Goal: Task Accomplishment & Management: Manage account settings

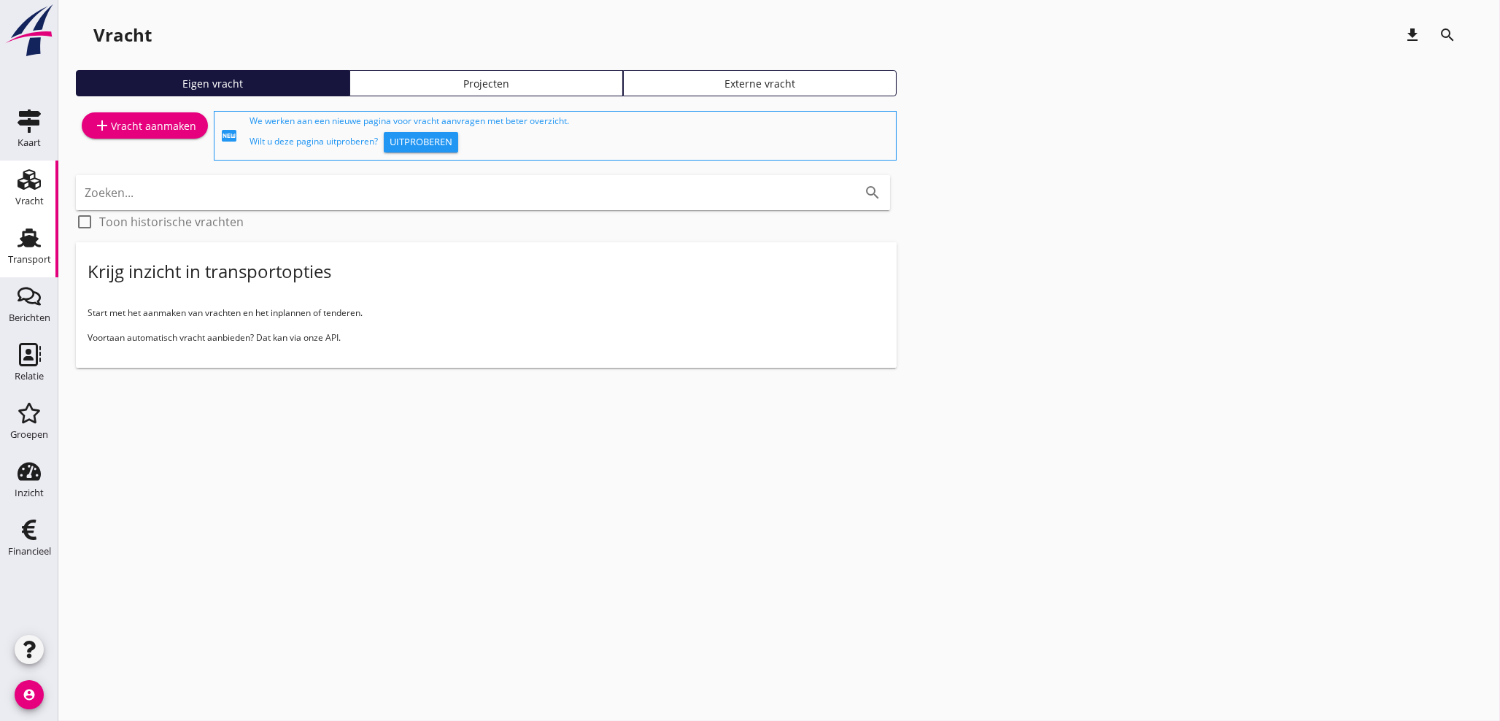
click at [28, 261] on div "Transport" at bounding box center [29, 259] width 43 height 9
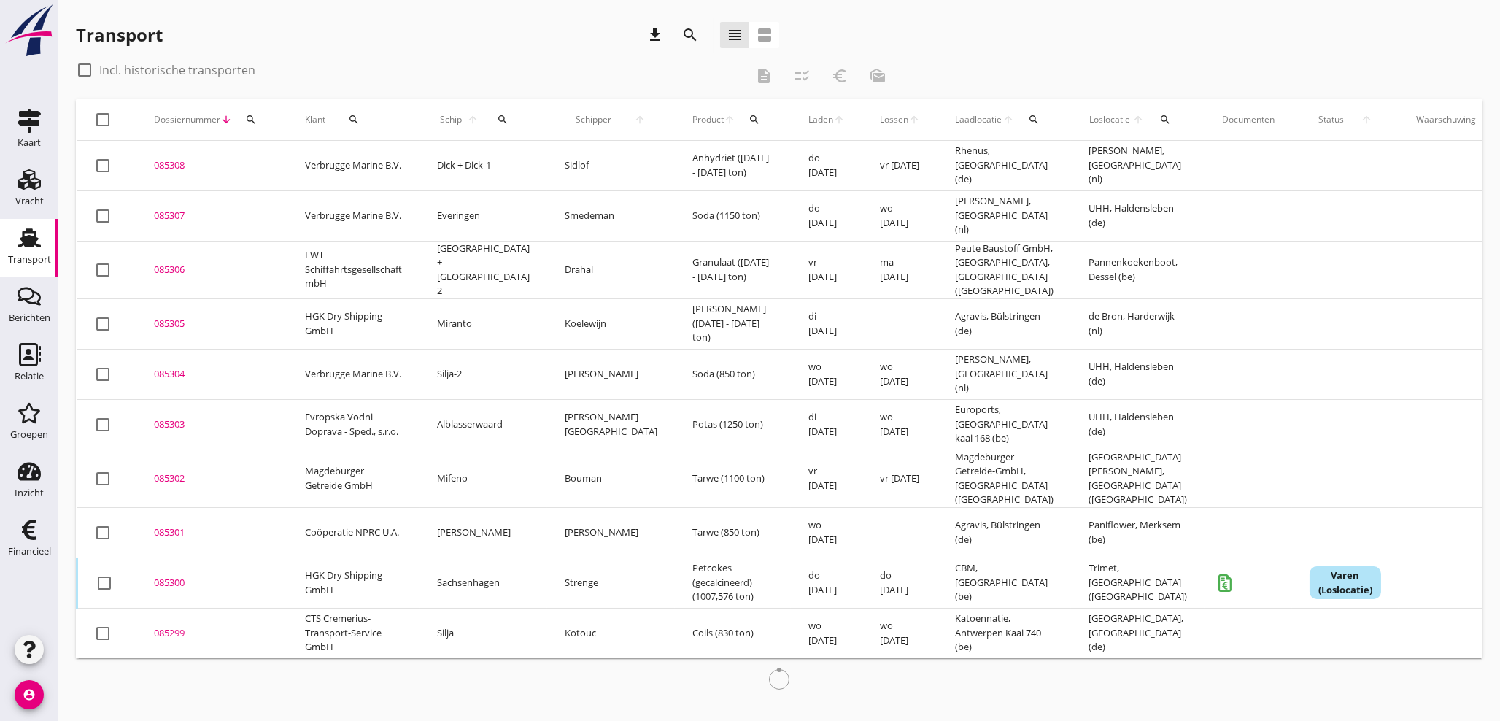
click at [253, 123] on icon "search" at bounding box center [251, 120] width 12 height 12
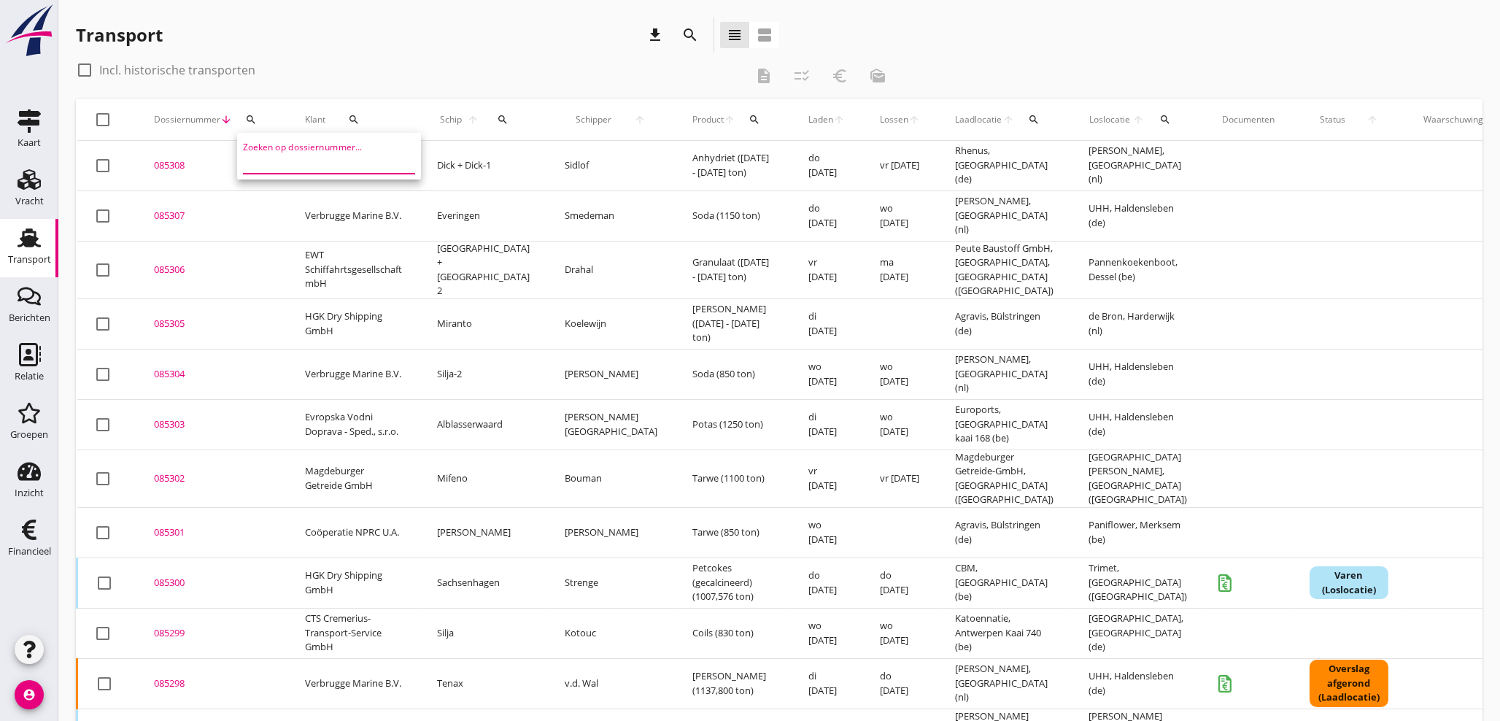
click at [282, 163] on input "Zoeken op dossiernummer..." at bounding box center [319, 161] width 152 height 23
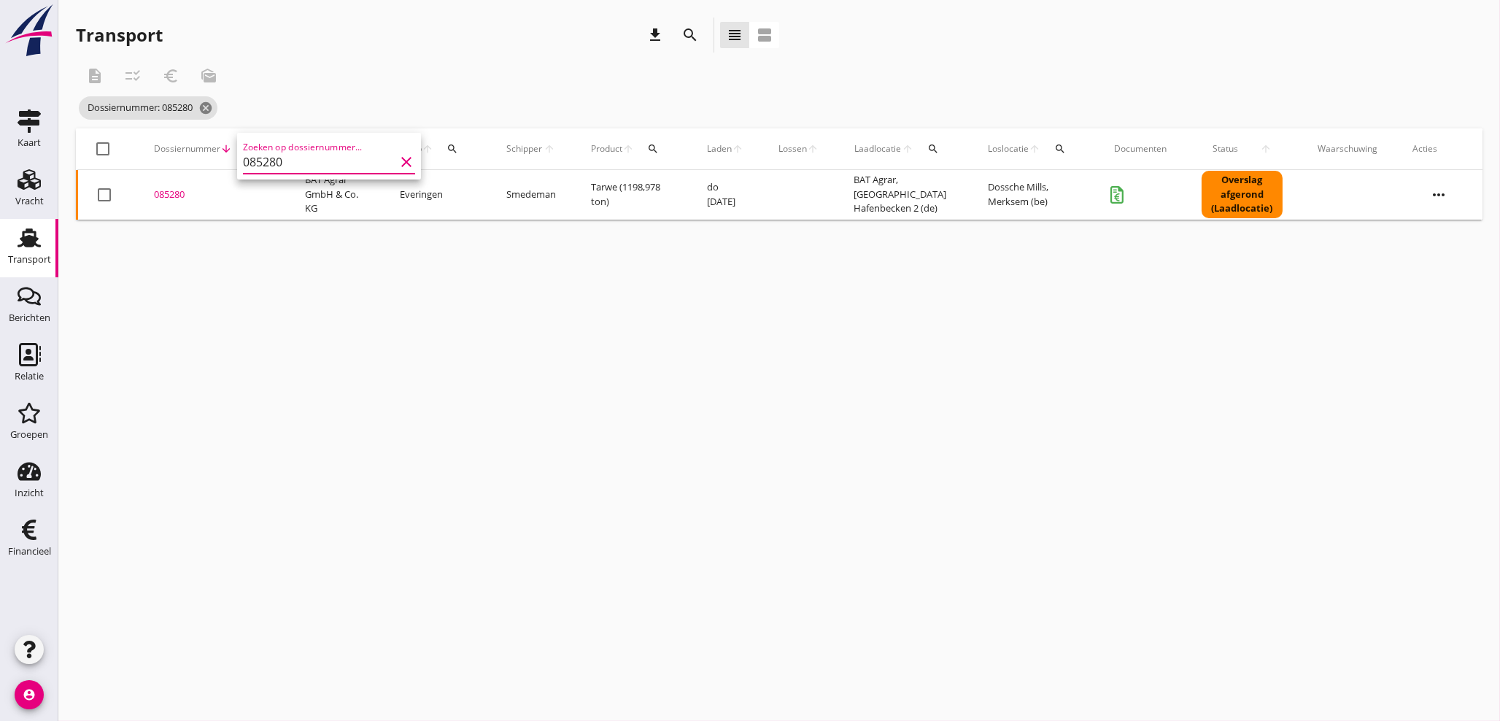
type input "085280"
click at [24, 255] on div "Transport" at bounding box center [29, 259] width 43 height 9
click at [254, 149] on icon "search" at bounding box center [251, 149] width 12 height 12
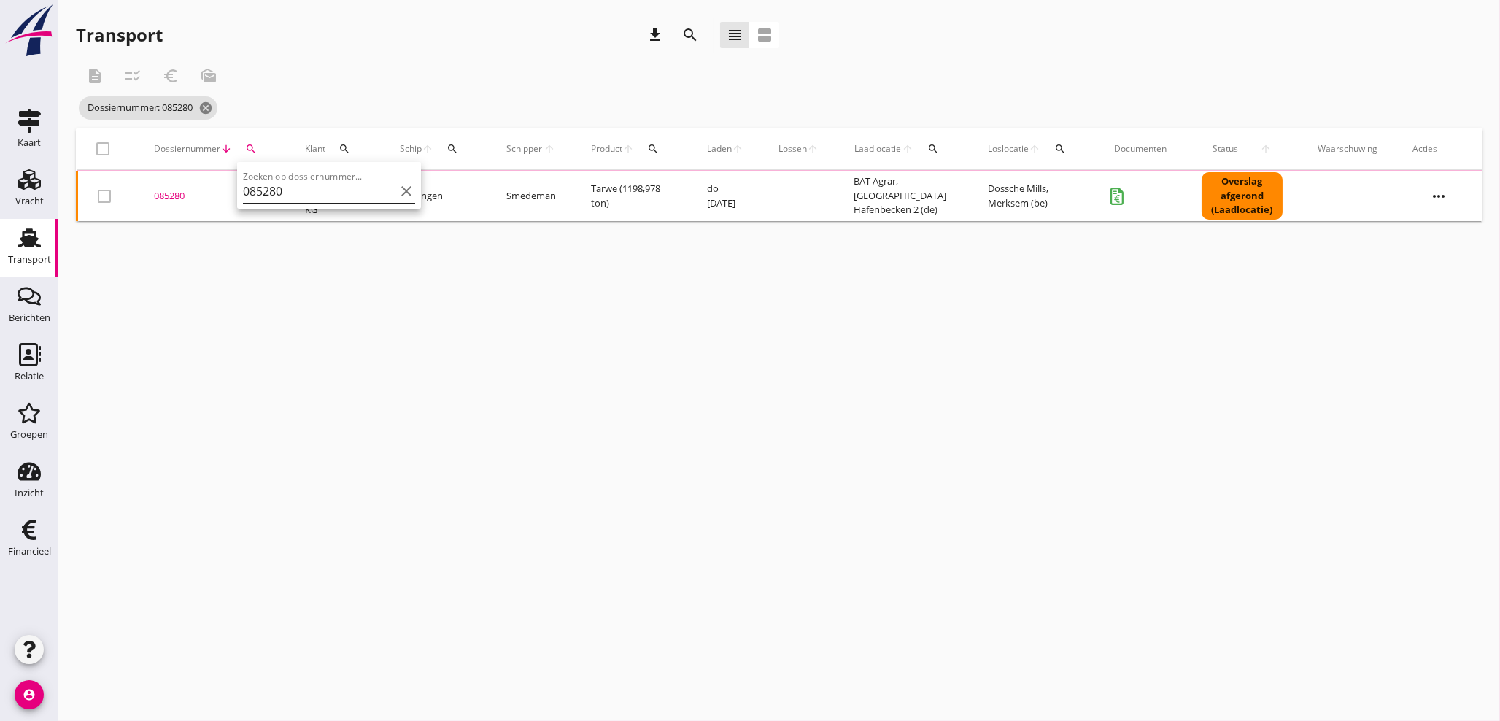
click at [257, 188] on input "085280" at bounding box center [319, 191] width 152 height 23
click at [398, 193] on icon "clear" at bounding box center [407, 191] width 18 height 18
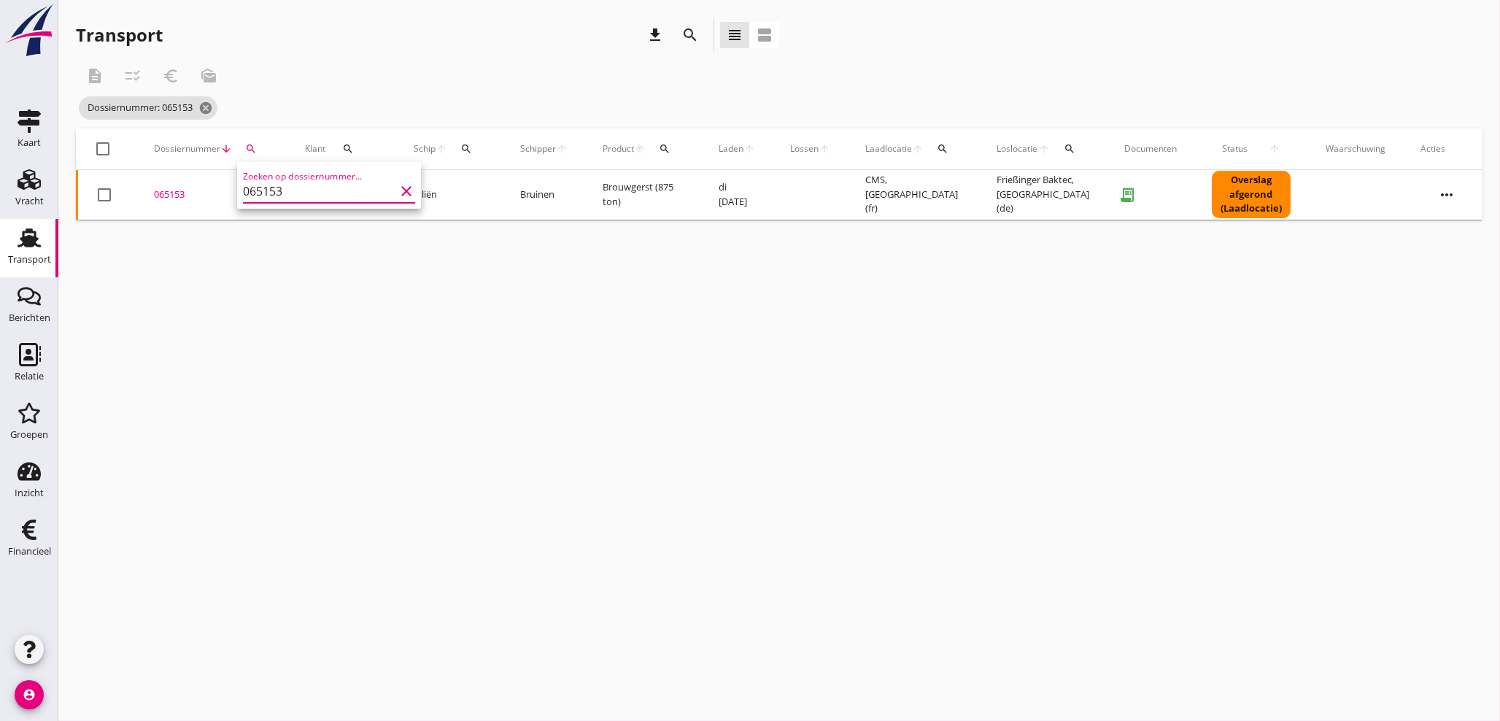
type input "065153"
click at [514, 395] on div "cancel You are impersonating another user. Transport download search view_headl…" at bounding box center [779, 360] width 1442 height 721
click at [170, 194] on div "065153" at bounding box center [212, 195] width 116 height 15
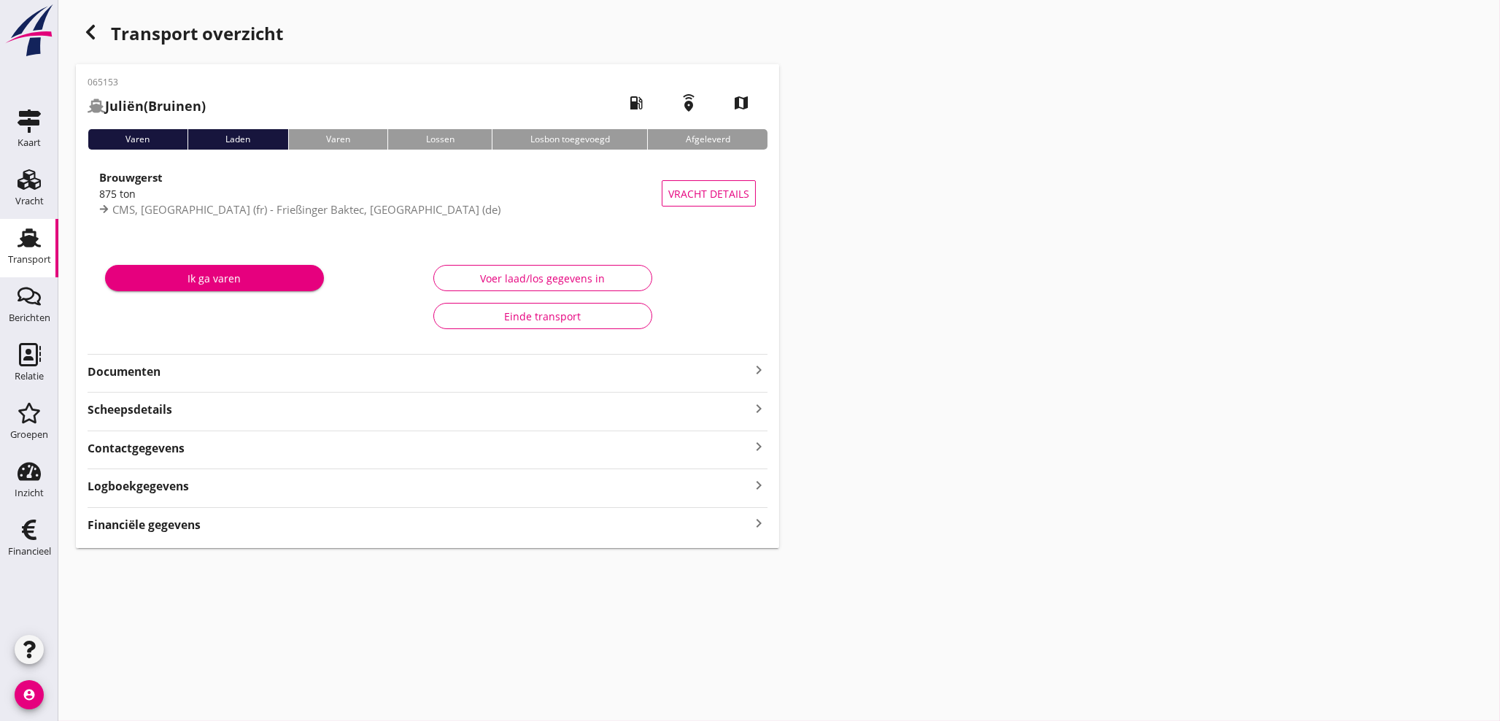
click at [755, 365] on icon "keyboard_arrow_right" at bounding box center [759, 370] width 18 height 18
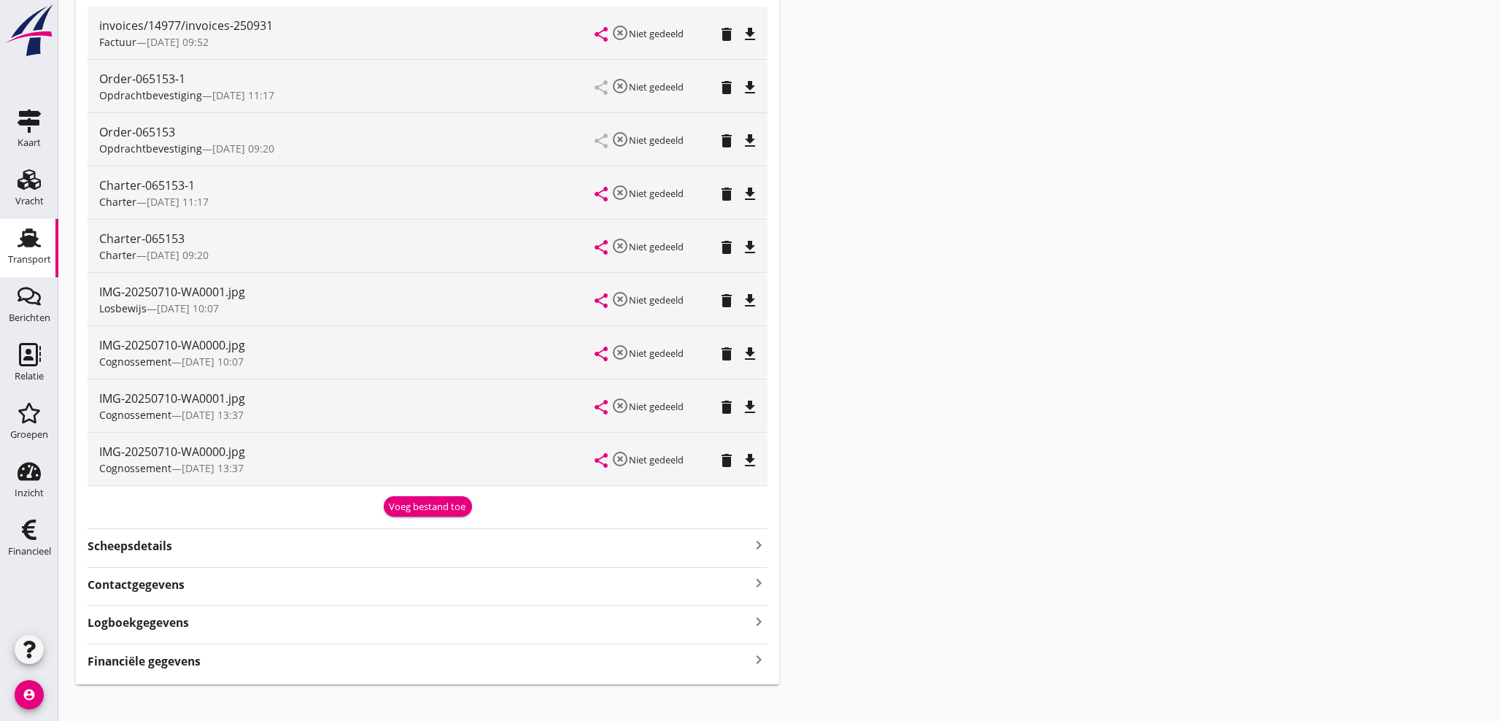
scroll to position [401, 0]
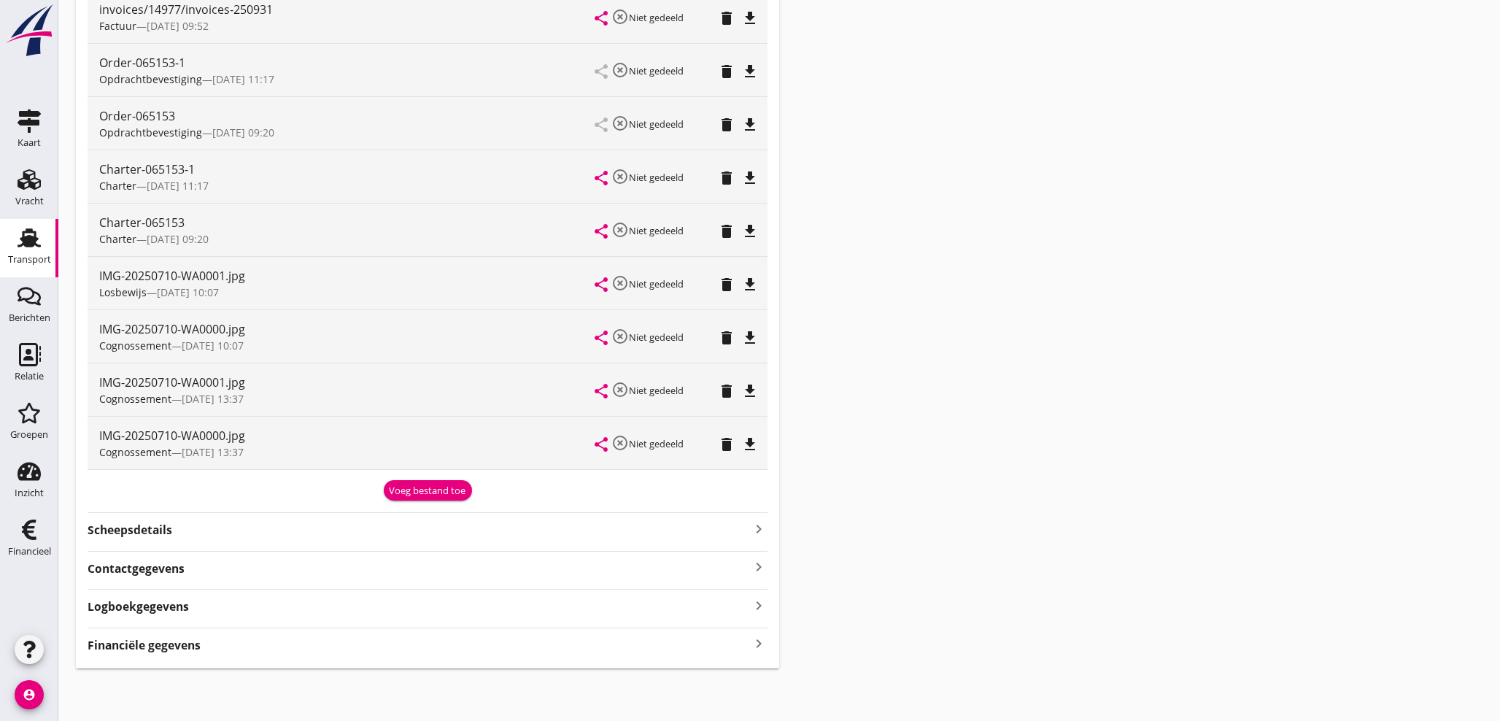
click at [754, 288] on icon "file_download" at bounding box center [750, 285] width 18 height 18
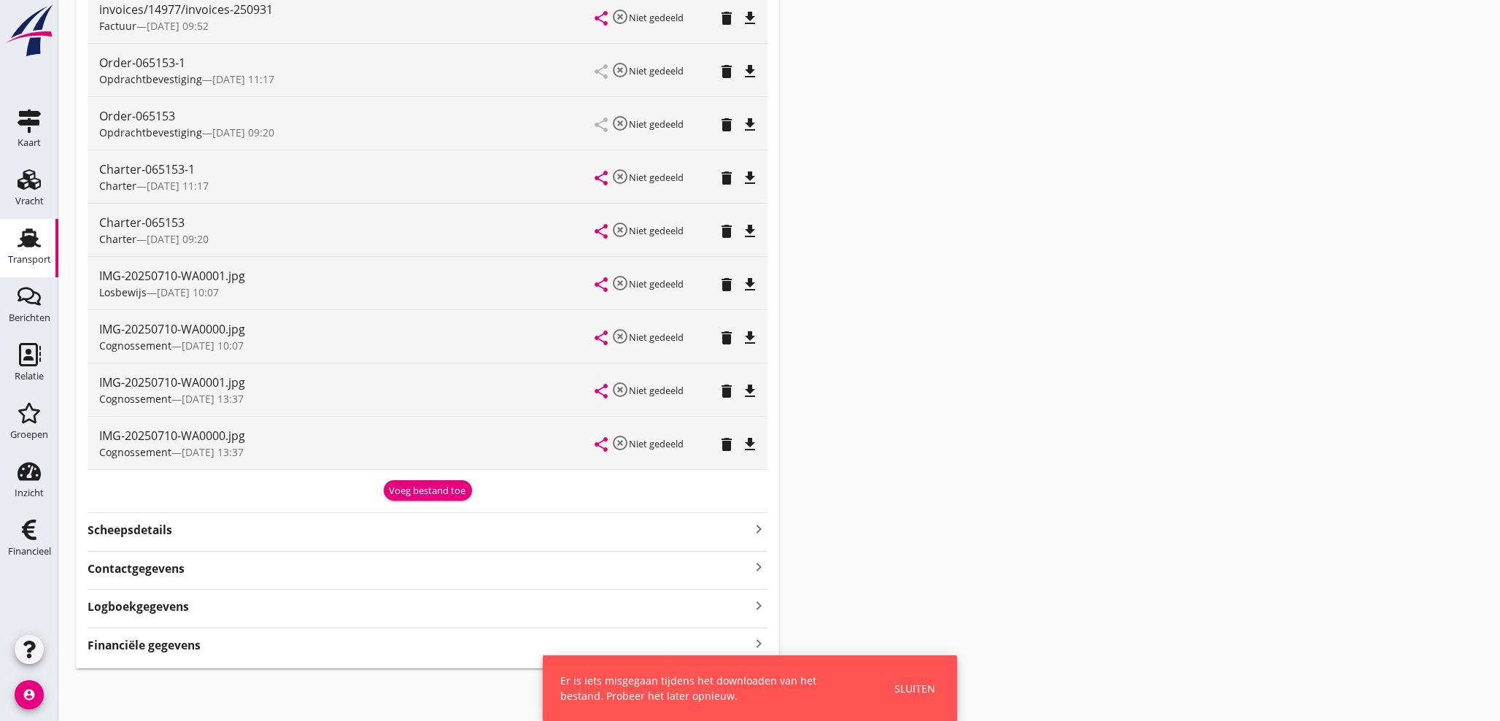
click at [905, 691] on div "Sluiten" at bounding box center [915, 688] width 41 height 15
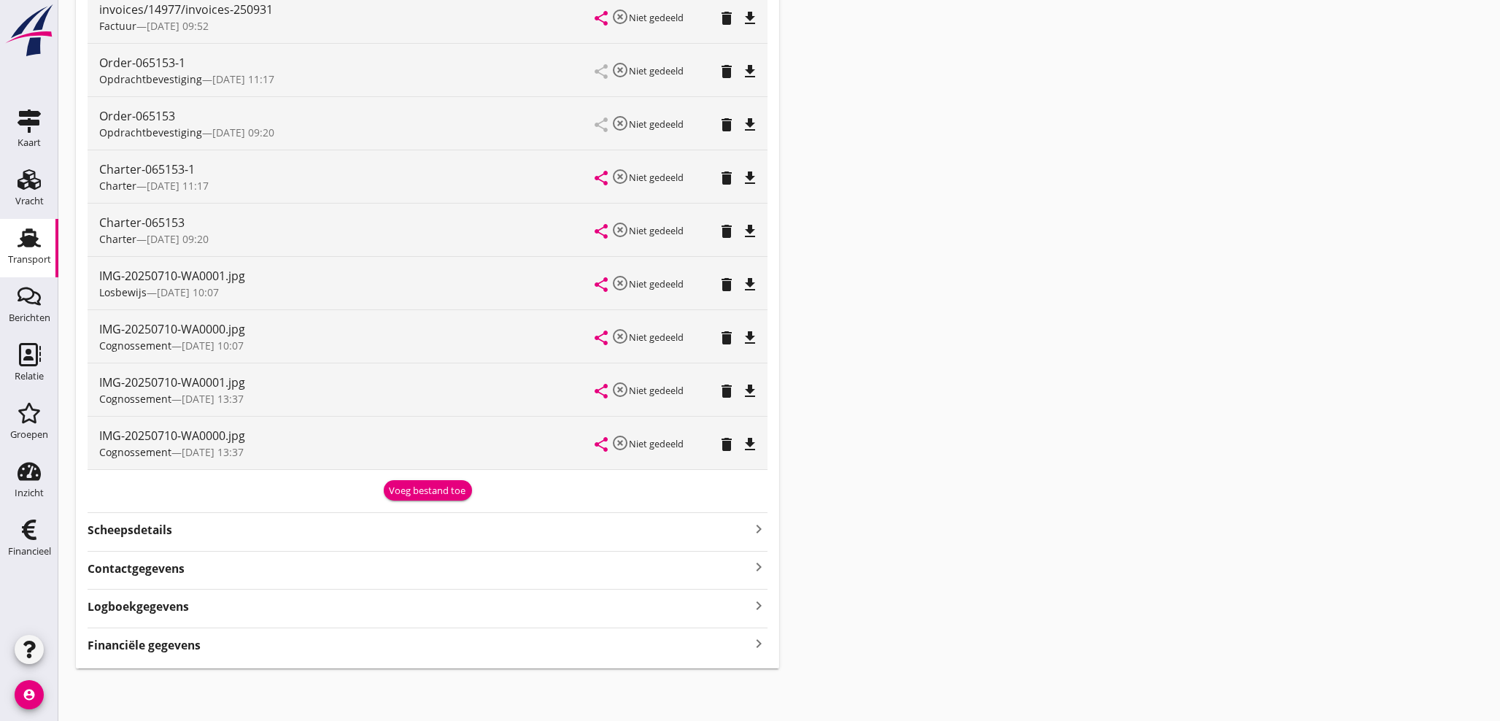
click at [755, 644] on icon "keyboard_arrow_right" at bounding box center [759, 644] width 18 height 20
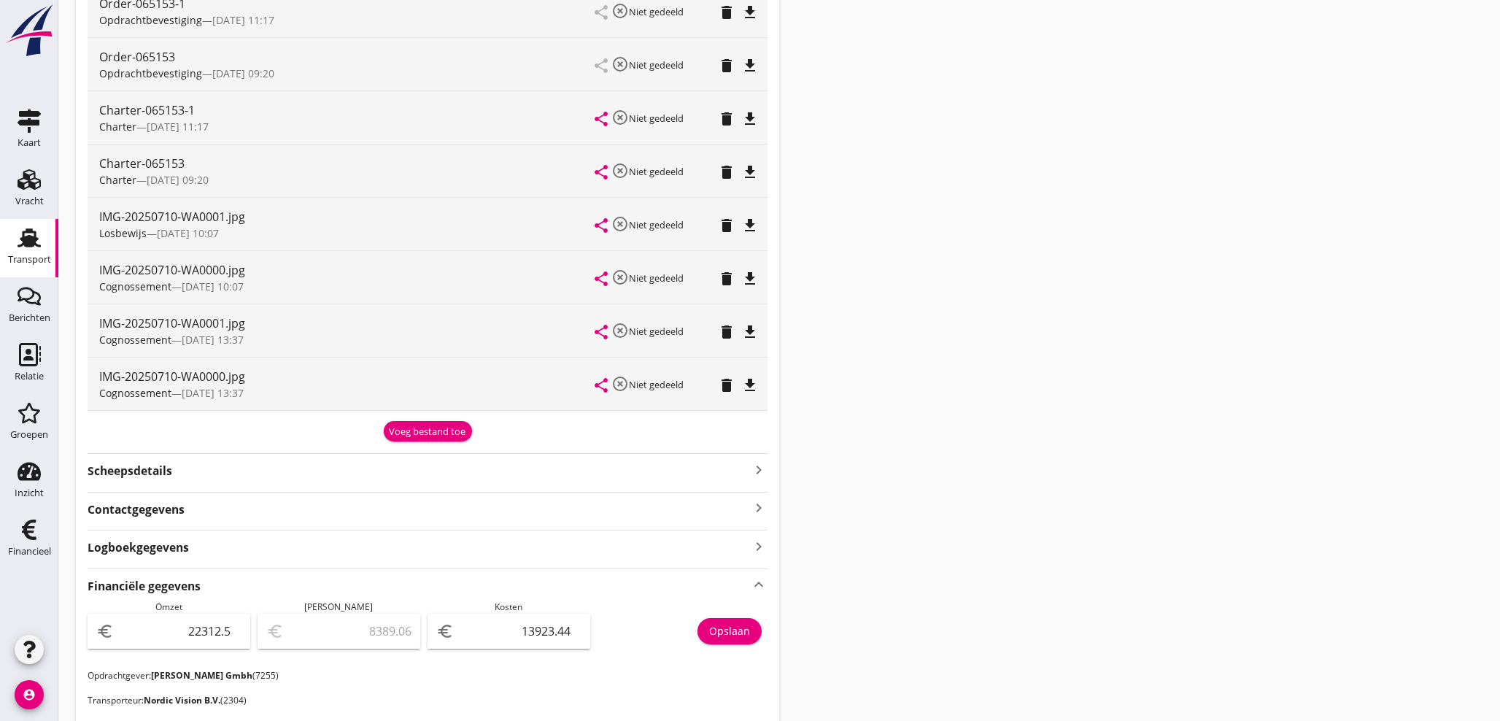
scroll to position [455, 0]
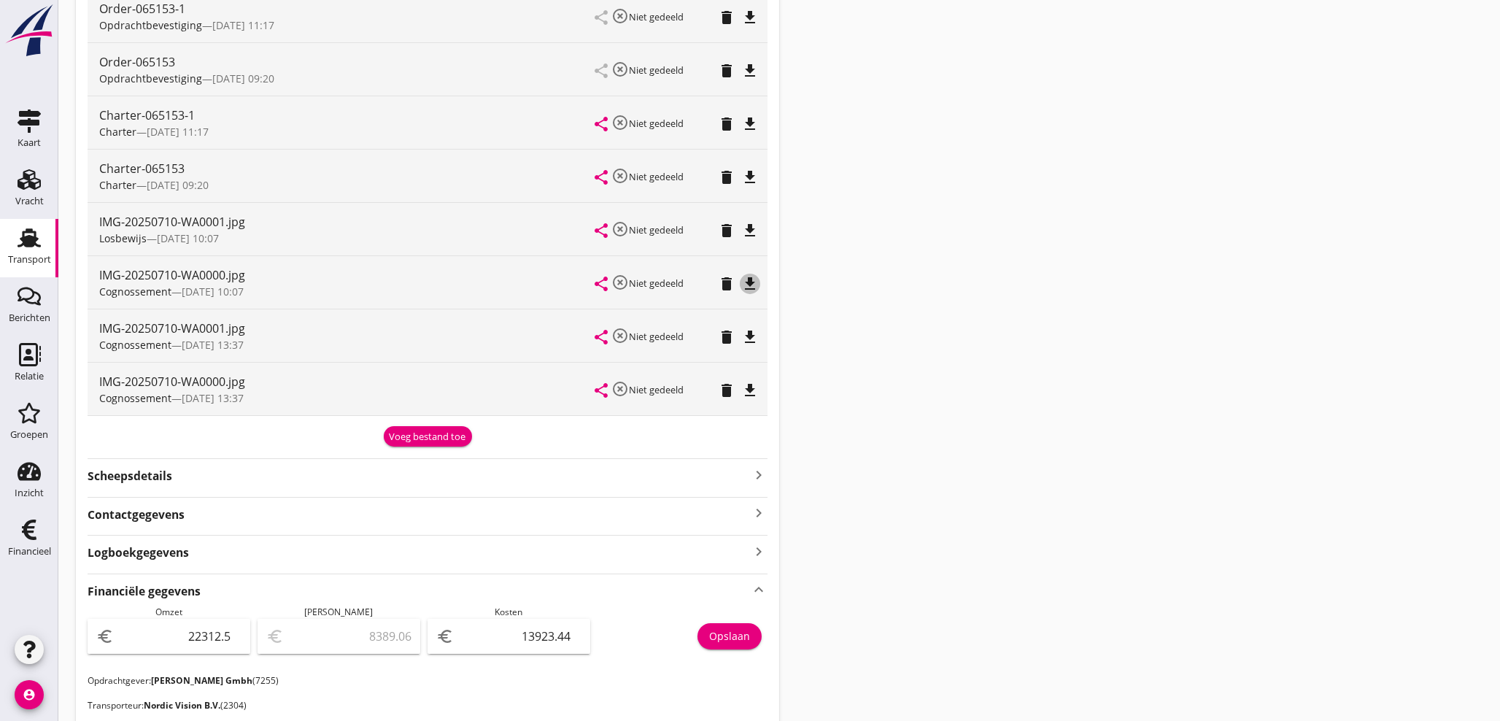
click at [753, 288] on icon "file_download" at bounding box center [750, 284] width 18 height 18
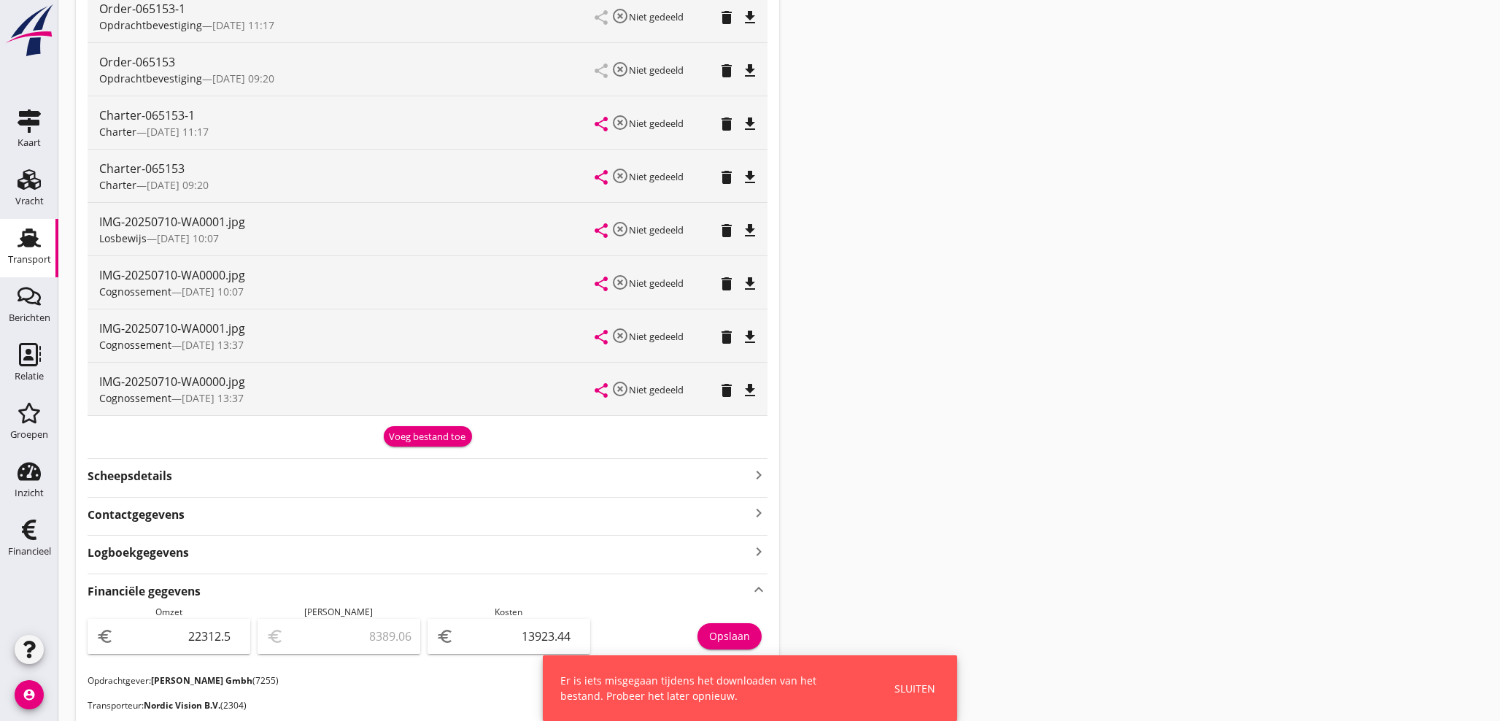
click at [935, 692] on button "Sluiten" at bounding box center [915, 688] width 50 height 24
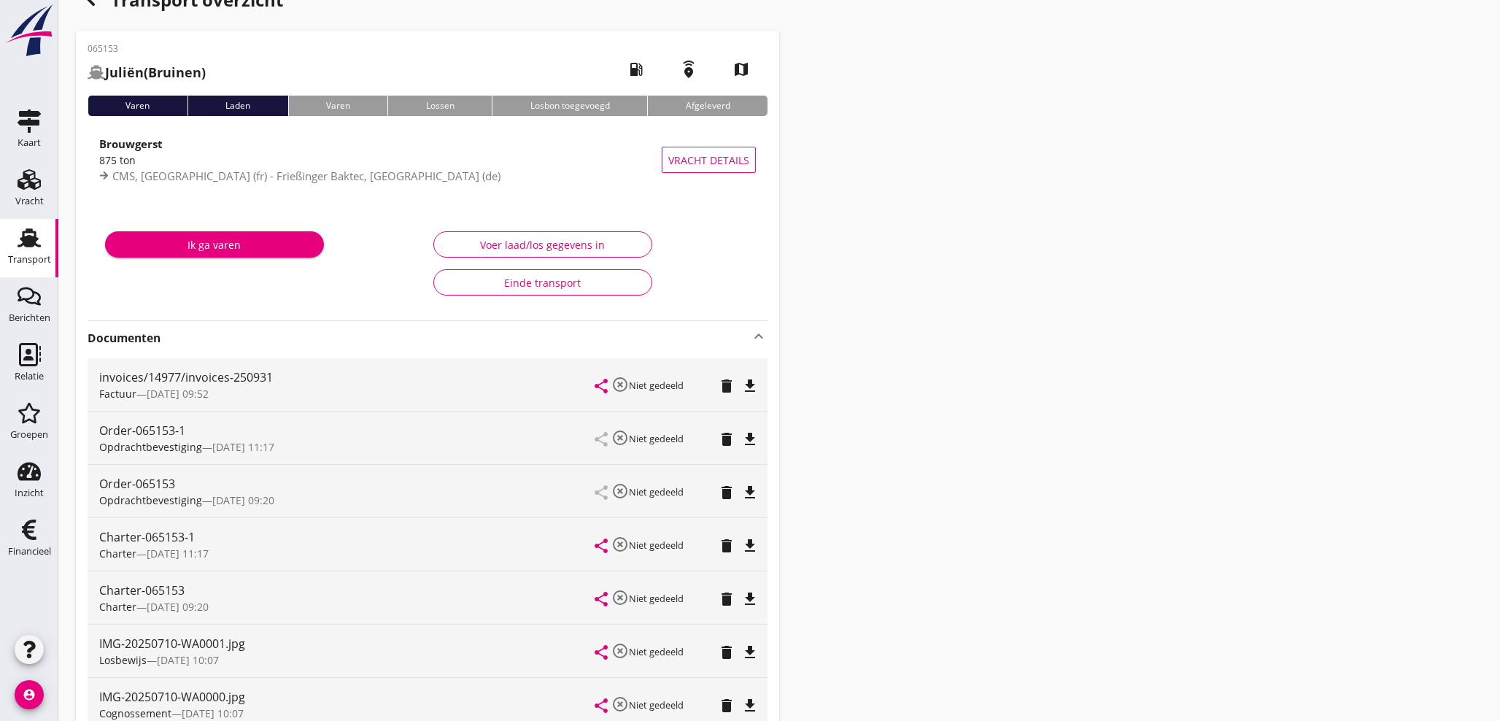
scroll to position [26, 0]
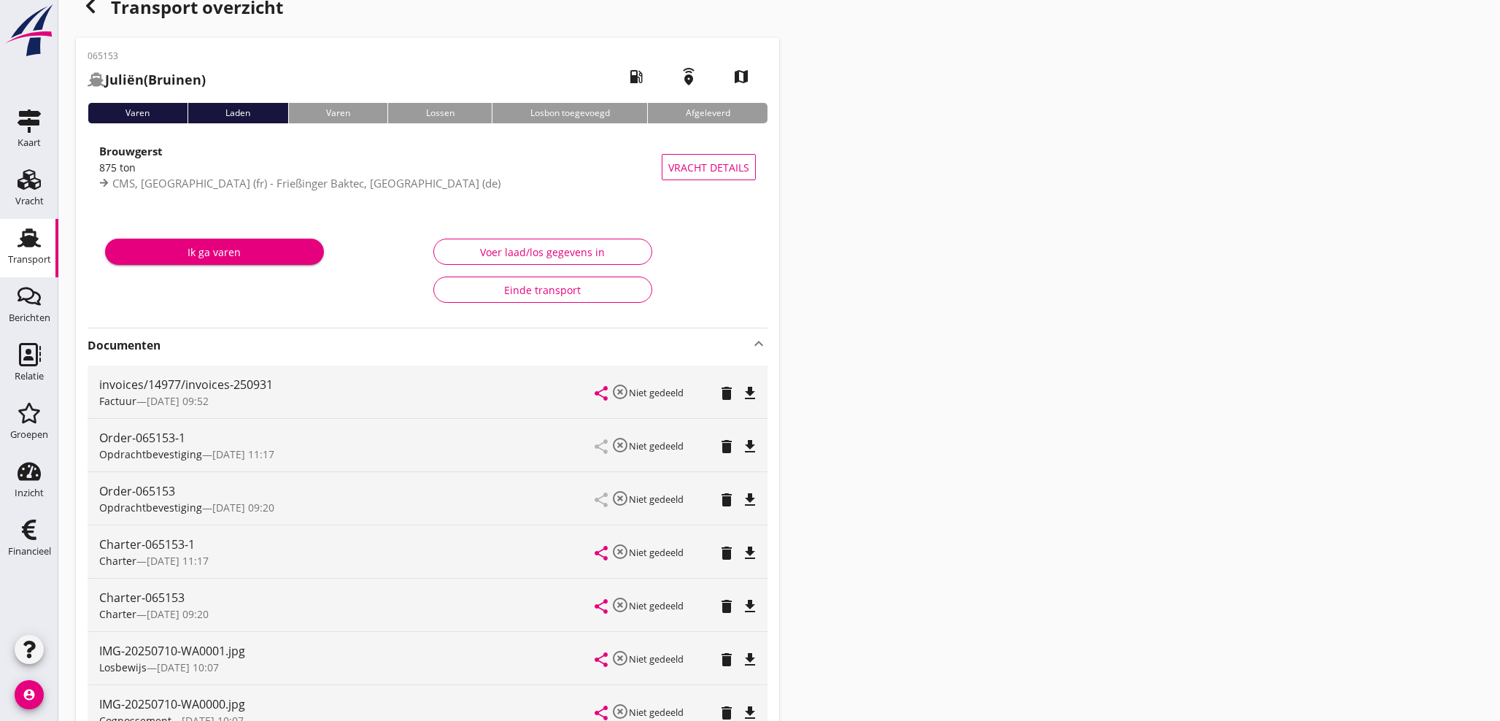
click at [92, 8] on use "button" at bounding box center [90, 6] width 9 height 15
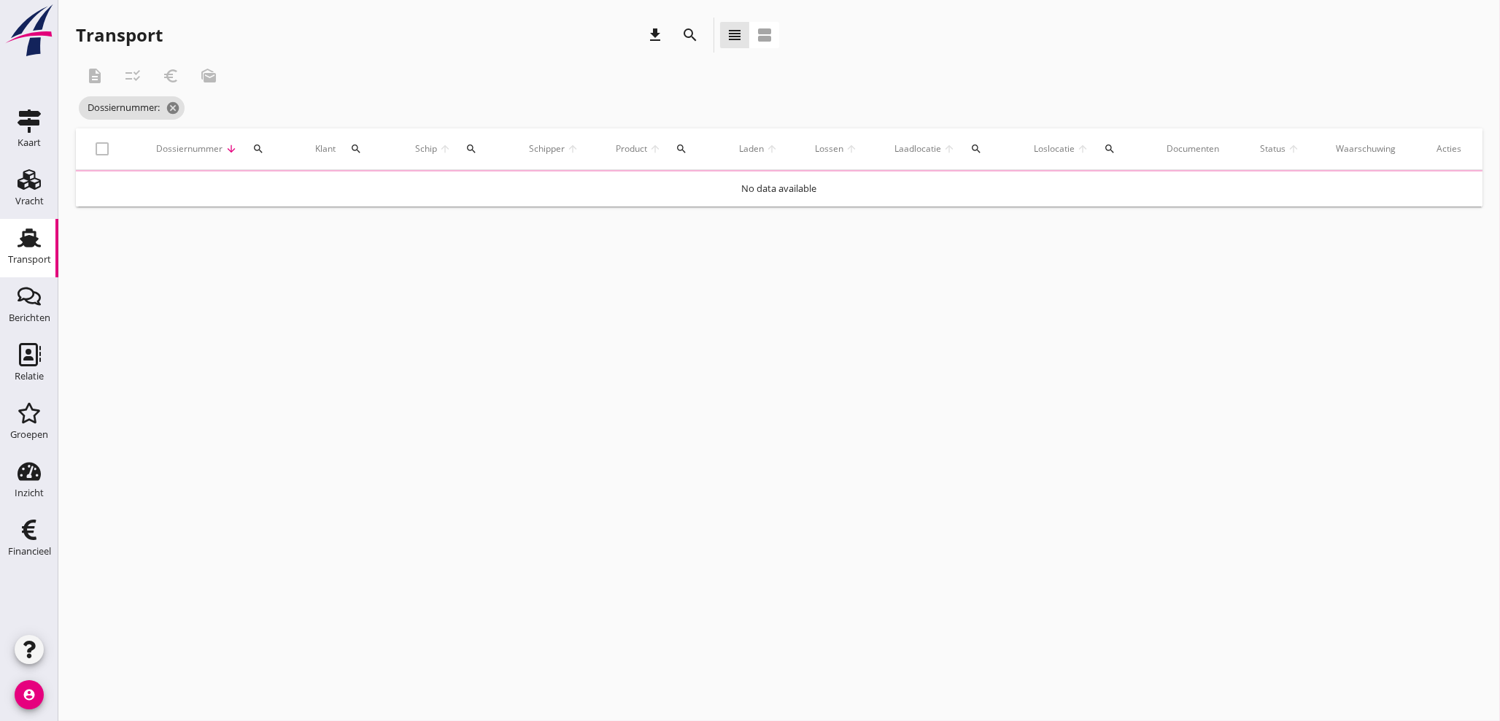
click at [466, 147] on icon "search" at bounding box center [472, 149] width 12 height 12
click at [493, 198] on input "Zoek op (scheeps)naam" at bounding box center [539, 191] width 152 height 23
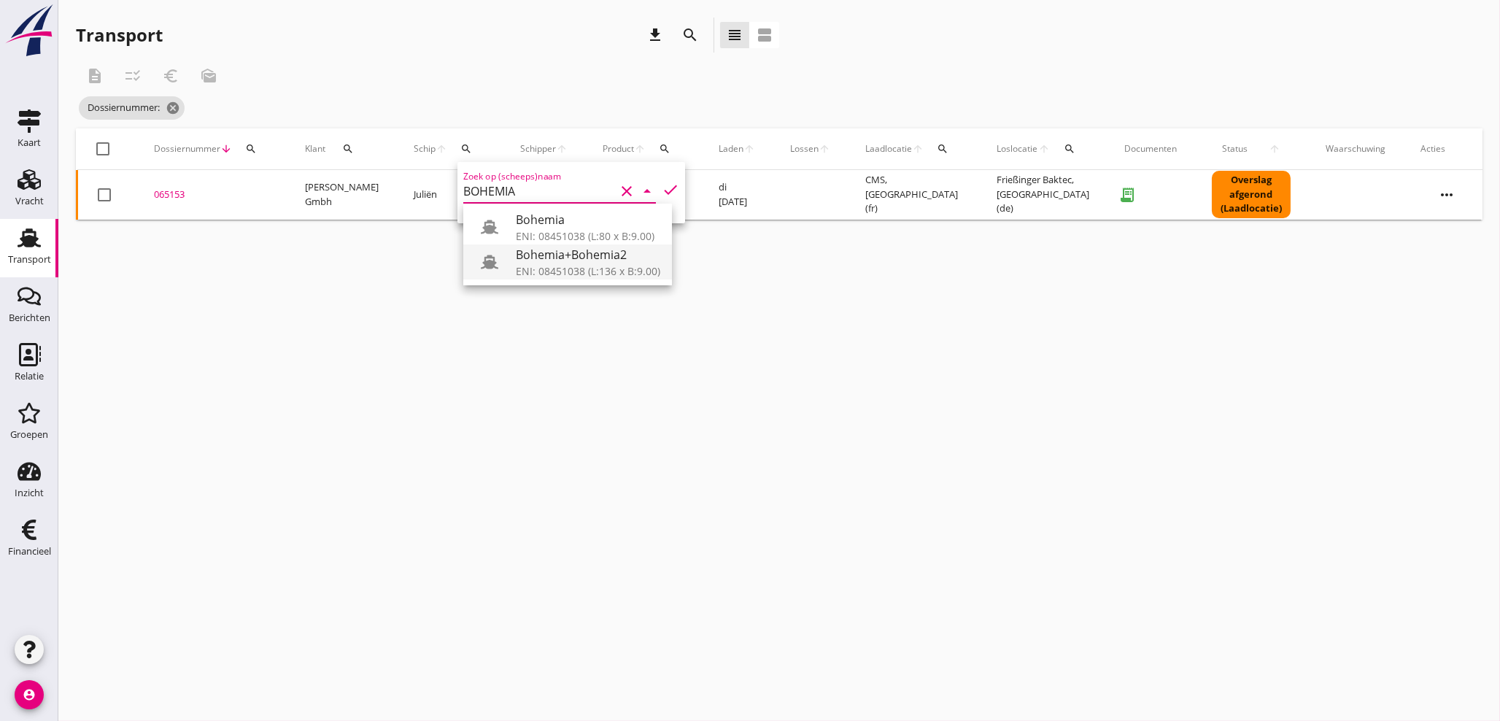
click at [556, 261] on div "Bohemia+Bohemia2" at bounding box center [588, 255] width 144 height 18
click at [665, 192] on icon "check" at bounding box center [671, 190] width 18 height 18
type input "Bohemia+Bohemia2"
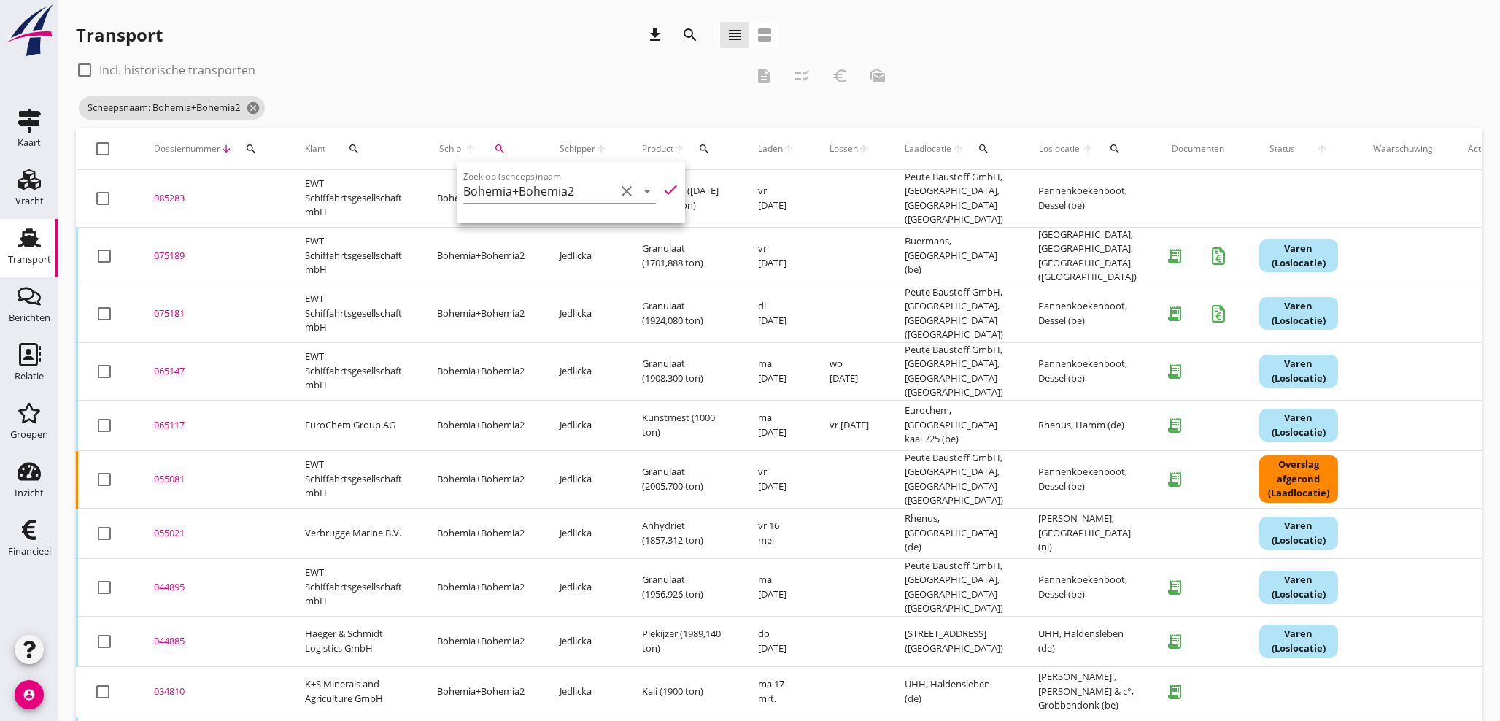
click at [166, 249] on div "075189" at bounding box center [212, 256] width 116 height 15
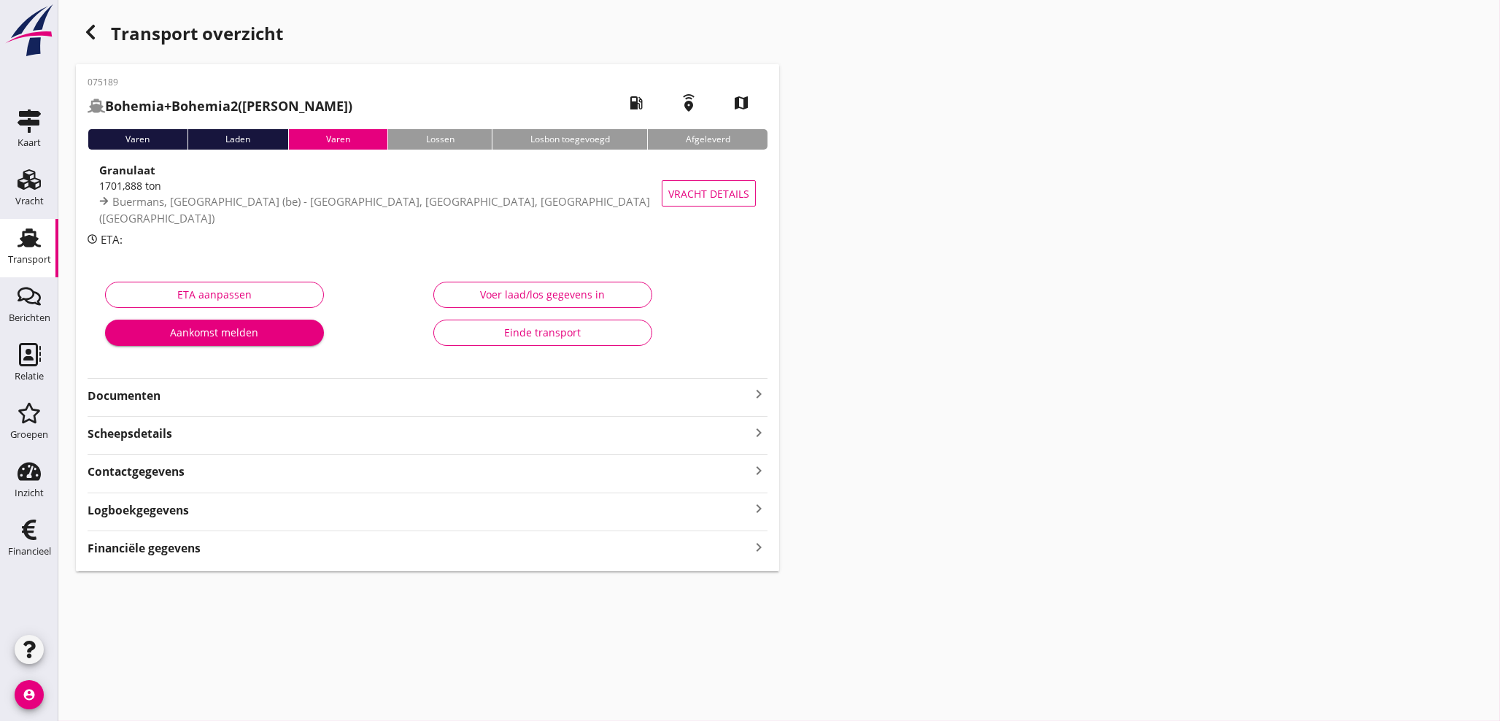
click at [755, 393] on icon "keyboard_arrow_right" at bounding box center [759, 394] width 18 height 18
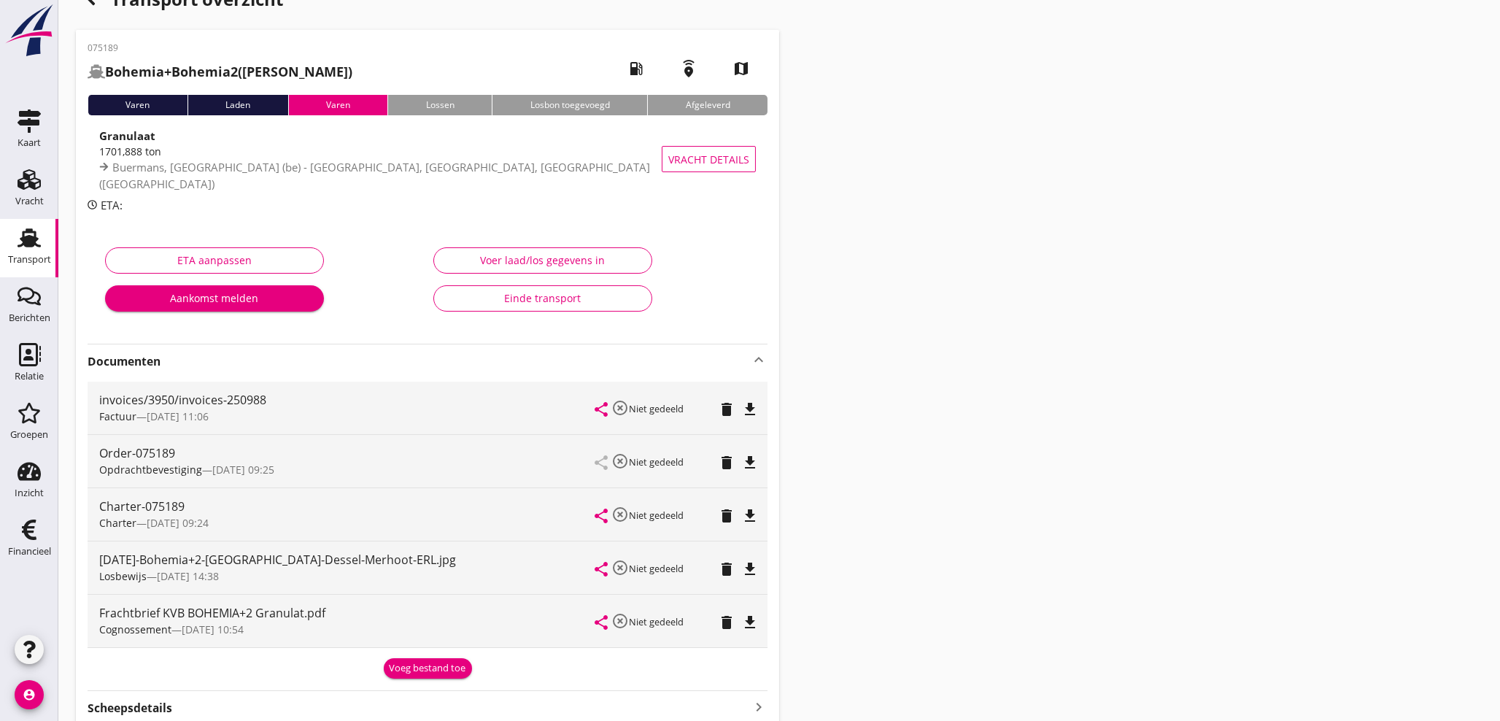
scroll to position [26, 0]
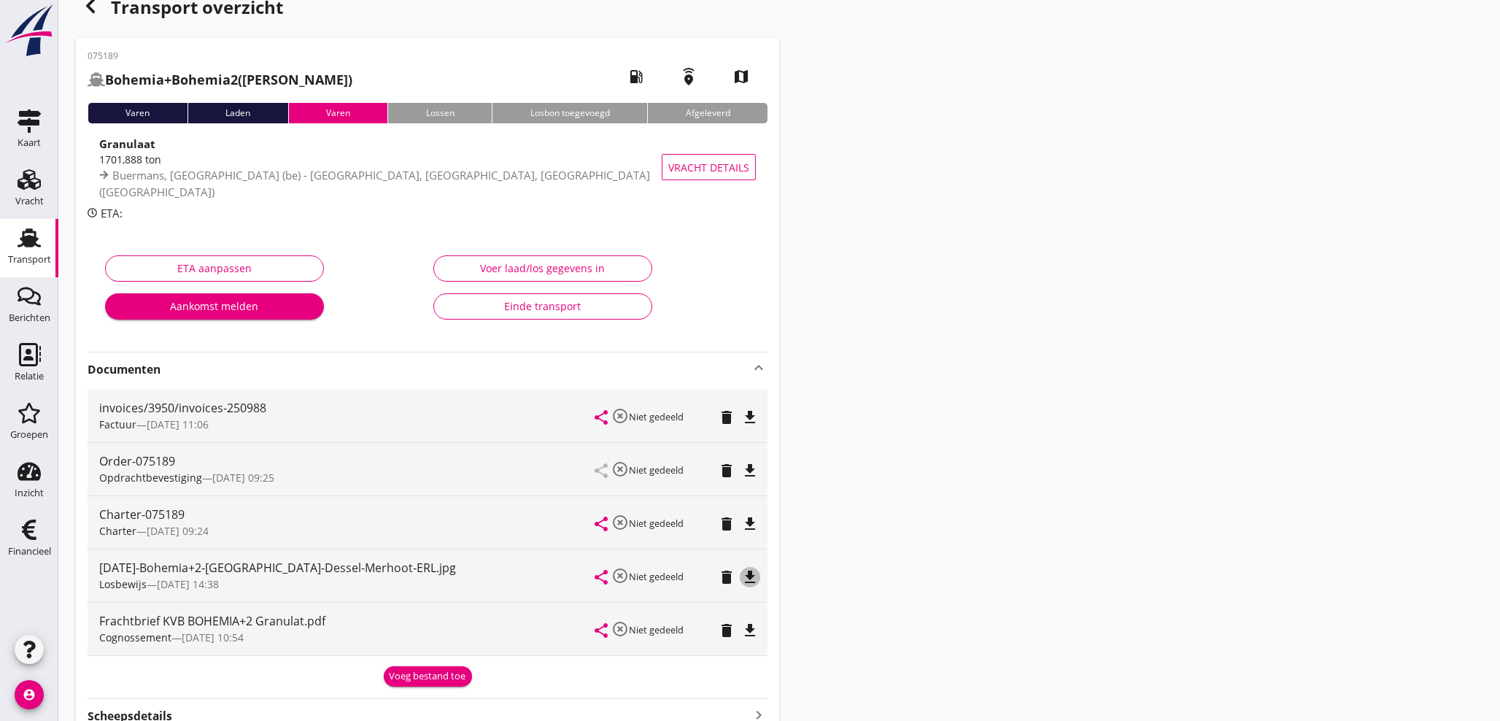
click at [749, 572] on icon "file_download" at bounding box center [750, 577] width 18 height 18
click at [746, 572] on icon "open_in_browser" at bounding box center [750, 577] width 18 height 18
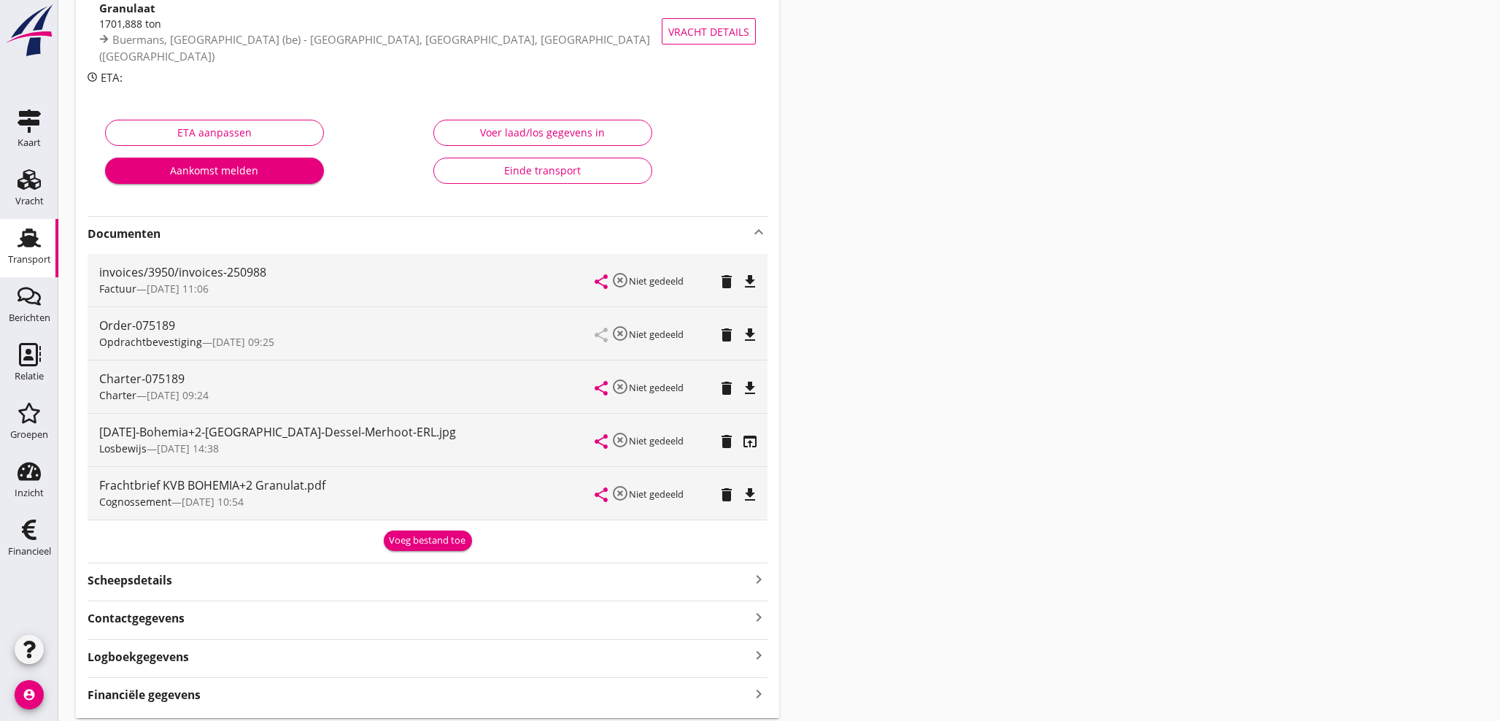
scroll to position [212, 0]
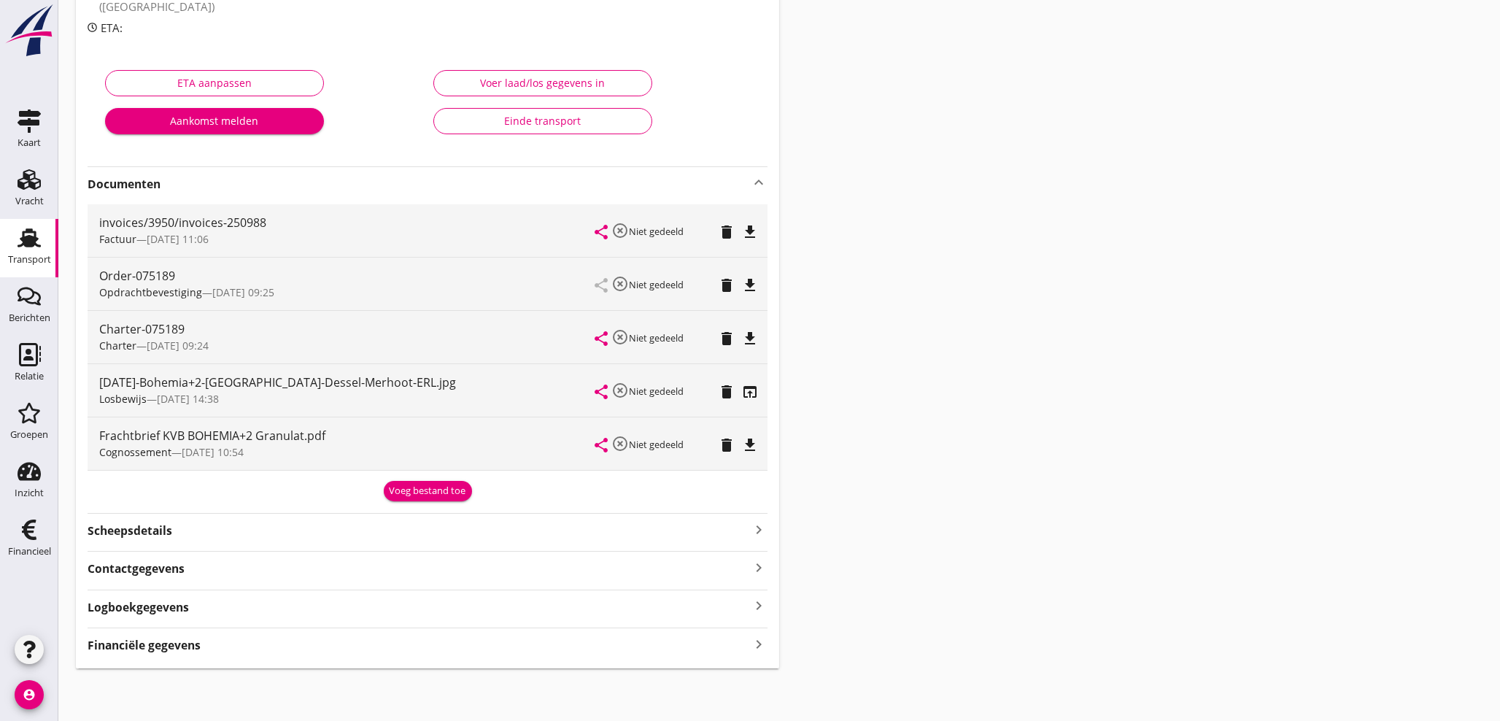
click at [755, 643] on icon "keyboard_arrow_right" at bounding box center [759, 644] width 18 height 20
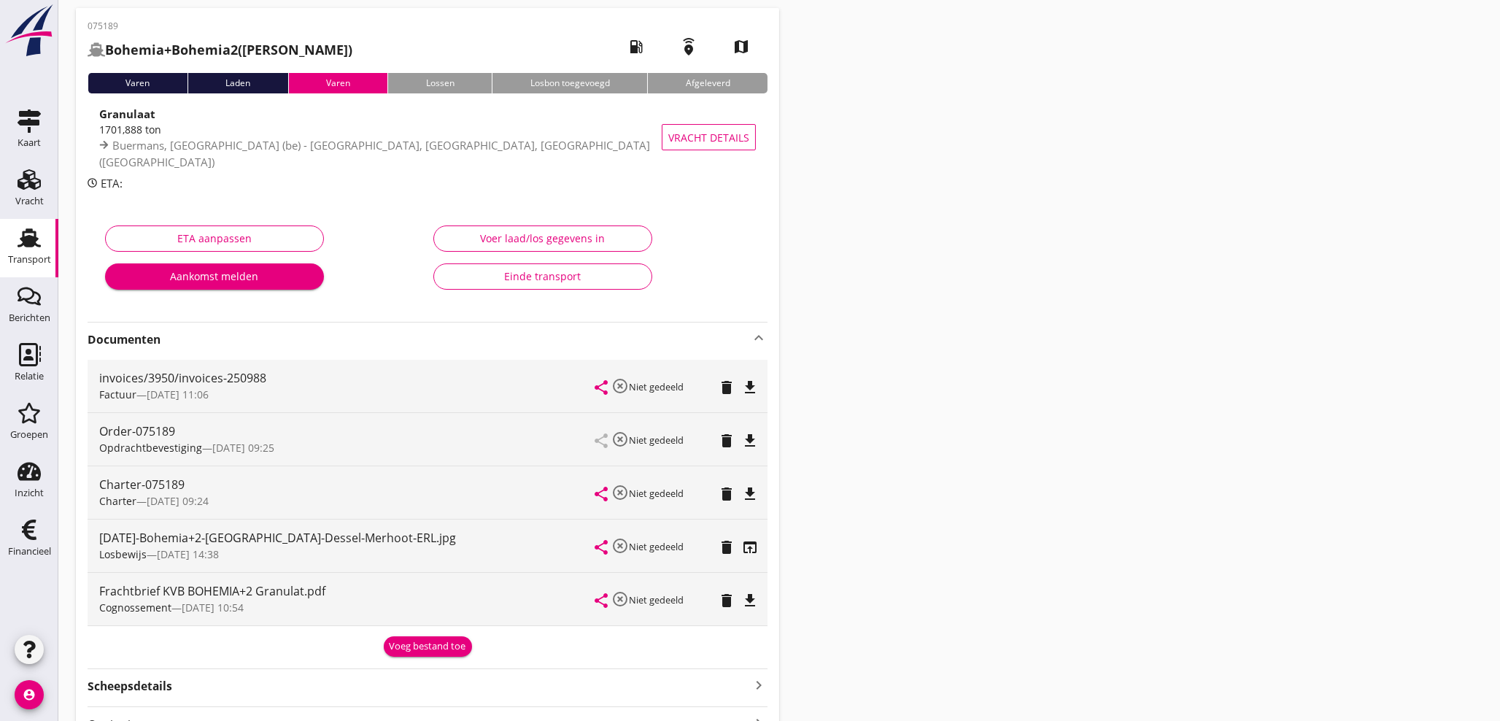
scroll to position [50, 0]
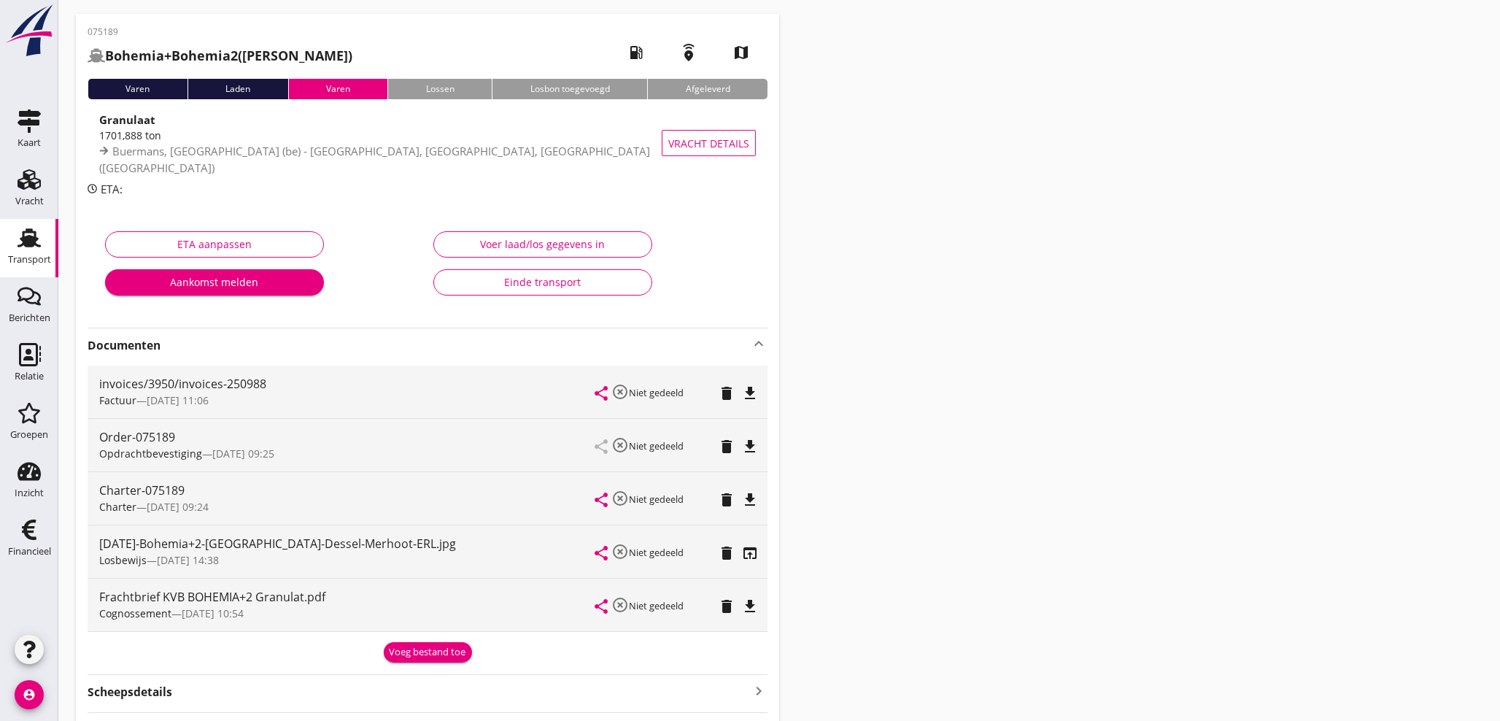
click at [724, 555] on icon "delete" at bounding box center [727, 553] width 18 height 18
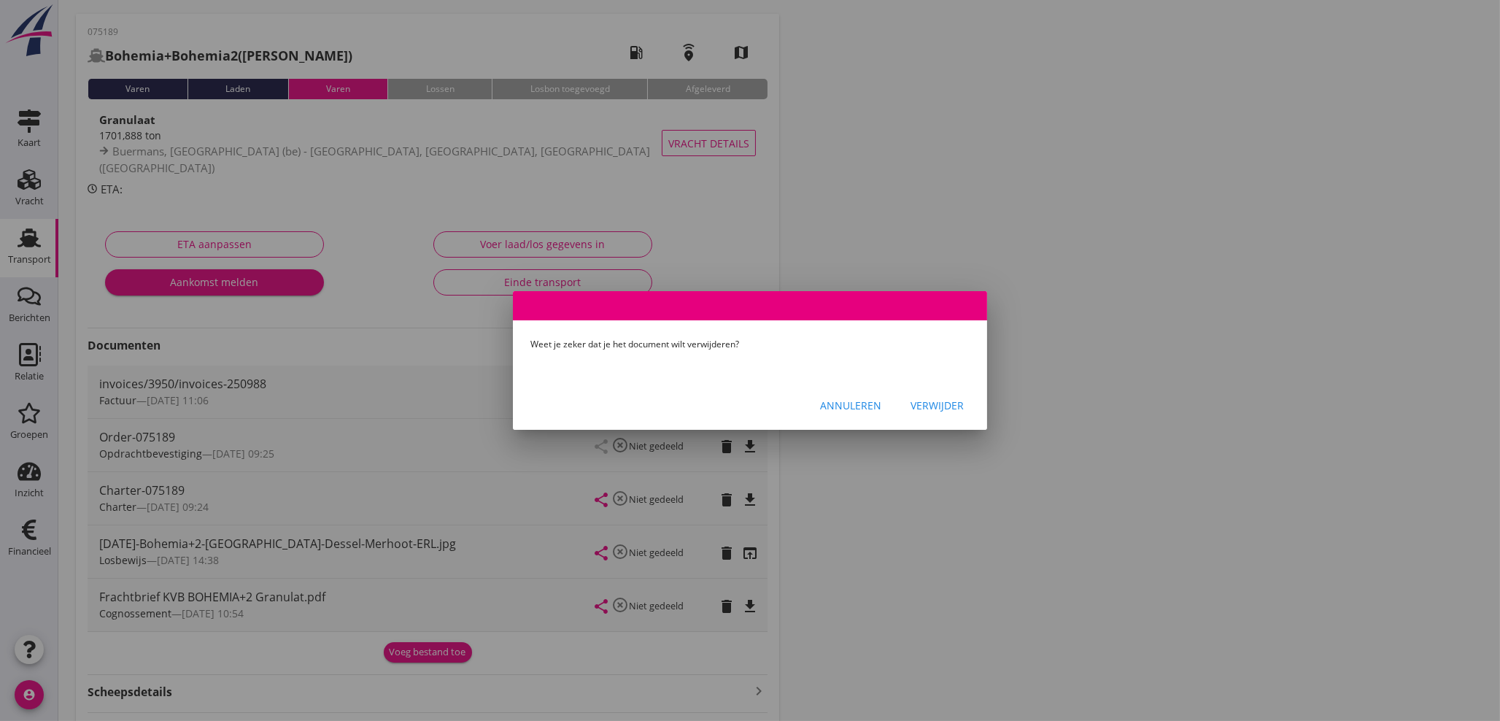
click at [935, 404] on div "Verwijder" at bounding box center [937, 405] width 53 height 15
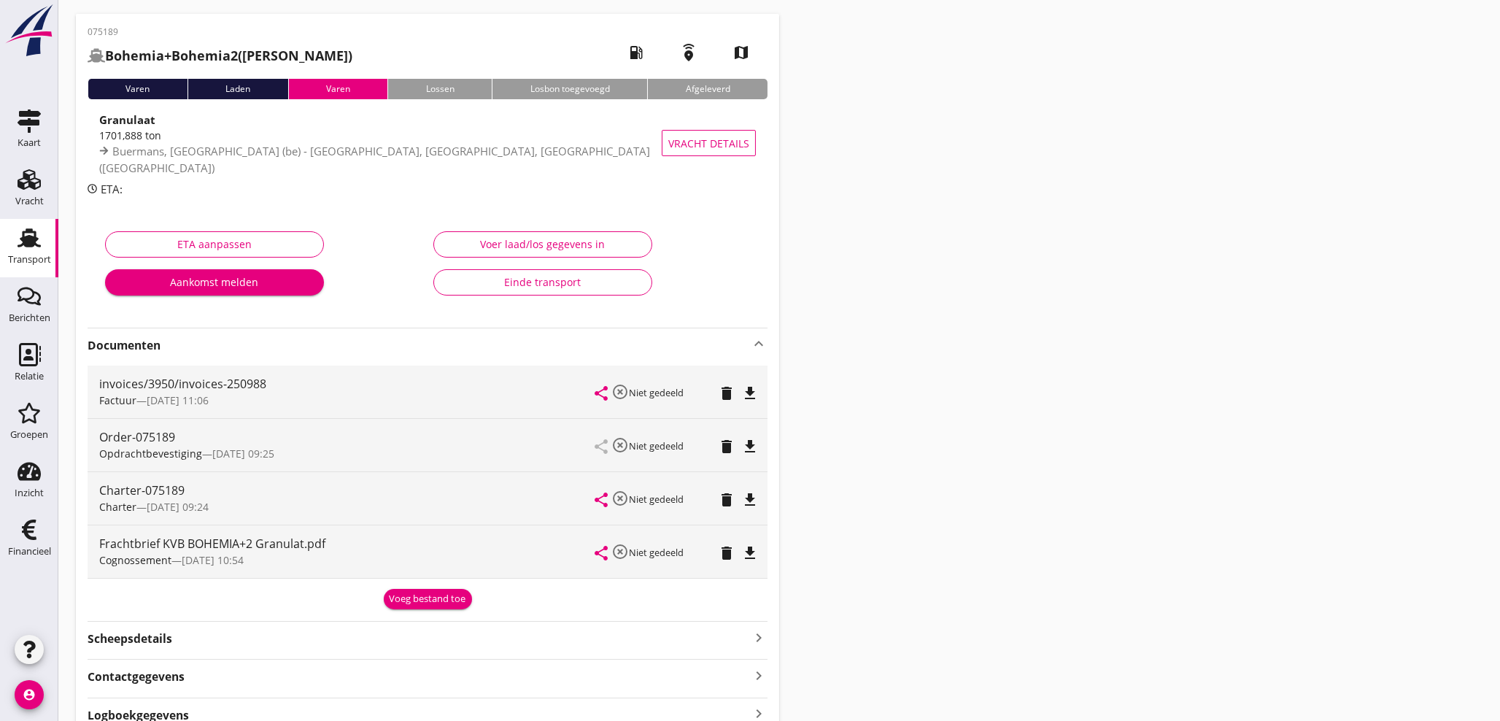
drag, startPoint x: 533, startPoint y: 638, endPoint x: 508, endPoint y: 722, distance: 88.2
click at [508, 720] on html "Financiële regel wijzigen Financiële regel toevoegen Deze financiële registrati…" at bounding box center [750, 680] width 1500 height 1460
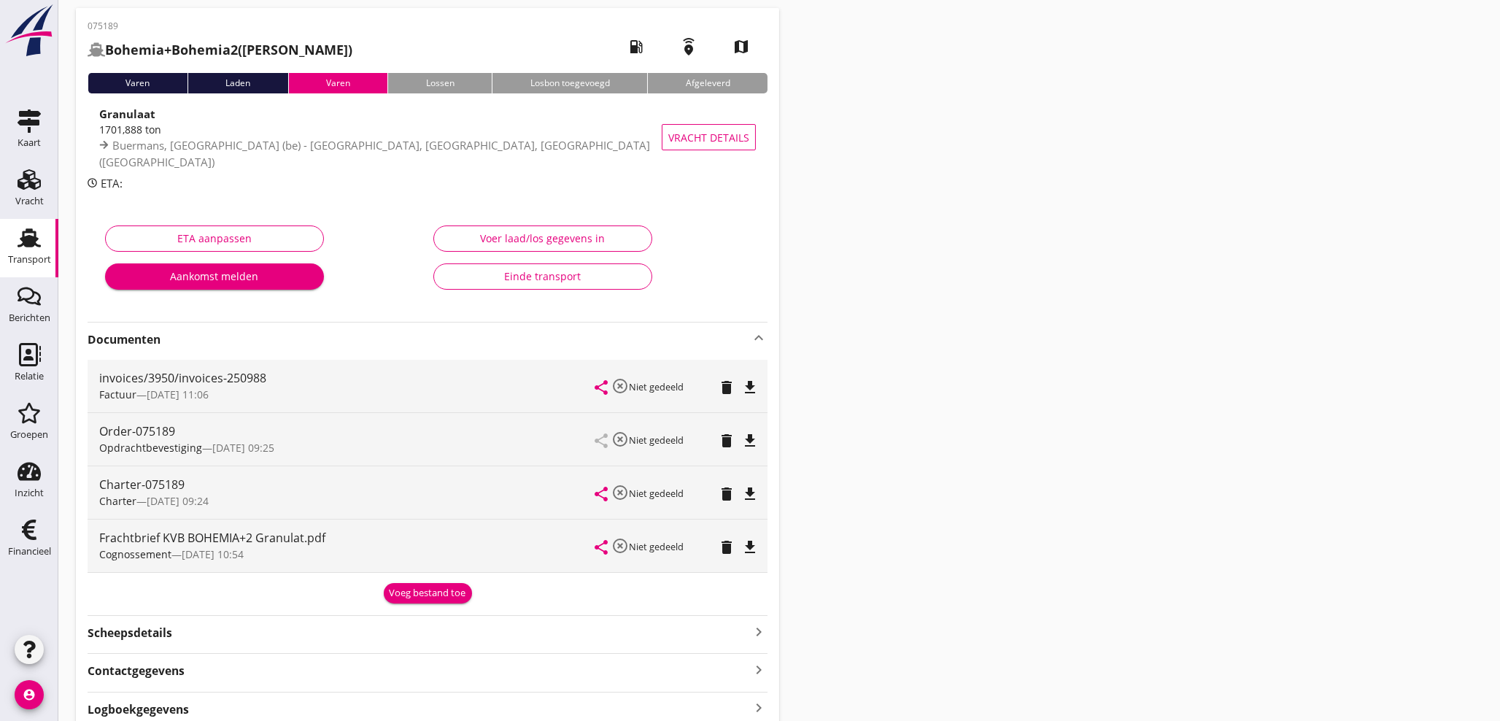
click at [1033, 357] on div "Transport overzicht 075189 Bohemia+Bohemia2 (Jedlicka) local_gas_station emerge…" at bounding box center [779, 656] width 1442 height 1425
click at [417, 160] on div "Buermans, Meerhout (be) - Hansaport, Sandauhafen, hamburg (de)" at bounding box center [387, 153] width 576 height 32
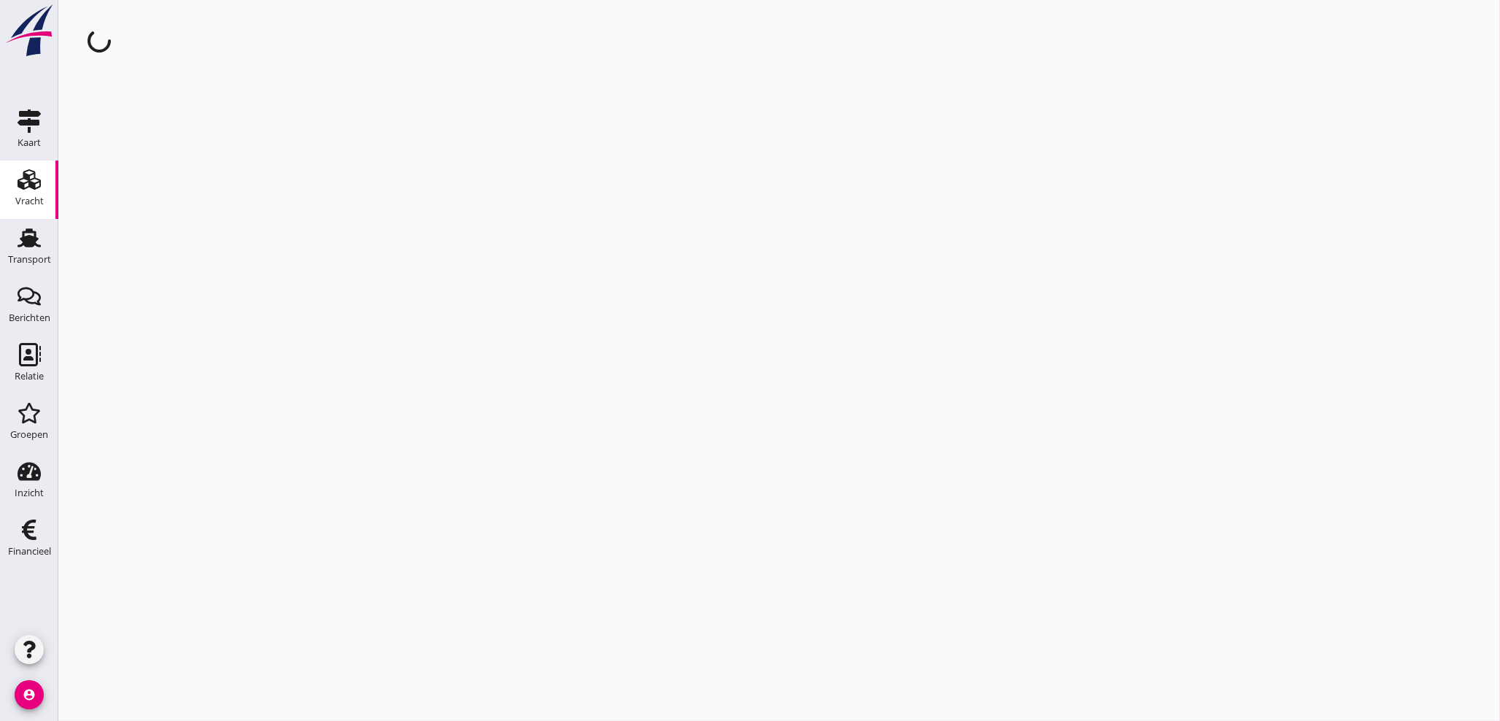
click at [417, 158] on div "cancel You are impersonating another user." at bounding box center [779, 360] width 1442 height 721
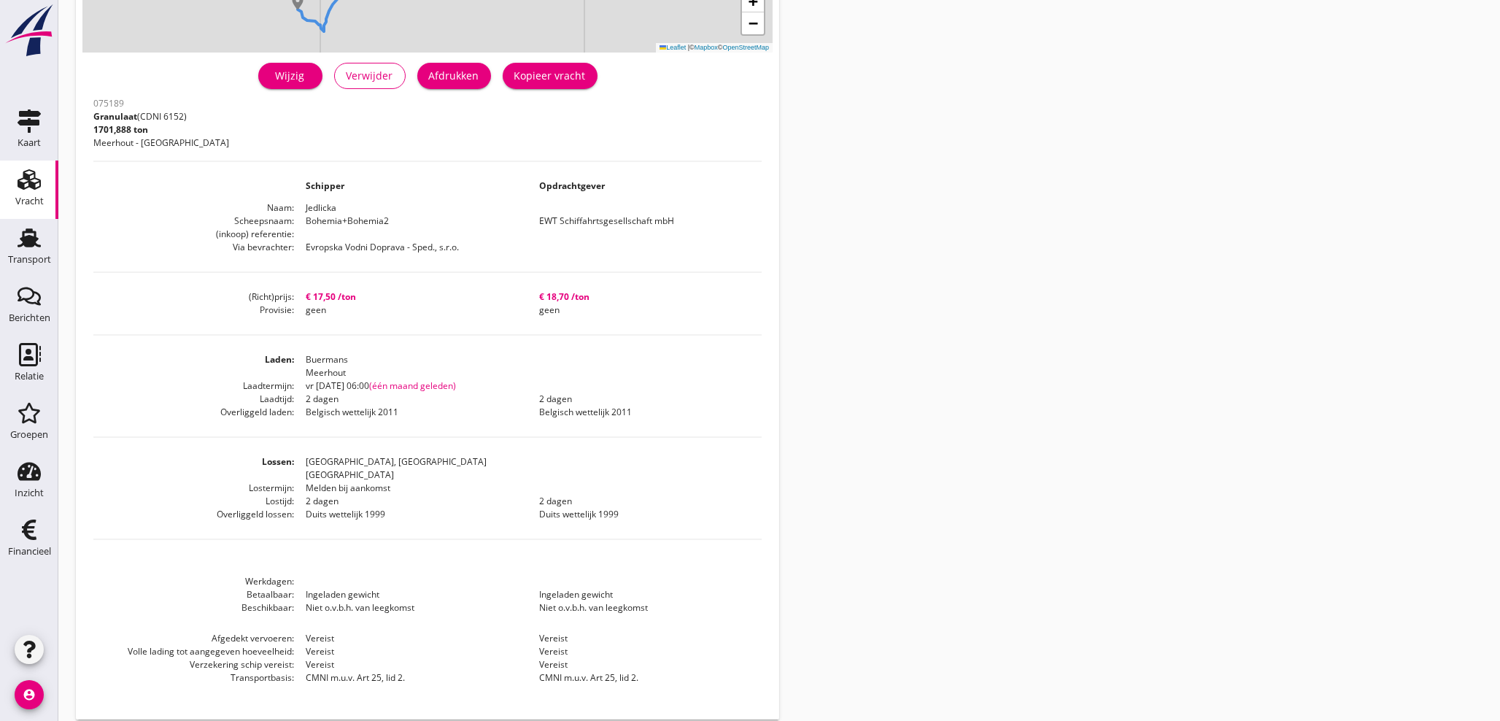
scroll to position [320, 0]
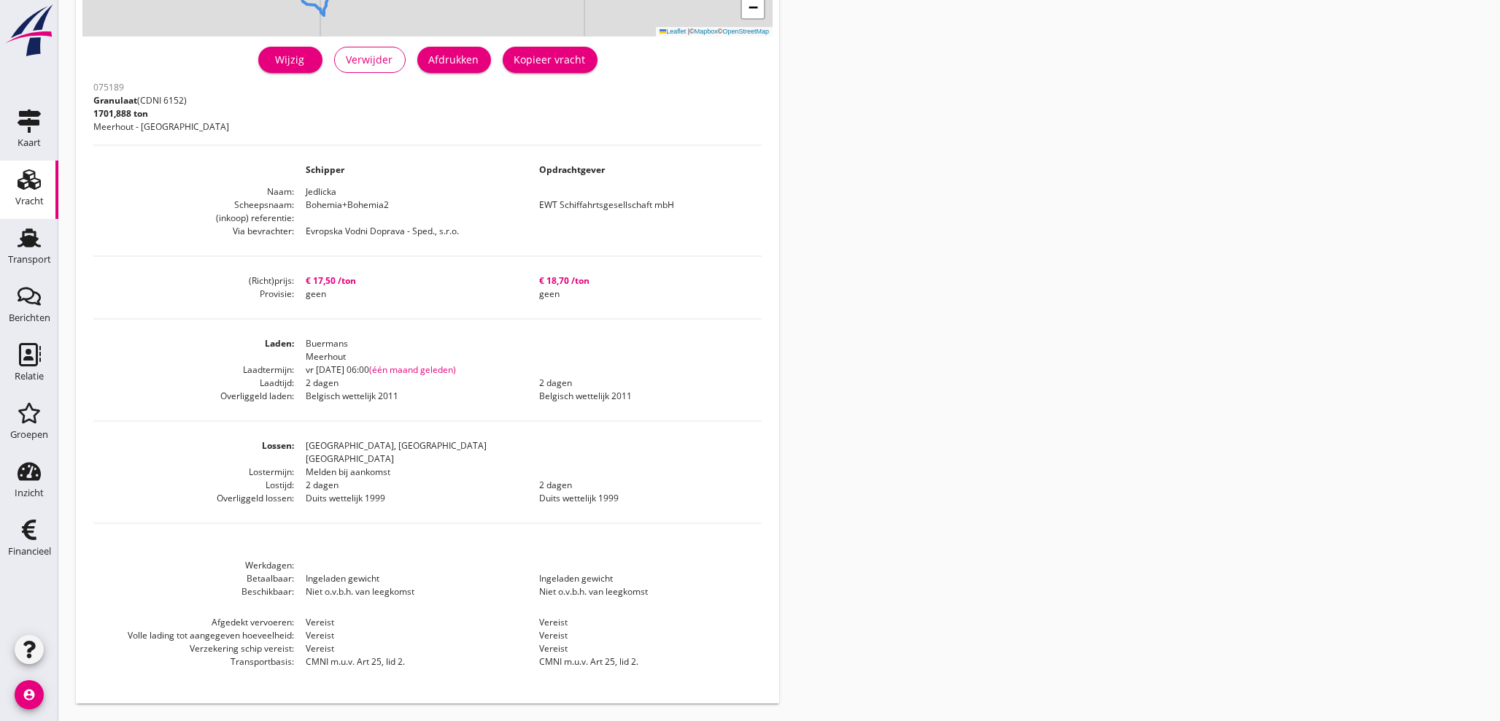
click at [993, 469] on div "Vracht details + − Leaflet | © Mapbox © OpenStreetMap warning Het transport hee…" at bounding box center [779, 200] width 1442 height 1041
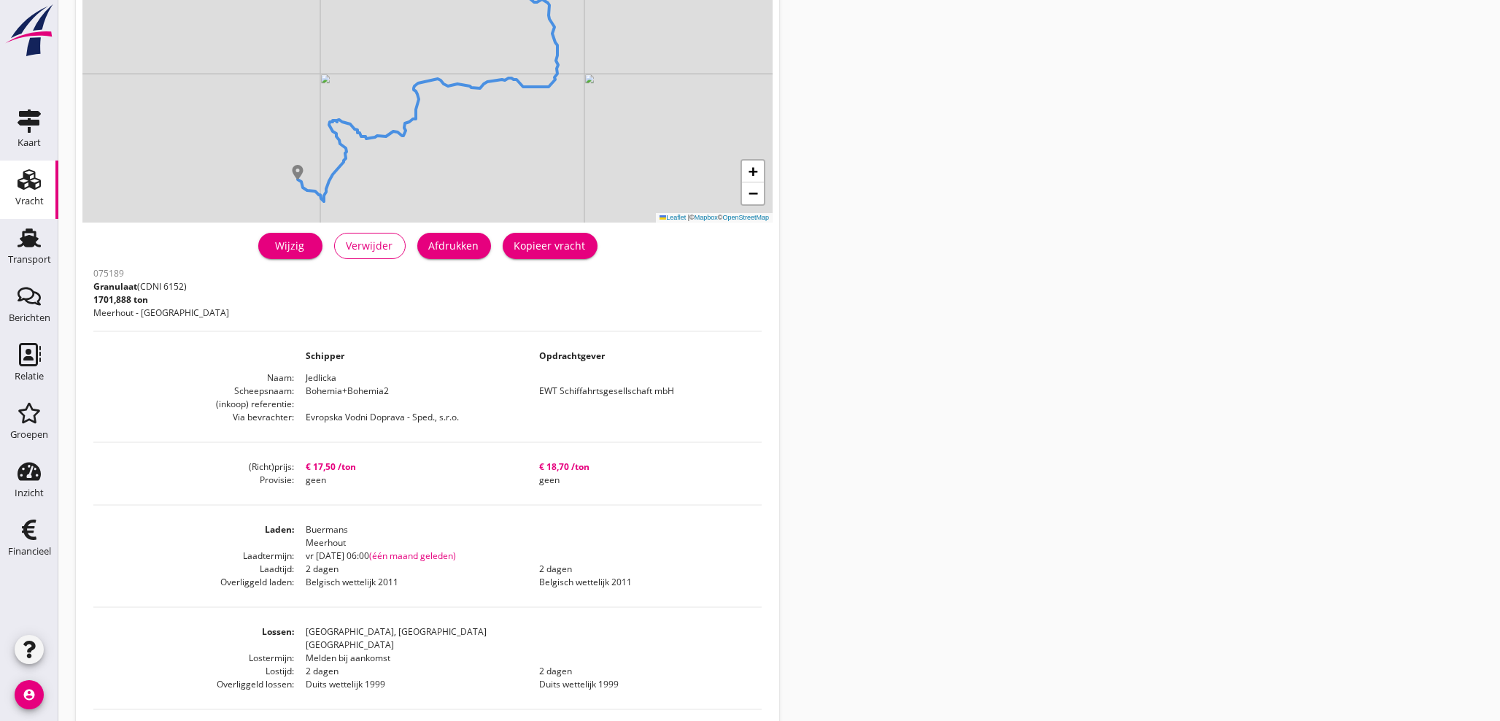
scroll to position [131, 0]
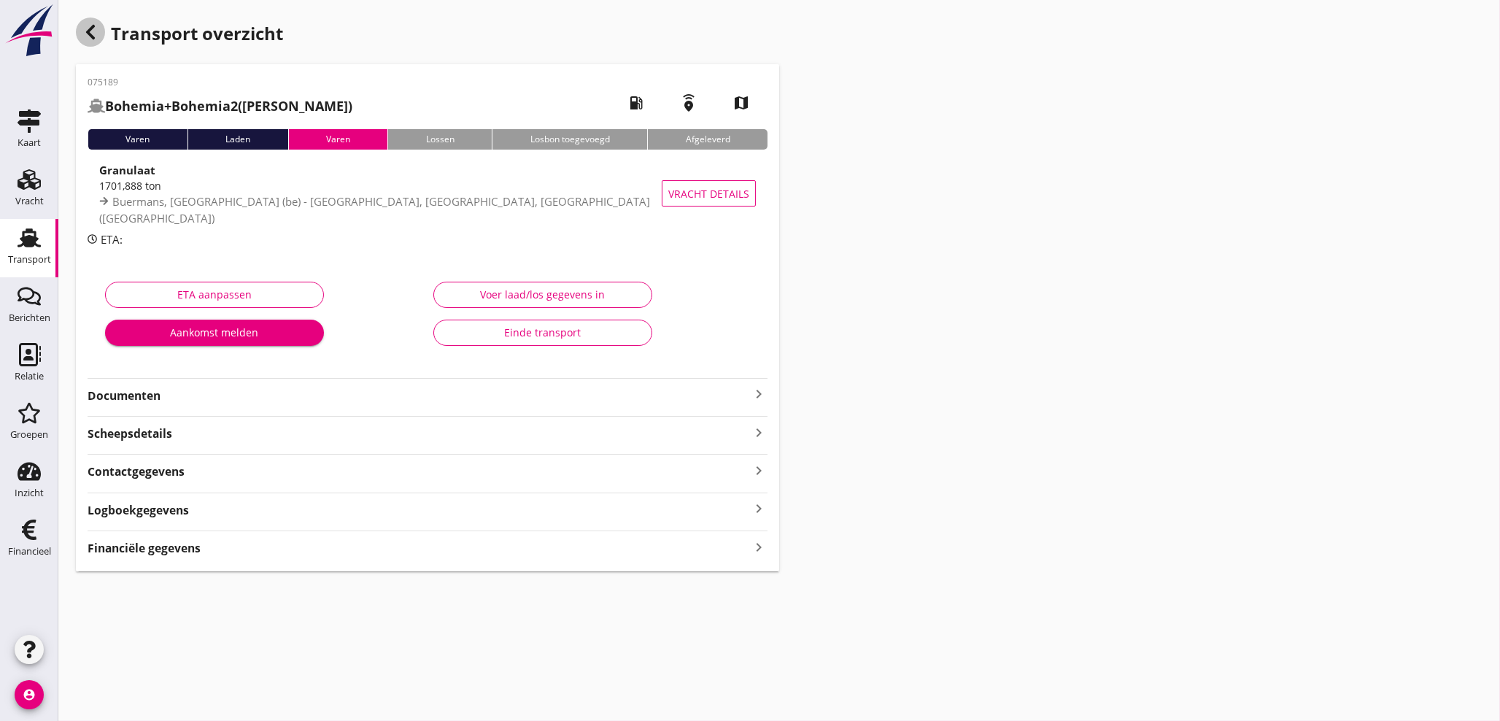
click at [92, 26] on use "button" at bounding box center [90, 32] width 9 height 15
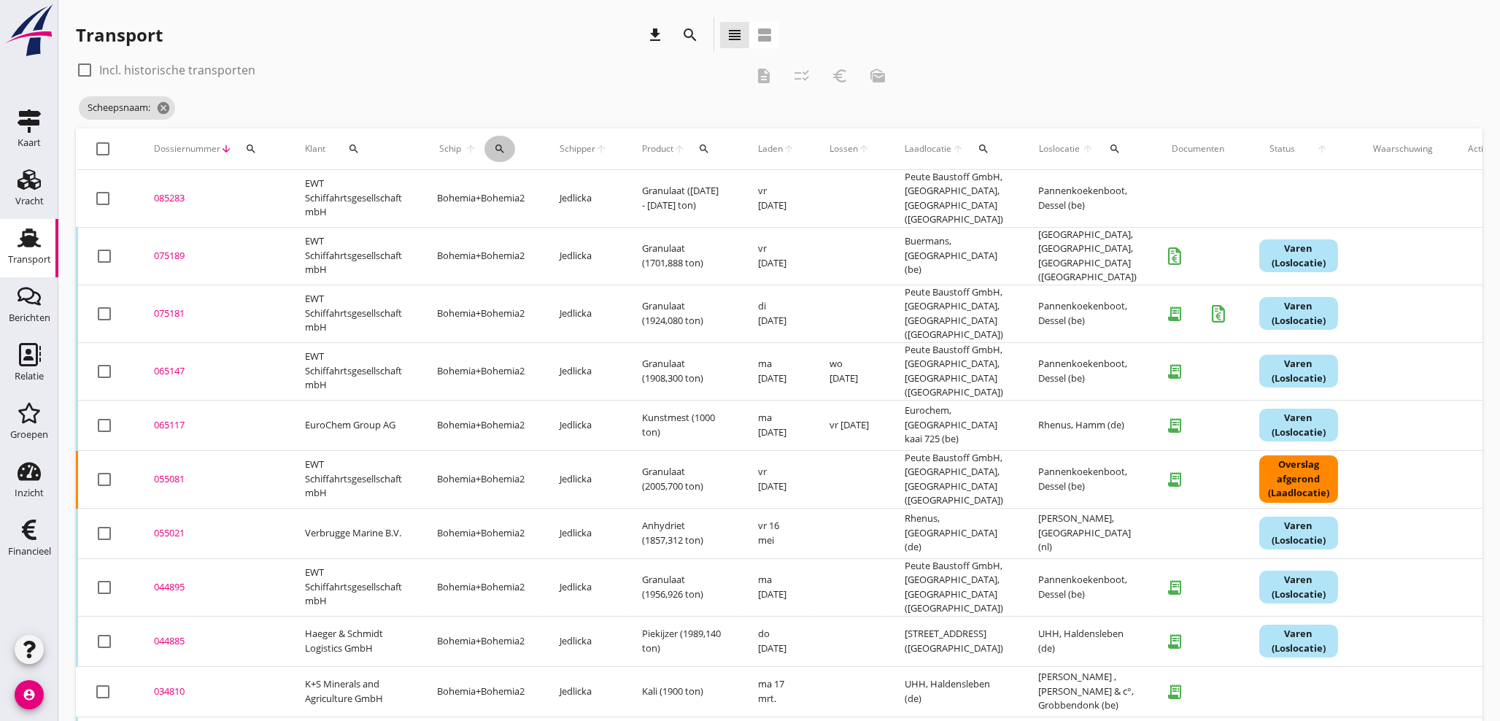
click at [510, 148] on div "search" at bounding box center [500, 149] width 31 height 12
click at [514, 185] on input "Zoek op (scheeps)naam" at bounding box center [569, 191] width 152 height 23
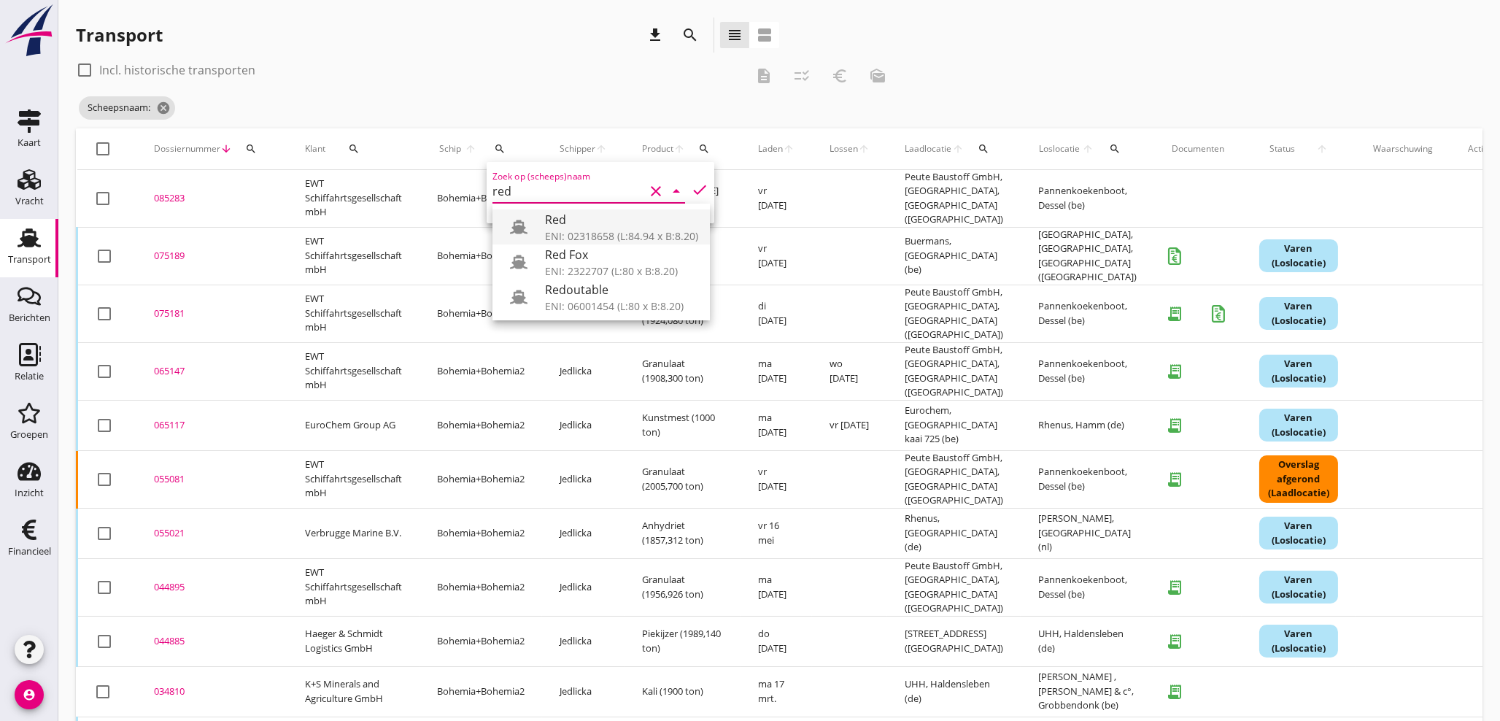
click at [557, 223] on div "Red" at bounding box center [621, 220] width 153 height 18
click at [573, 238] on div "ENI: 02318658 (L:84.94 x B:8.20)" at bounding box center [621, 235] width 153 height 15
click at [691, 189] on icon "check" at bounding box center [700, 190] width 18 height 18
type input "Red"
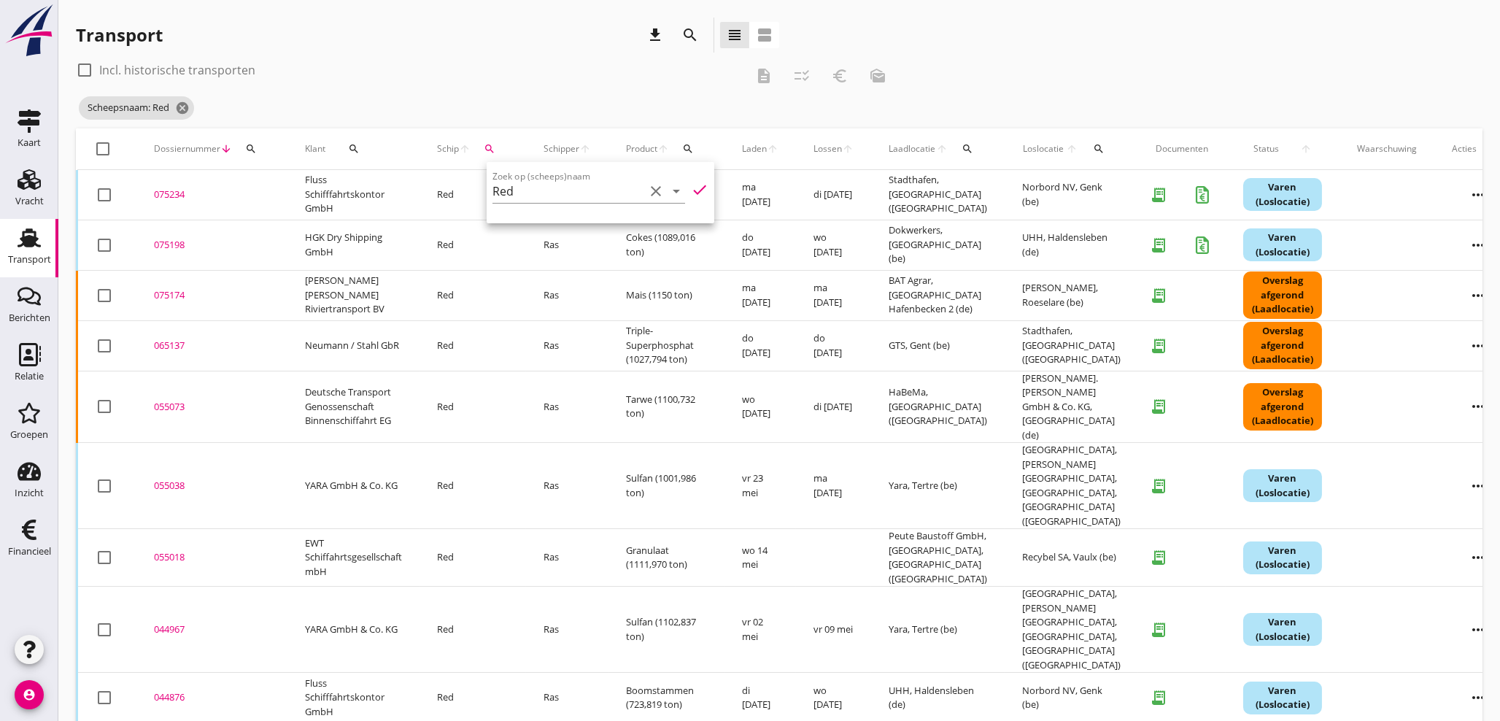
click at [176, 296] on div "075174" at bounding box center [212, 295] width 116 height 15
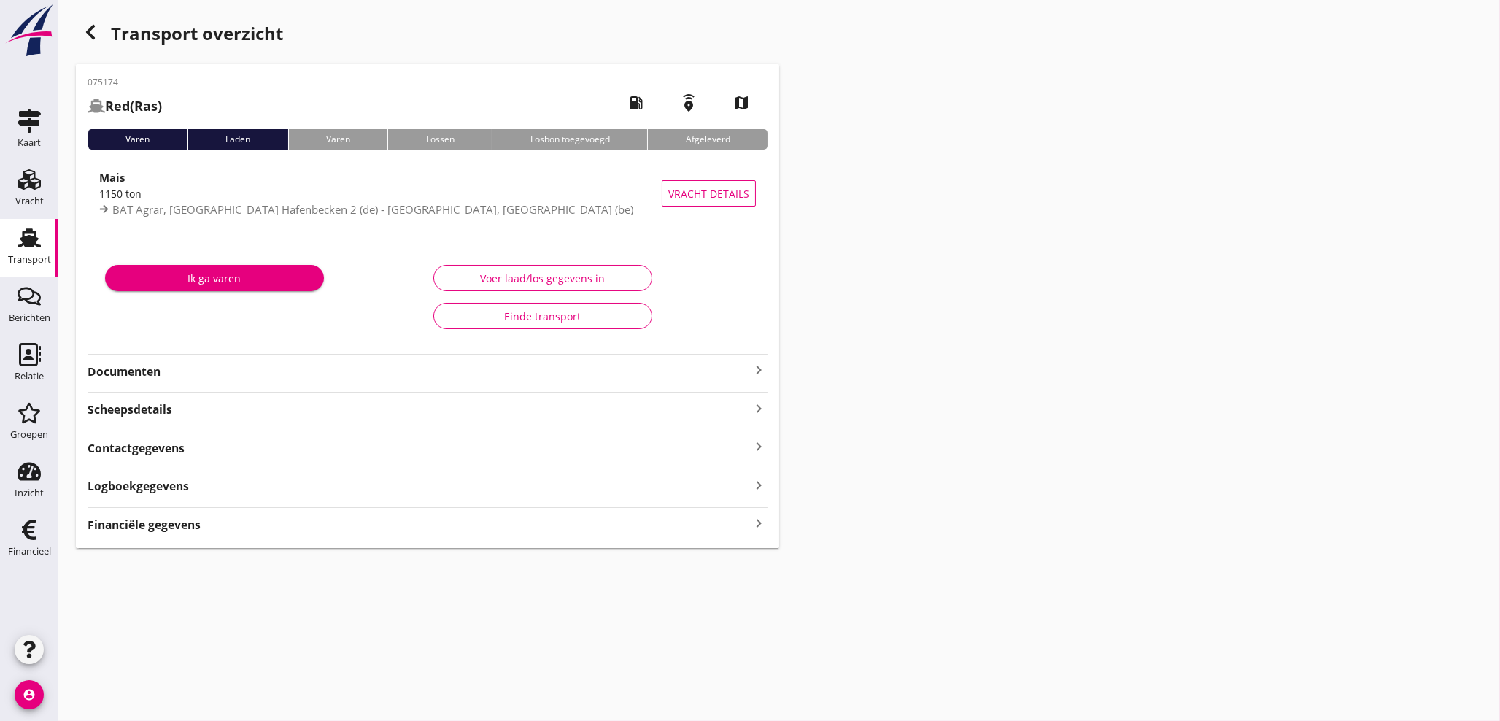
click at [755, 522] on icon "keyboard_arrow_right" at bounding box center [759, 524] width 18 height 20
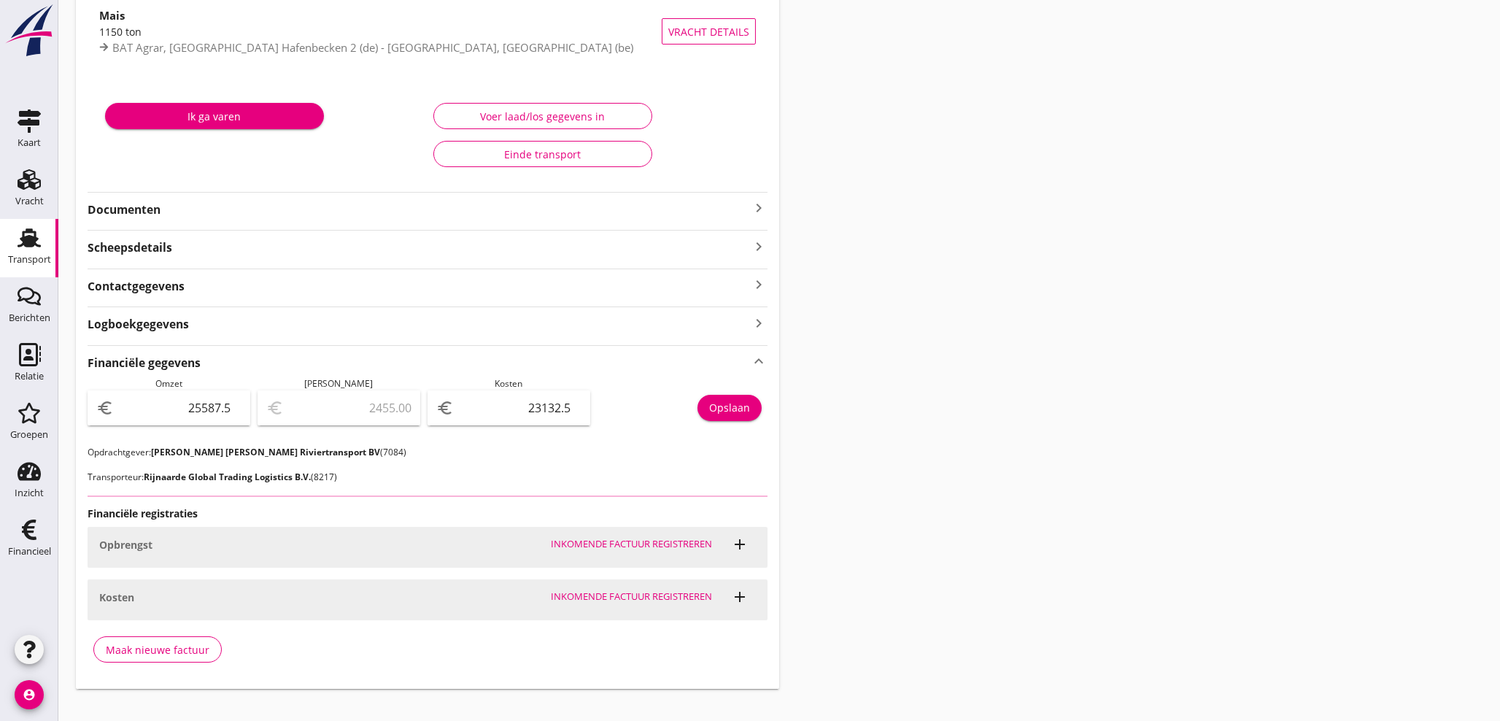
scroll to position [182, 0]
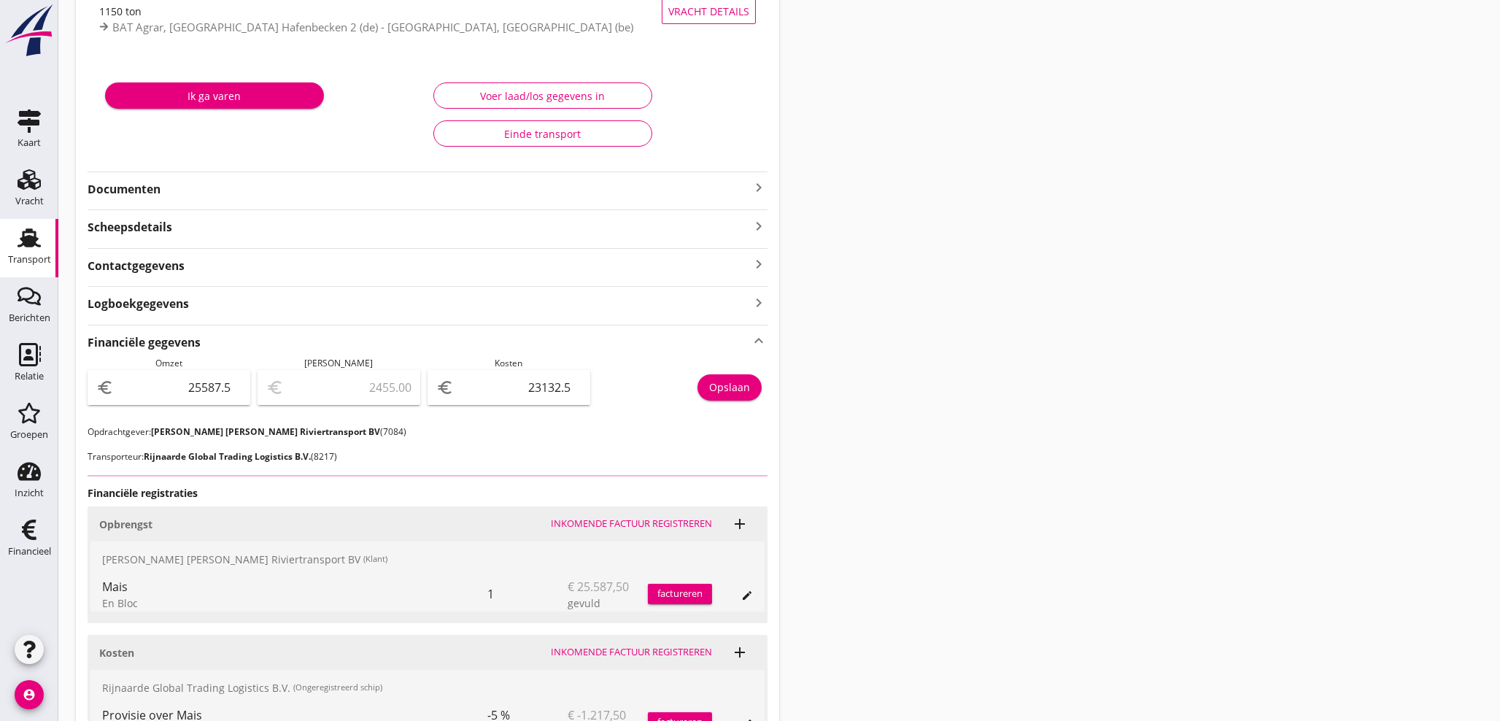
click at [753, 184] on icon "keyboard_arrow_right" at bounding box center [759, 188] width 18 height 18
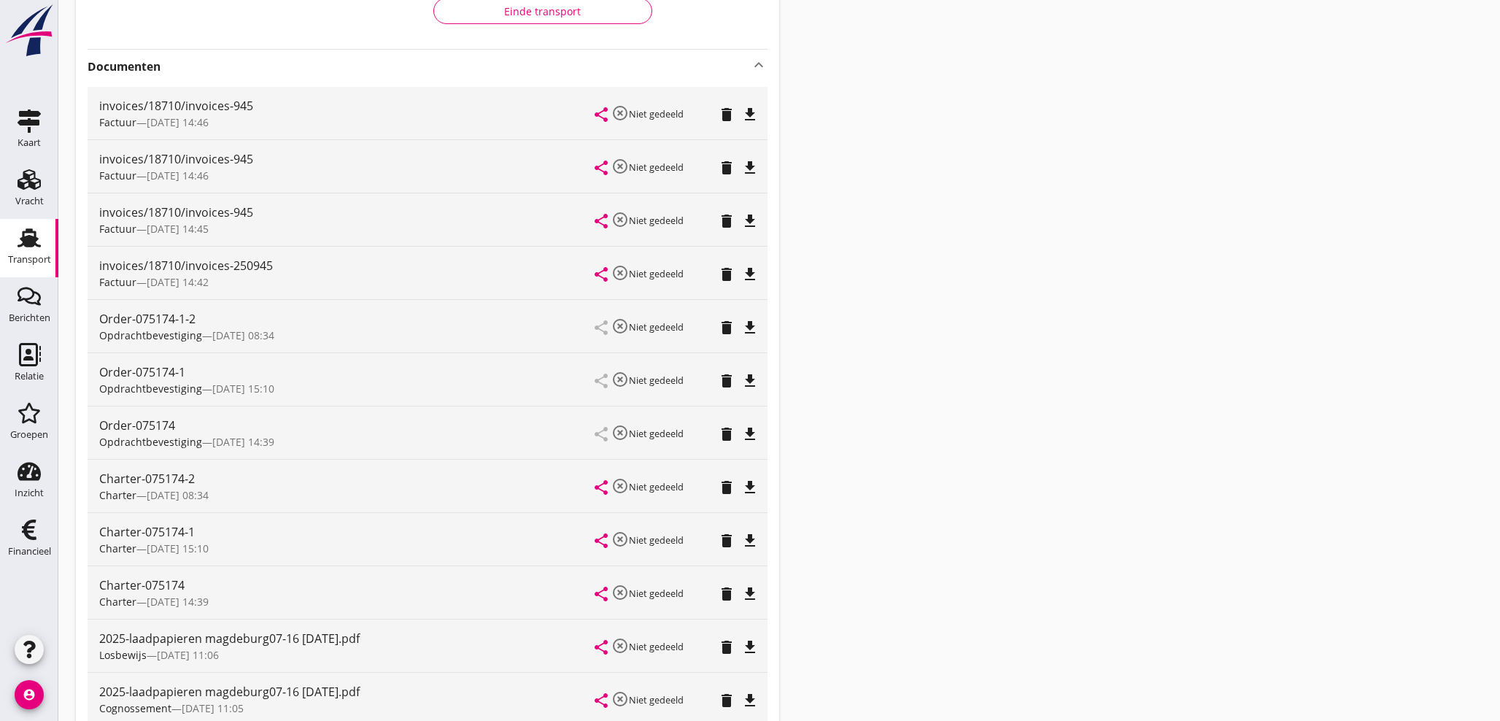
scroll to position [371, 0]
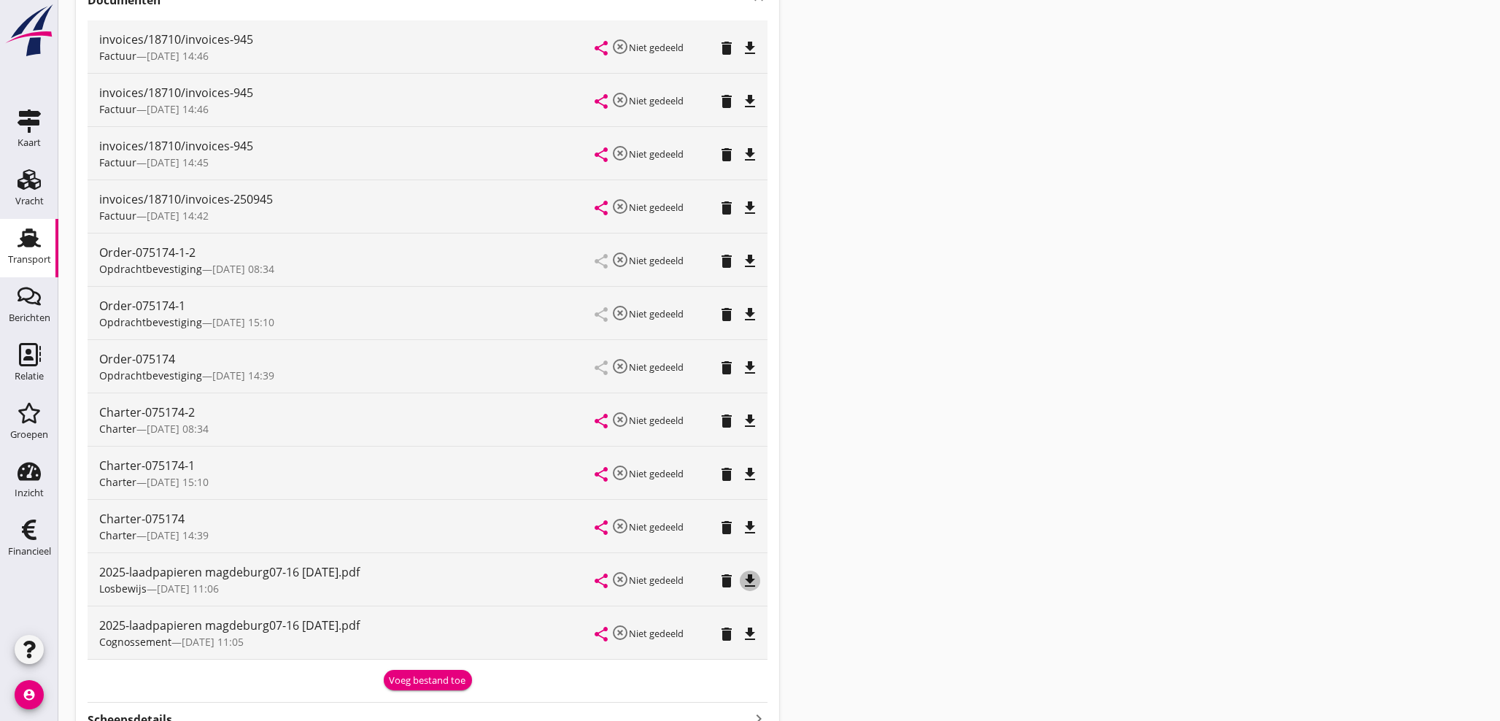
click at [746, 584] on icon "file_download" at bounding box center [750, 581] width 18 height 18
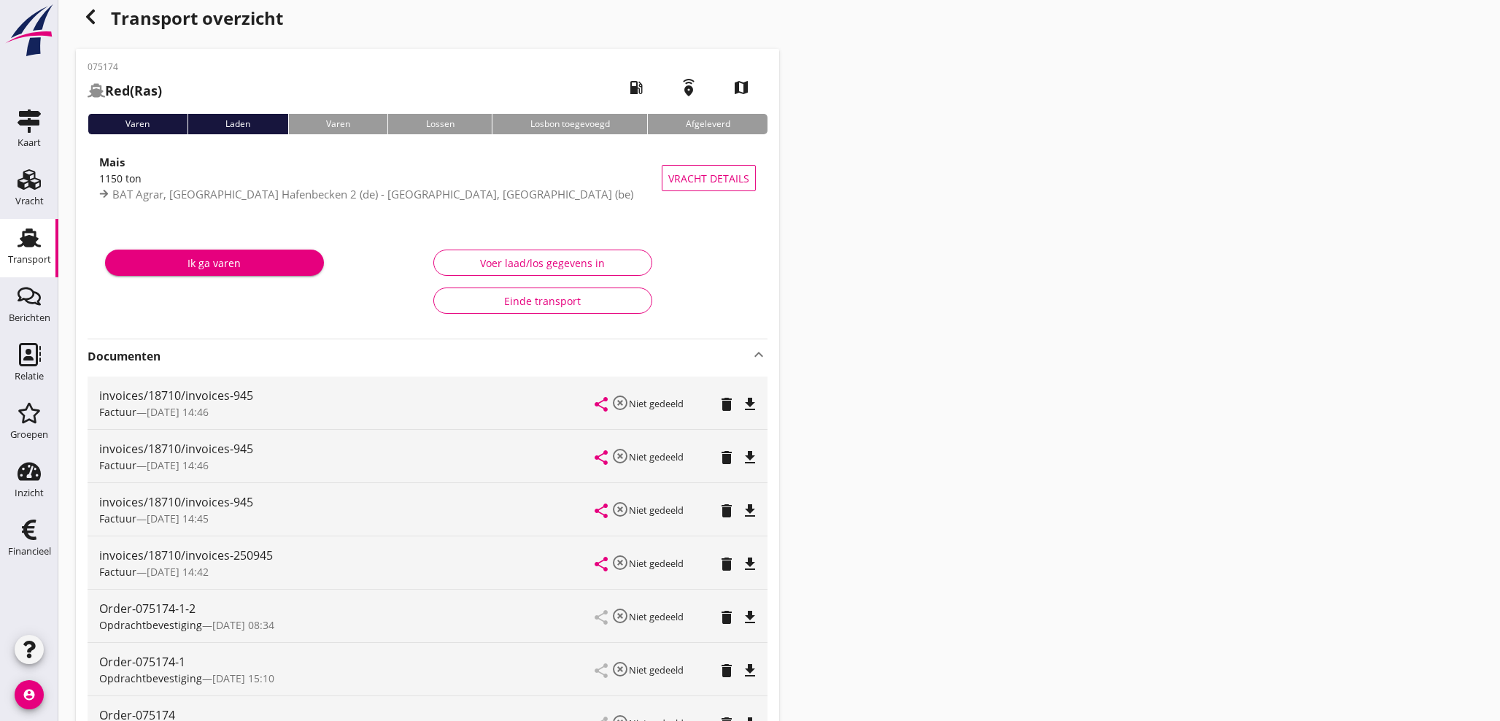
scroll to position [0, 0]
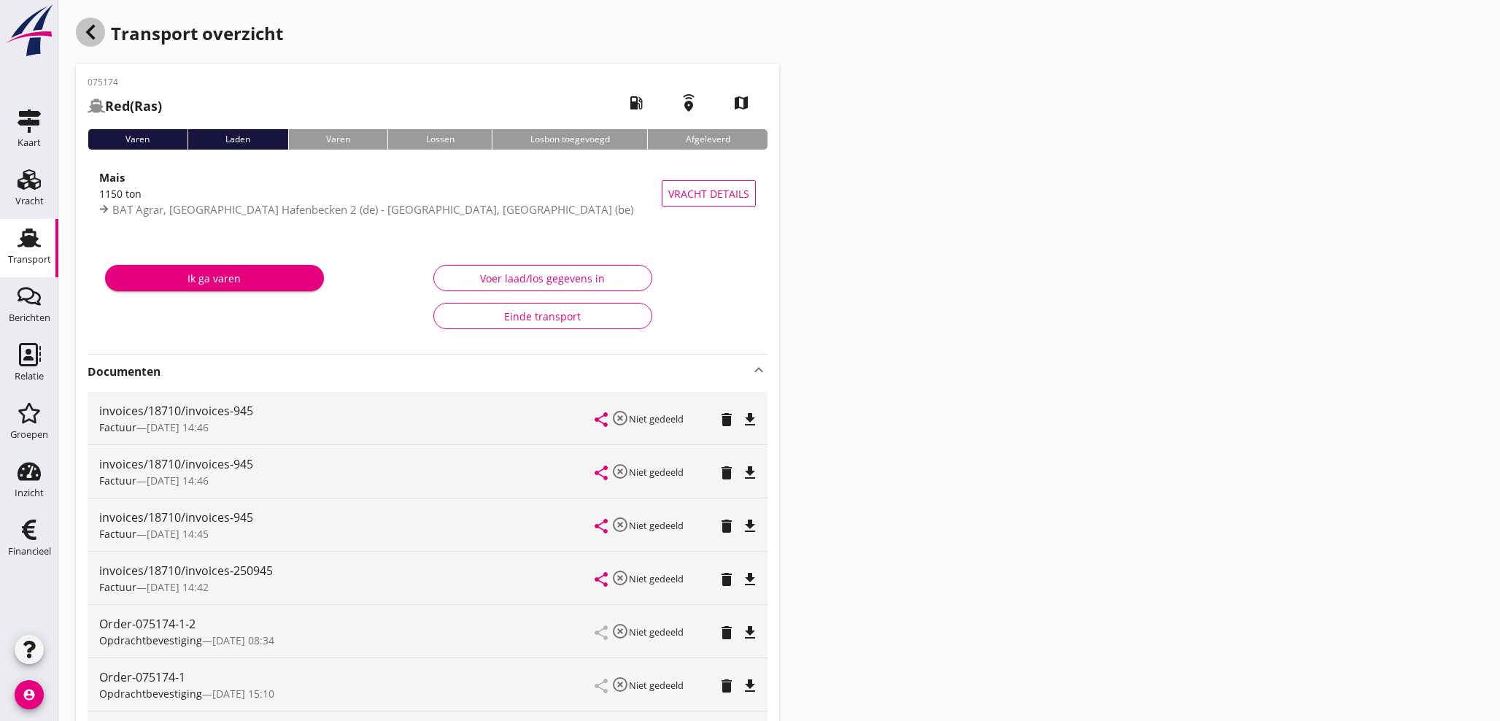
click at [87, 29] on icon "button" at bounding box center [91, 32] width 18 height 18
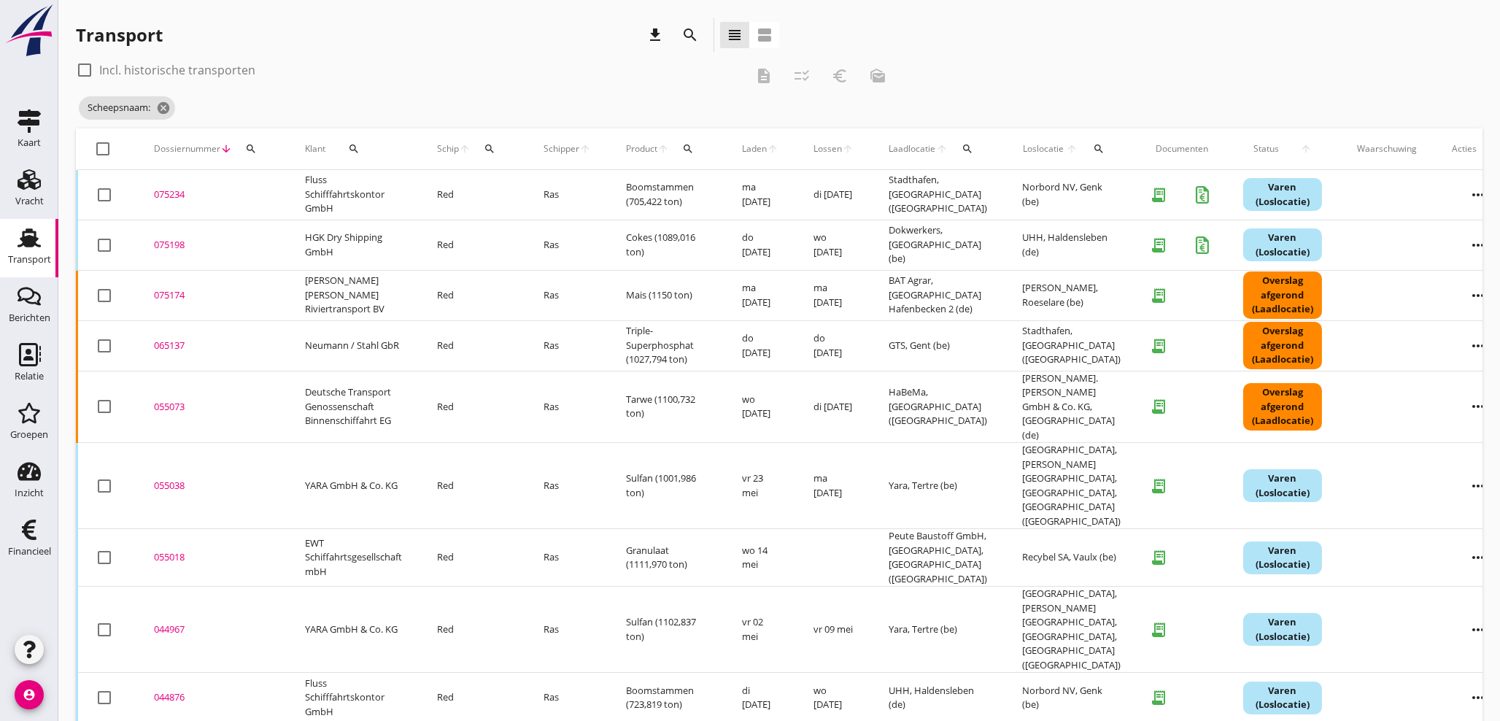
click at [471, 143] on icon "arrow_upward" at bounding box center [465, 149] width 12 height 12
drag, startPoint x: 485, startPoint y: 143, endPoint x: 496, endPoint y: 153, distance: 14.5
click at [486, 143] on icon "search" at bounding box center [490, 149] width 12 height 12
click at [508, 193] on input "Zoek op (scheeps)naam" at bounding box center [560, 191] width 152 height 23
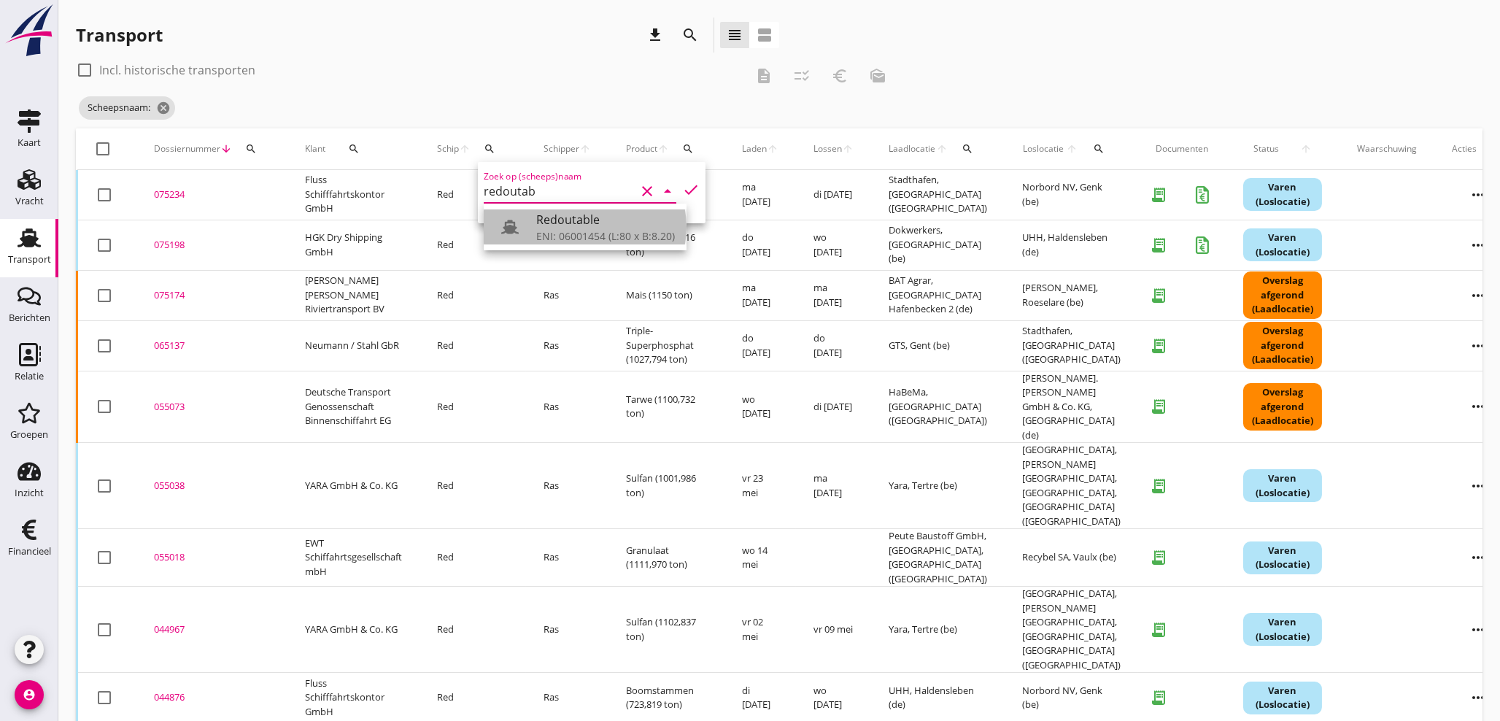
drag, startPoint x: 550, startPoint y: 232, endPoint x: 674, endPoint y: 172, distance: 137.1
click at [552, 231] on div "ENI: 06001454 (L:80 x B:8.20)" at bounding box center [605, 235] width 139 height 15
click at [682, 190] on icon "check" at bounding box center [691, 190] width 18 height 18
type input "Redoutable"
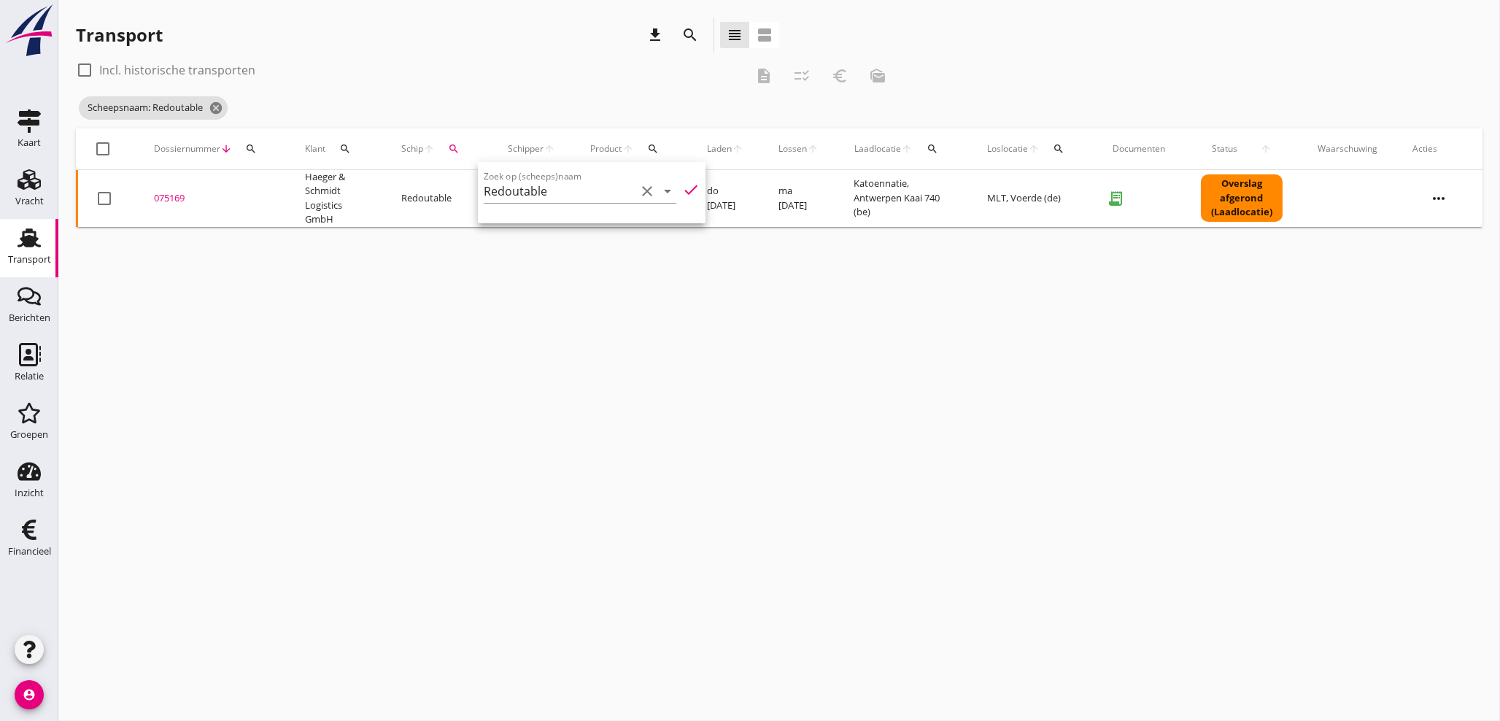
click at [170, 198] on div "075169" at bounding box center [212, 198] width 116 height 15
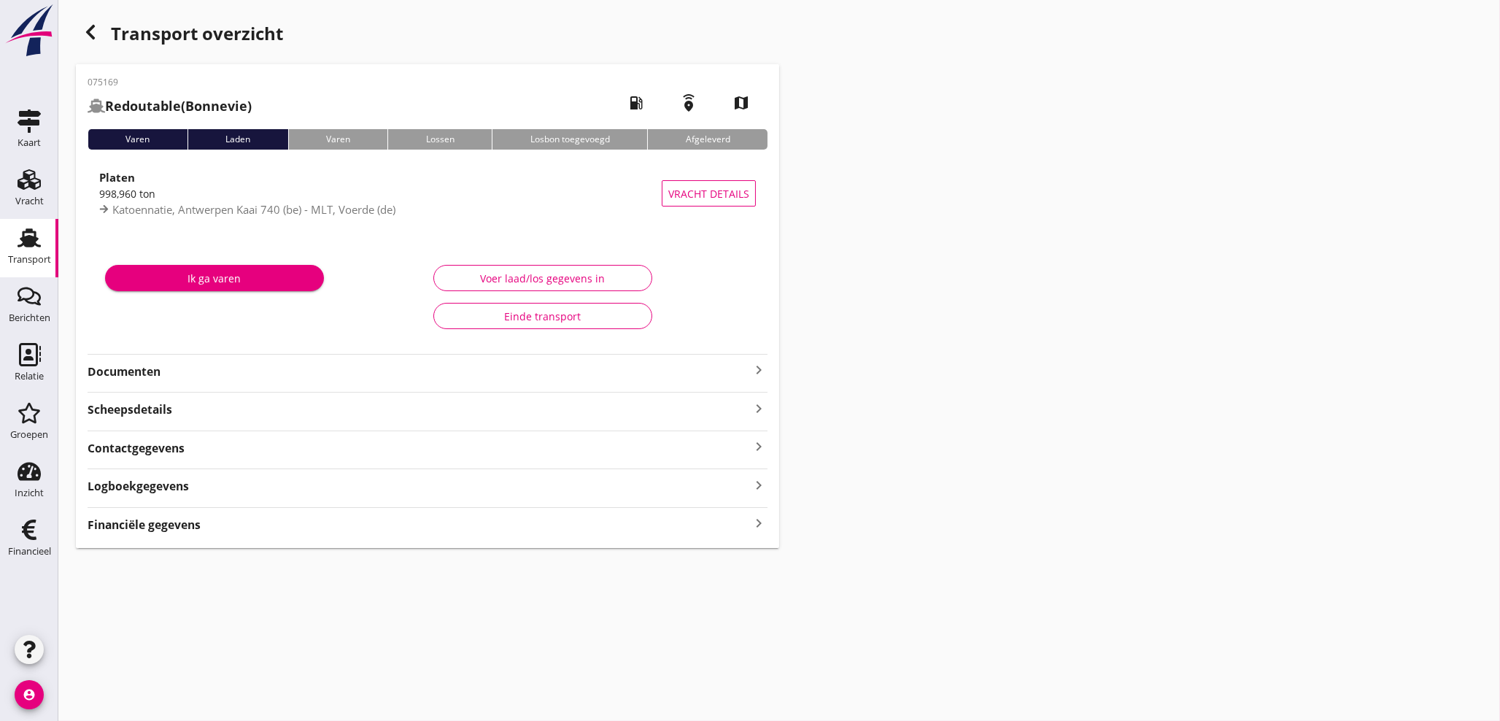
click at [755, 522] on icon "keyboard_arrow_right" at bounding box center [759, 524] width 18 height 20
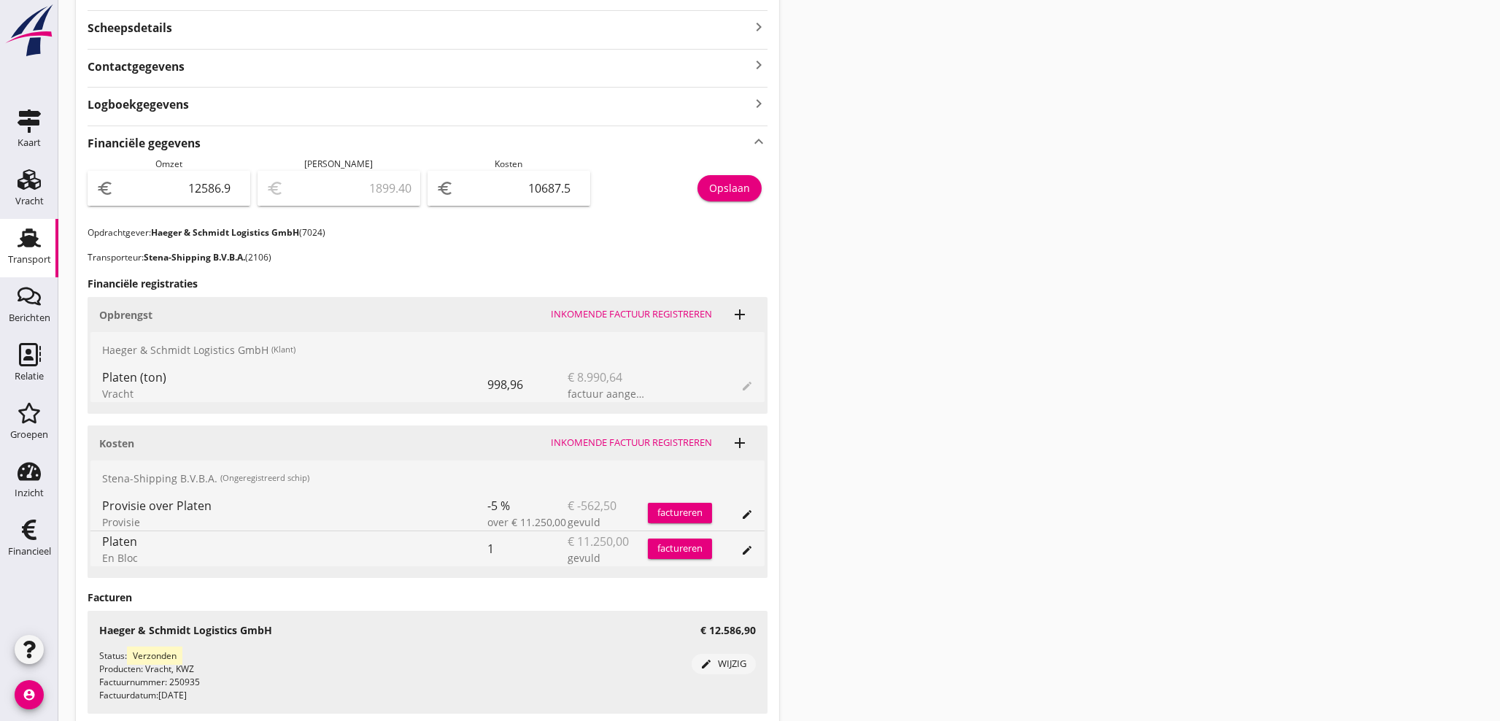
scroll to position [324, 0]
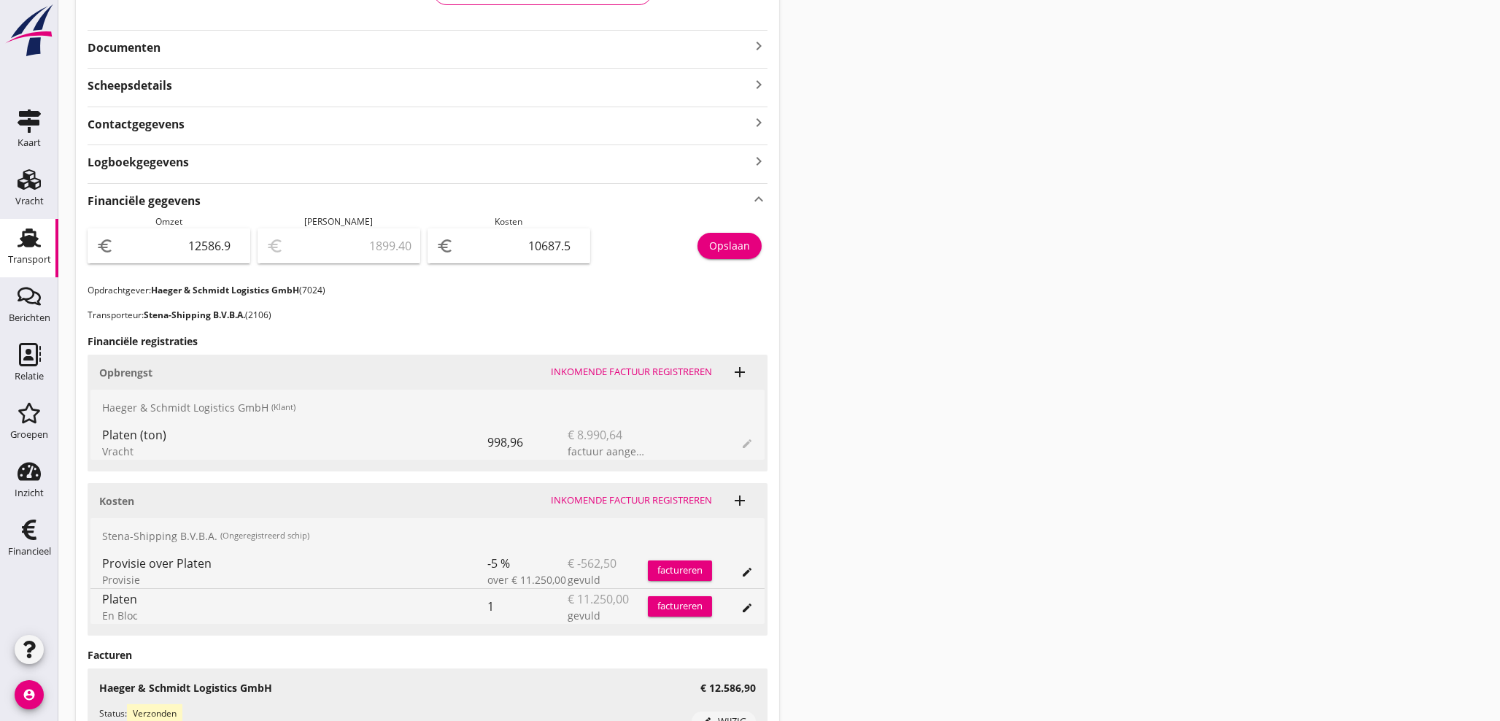
click at [761, 44] on icon "keyboard_arrow_right" at bounding box center [759, 46] width 18 height 18
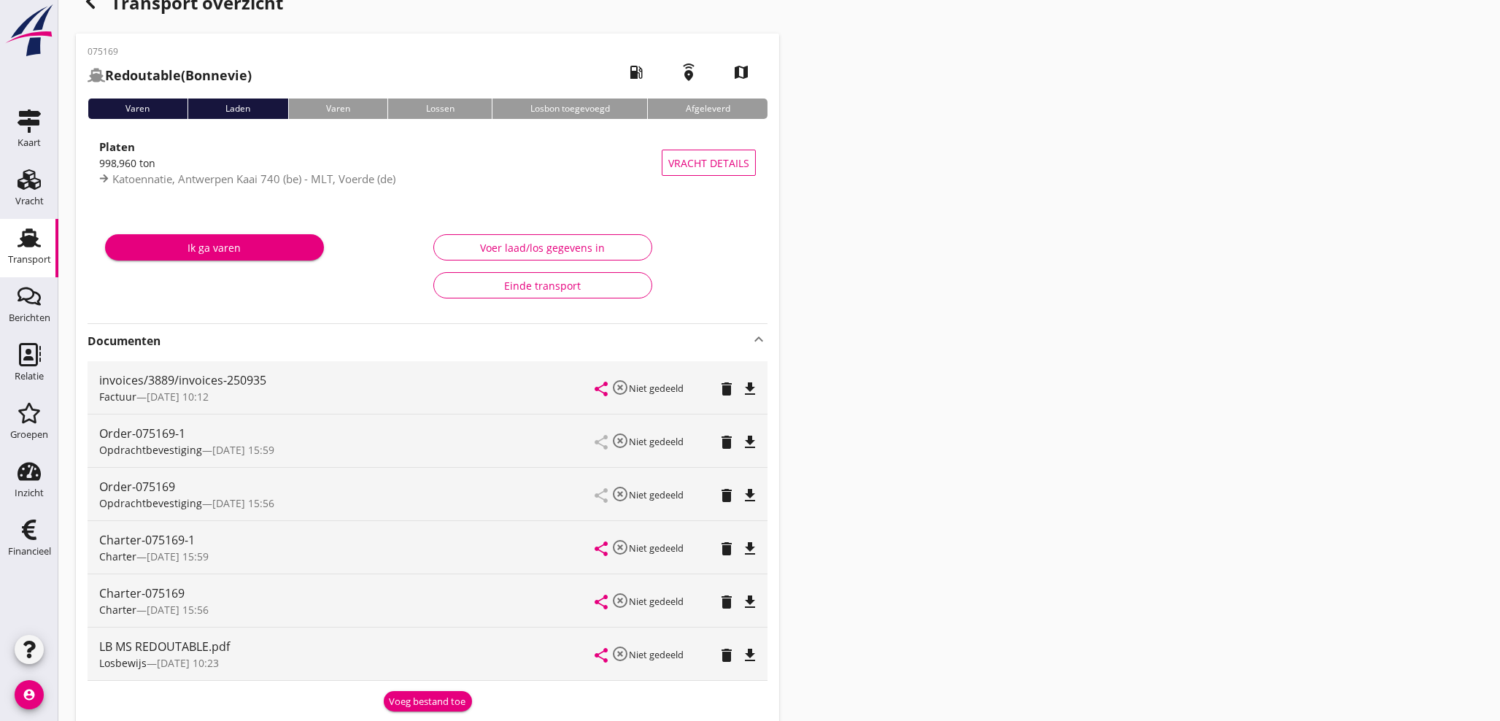
scroll to position [26, 0]
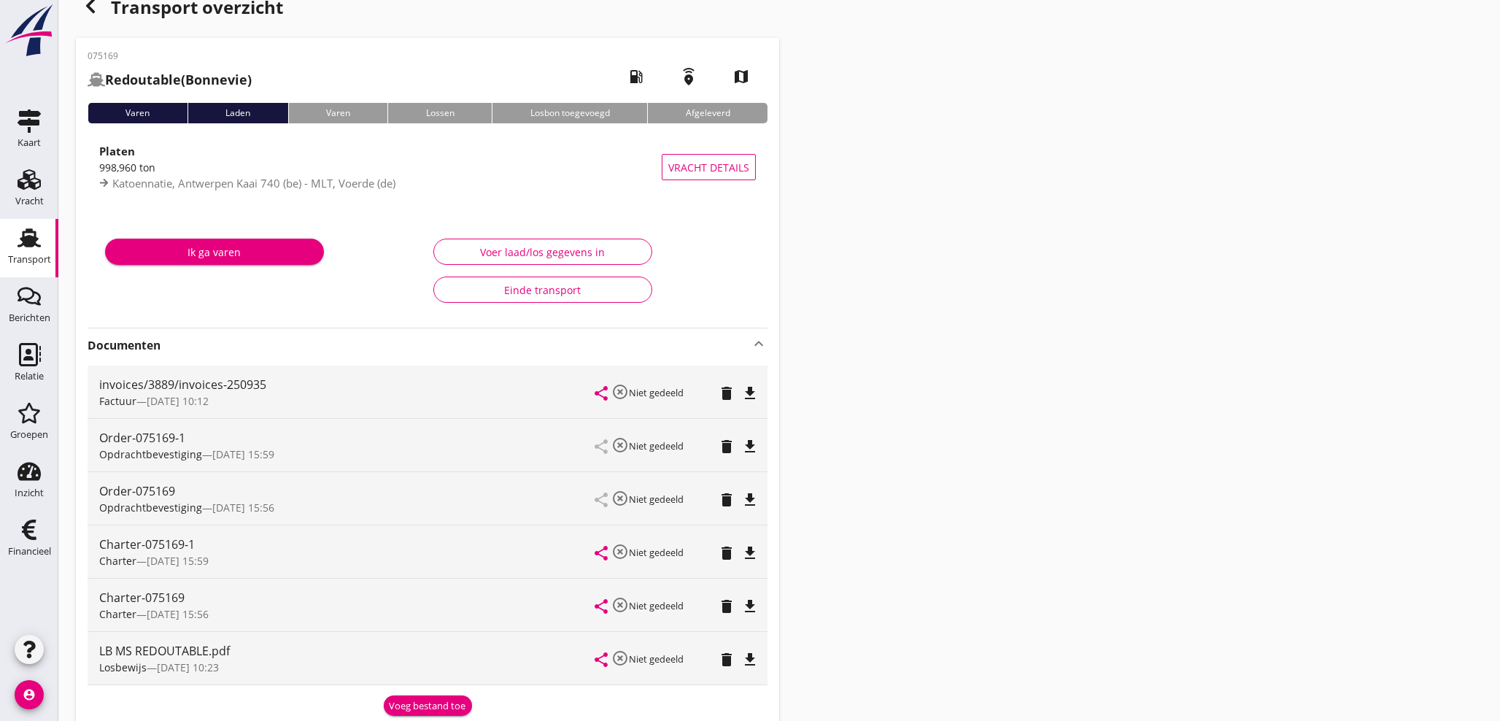
click at [87, 1] on icon "button" at bounding box center [91, 6] width 18 height 18
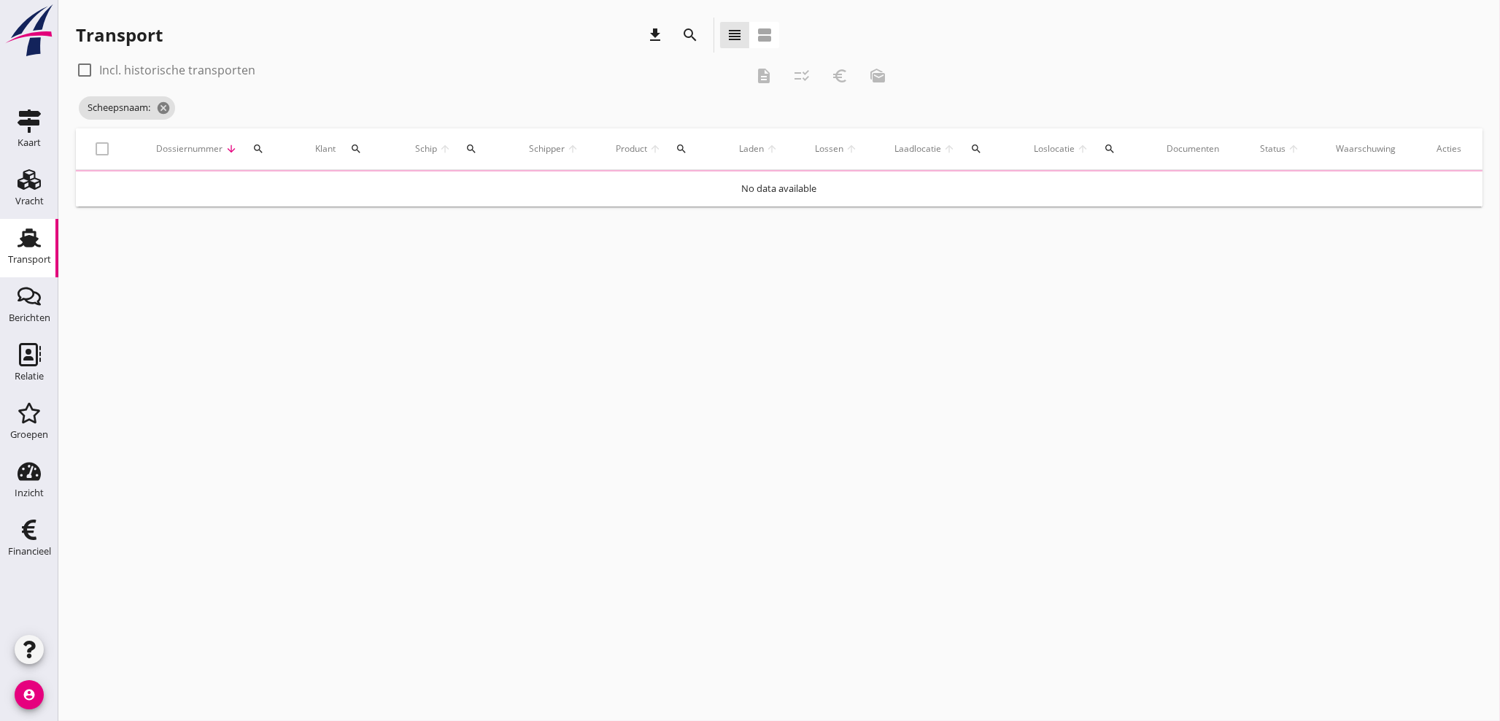
click at [473, 149] on icon "search" at bounding box center [472, 149] width 12 height 12
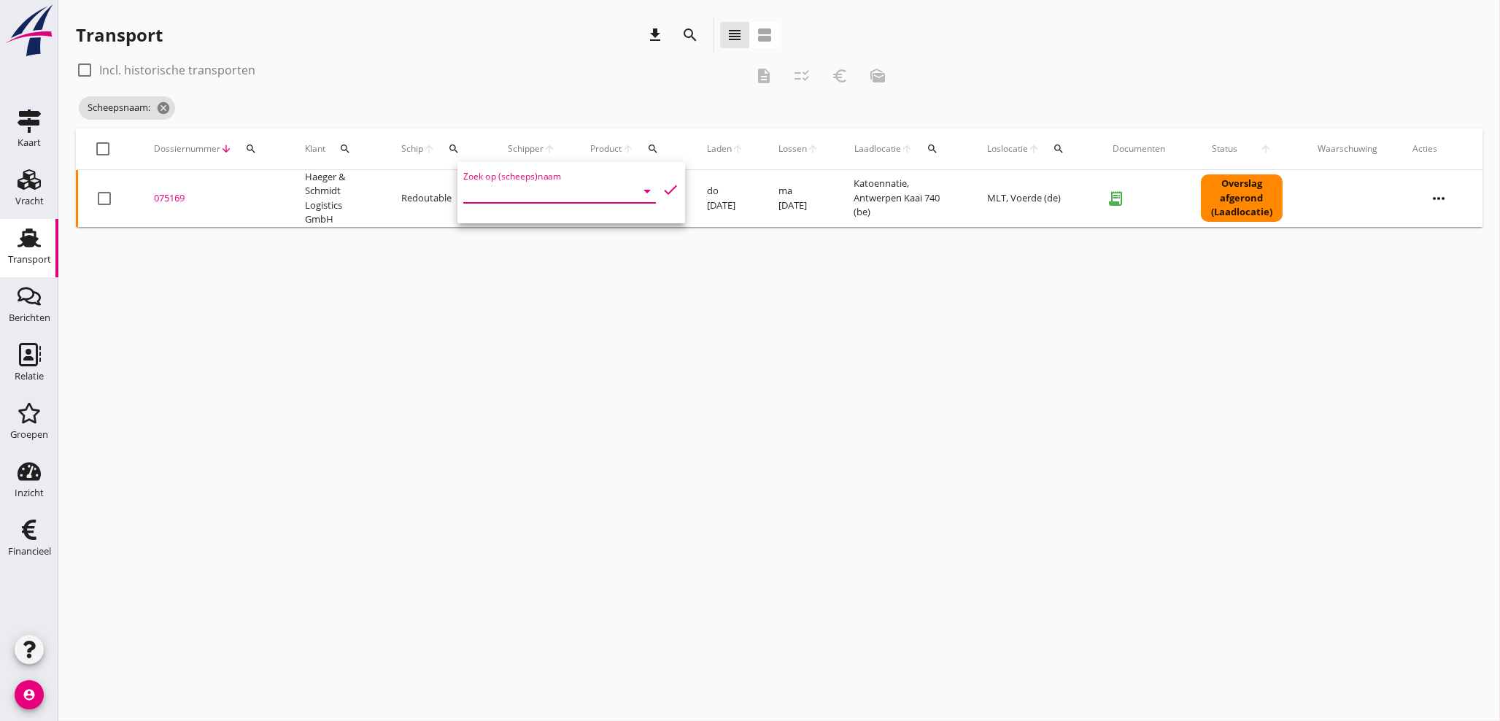
click at [491, 188] on input "Zoek op (scheeps)naam" at bounding box center [539, 191] width 152 height 23
click at [543, 255] on div "Cygnus" at bounding box center [592, 255] width 153 height 18
click at [662, 187] on icon "check" at bounding box center [671, 190] width 18 height 18
type input "Cygnus"
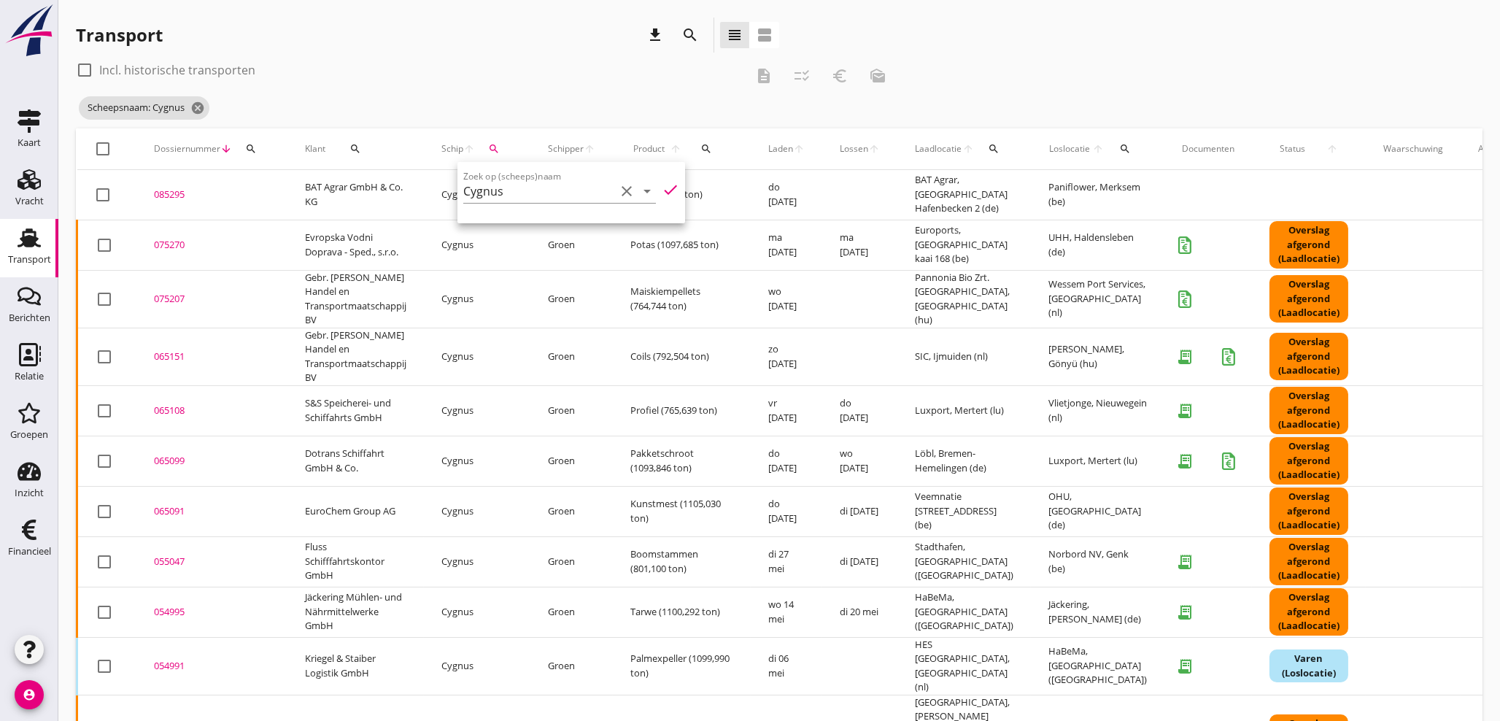
click at [162, 298] on div "075207" at bounding box center [212, 299] width 116 height 15
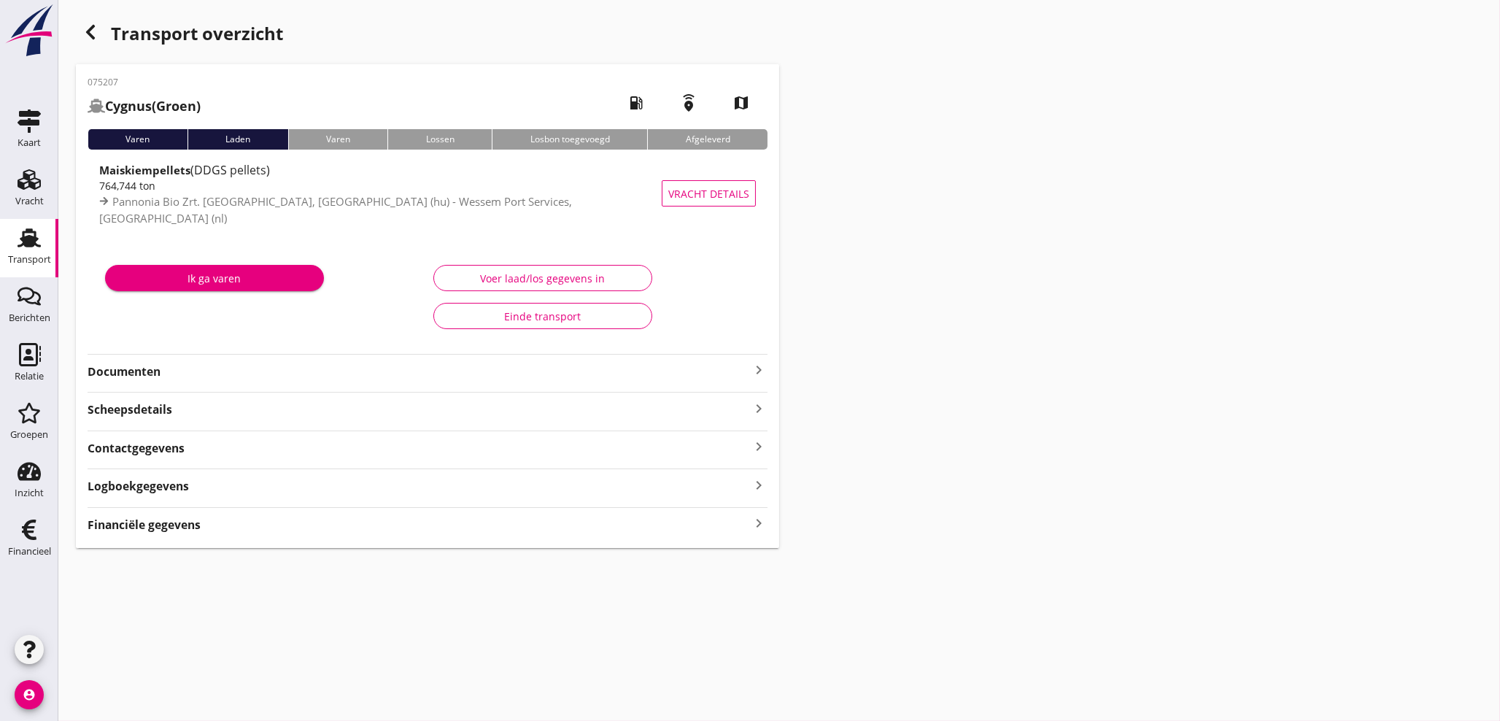
click at [761, 369] on icon "keyboard_arrow_right" at bounding box center [759, 370] width 18 height 18
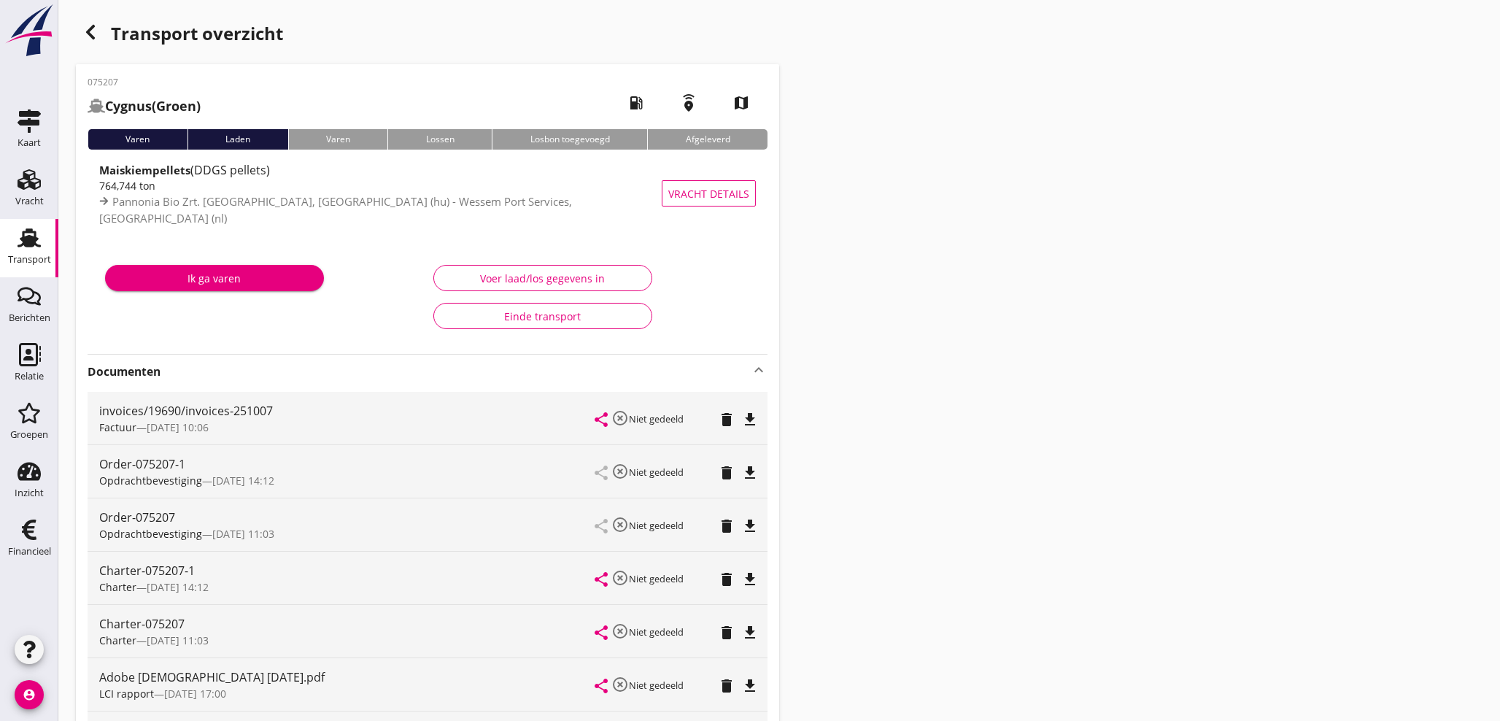
click at [88, 33] on use "button" at bounding box center [90, 32] width 9 height 15
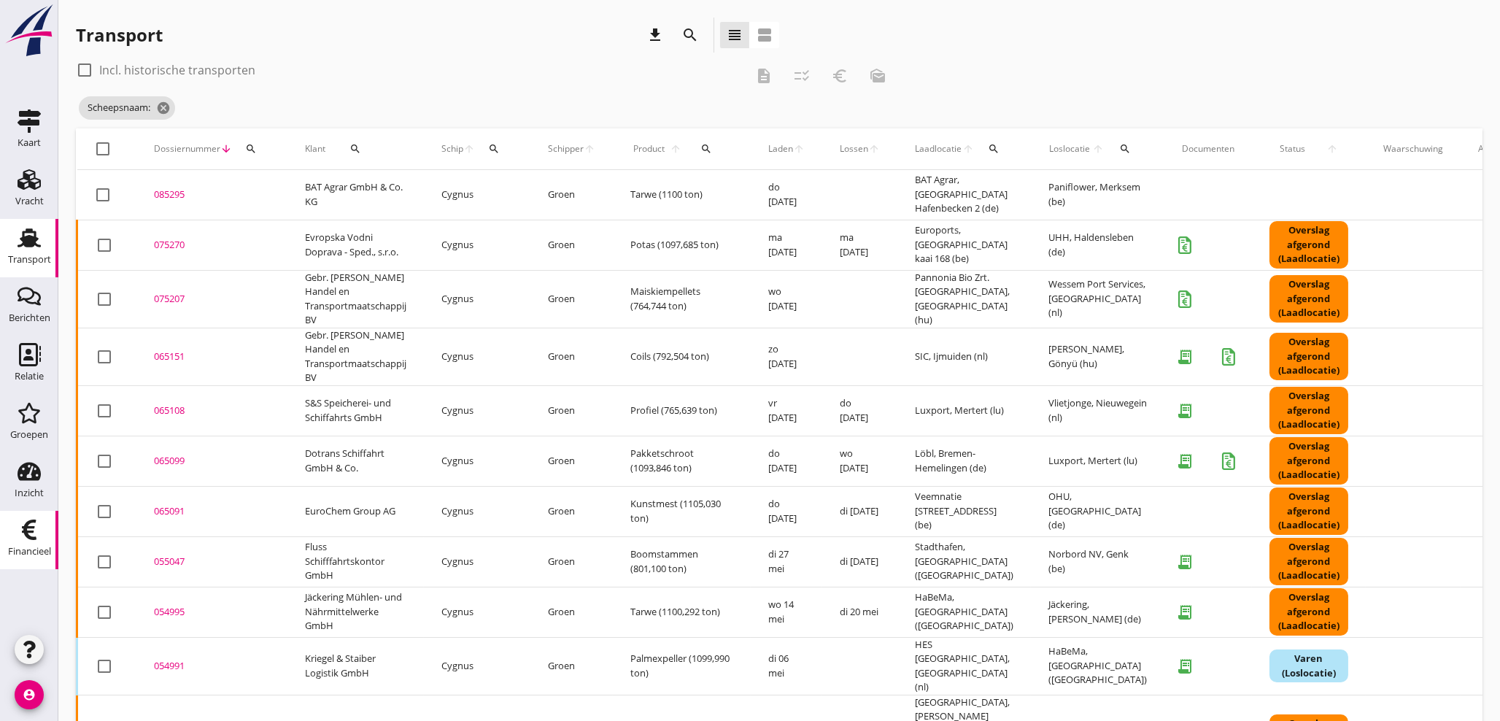
click at [36, 548] on div "Financieel" at bounding box center [29, 551] width 43 height 9
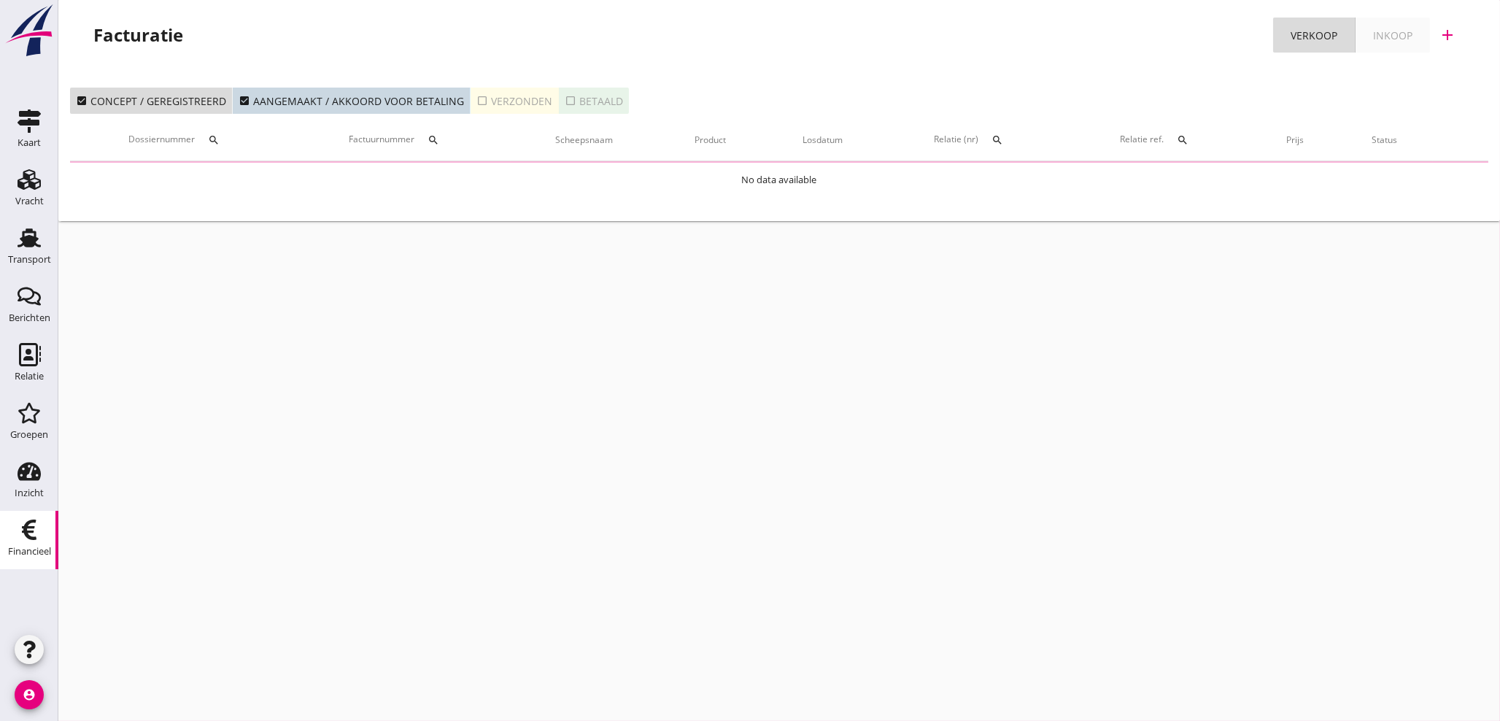
click at [485, 105] on div "check_box_outline_blank Verzonden" at bounding box center [514, 100] width 76 height 15
click at [439, 140] on icon "search" at bounding box center [434, 140] width 12 height 12
click at [456, 178] on input "Zoeken op factuurnummer..." at bounding box center [507, 182] width 152 height 23
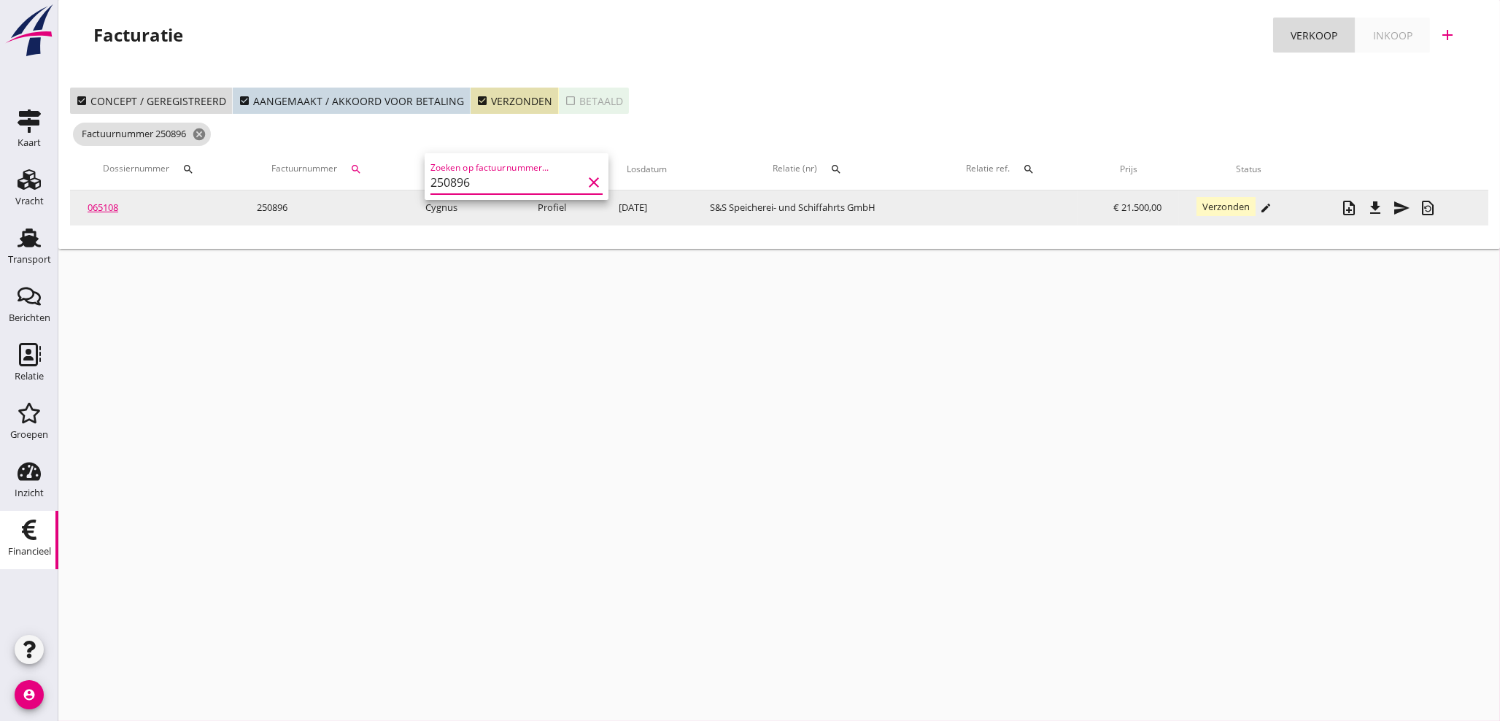
type input "250896"
click at [1373, 208] on icon "file_download" at bounding box center [1376, 208] width 18 height 18
click at [121, 208] on div "065108" at bounding box center [155, 208] width 134 height 15
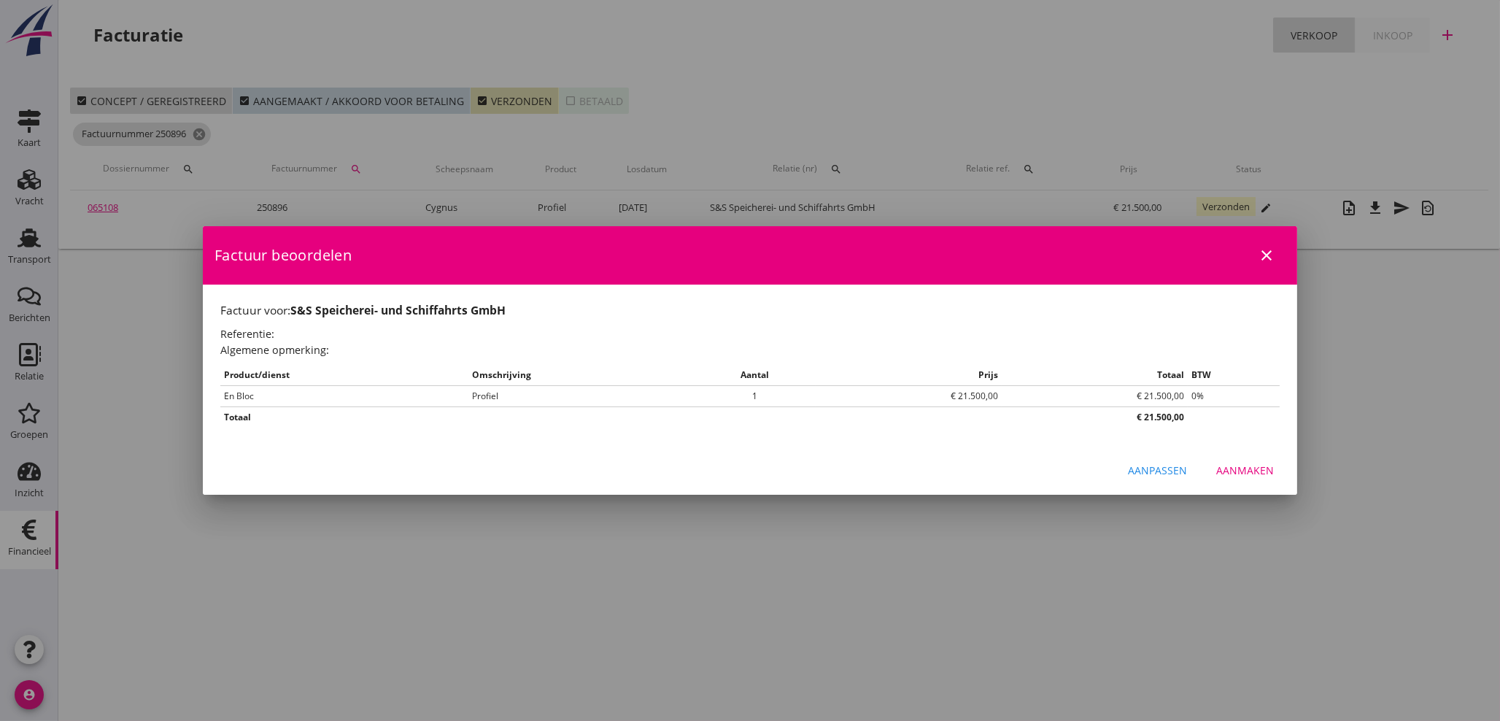
click at [1262, 255] on icon "close" at bounding box center [1267, 256] width 18 height 18
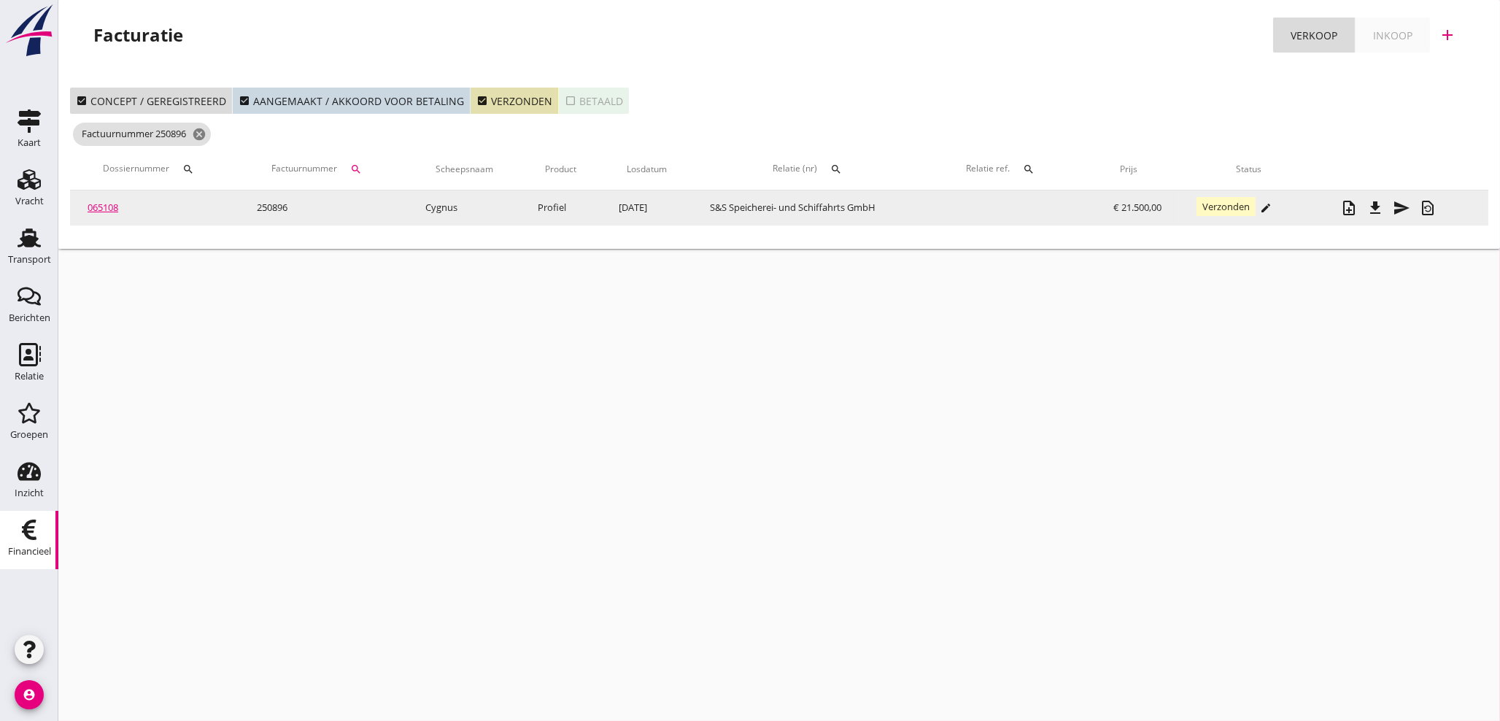
click at [112, 202] on link "065108" at bounding box center [103, 207] width 31 height 13
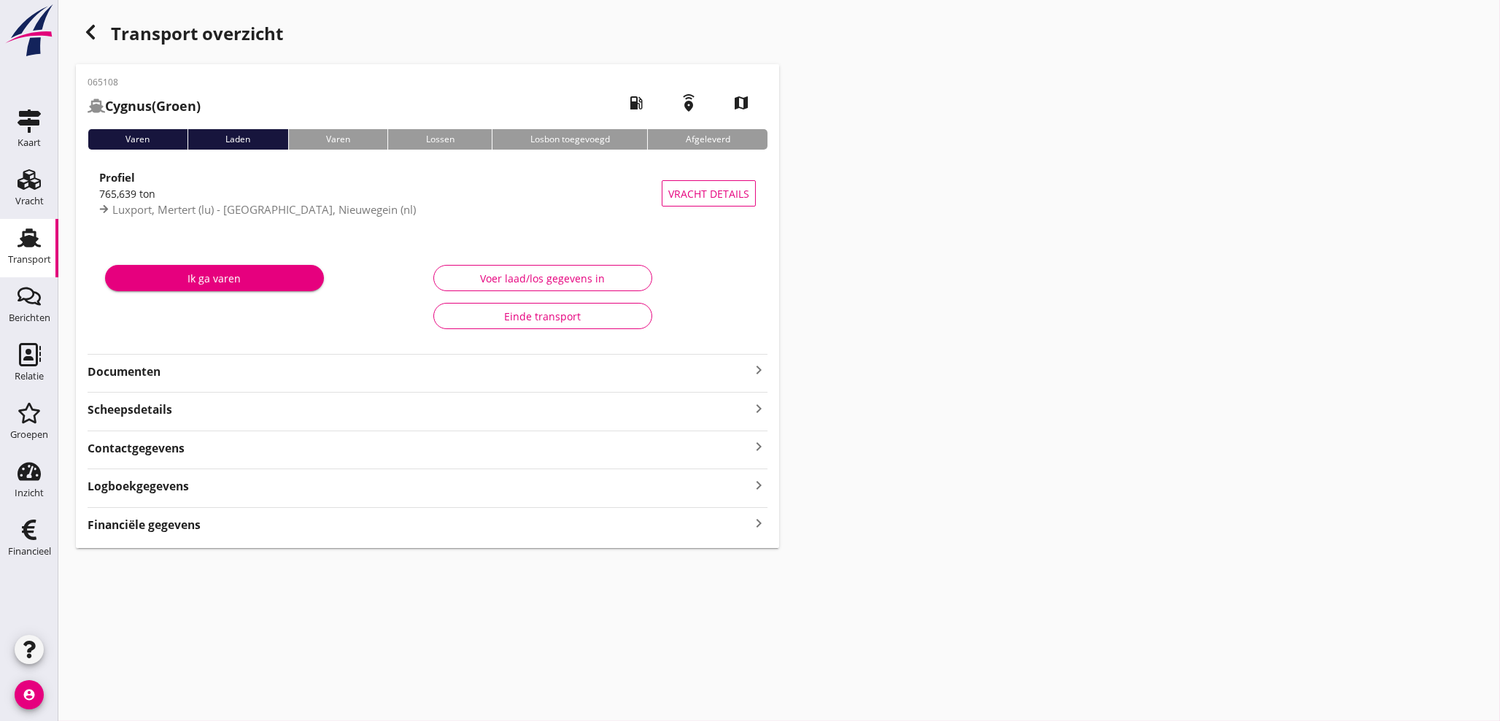
click at [755, 524] on icon "keyboard_arrow_right" at bounding box center [759, 524] width 18 height 20
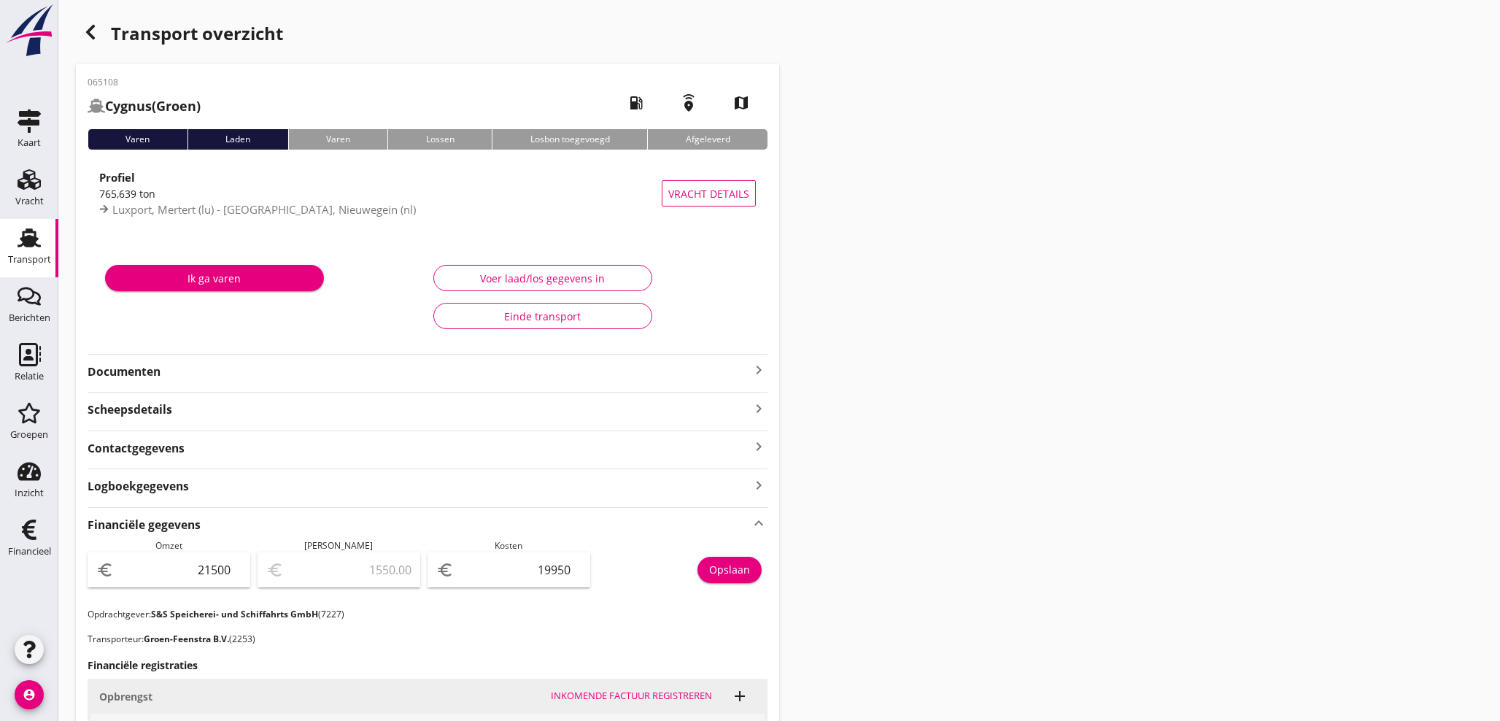
click at [89, 35] on use "button" at bounding box center [90, 32] width 9 height 15
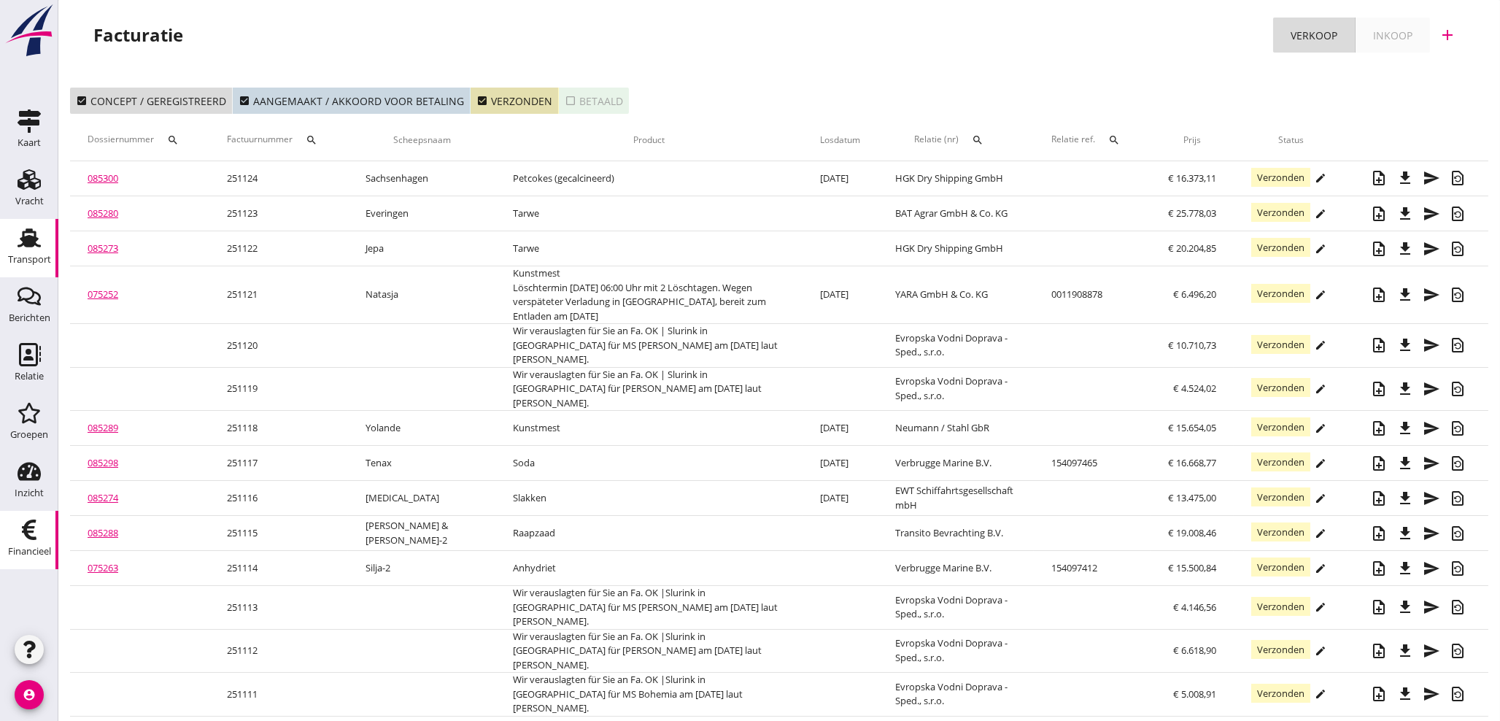
click at [34, 247] on icon "Transport" at bounding box center [29, 237] width 23 height 23
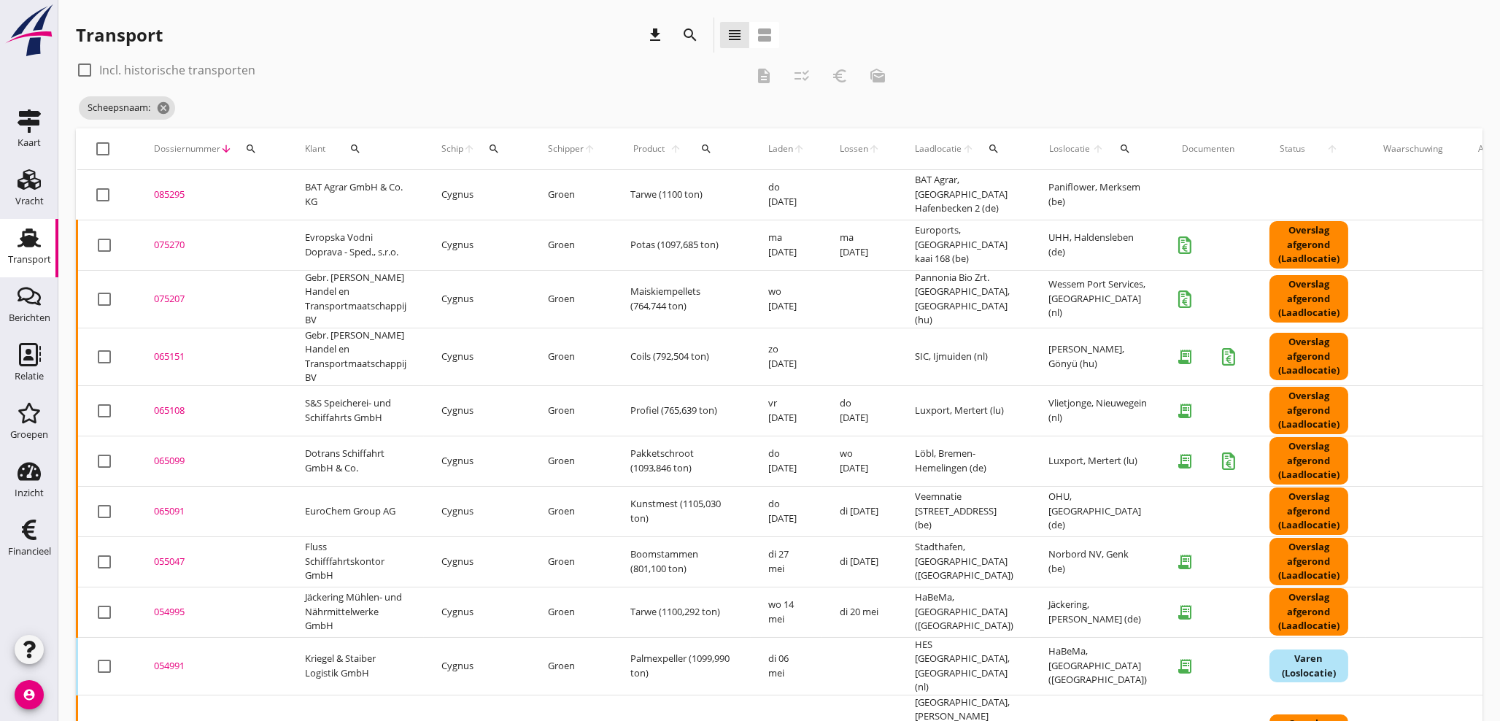
click at [248, 147] on icon "search" at bounding box center [251, 149] width 12 height 12
click at [267, 187] on input "Zoeken op dossiernummer..." at bounding box center [319, 191] width 152 height 23
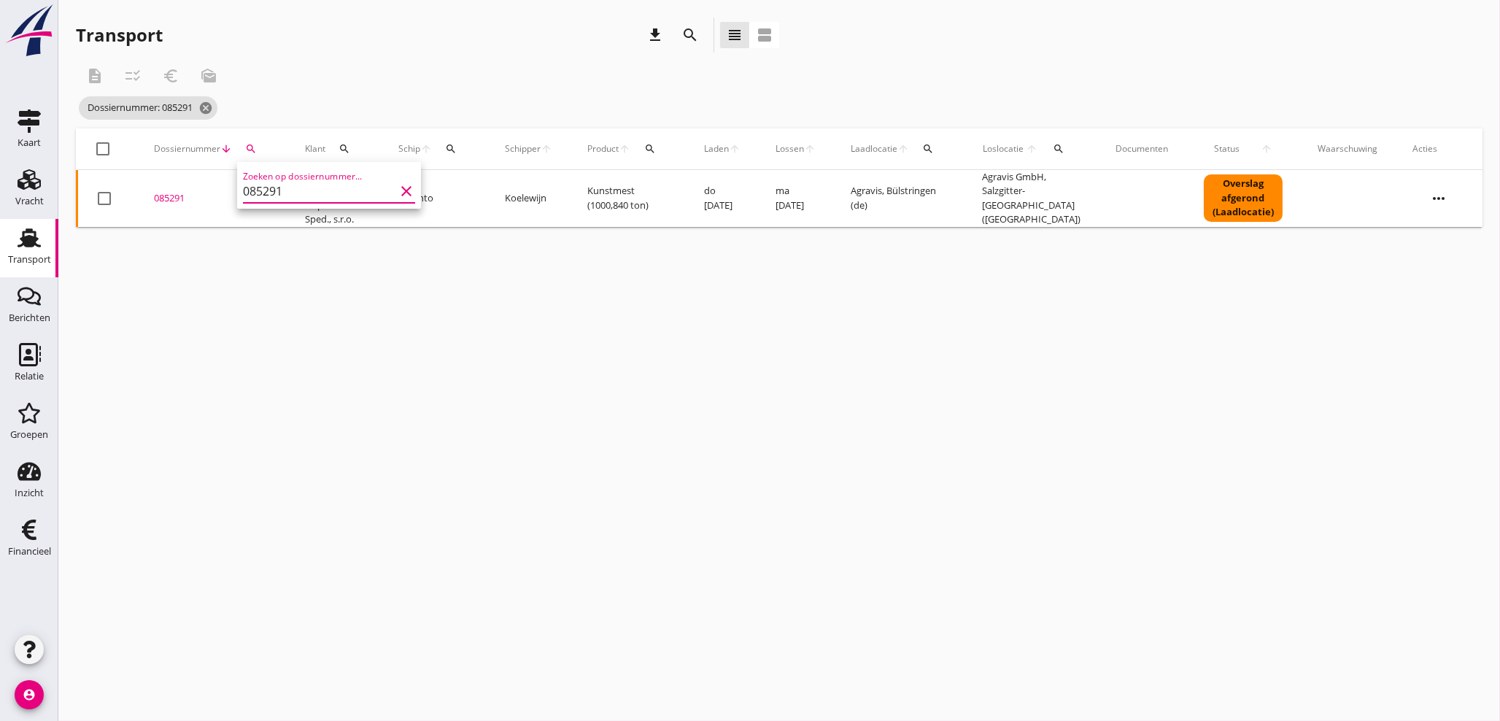
type input "085291"
click at [174, 201] on div "085291" at bounding box center [212, 198] width 116 height 15
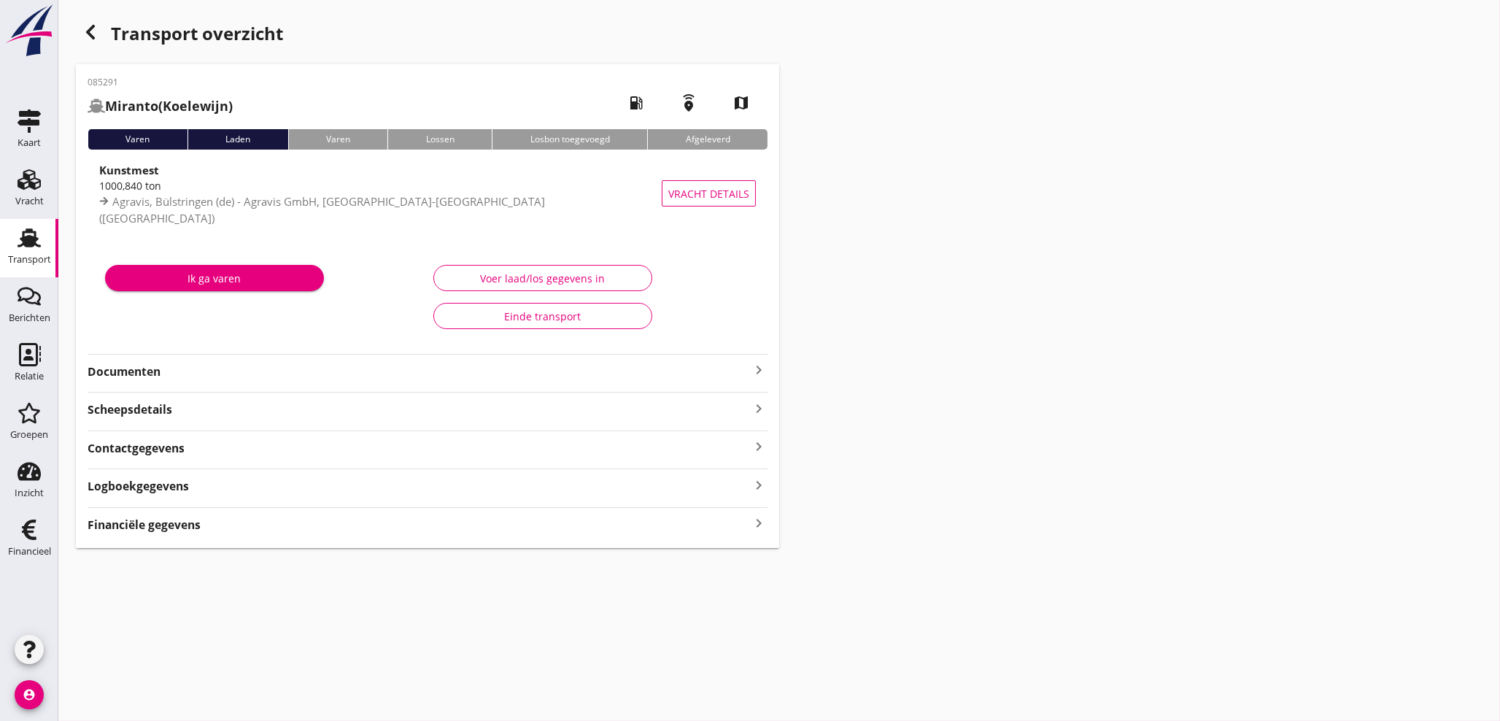
click at [759, 523] on icon "keyboard_arrow_right" at bounding box center [759, 524] width 18 height 20
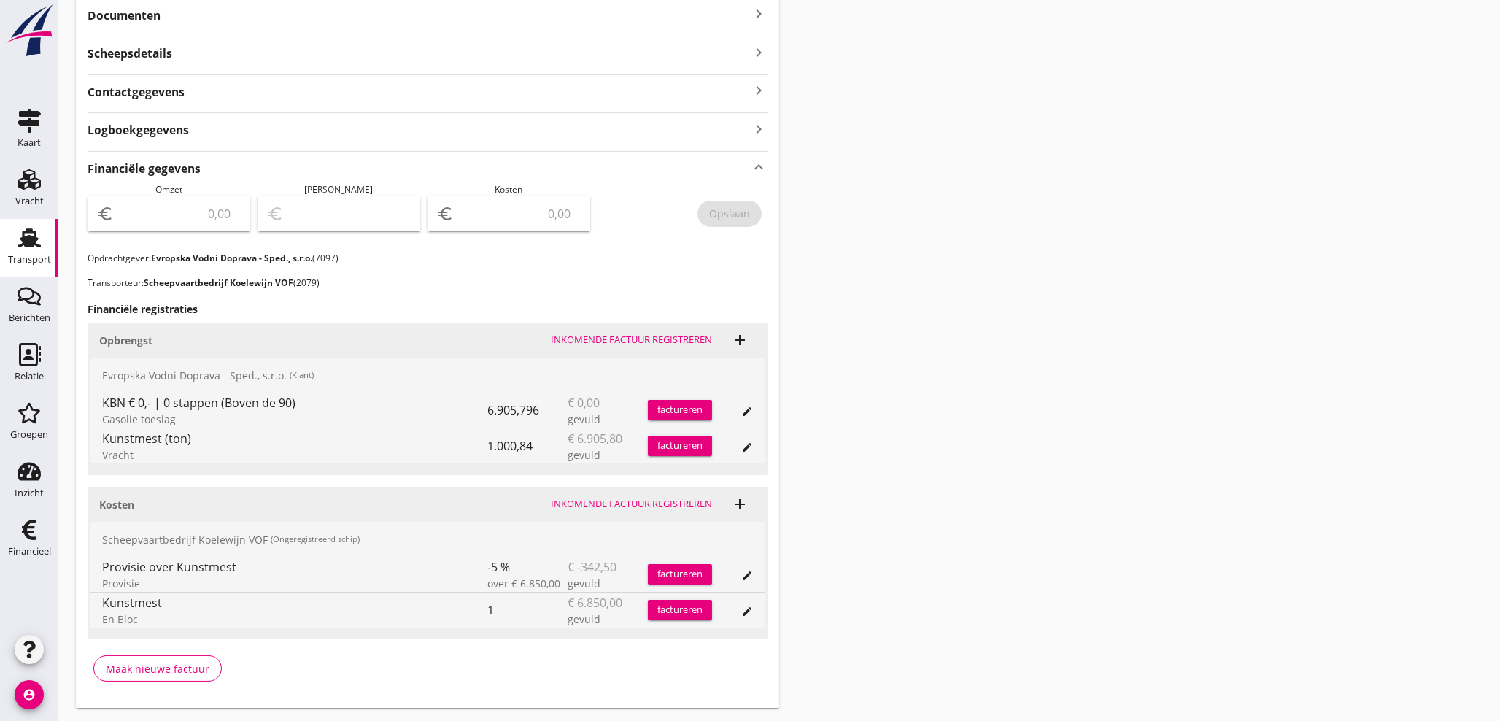
scroll to position [378, 0]
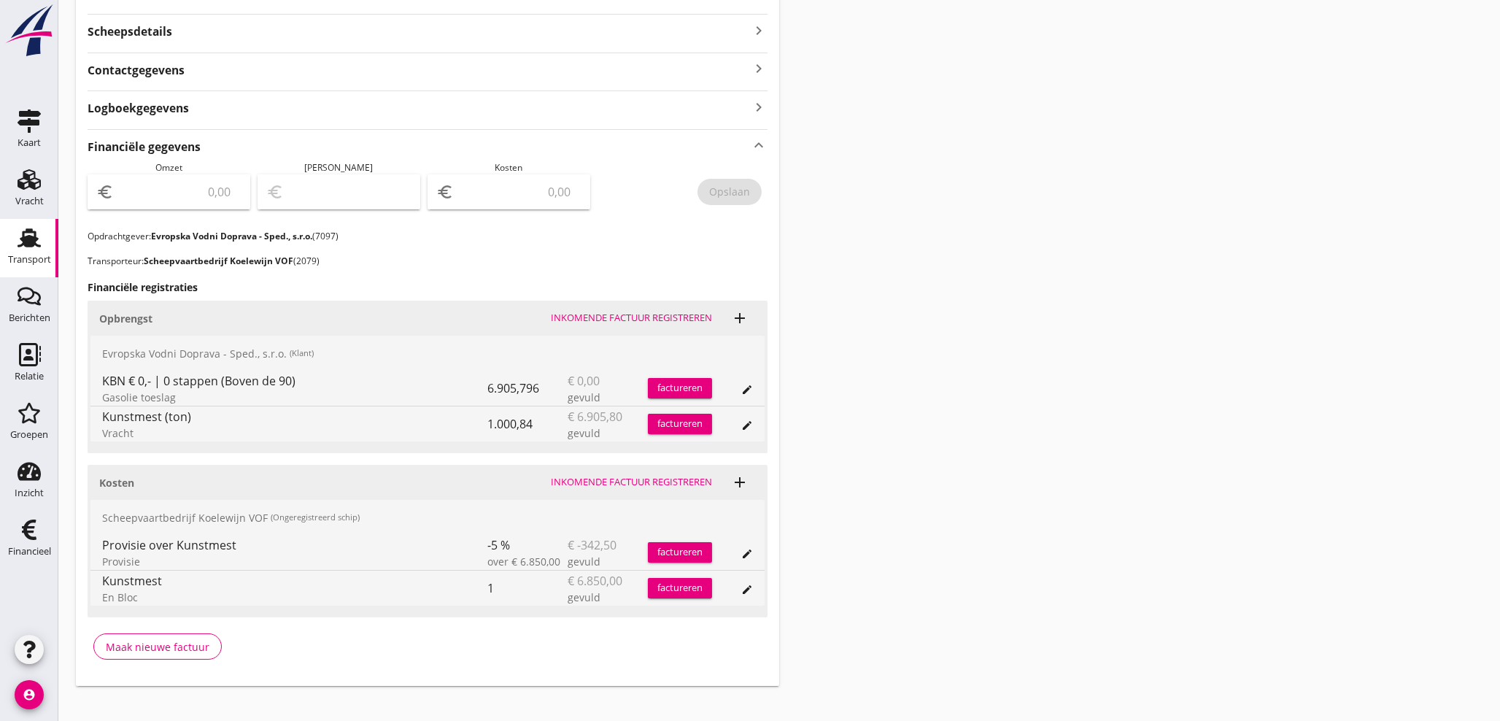
click at [685, 424] on div "factureren" at bounding box center [680, 424] width 64 height 15
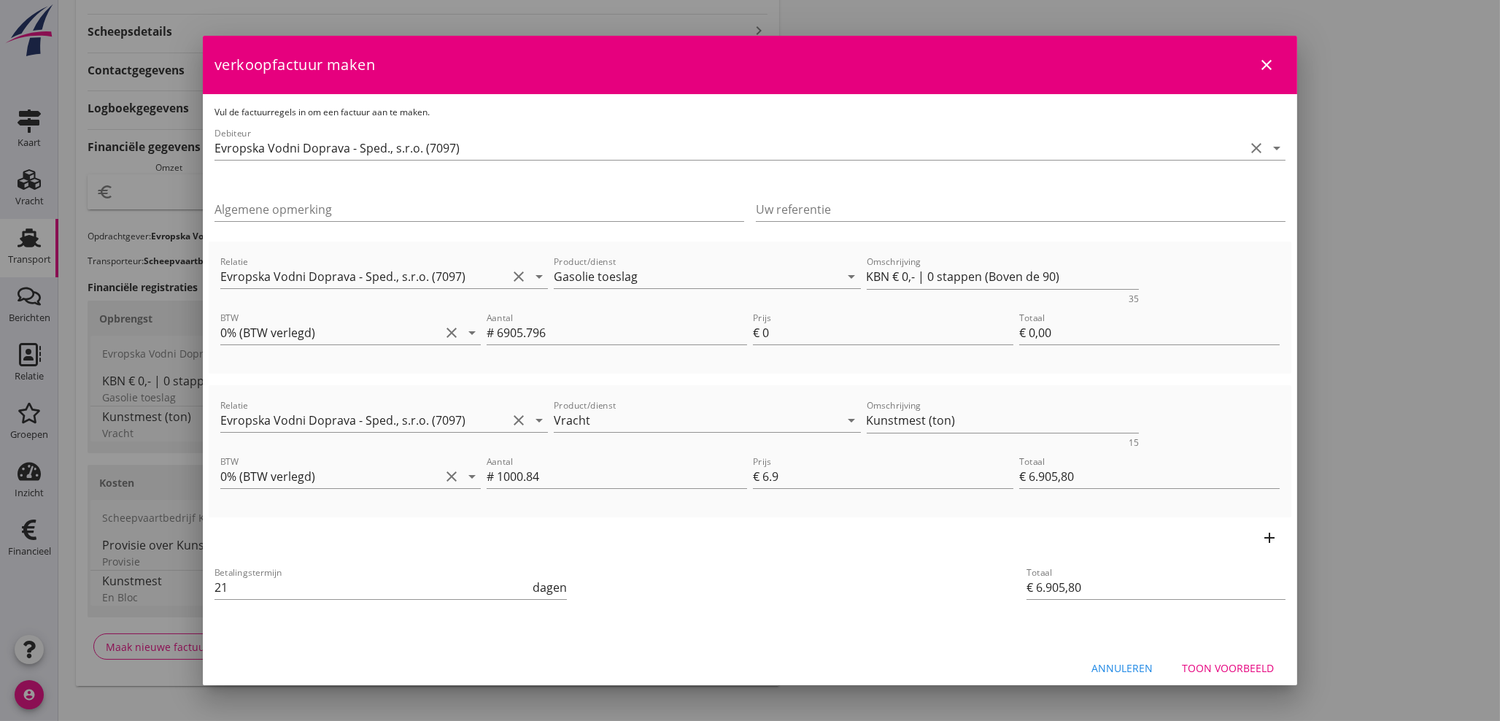
click at [1258, 68] on icon "close" at bounding box center [1267, 65] width 18 height 18
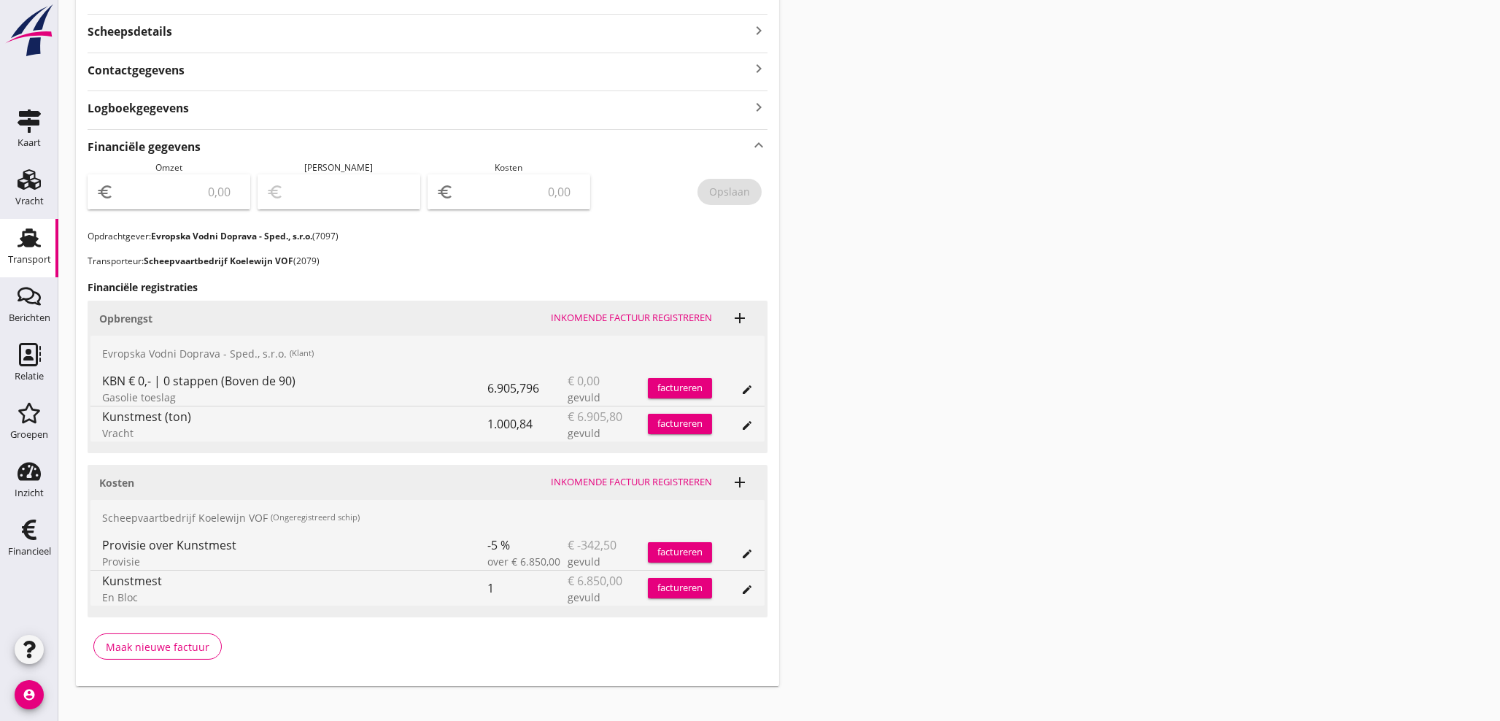
click at [697, 388] on div "factureren" at bounding box center [680, 388] width 64 height 15
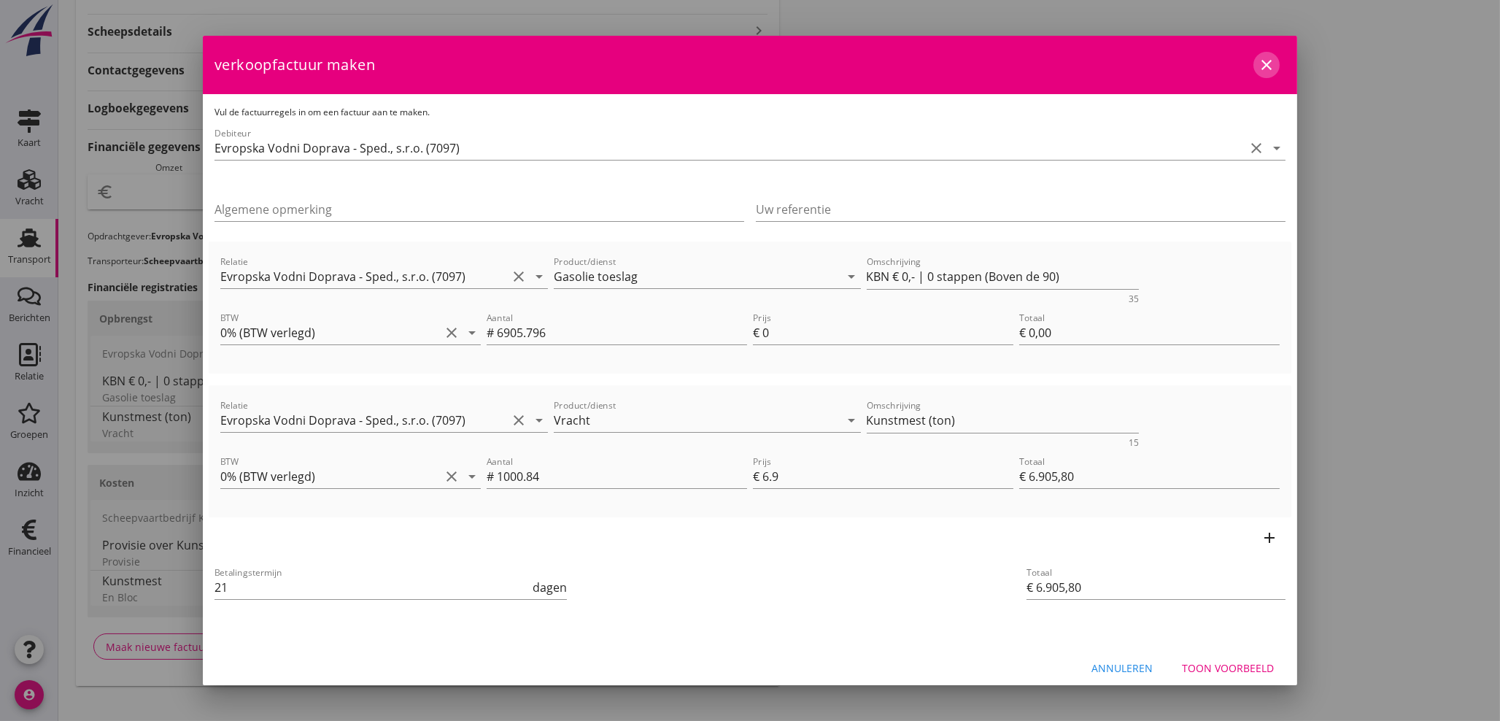
click at [1258, 67] on icon "close" at bounding box center [1267, 65] width 18 height 18
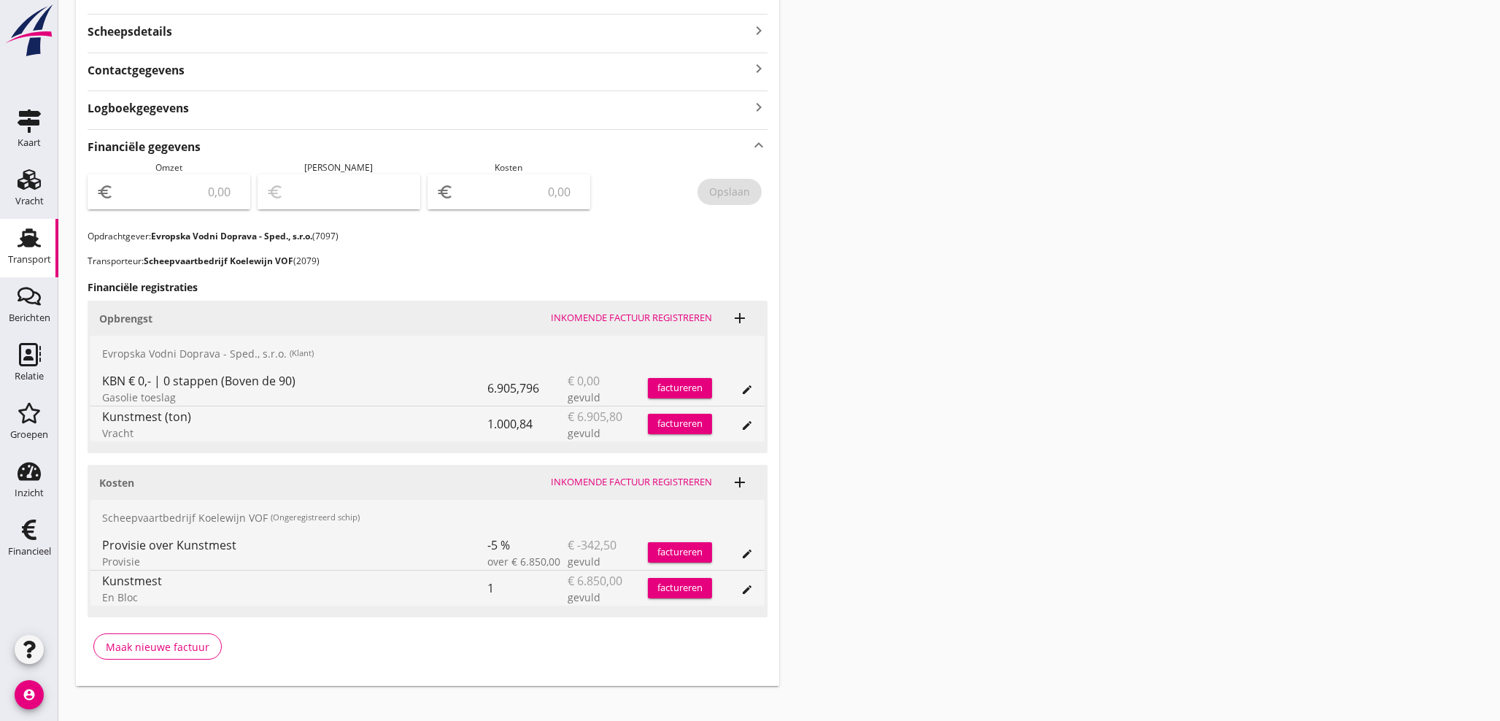
click at [663, 421] on div "factureren" at bounding box center [680, 424] width 64 height 15
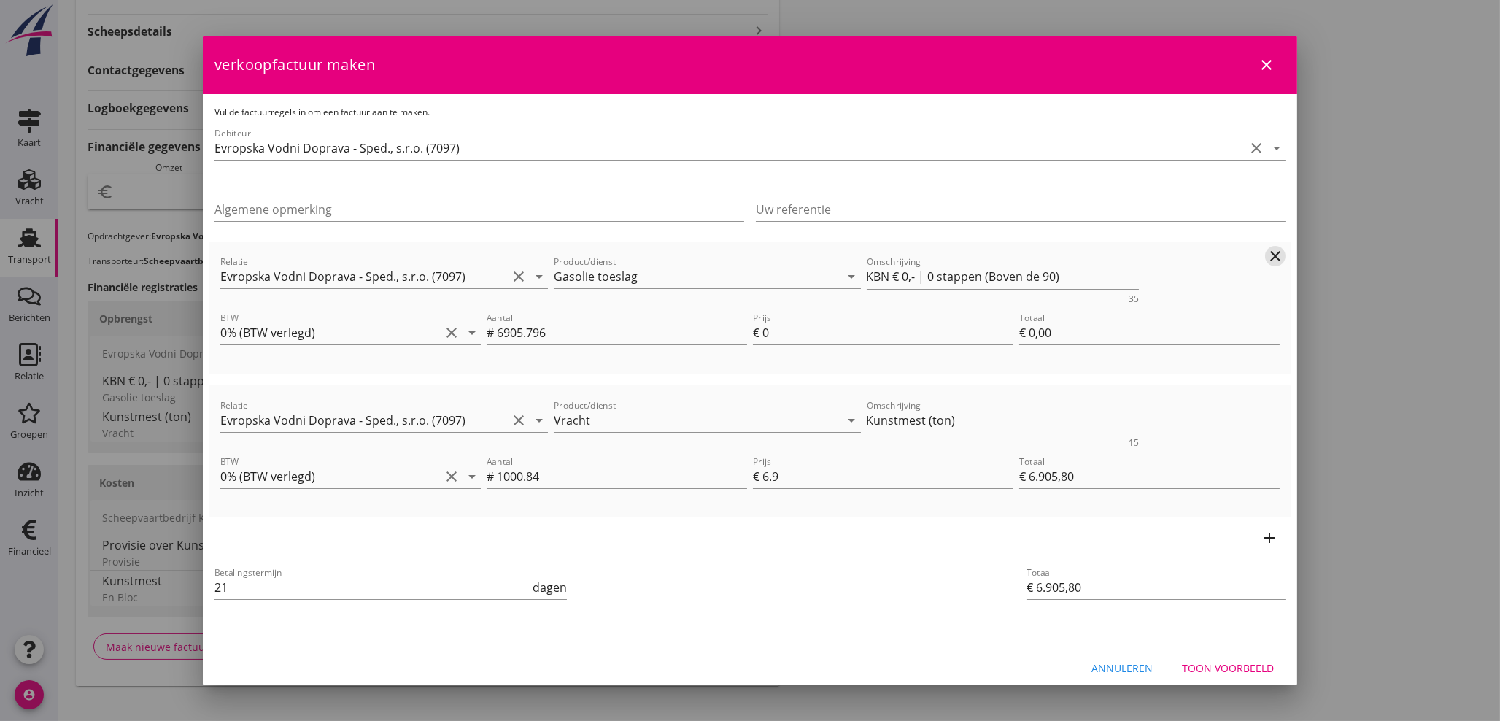
click at [1268, 252] on icon "clear" at bounding box center [1276, 256] width 18 height 18
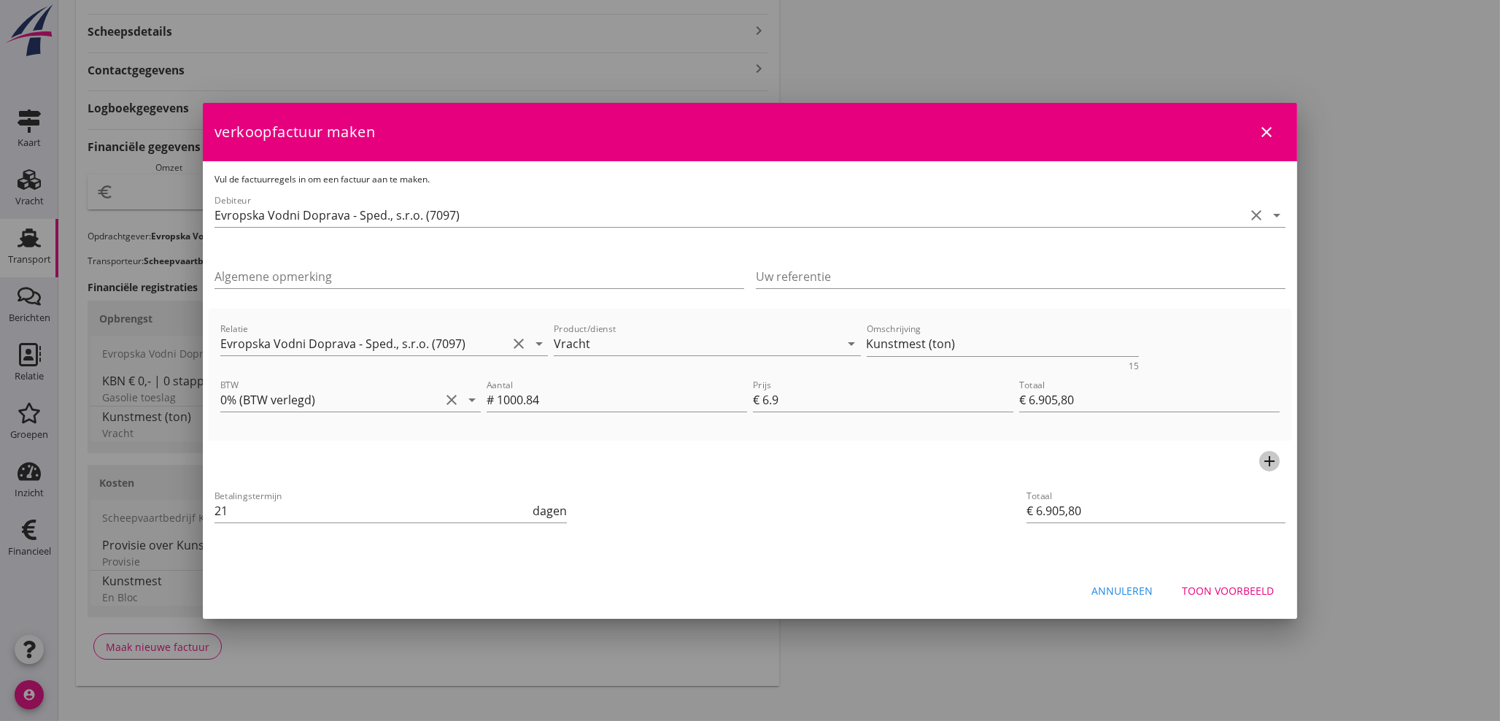
click at [1270, 458] on icon "add" at bounding box center [1270, 461] width 18 height 18
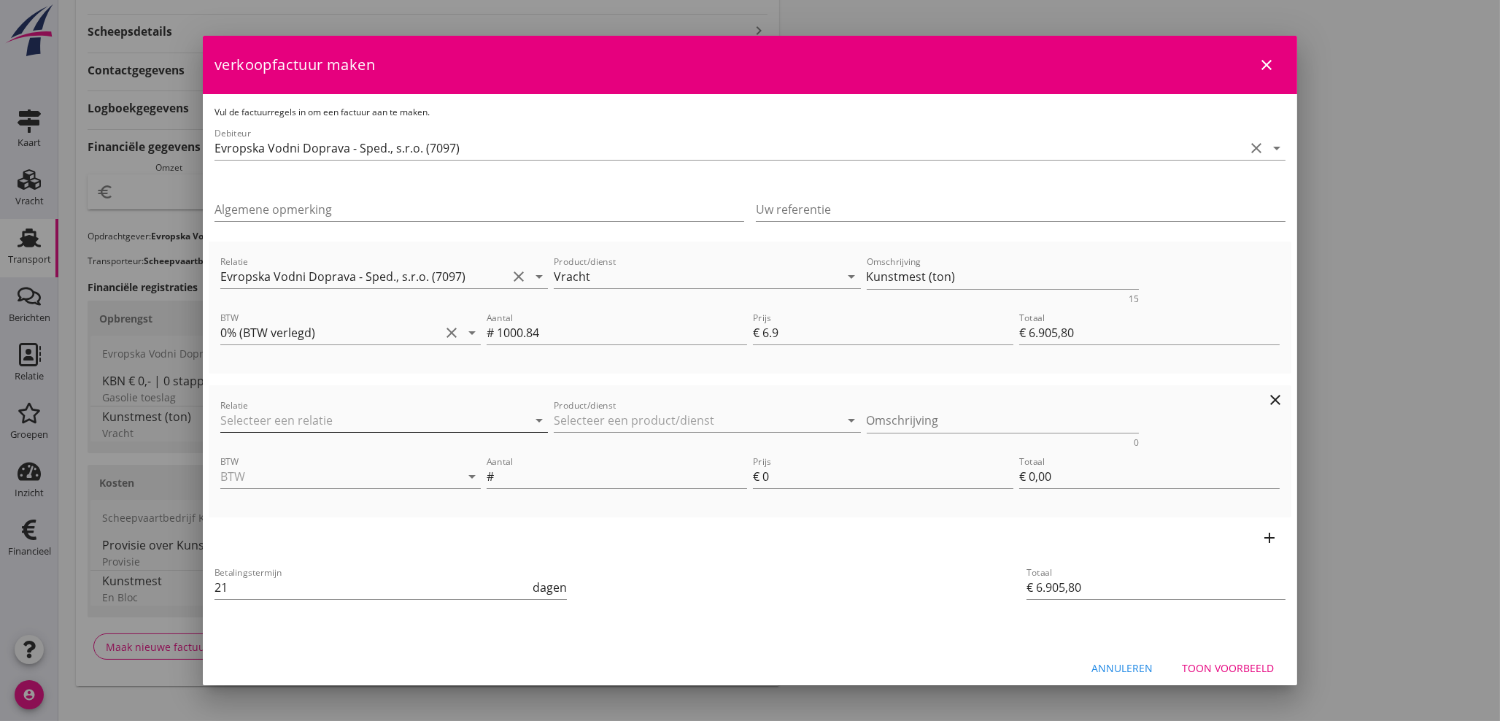
click at [294, 424] on input "Relatie" at bounding box center [363, 420] width 287 height 23
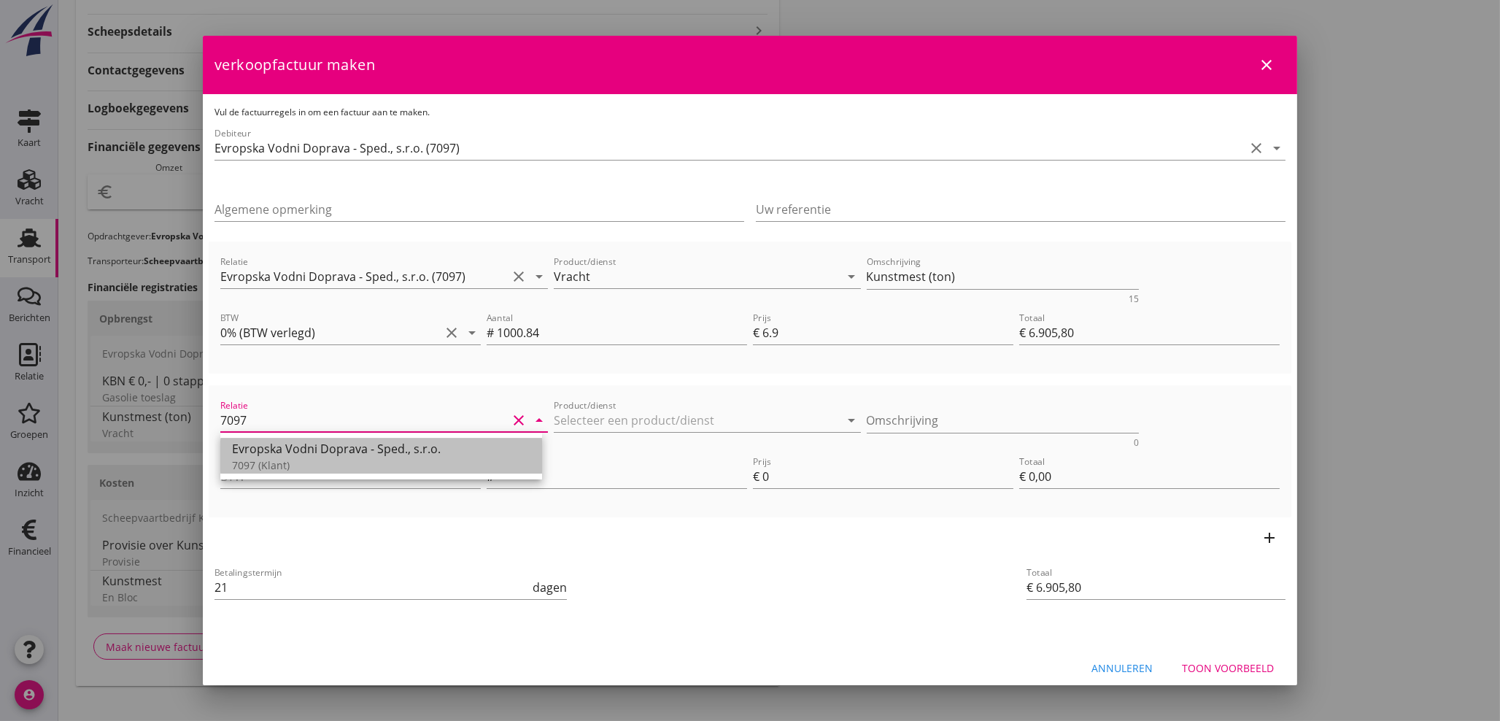
click at [317, 457] on div "Evropska Vodni Doprava - Sped., s.r.o." at bounding box center [381, 449] width 298 height 18
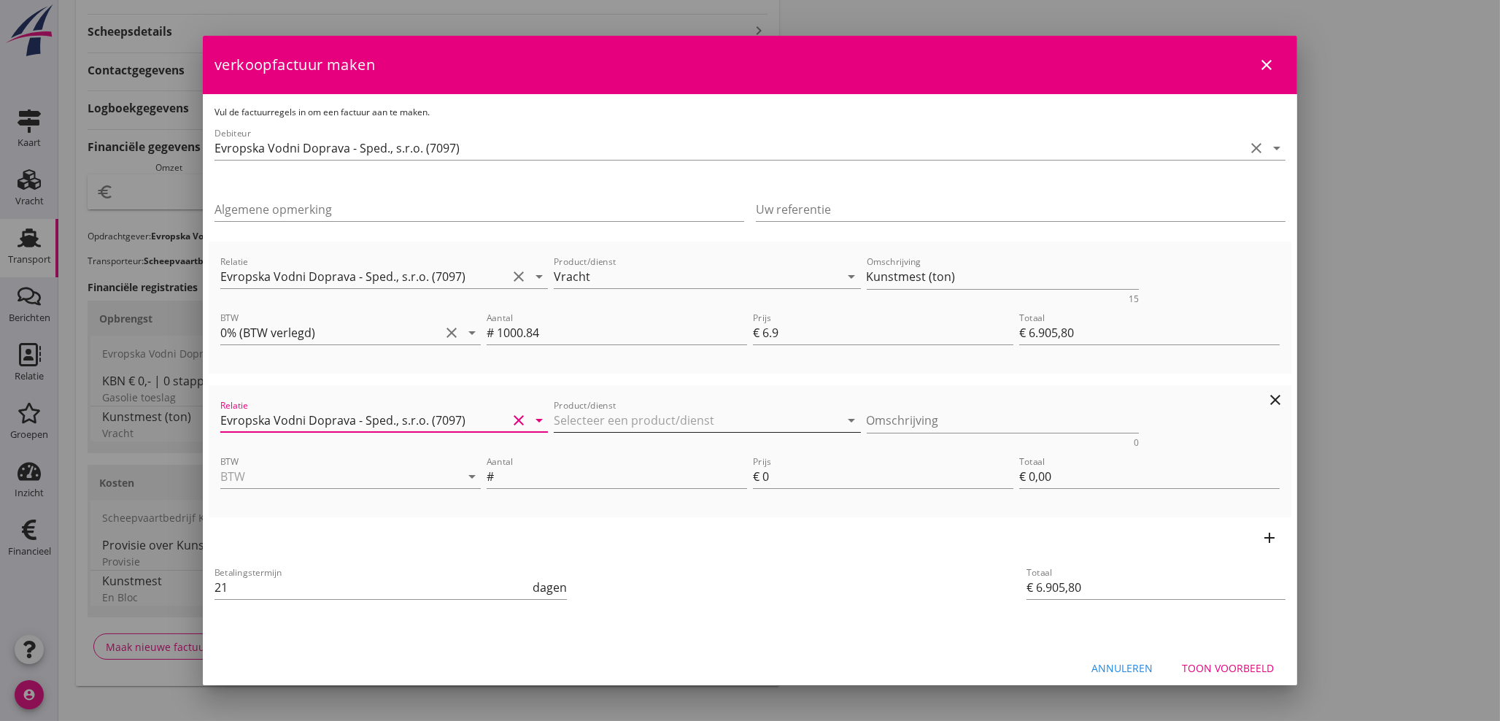
type input "Evropska Vodni Doprava - Sped., s.r.o. (7097)"
click at [573, 424] on input "Product/dienst" at bounding box center [697, 420] width 287 height 23
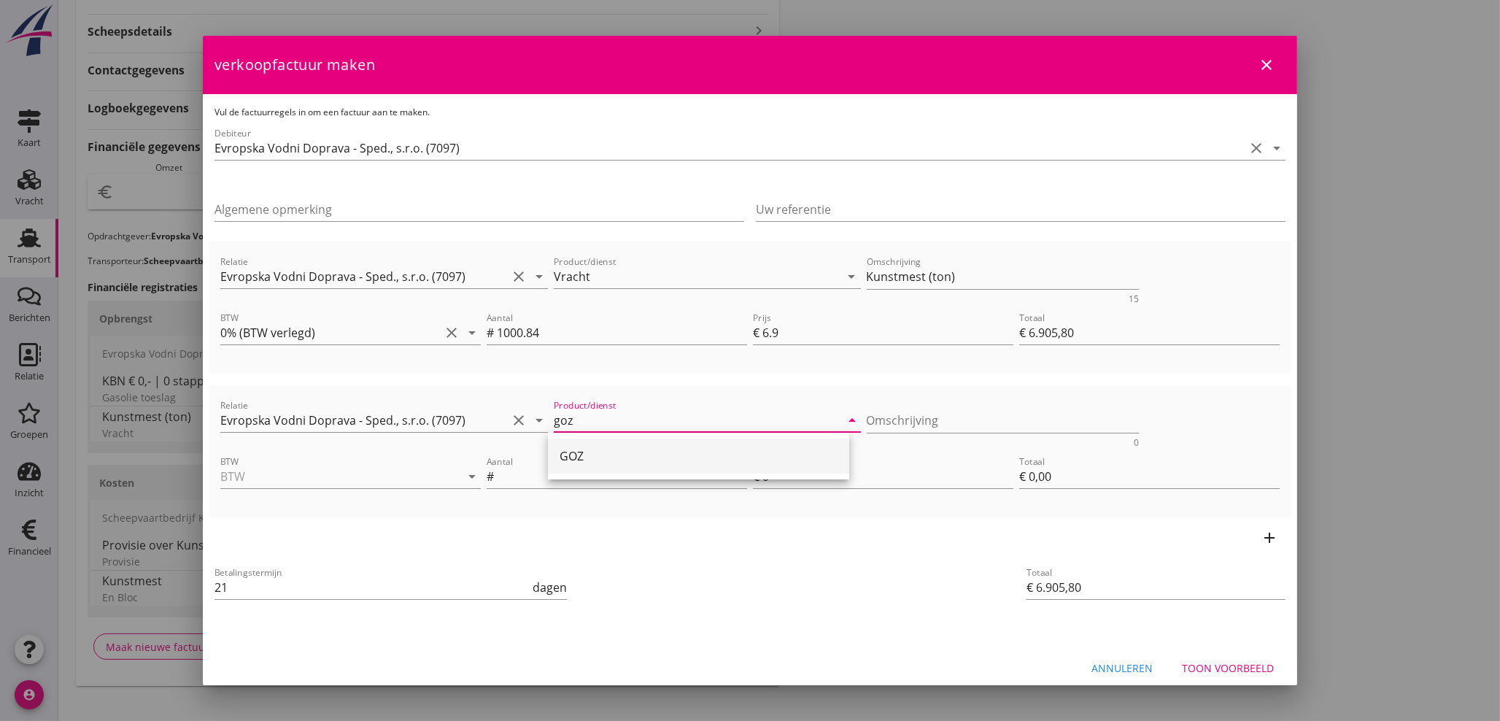
click at [572, 452] on div "GOZ" at bounding box center [699, 456] width 278 height 18
type input "GOZ"
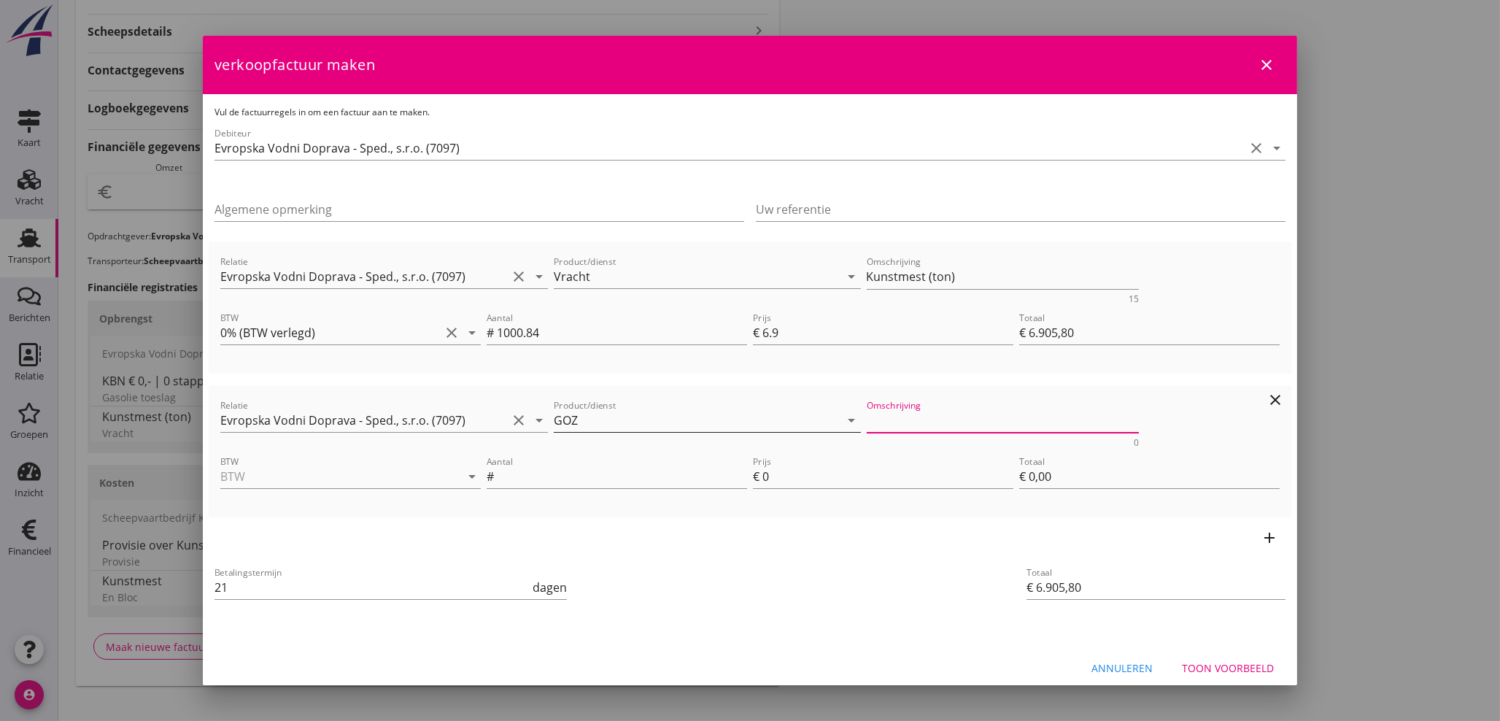
paste textarea "KBN Gasölpreis Euro /100 ltr am"
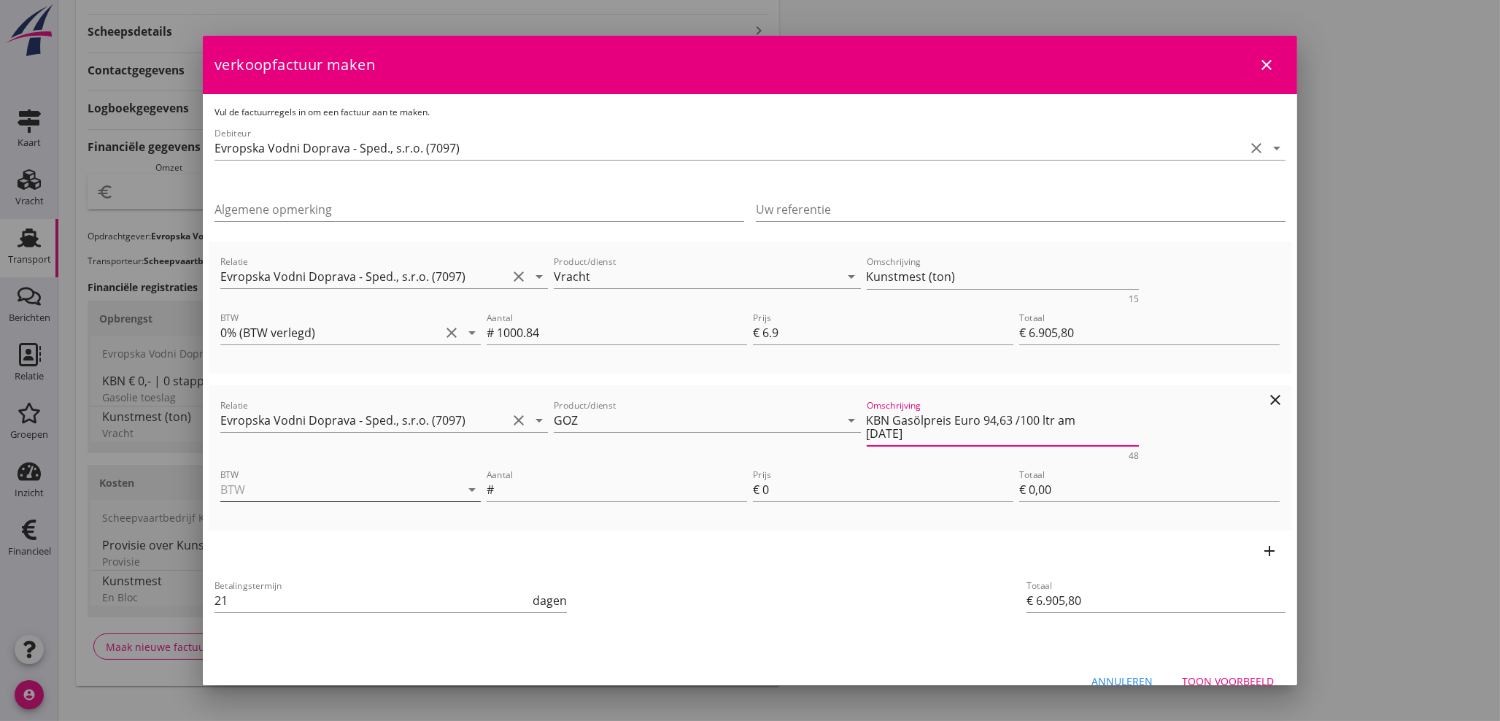
type textarea "KBN Gasölpreis Euro 94,63 /100 ltr am 14.08.2025"
click at [356, 493] on input "BTW" at bounding box center [330, 489] width 220 height 23
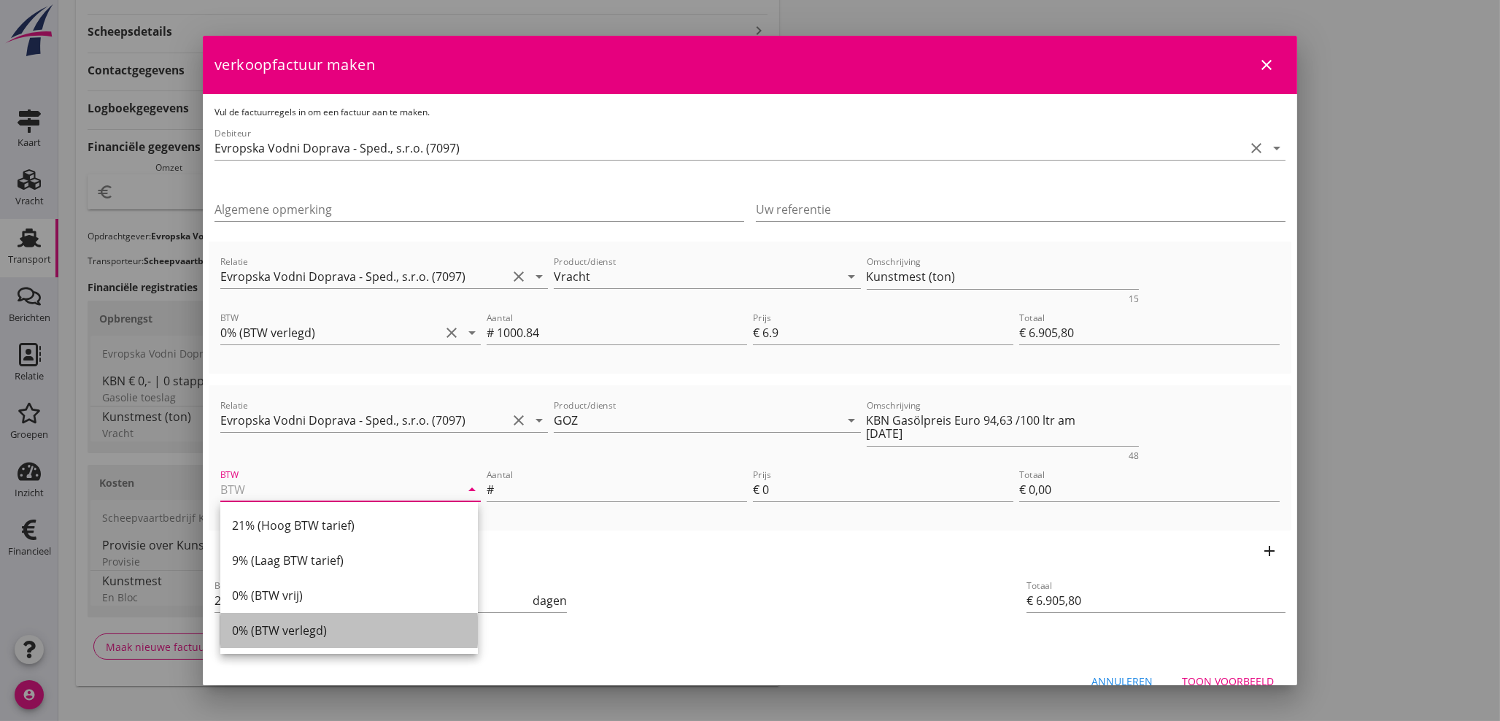
click at [285, 625] on div "0% (BTW verlegd)" at bounding box center [349, 631] width 234 height 18
type input "0% (BTW verlegd)"
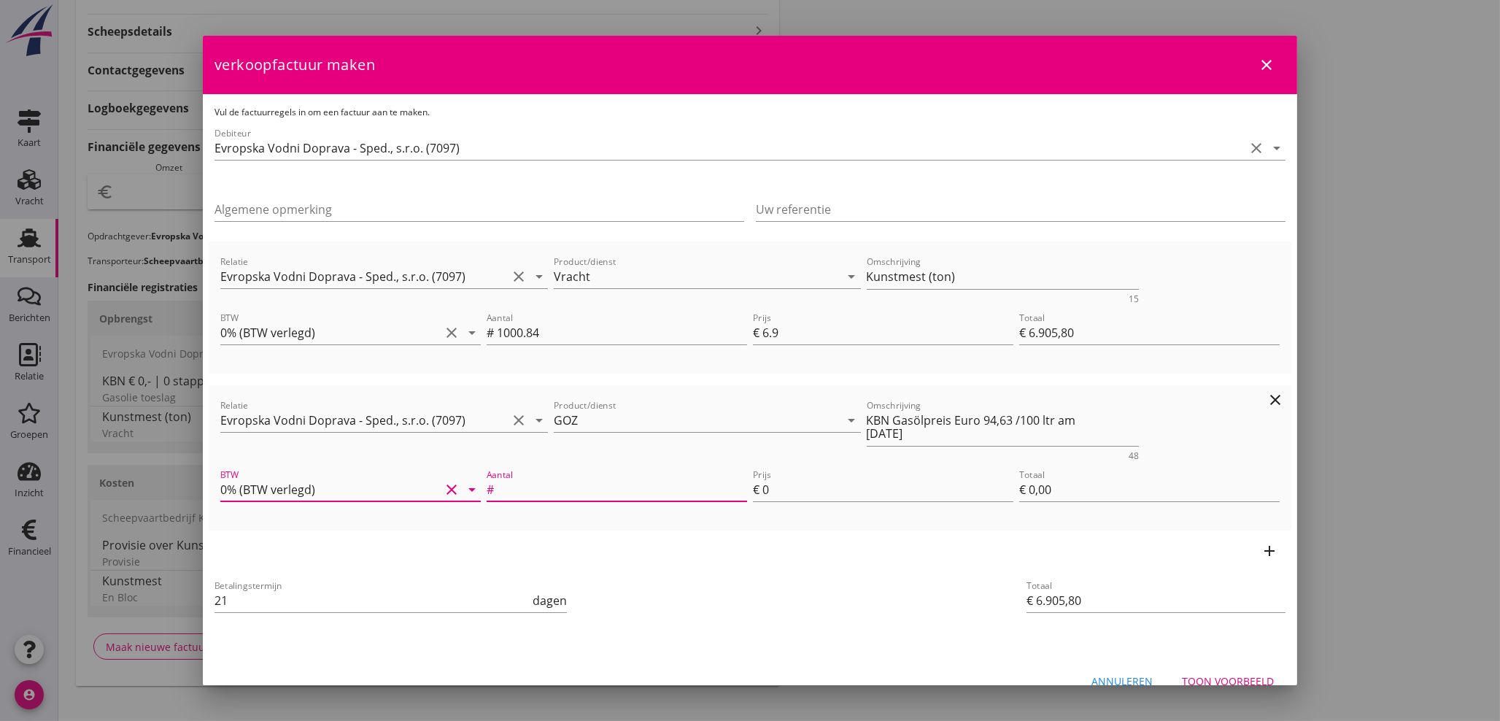
click at [622, 488] on input "Aantal" at bounding box center [622, 489] width 250 height 23
type input "0.045"
click at [884, 480] on input "0" at bounding box center [888, 489] width 251 height 23
type input "€ 6.906,07"
type input "6"
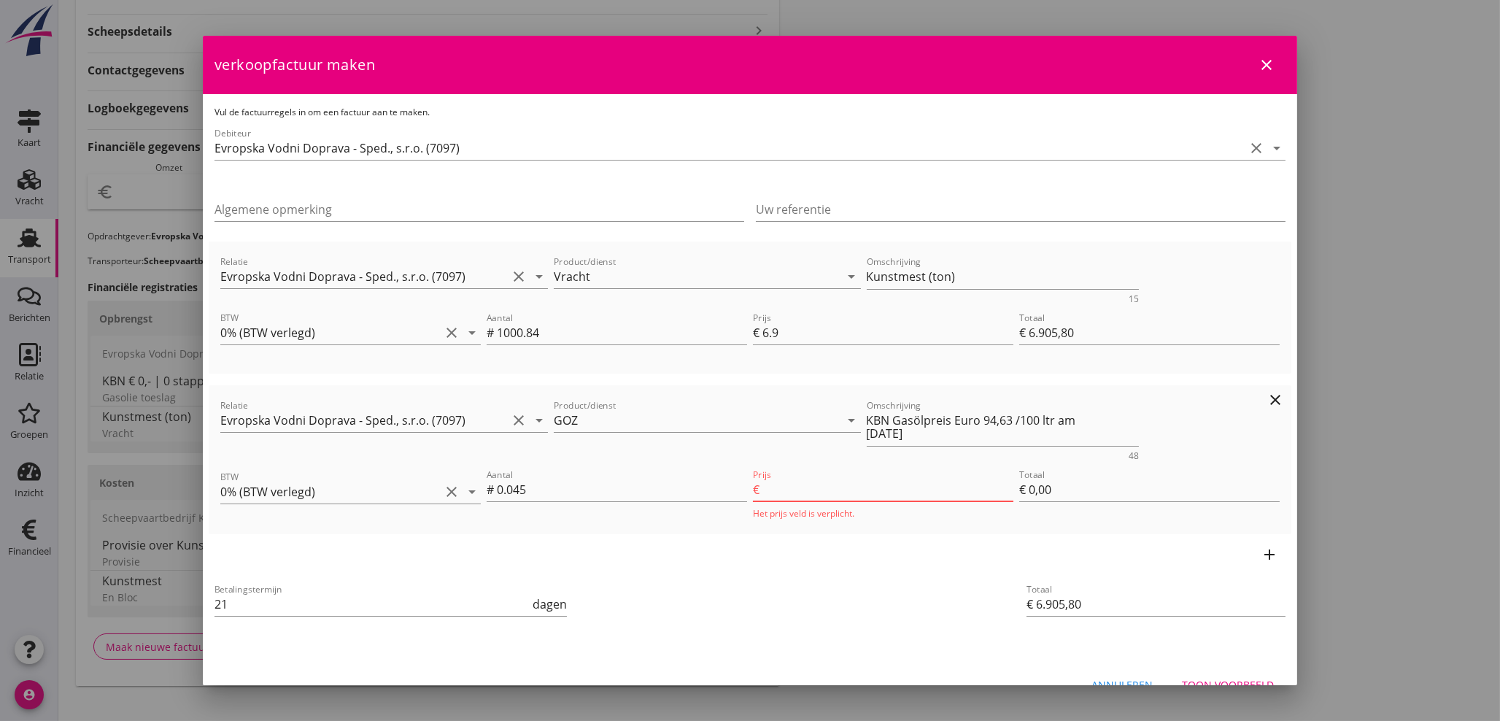
type input "€ 0,27"
type input "€ 6.908,90"
type input "69"
type input "€ 3,11"
type input "€ 6.936,85"
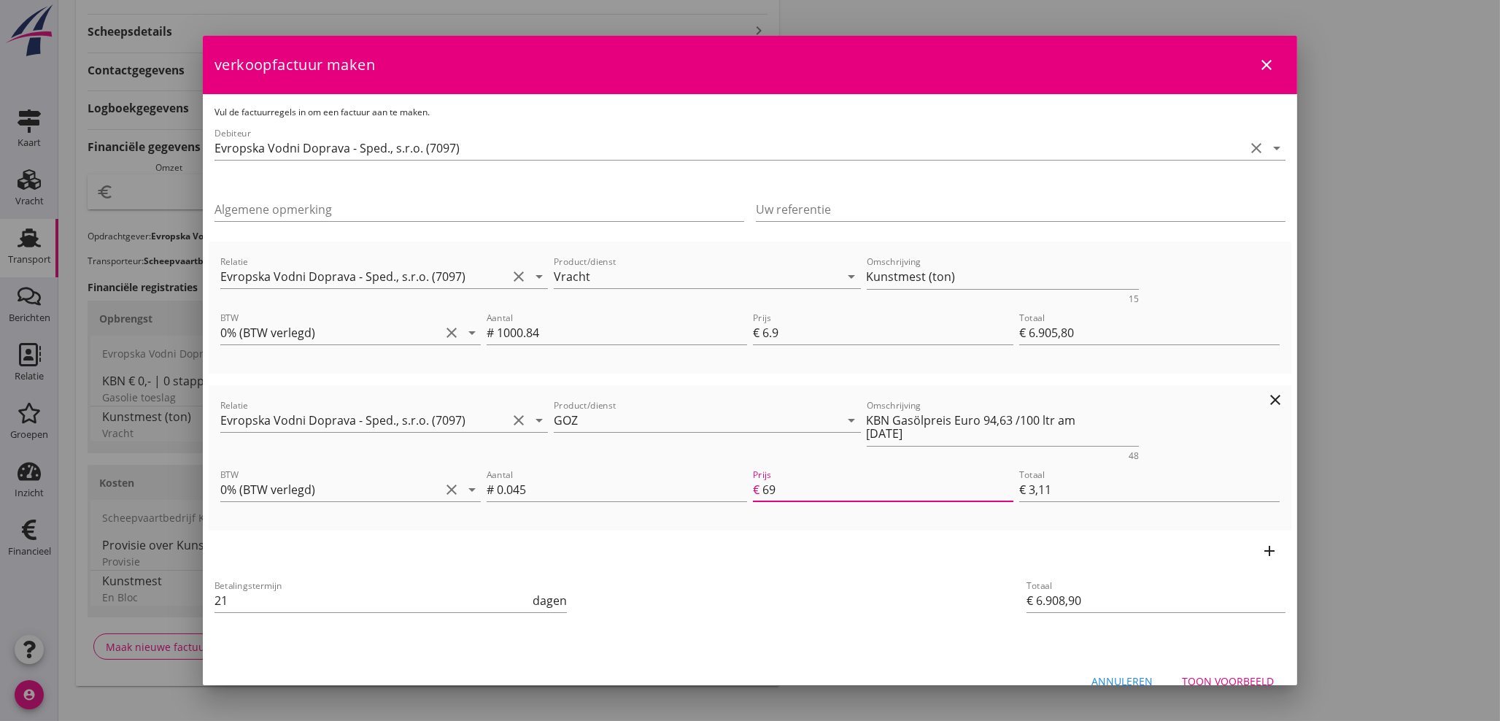
type input "690"
type input "€ 31,05"
type input "6905"
type input "€ 7.216,52"
type input "€ 310,72"
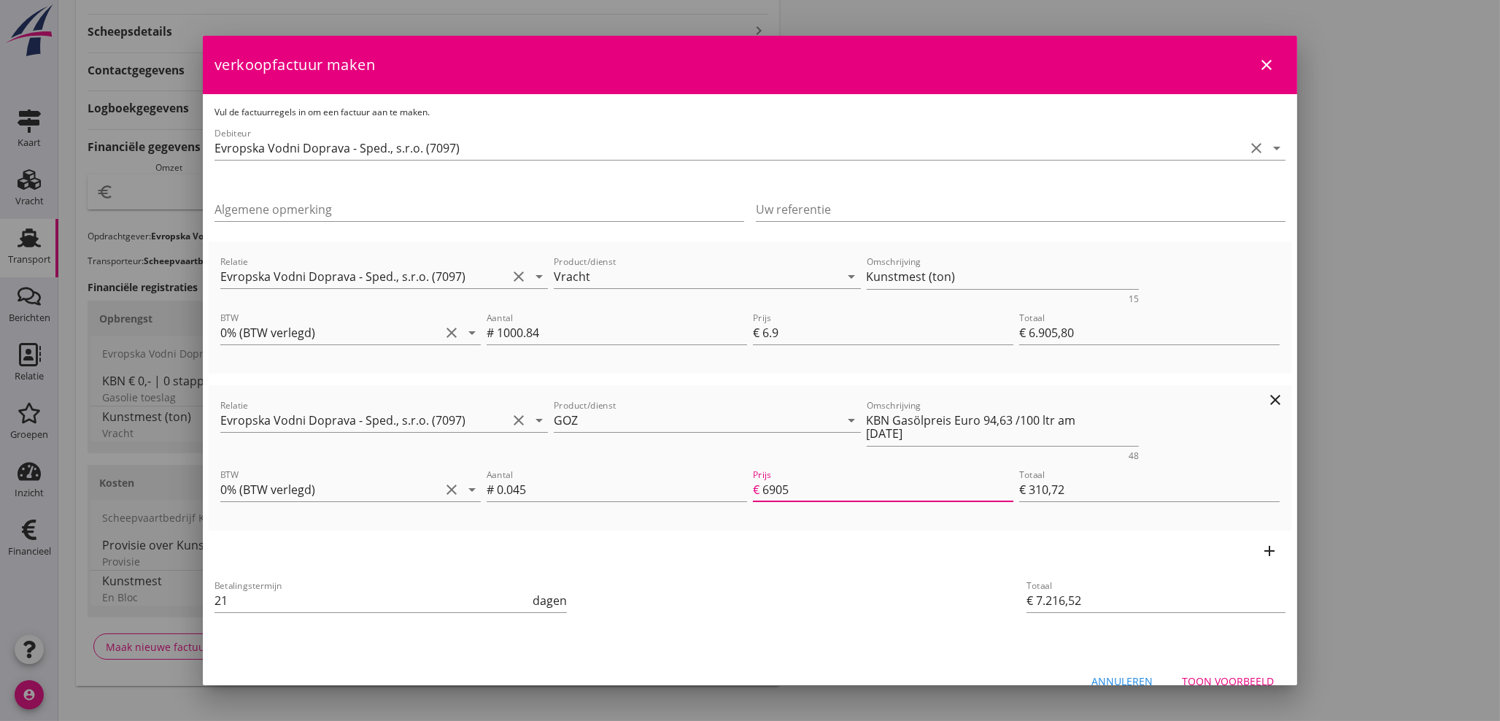
type input "€ 6.905,80"
type input "€ 0,00"
type input "€ 7.216,56"
type input "6905.8"
type input "€ 310,76"
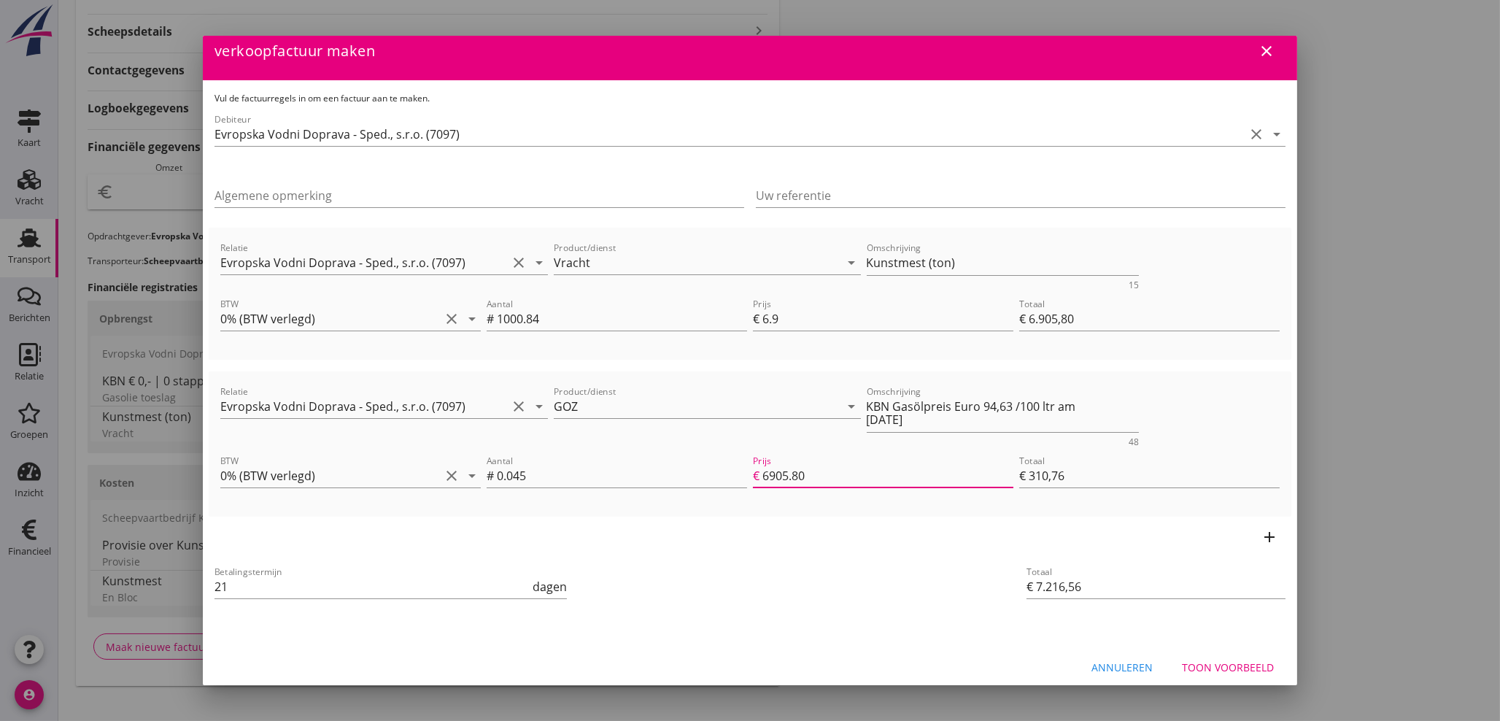
scroll to position [23, 0]
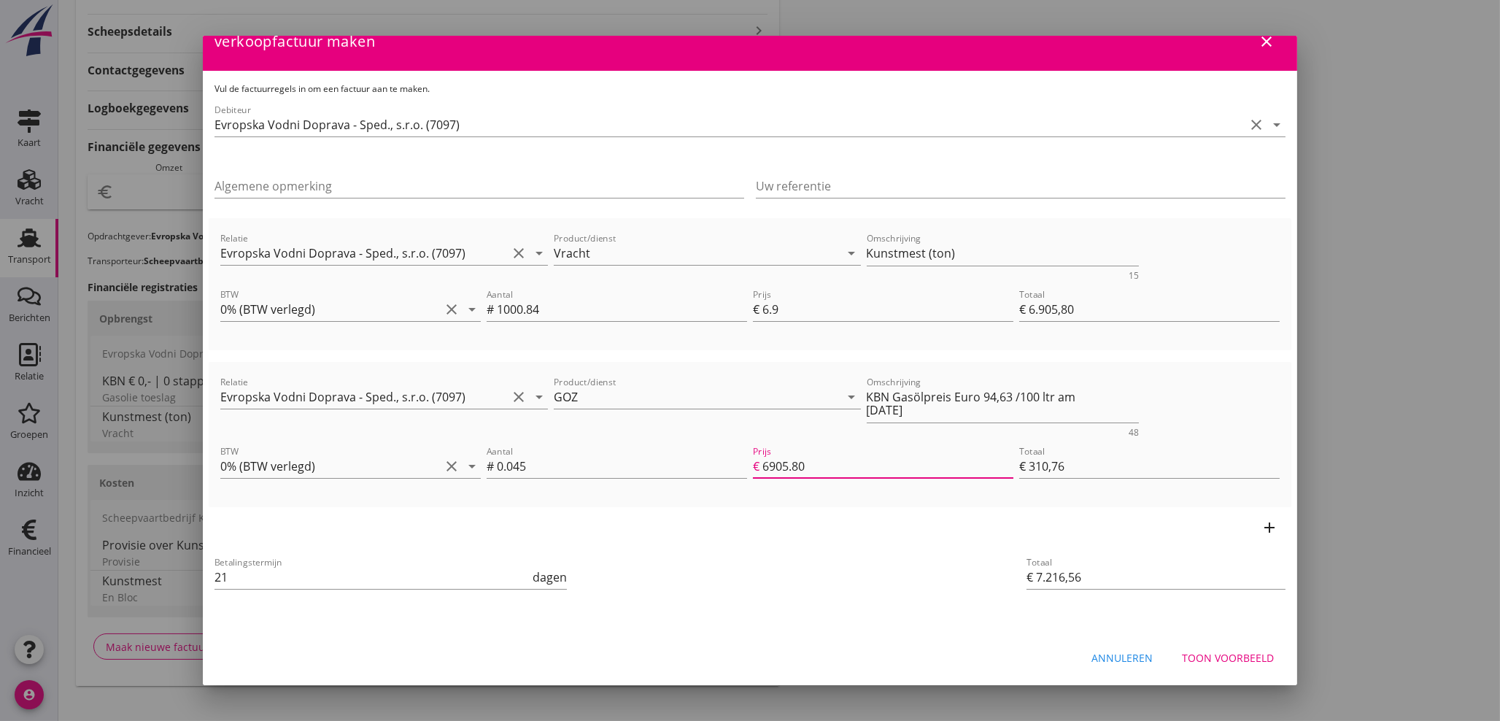
type input "6905.80"
click at [1251, 660] on div "Toon voorbeeld" at bounding box center [1228, 657] width 92 height 15
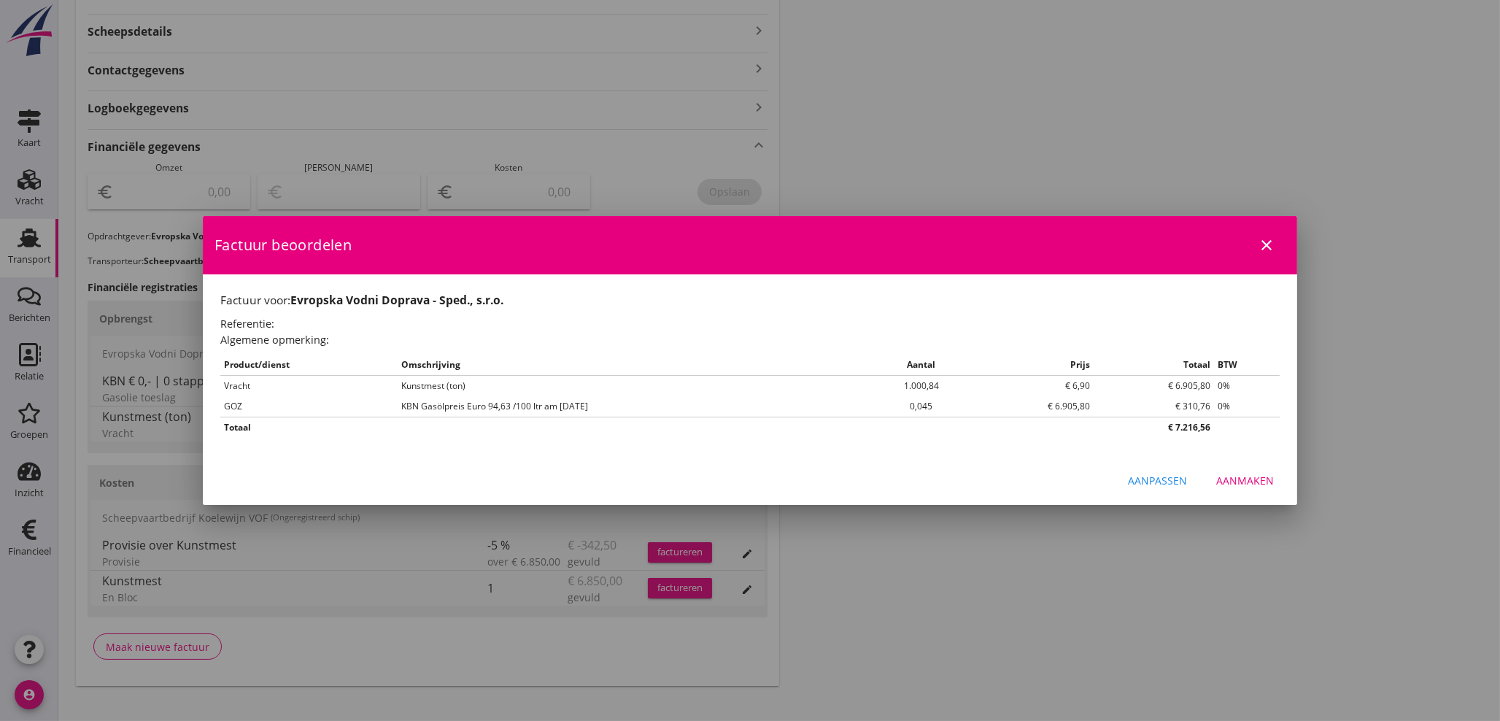
scroll to position [0, 0]
click at [1251, 483] on div "Aanmaken" at bounding box center [1245, 480] width 58 height 15
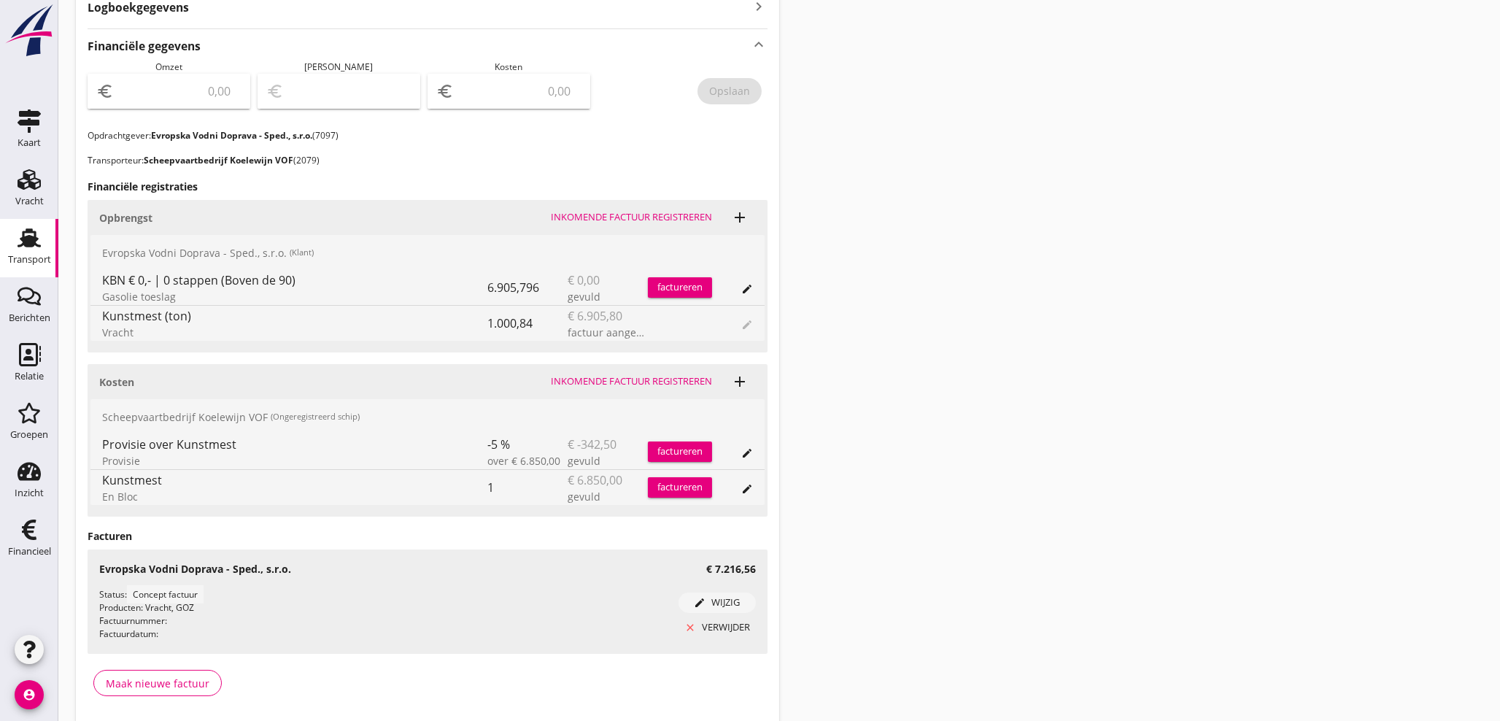
scroll to position [486, 0]
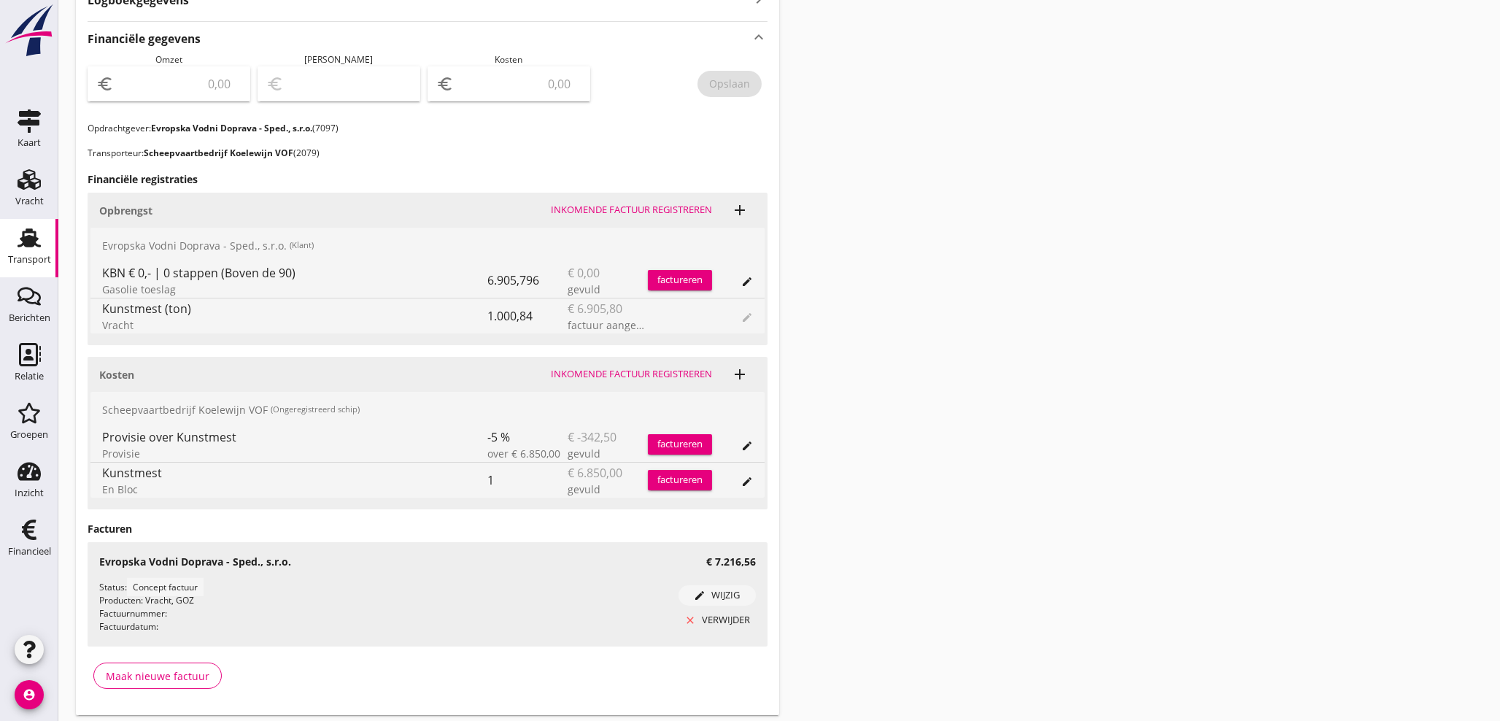
click at [177, 88] on input "number" at bounding box center [179, 83] width 125 height 23
type input "7216"
type input "7216.56"
click at [734, 87] on div "Opslaan" at bounding box center [729, 83] width 41 height 15
click at [31, 541] on div "Financieel" at bounding box center [29, 551] width 43 height 20
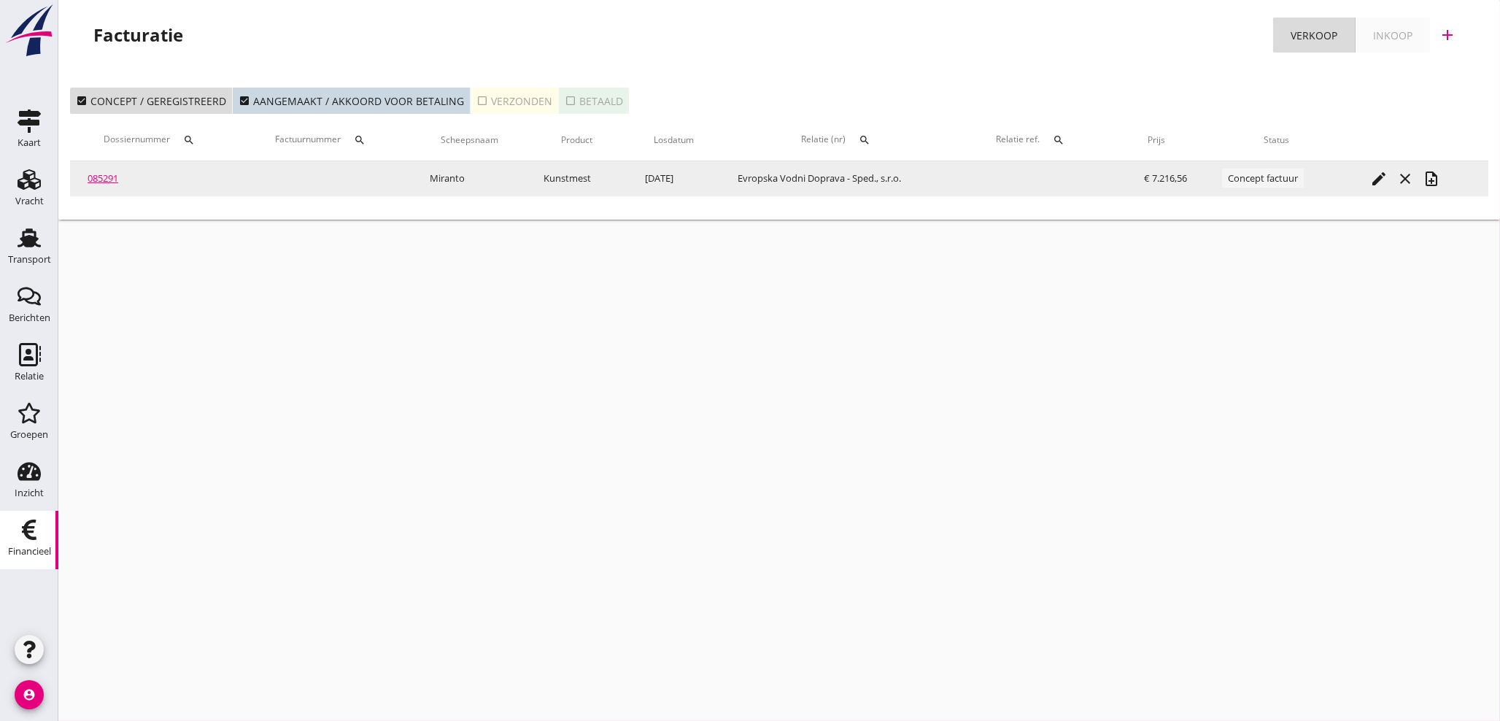
click at [1440, 181] on icon "note_add" at bounding box center [1432, 179] width 18 height 18
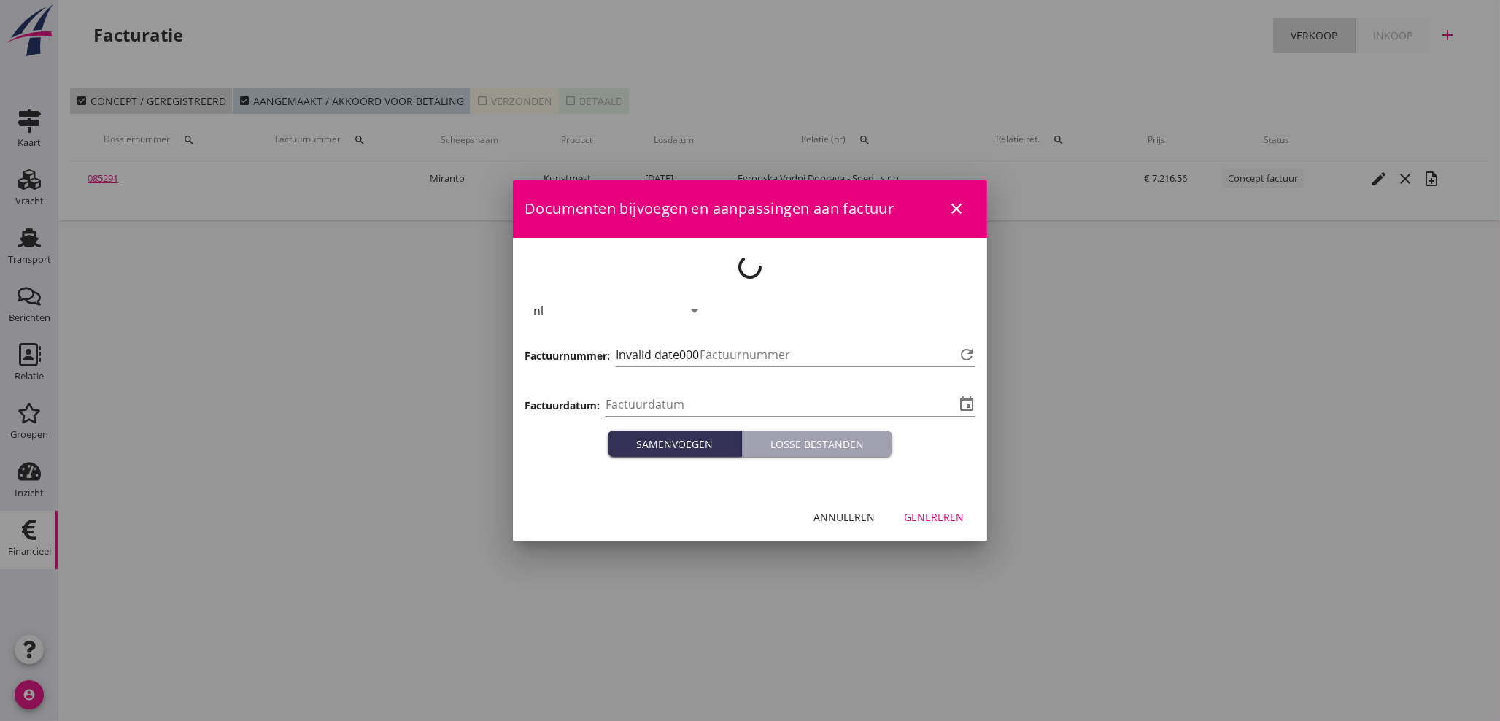
type input "[DATE]"
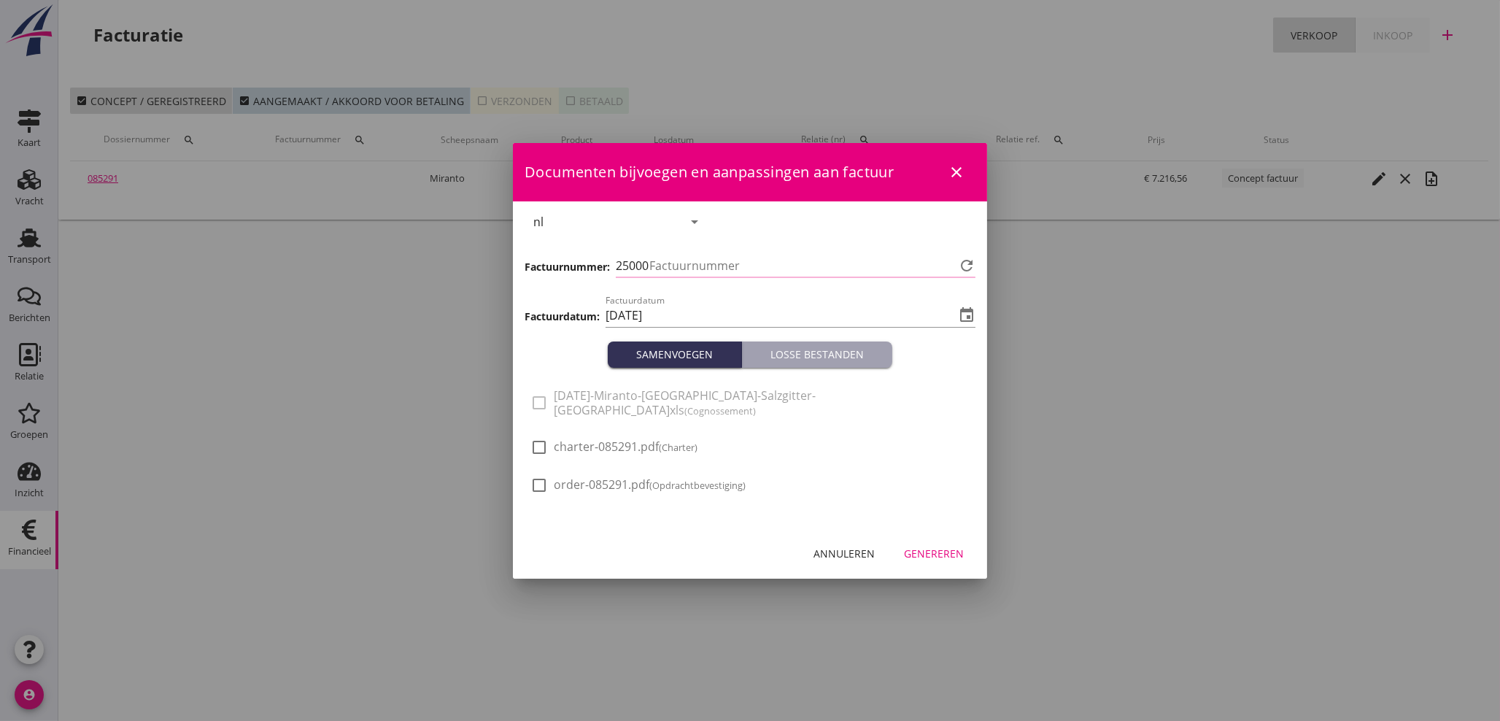
type input "1125"
click at [941, 552] on div "Genereren" at bounding box center [934, 553] width 60 height 15
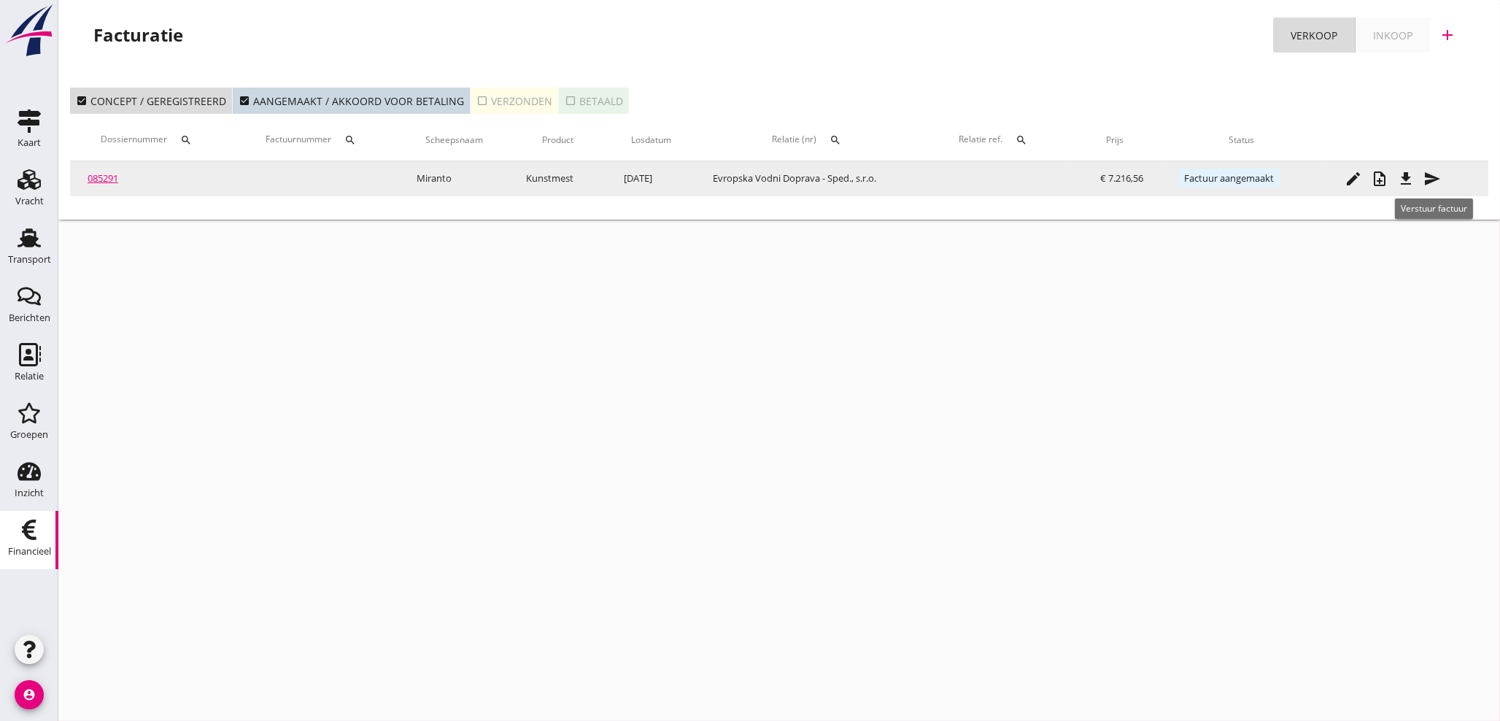
click at [1434, 180] on icon "send" at bounding box center [1433, 179] width 18 height 18
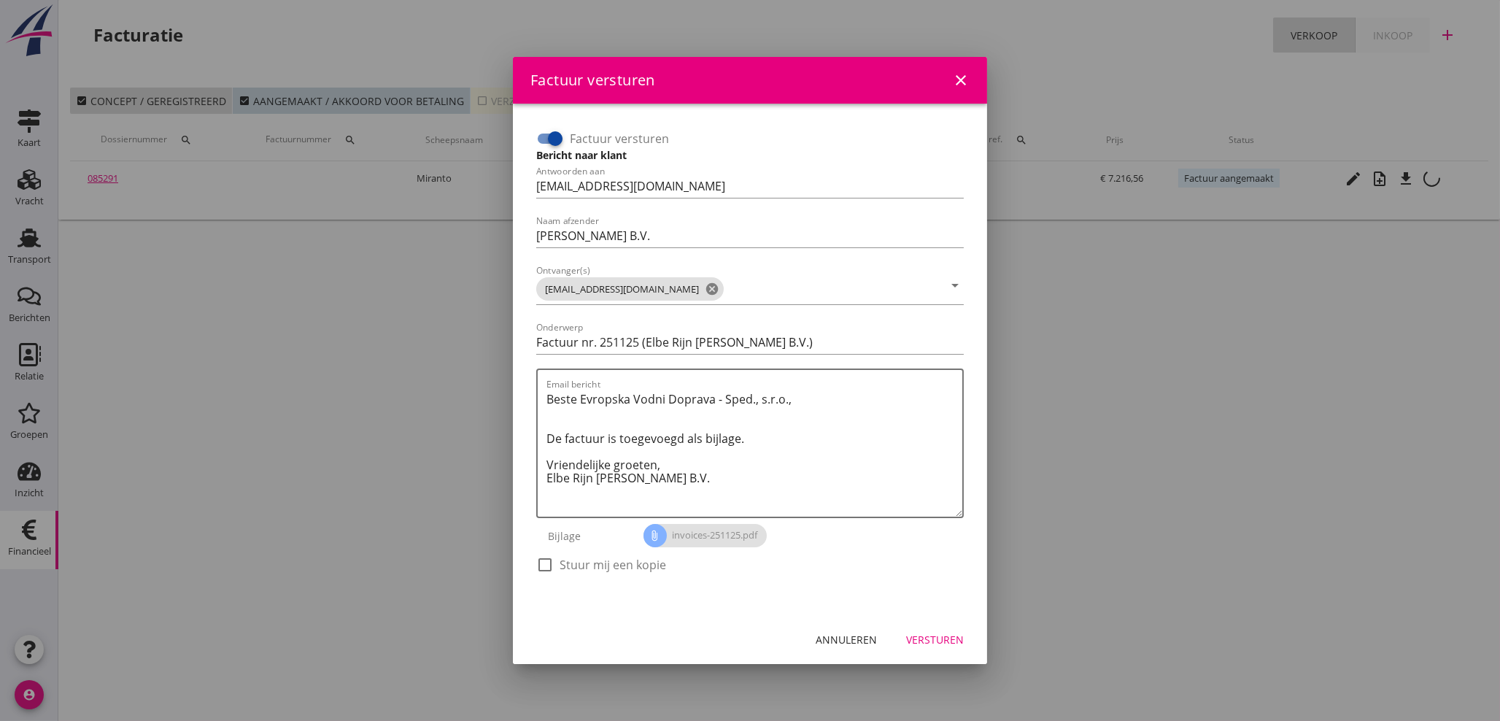
click at [971, 74] on div "close" at bounding box center [961, 81] width 26 height 18
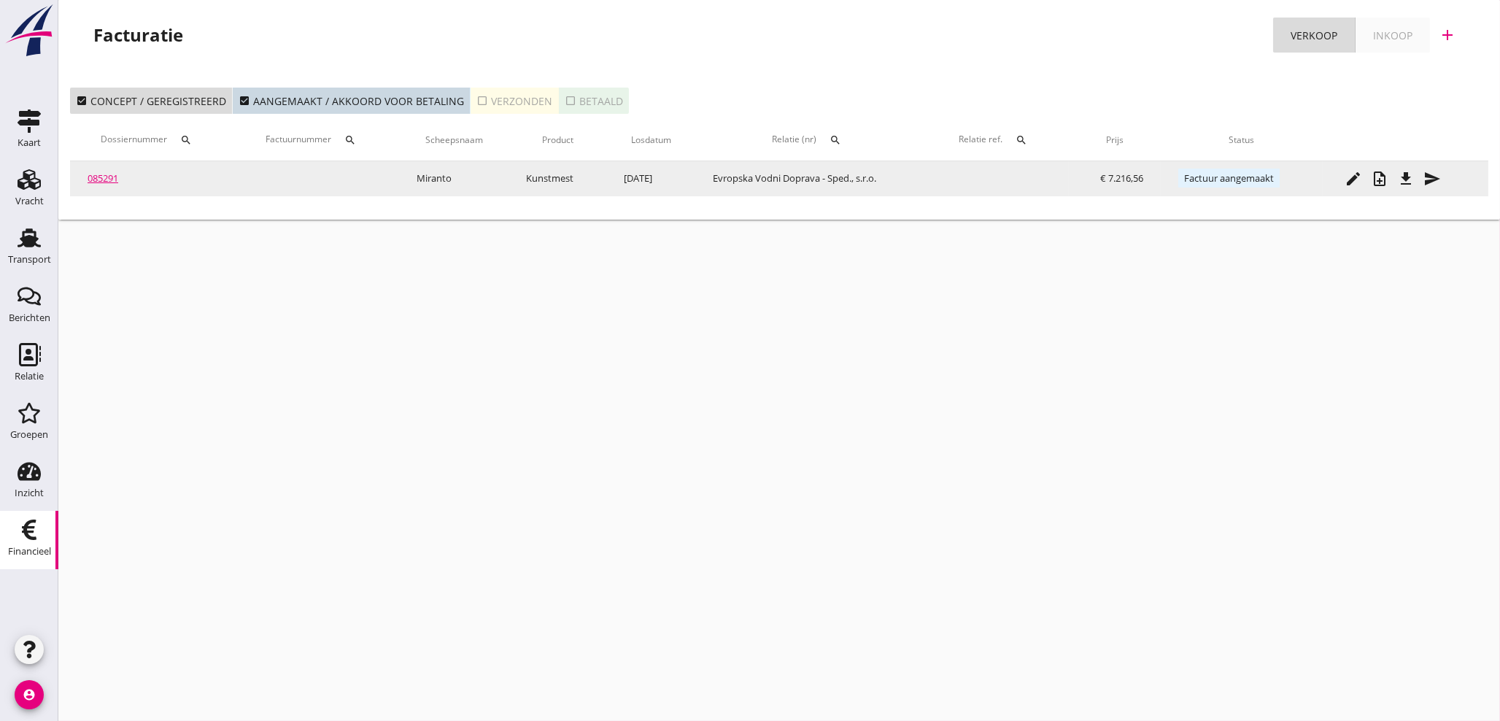
click at [1408, 182] on icon "file_download" at bounding box center [1406, 179] width 18 height 18
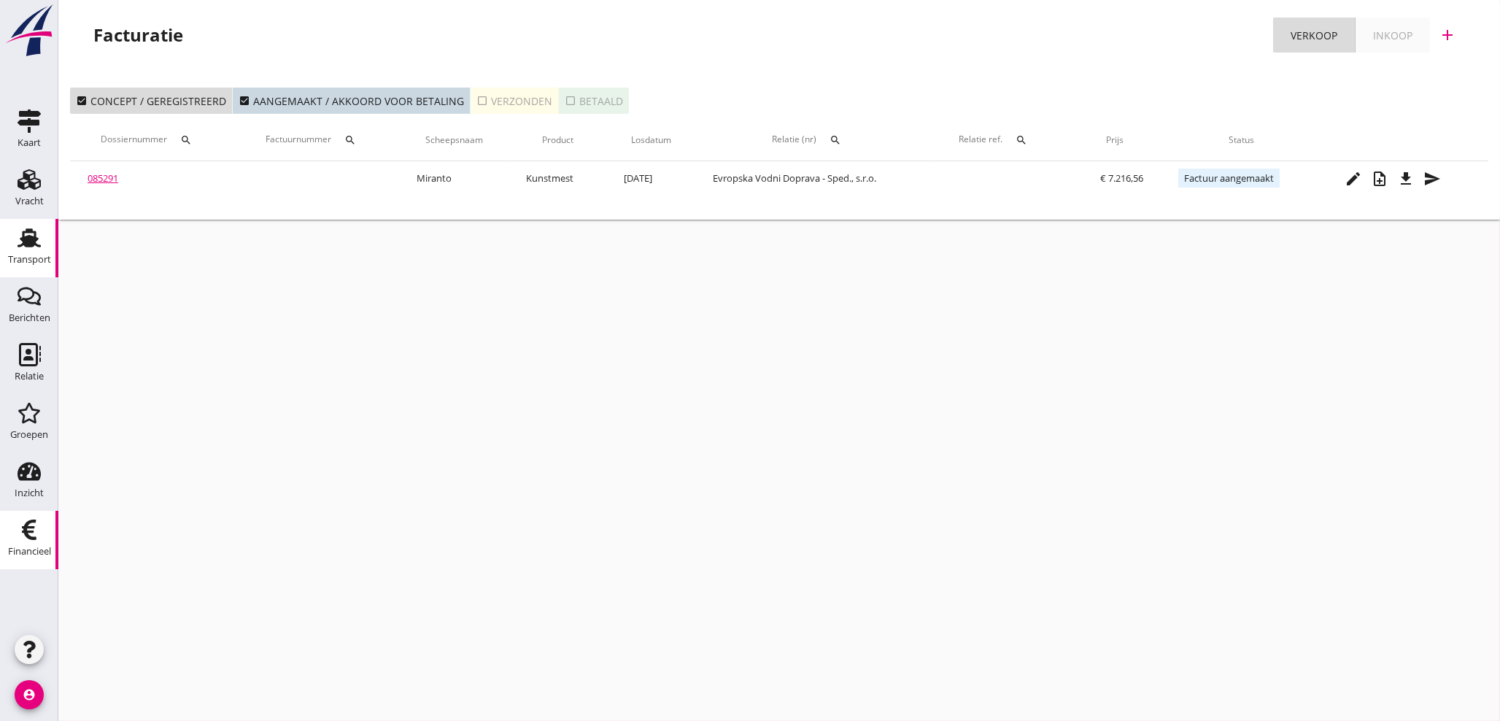
click at [31, 234] on icon "Transport" at bounding box center [29, 237] width 23 height 23
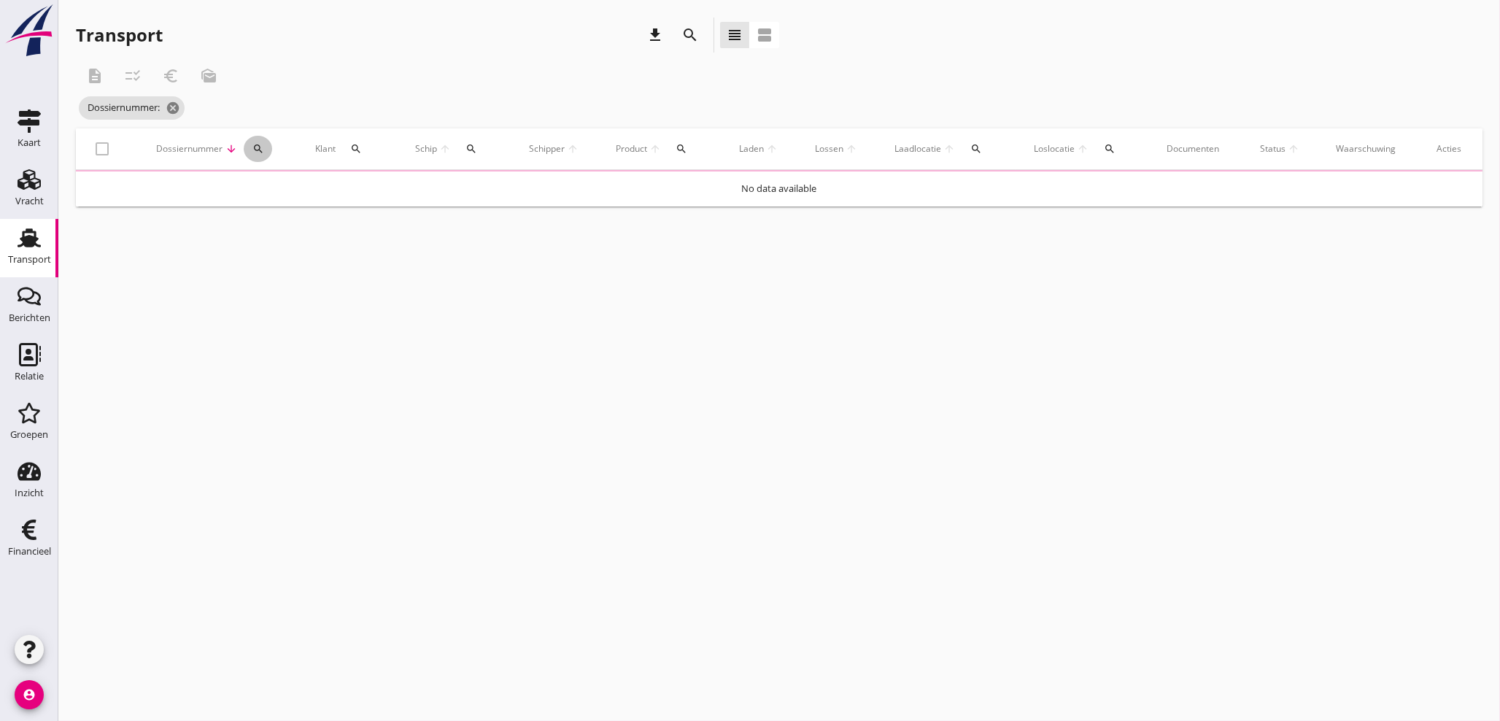
click at [259, 145] on icon "search" at bounding box center [258, 149] width 12 height 12
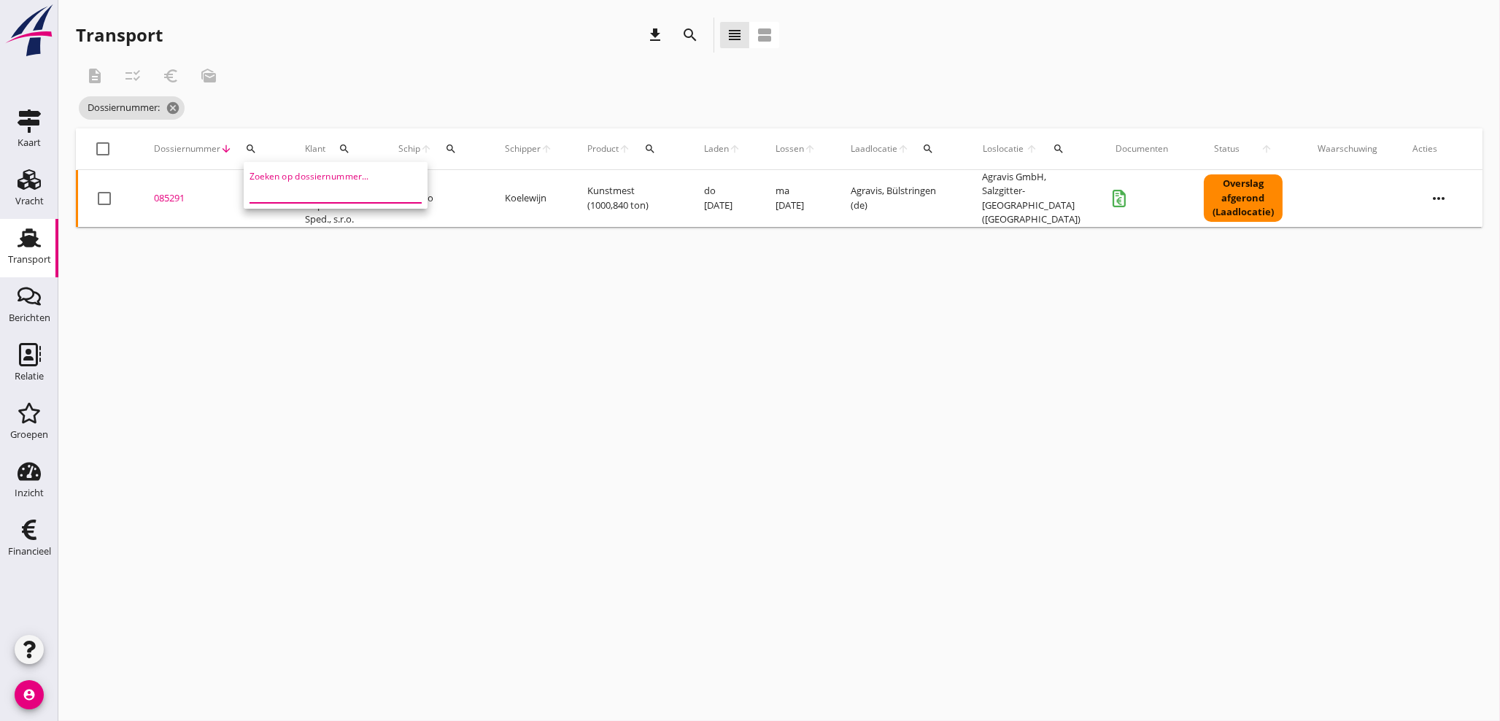
click at [277, 198] on input "Zoeken op dossiernummer..." at bounding box center [326, 191] width 152 height 23
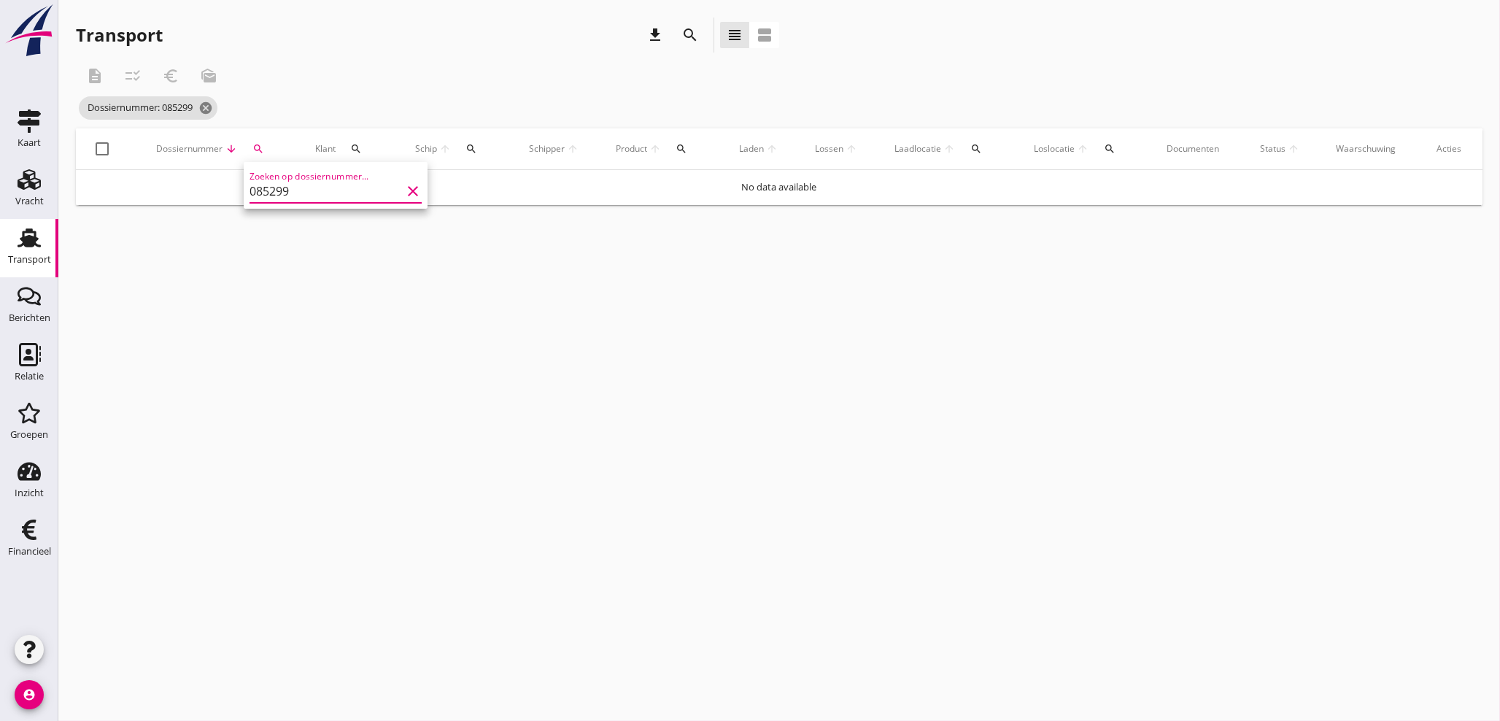
type input "085299"
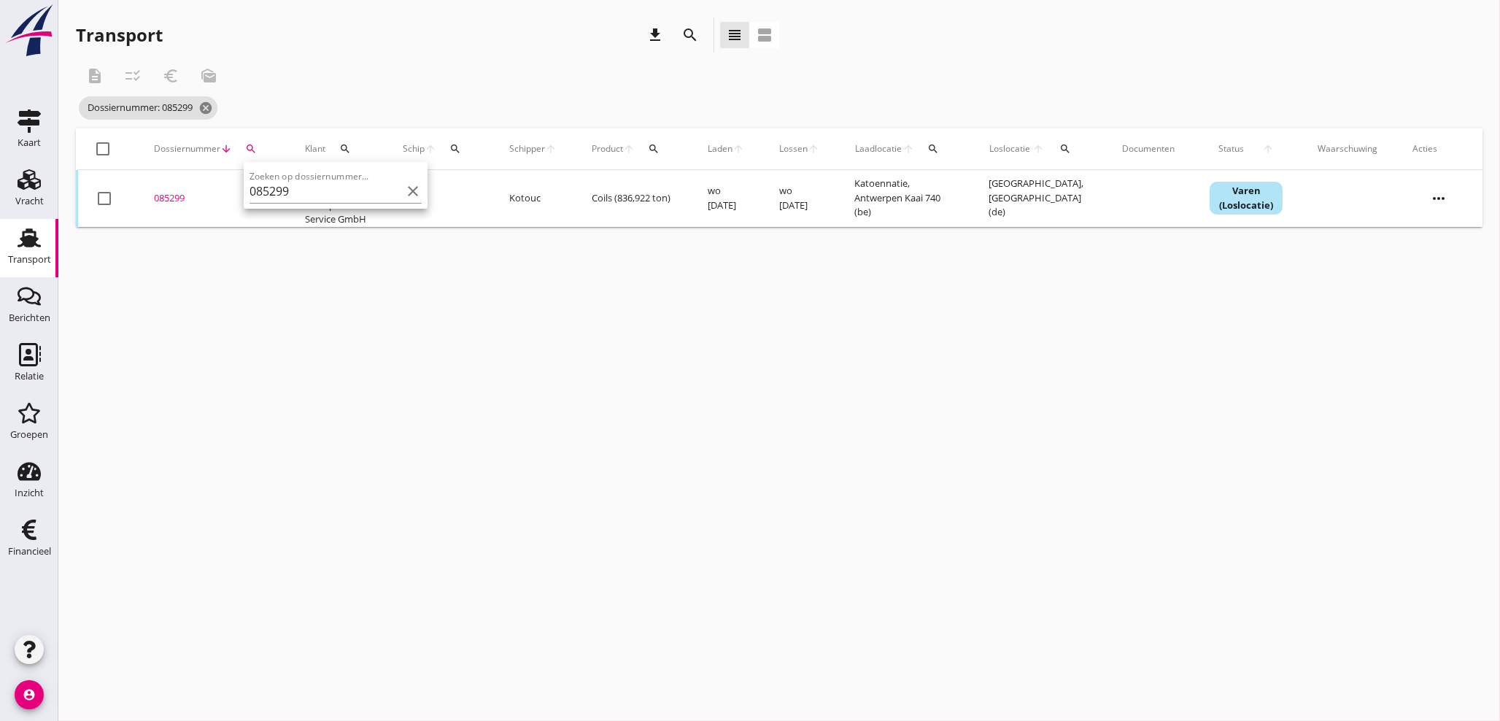
click at [183, 194] on div "085299" at bounding box center [212, 198] width 116 height 15
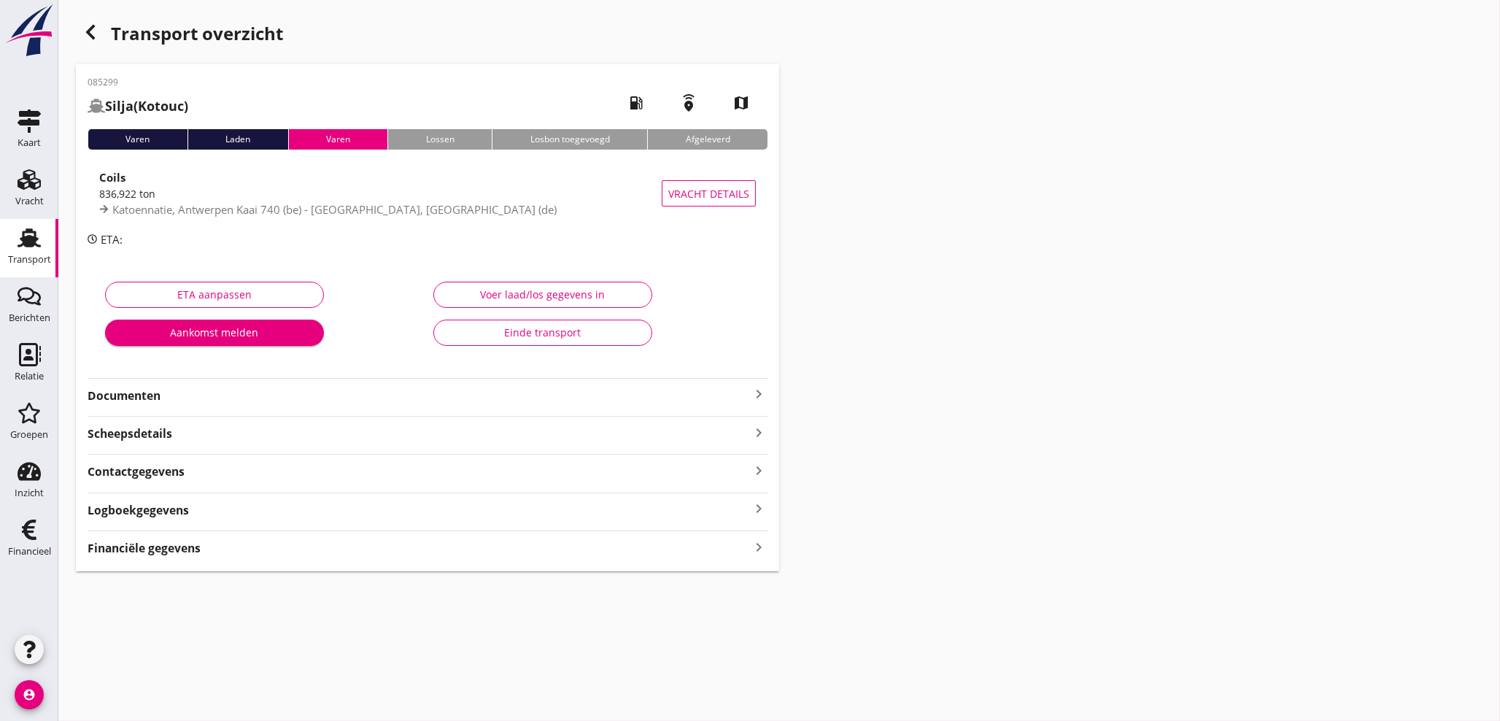
click at [755, 547] on icon "keyboard_arrow_right" at bounding box center [759, 547] width 18 height 20
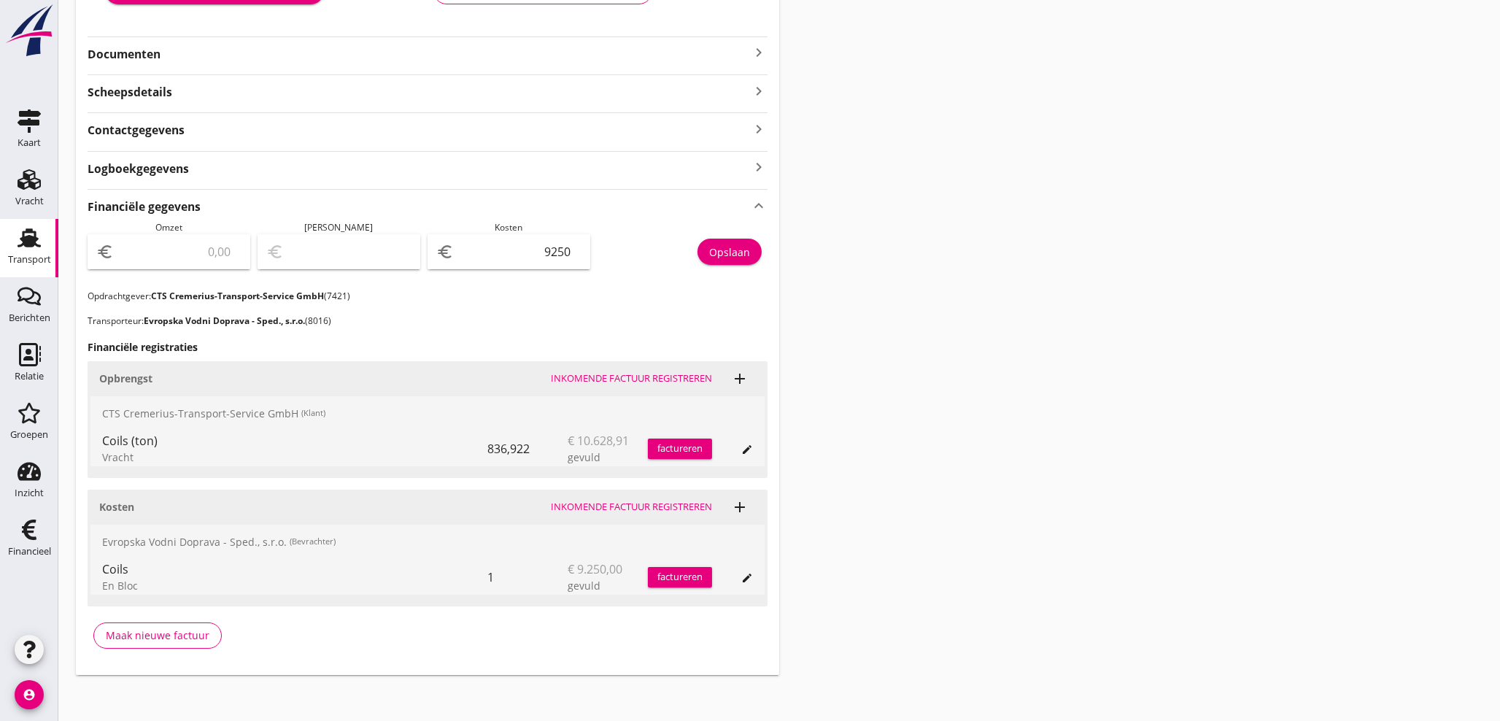
scroll to position [347, 0]
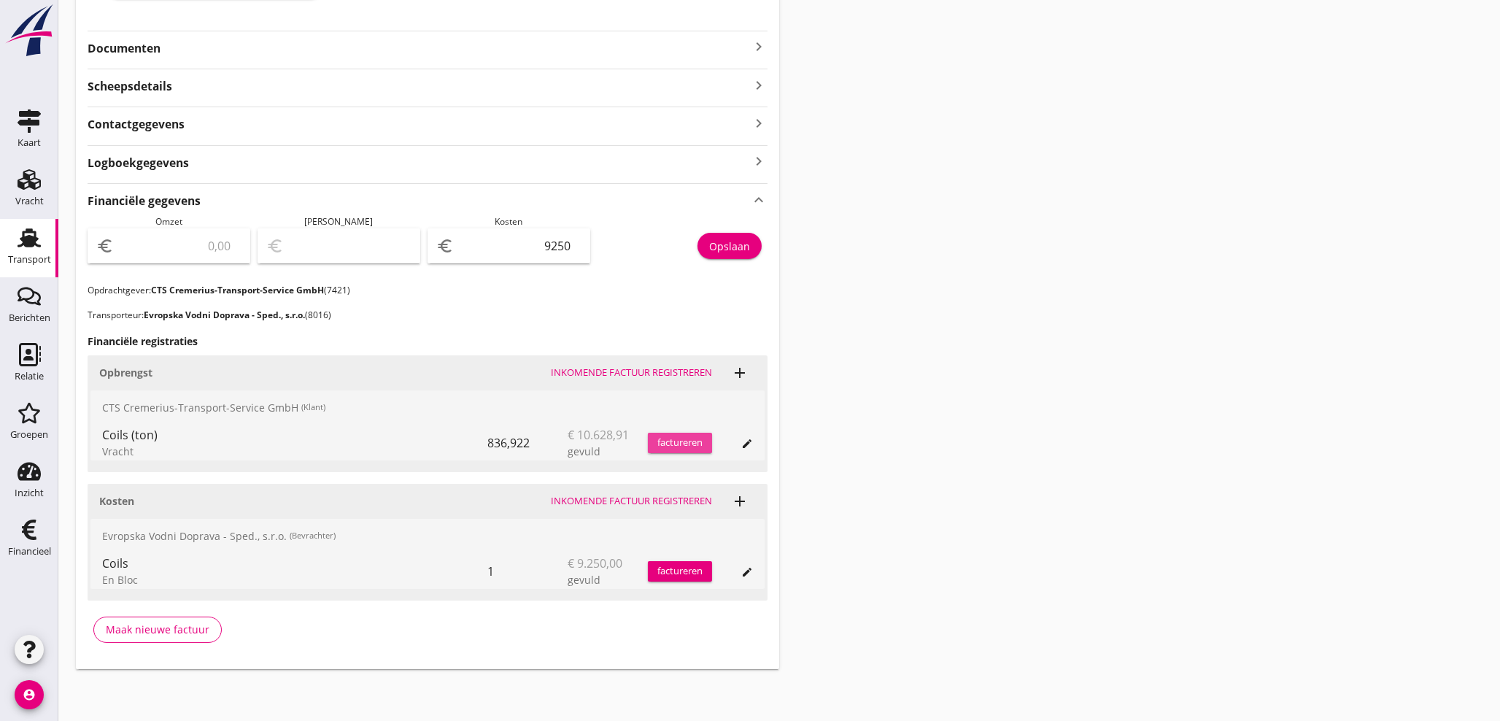
click at [693, 442] on div "factureren" at bounding box center [680, 443] width 64 height 15
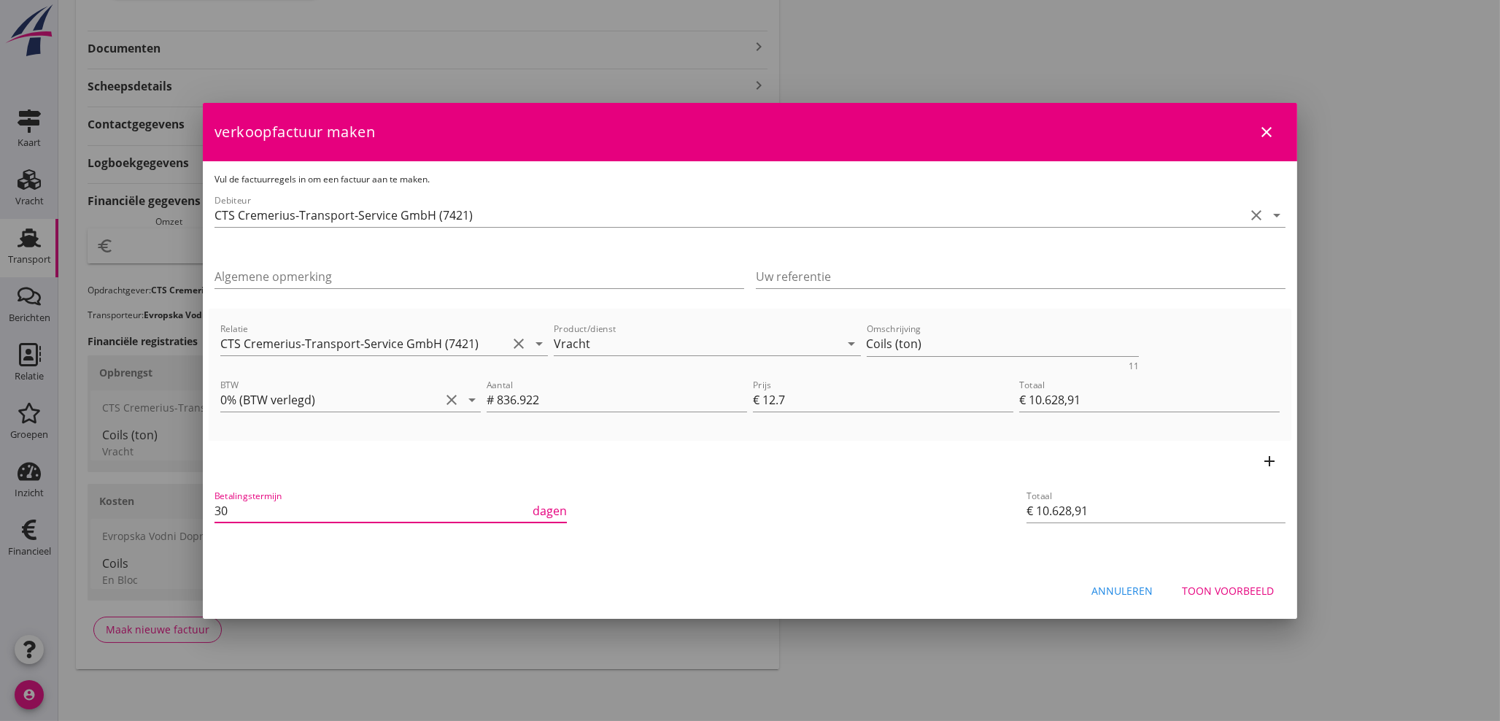
drag, startPoint x: 217, startPoint y: 517, endPoint x: 167, endPoint y: 512, distance: 50.0
click at [173, 512] on div "21% (Hoog BTW tarief) 9% (Laag BTW tarief) 0% (BTW vrij) 0% (BTW verlegd) Vrach…" at bounding box center [750, 187] width 1500 height 1069
type input "21"
drag, startPoint x: 867, startPoint y: 336, endPoint x: 733, endPoint y: 328, distance: 133.8
click at [733, 329] on div "Relatie CTS Cremerius-Transport-Service GmbH (7421) clear arrow_drop_down Produ…" at bounding box center [749, 345] width 1065 height 56
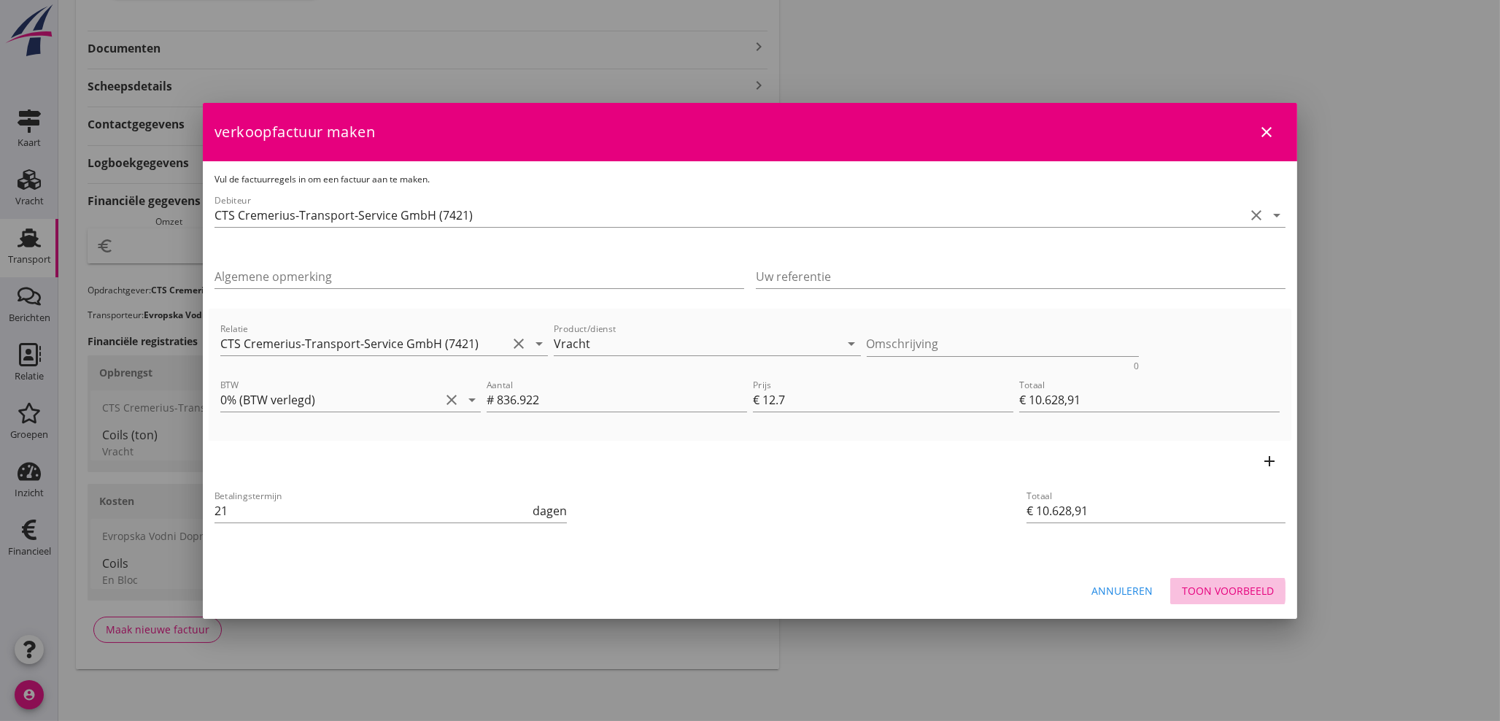
click at [1218, 584] on div "Toon voorbeeld" at bounding box center [1228, 590] width 92 height 15
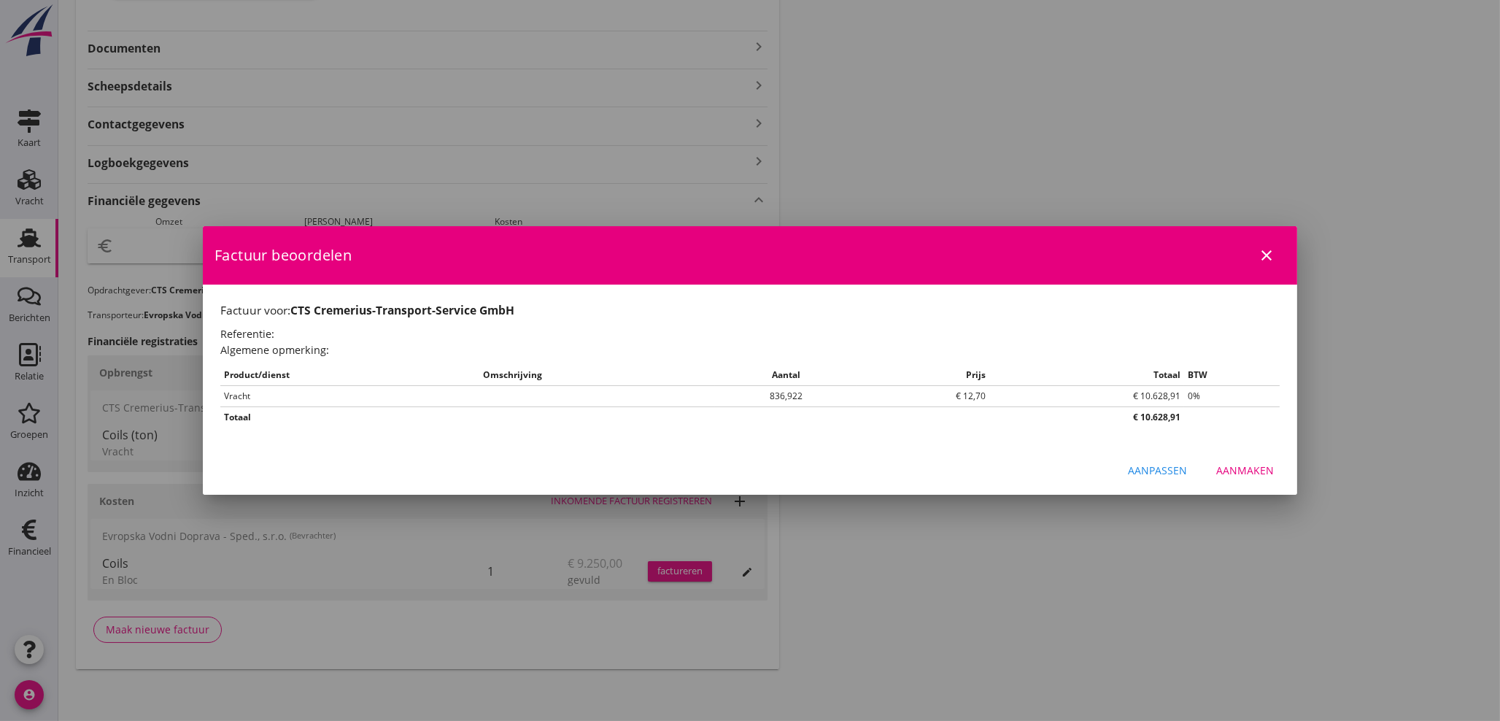
click at [1256, 474] on div "Aanmaken" at bounding box center [1245, 470] width 58 height 15
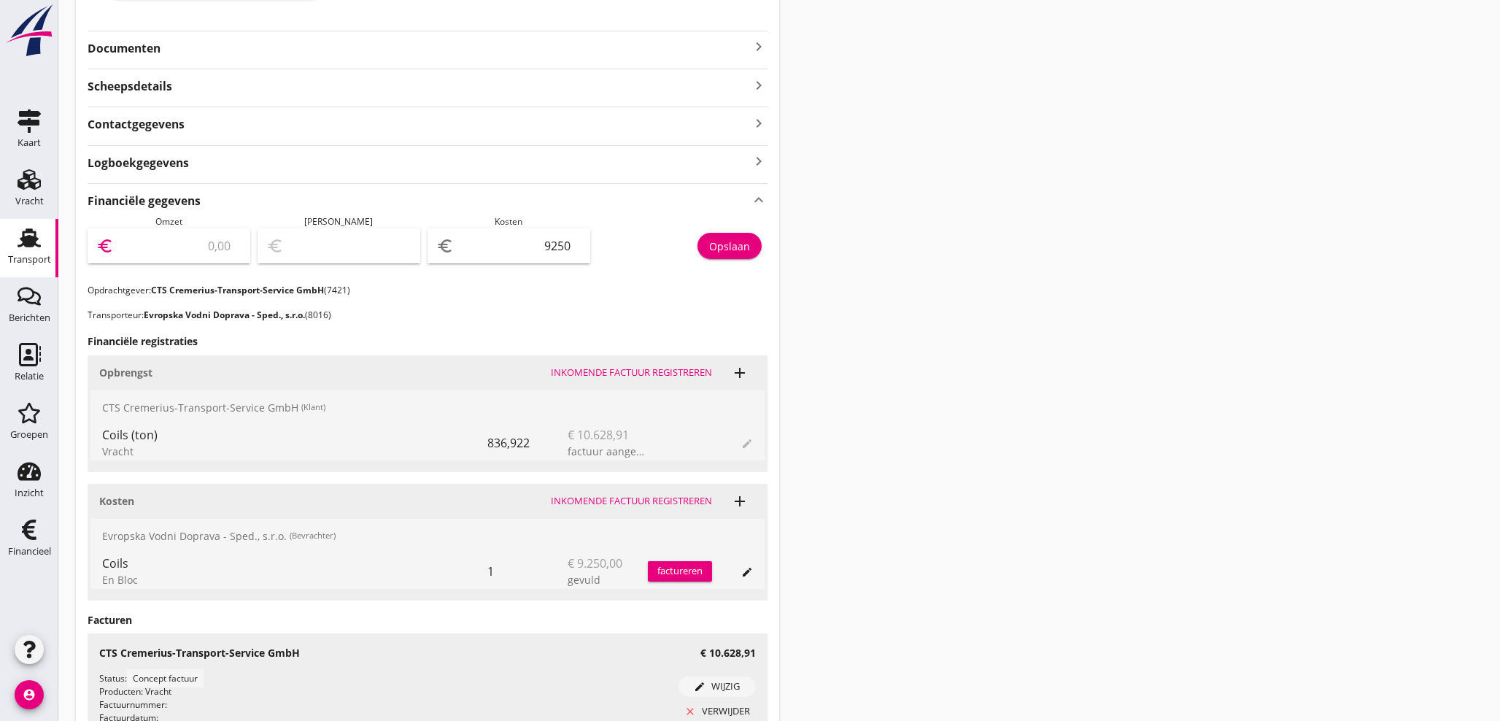
click at [139, 251] on input "number" at bounding box center [179, 245] width 125 height 23
type input "1"
type input "-9249.00"
type input "10"
type input "-9240.00"
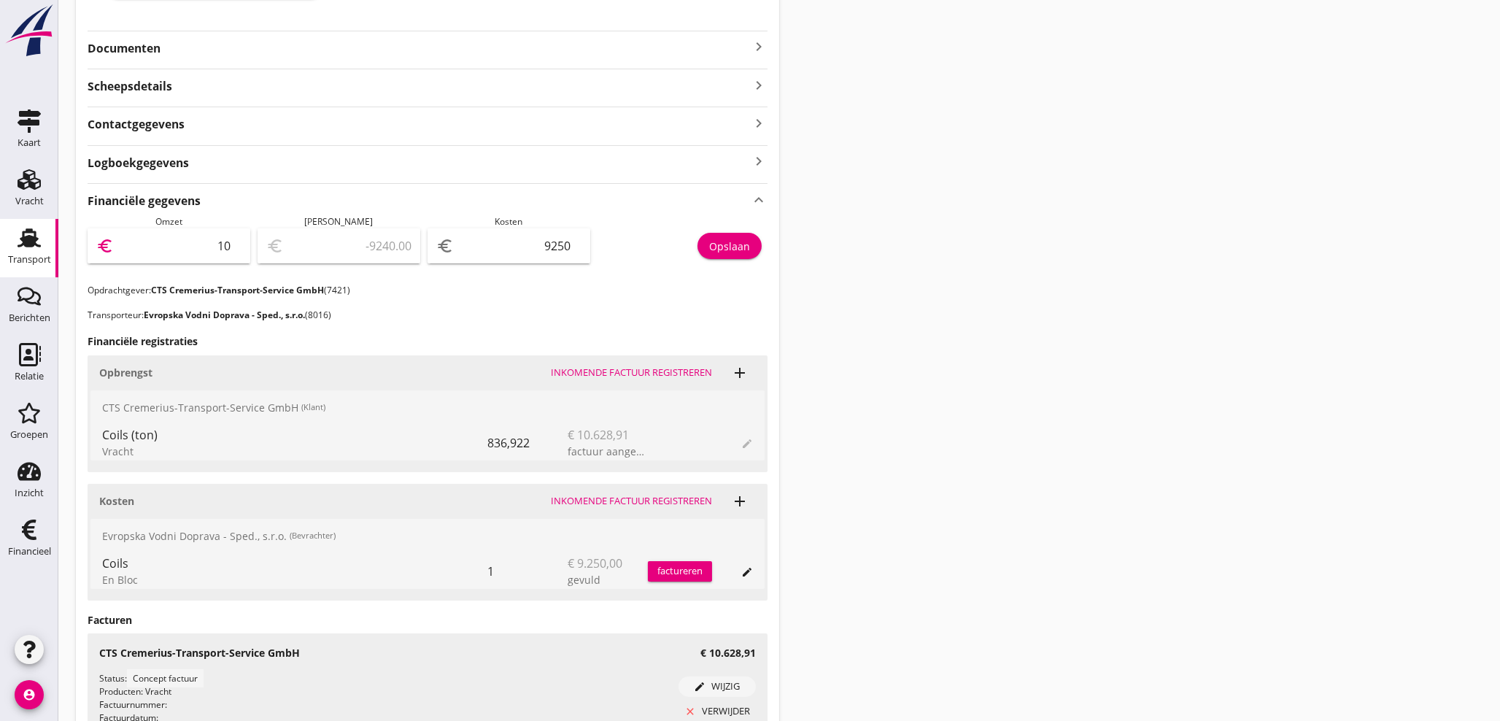
type input "106"
type input "-9144.00"
type input "1062"
type input "-8188.00"
type input "10628"
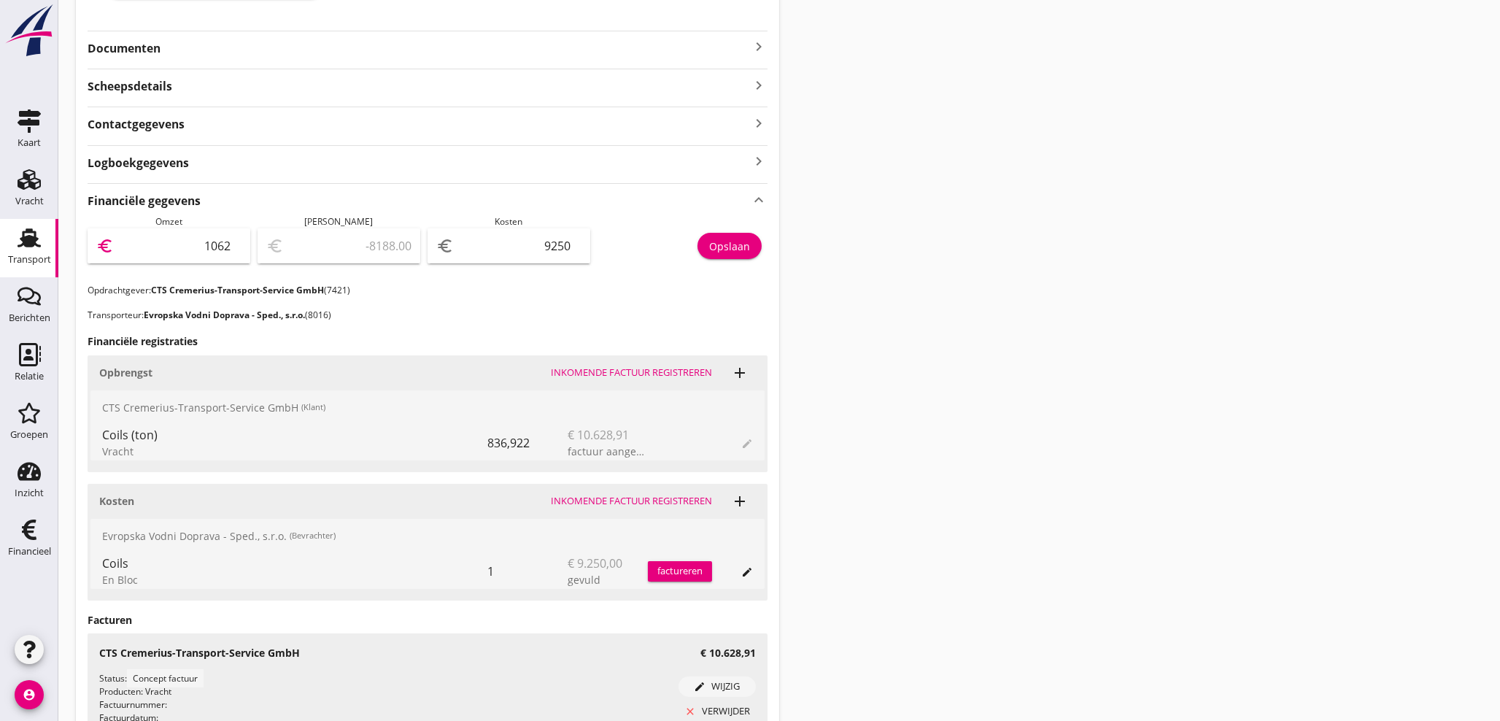
type input "1378.00"
type input "10628.9"
type input "1378.90"
type input "10628.91"
type input "1378.91"
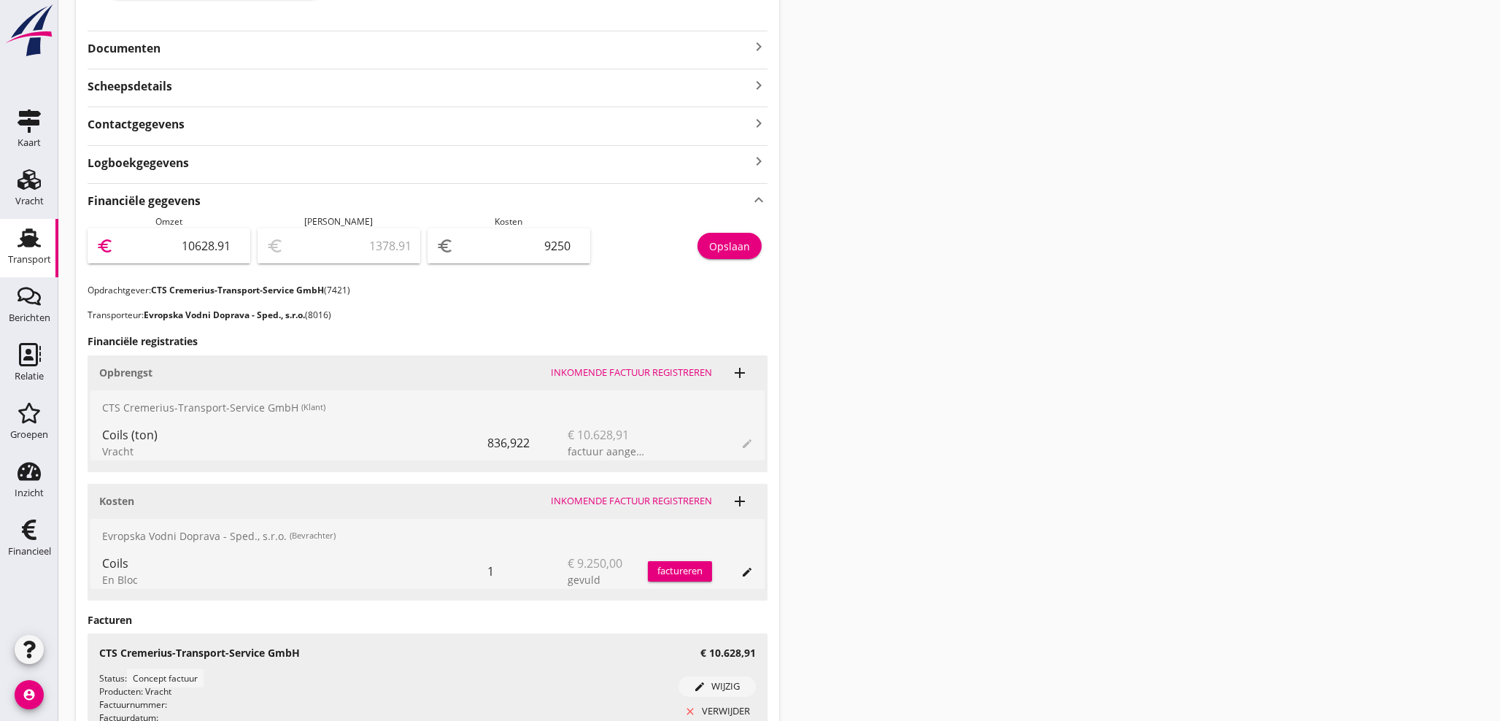
type input "10628.91"
click at [717, 249] on div "Opslaan" at bounding box center [729, 246] width 41 height 15
click at [34, 541] on div "Financieel" at bounding box center [29, 551] width 43 height 20
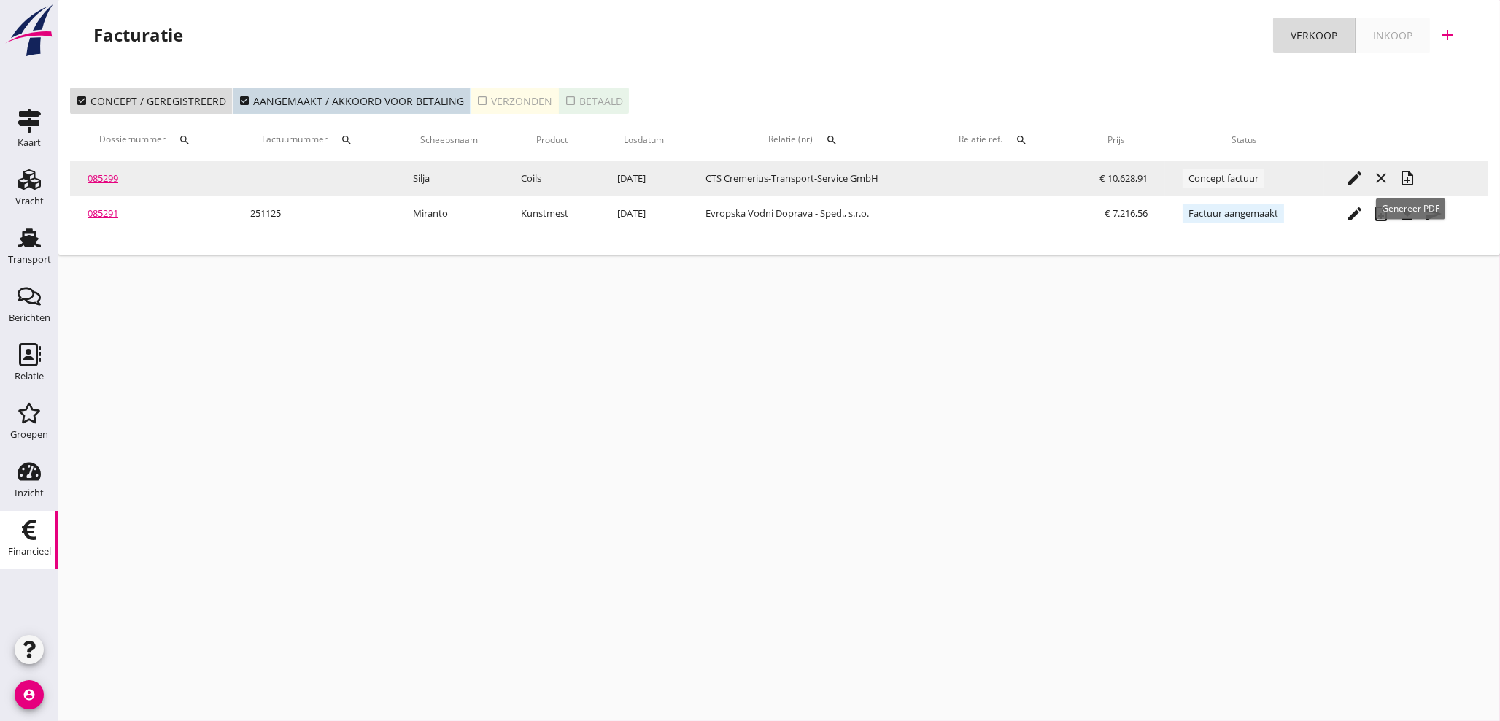
click at [1414, 180] on icon "note_add" at bounding box center [1408, 178] width 18 height 18
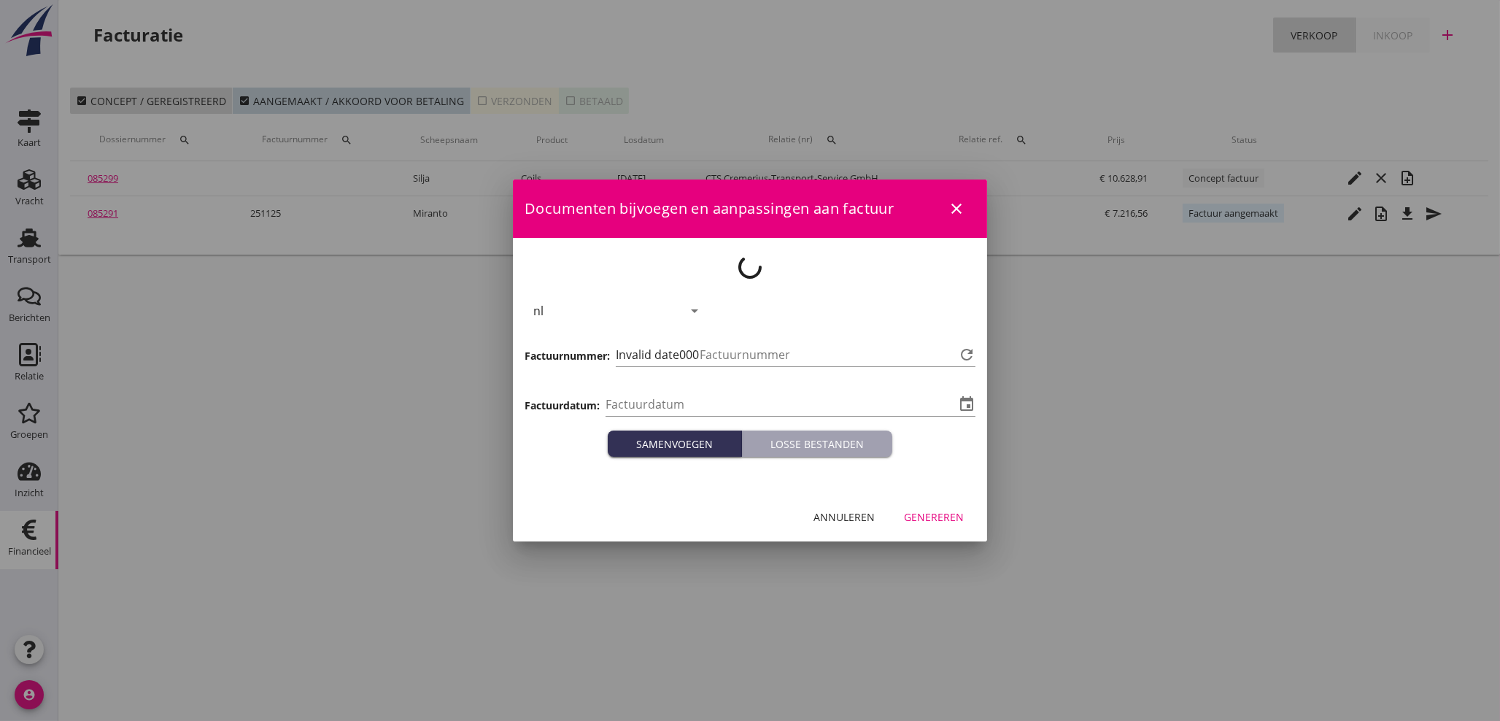
type input "[DATE]"
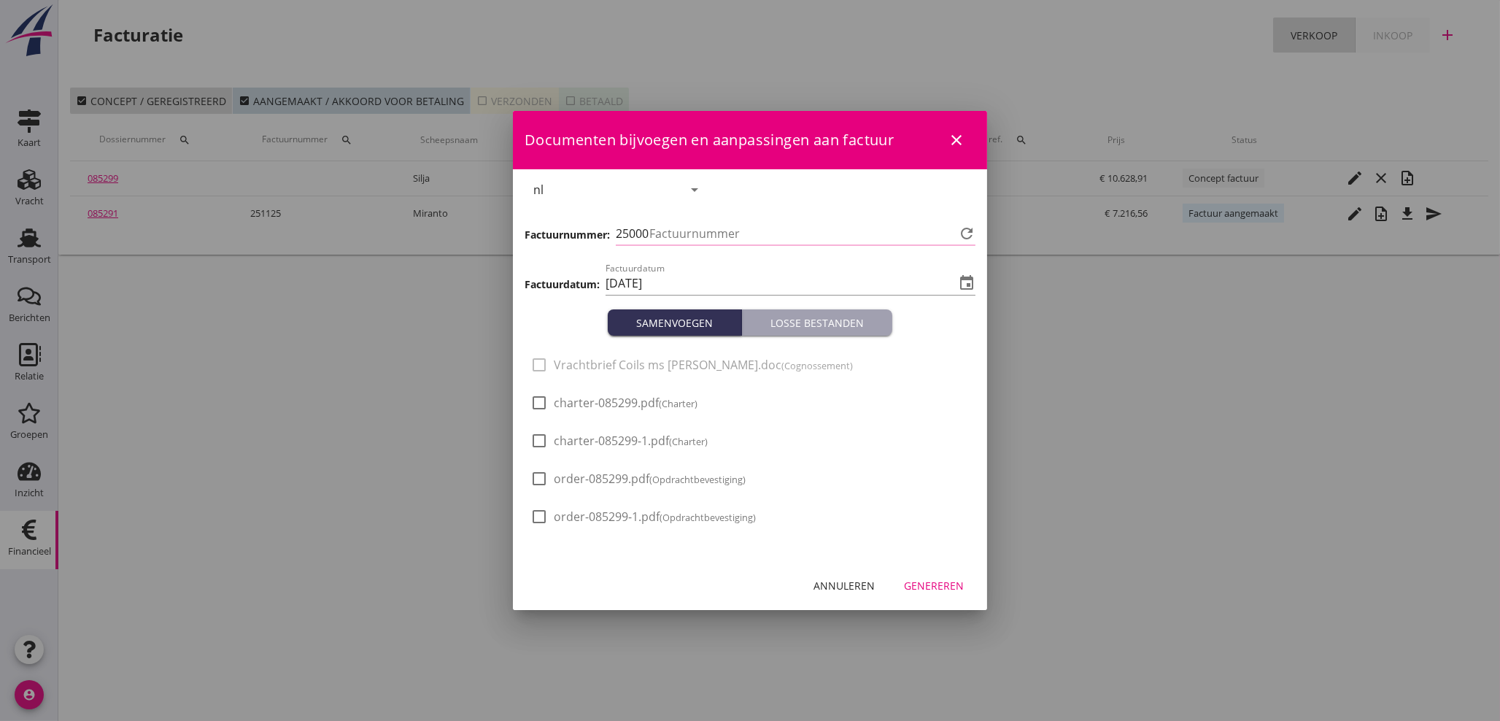
type input "1126"
click at [947, 582] on div "Genereren" at bounding box center [934, 585] width 60 height 15
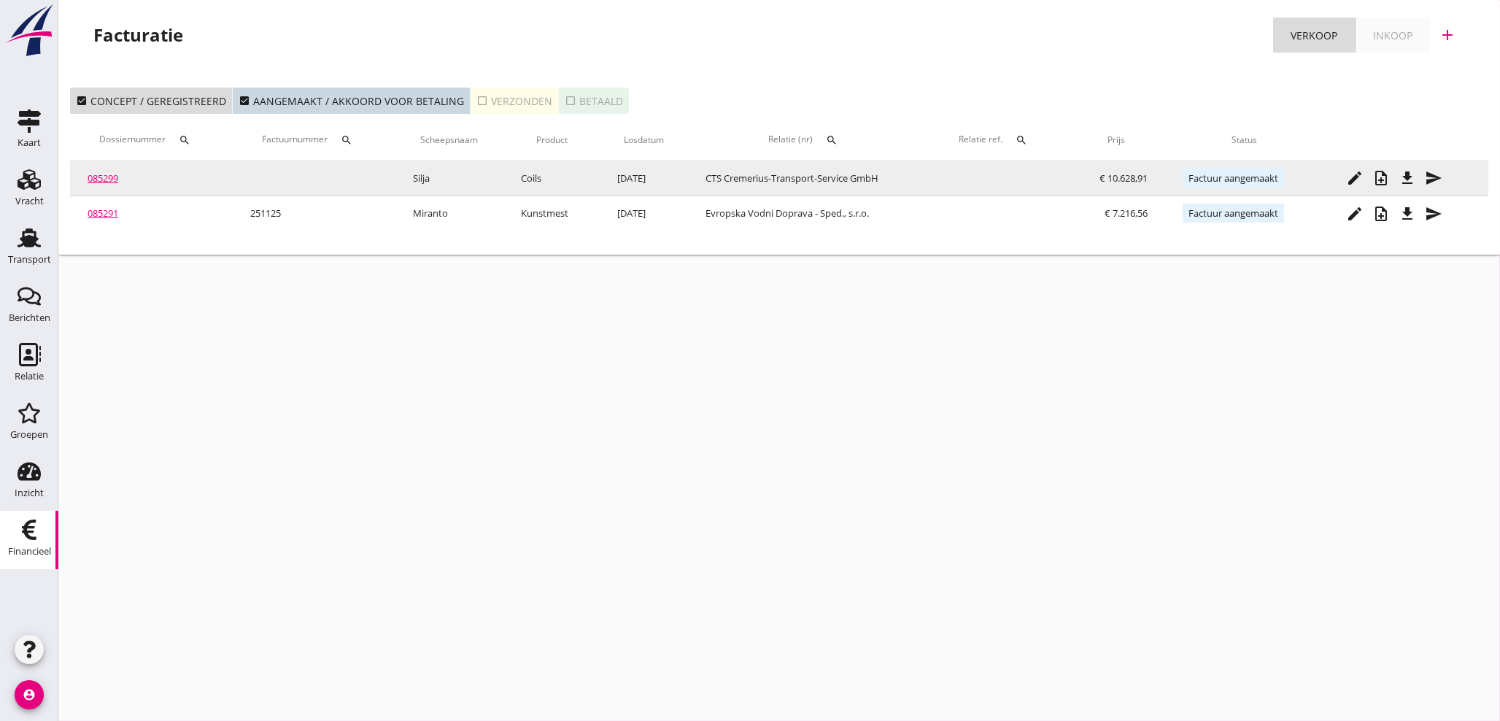
click at [1414, 184] on icon "file_download" at bounding box center [1408, 178] width 18 height 18
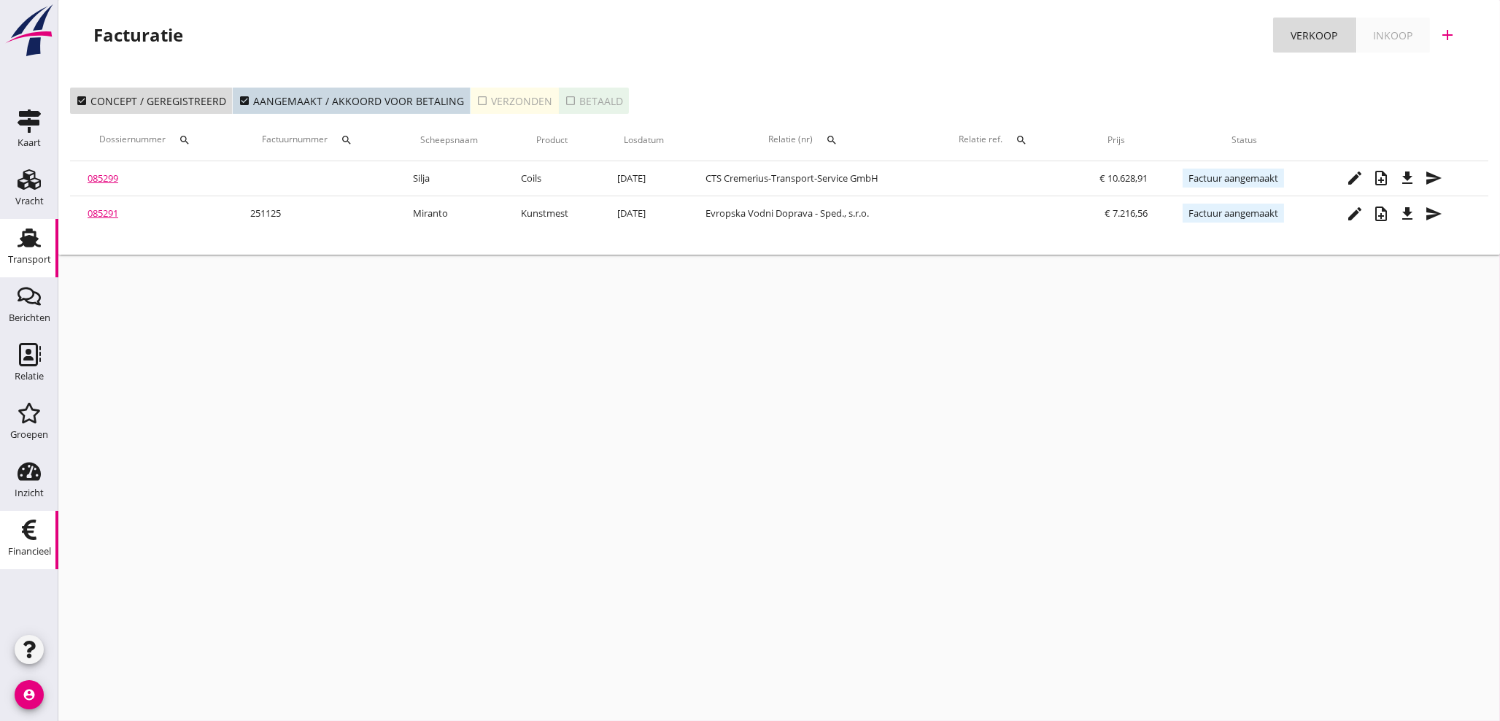
click at [23, 245] on icon "Transport" at bounding box center [29, 237] width 23 height 23
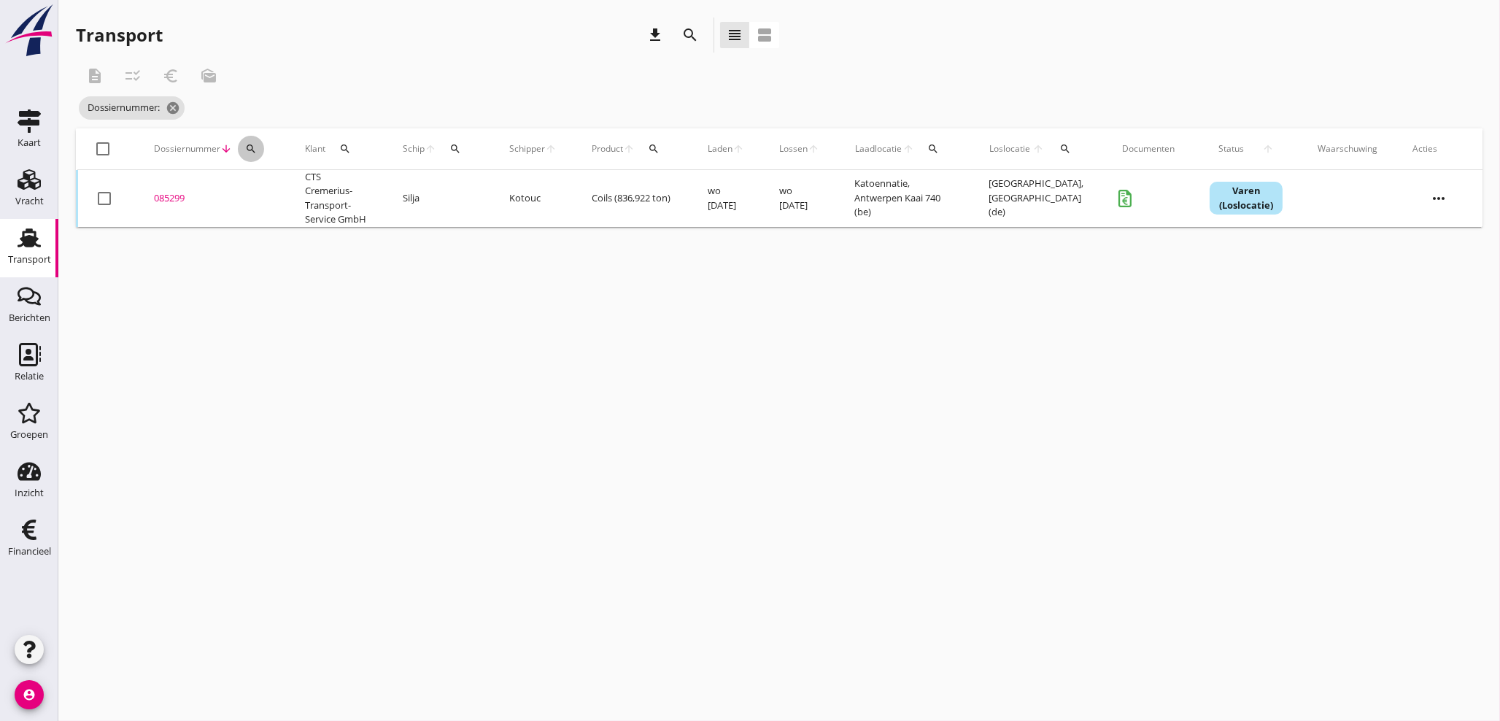
click at [248, 143] on icon "search" at bounding box center [251, 149] width 12 height 12
click at [251, 185] on input "Zoeken op dossiernummer..." at bounding box center [319, 191] width 152 height 23
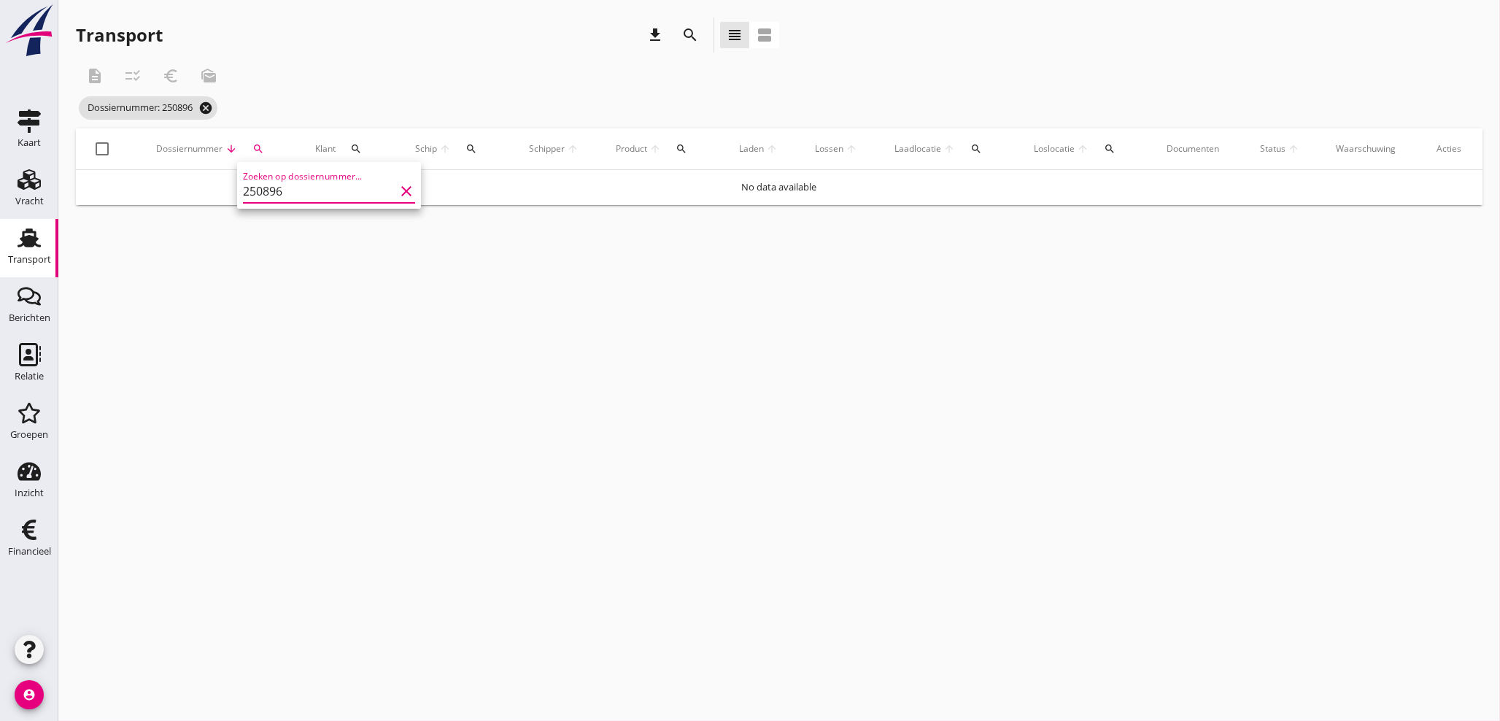
type input "250896"
click at [211, 104] on icon "cancel" at bounding box center [205, 108] width 15 height 15
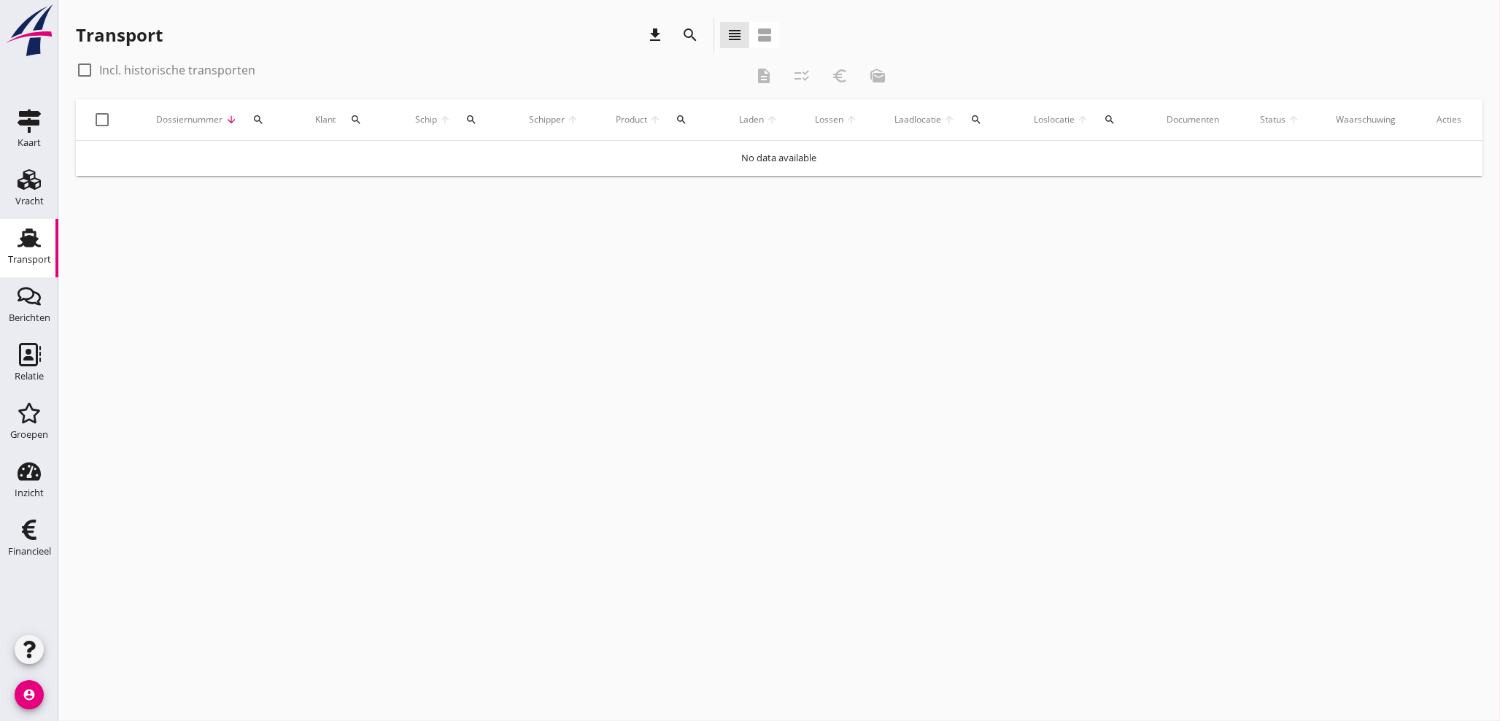
click at [22, 247] on icon "Transport" at bounding box center [29, 237] width 23 height 23
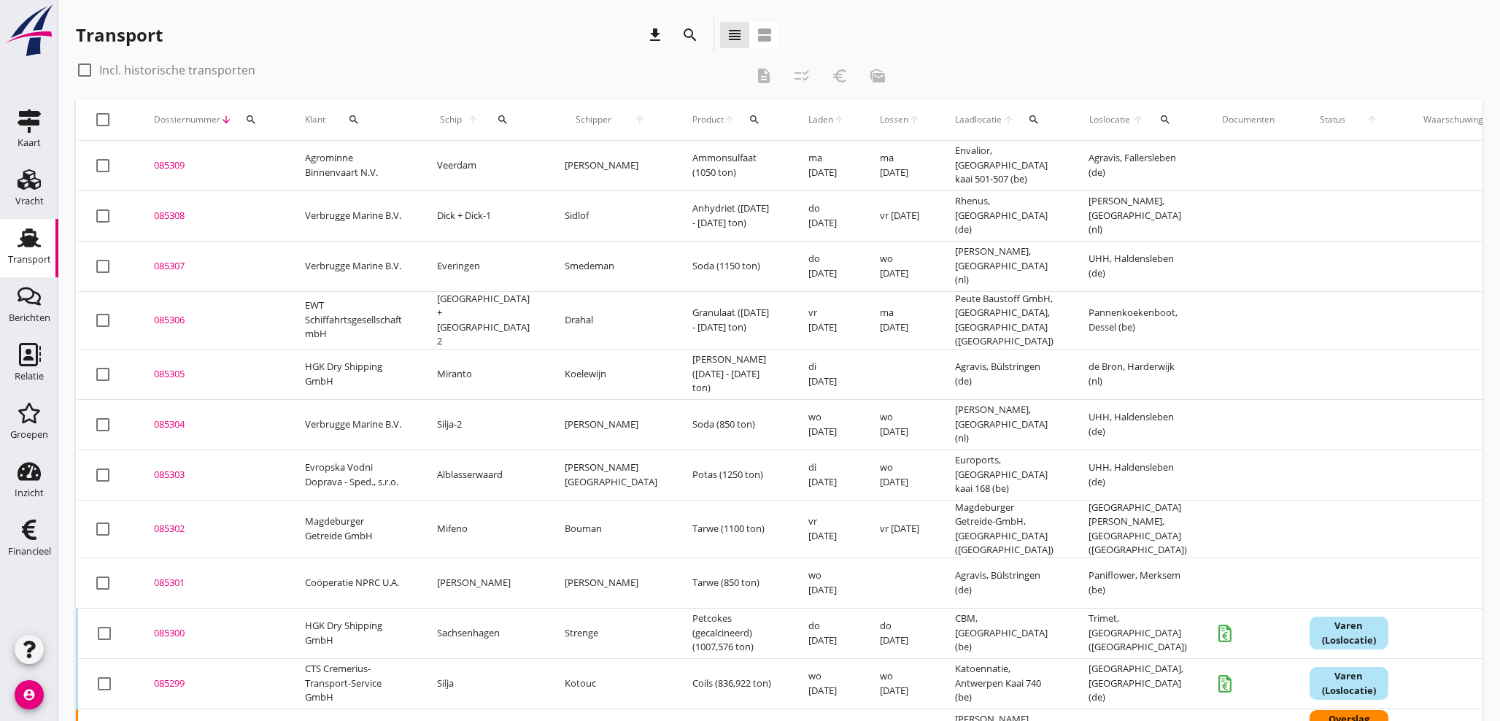
drag, startPoint x: 247, startPoint y: 117, endPoint x: 255, endPoint y: 131, distance: 16.0
click at [248, 117] on icon "search" at bounding box center [251, 120] width 12 height 12
click at [266, 161] on input "Zoeken op dossiernummer..." at bounding box center [319, 161] width 152 height 23
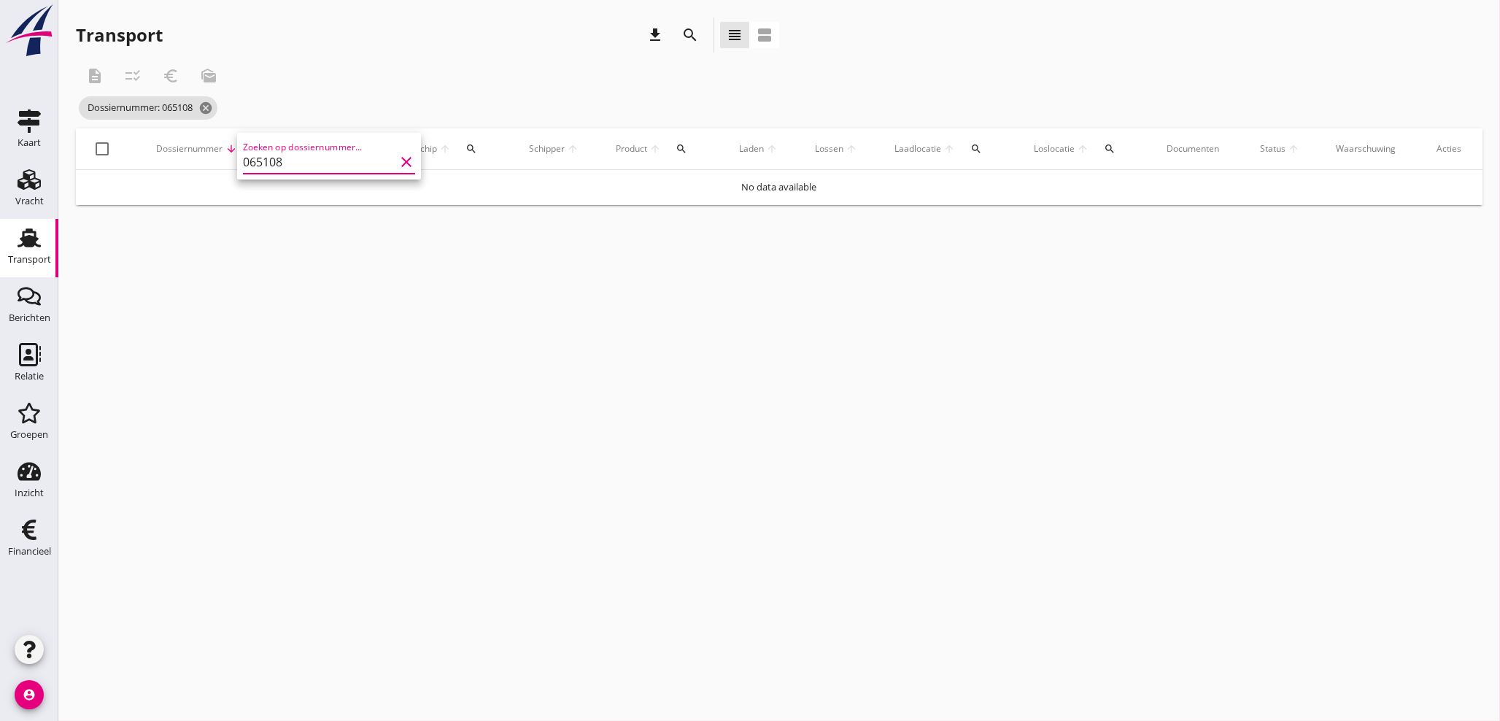
type input "065108"
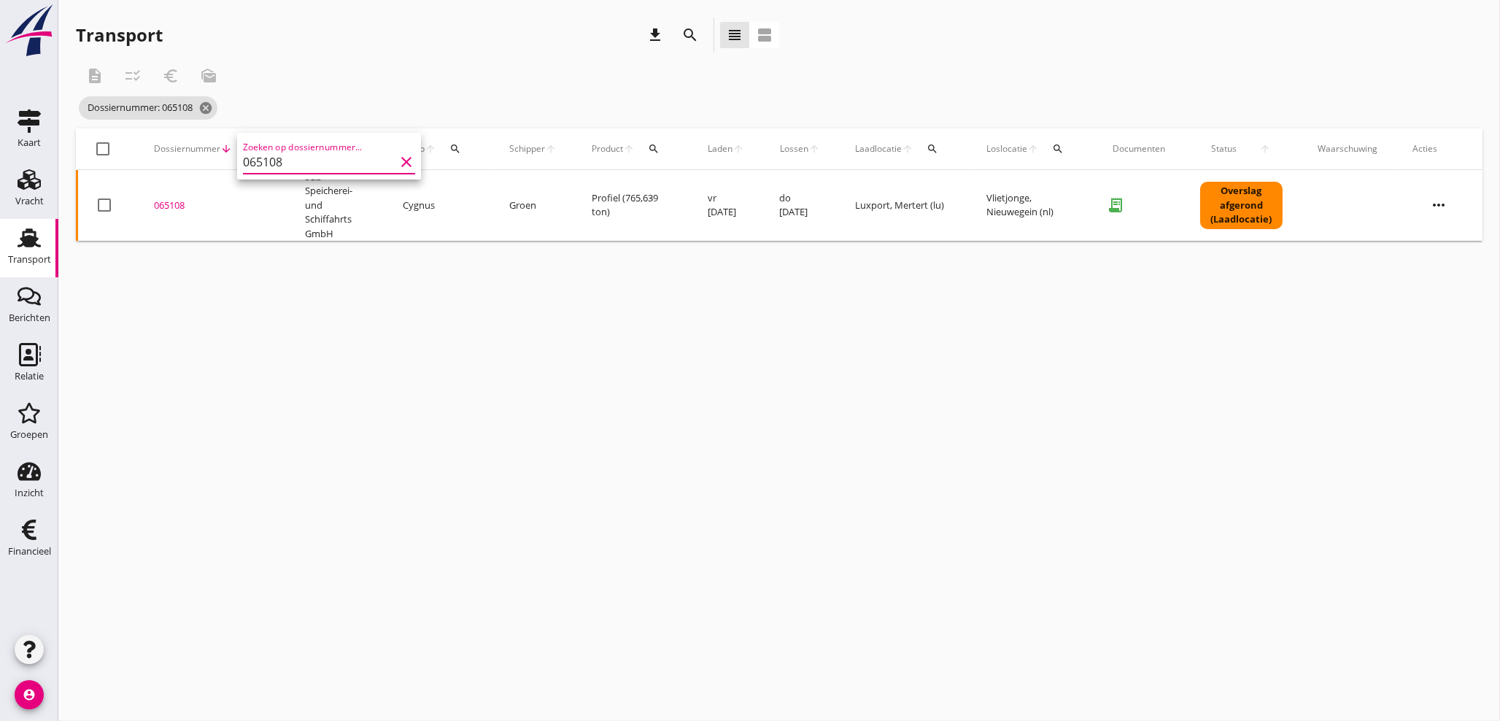
click at [174, 201] on div "065108" at bounding box center [212, 205] width 116 height 15
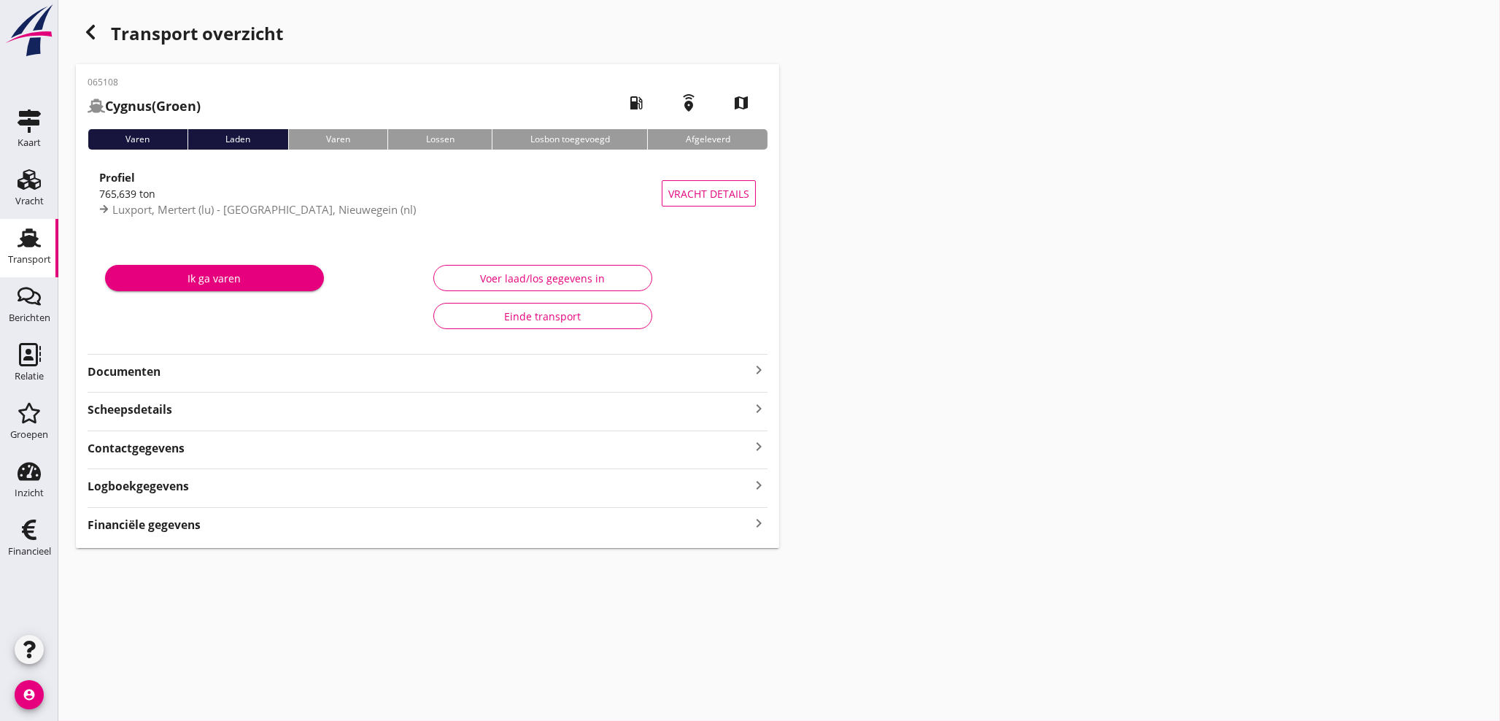
click at [765, 521] on icon "keyboard_arrow_right" at bounding box center [759, 524] width 18 height 20
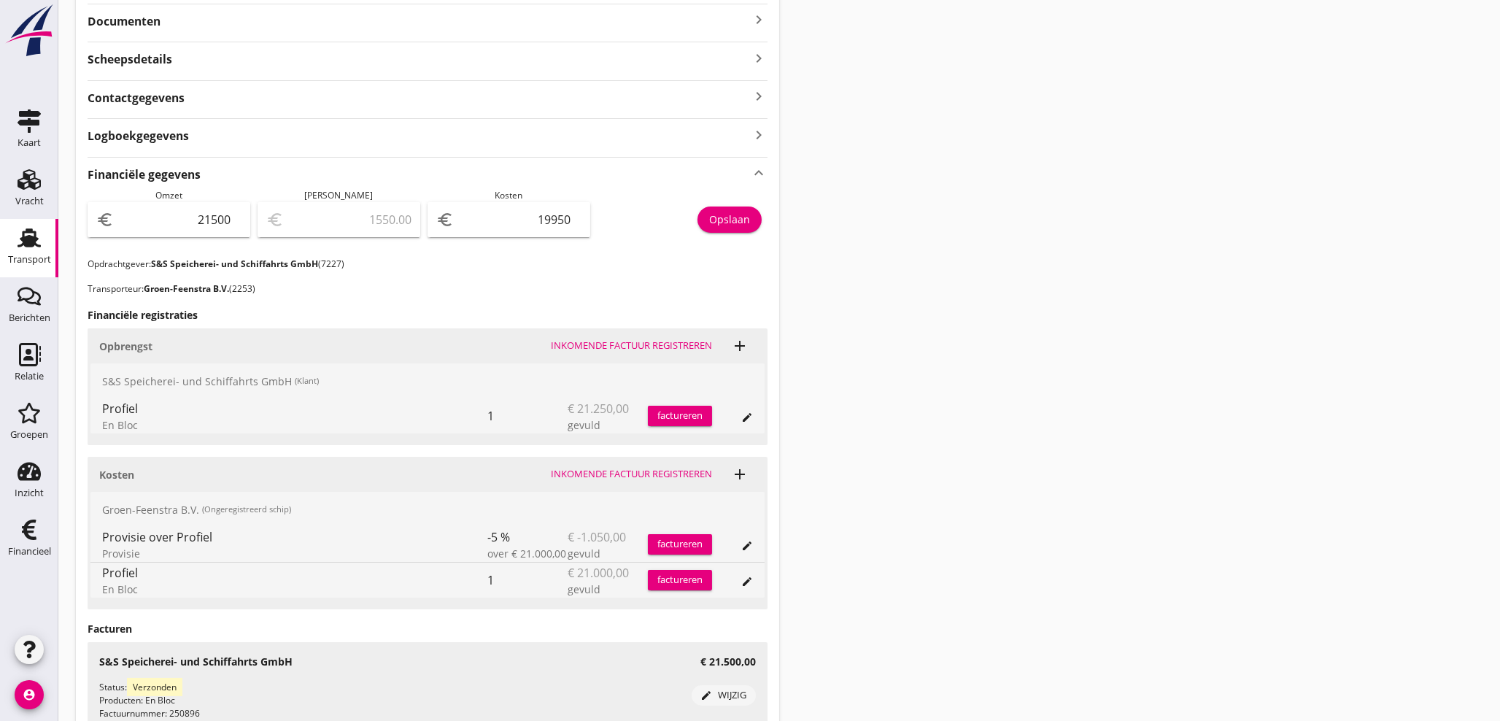
scroll to position [351, 0]
click at [744, 349] on icon "add" at bounding box center [740, 345] width 18 height 18
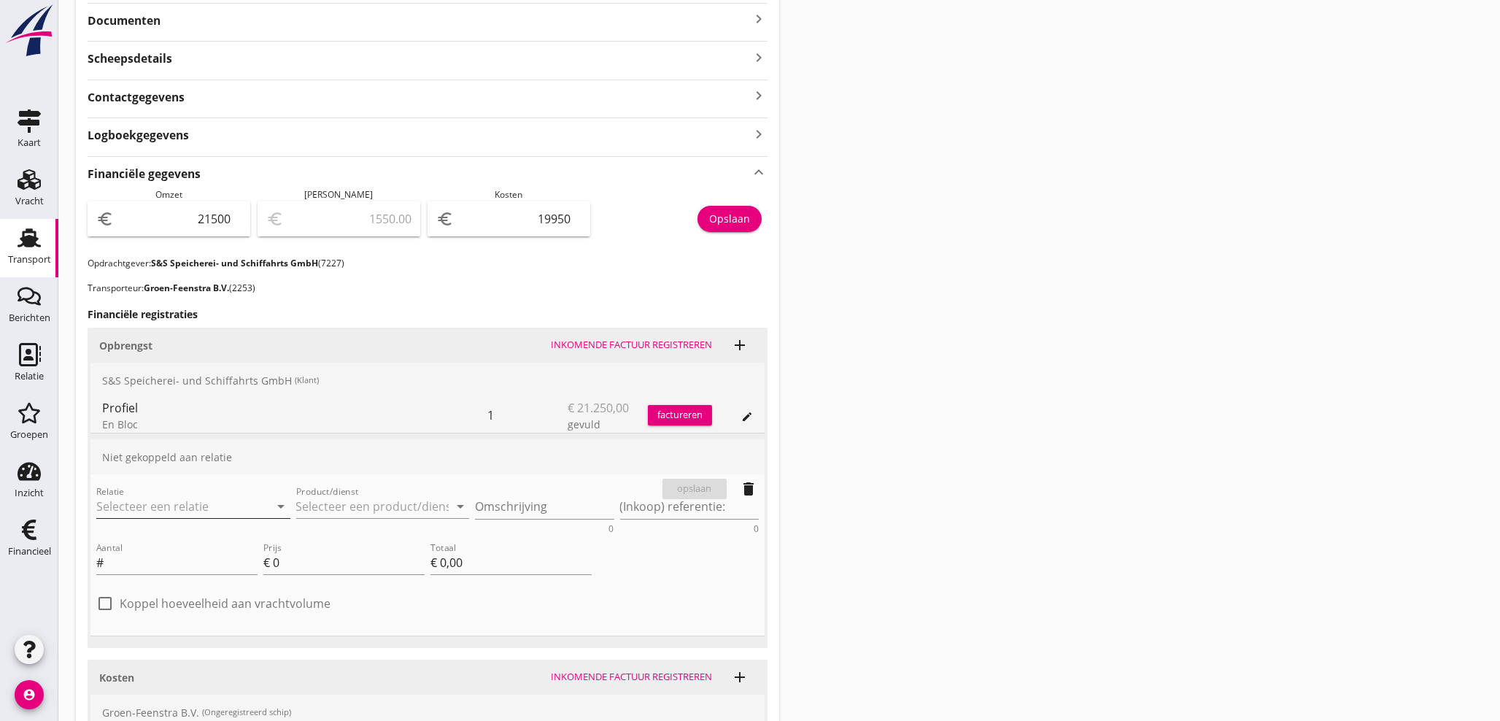
click at [161, 511] on input "Relatie" at bounding box center [172, 506] width 153 height 23
type input "7227"
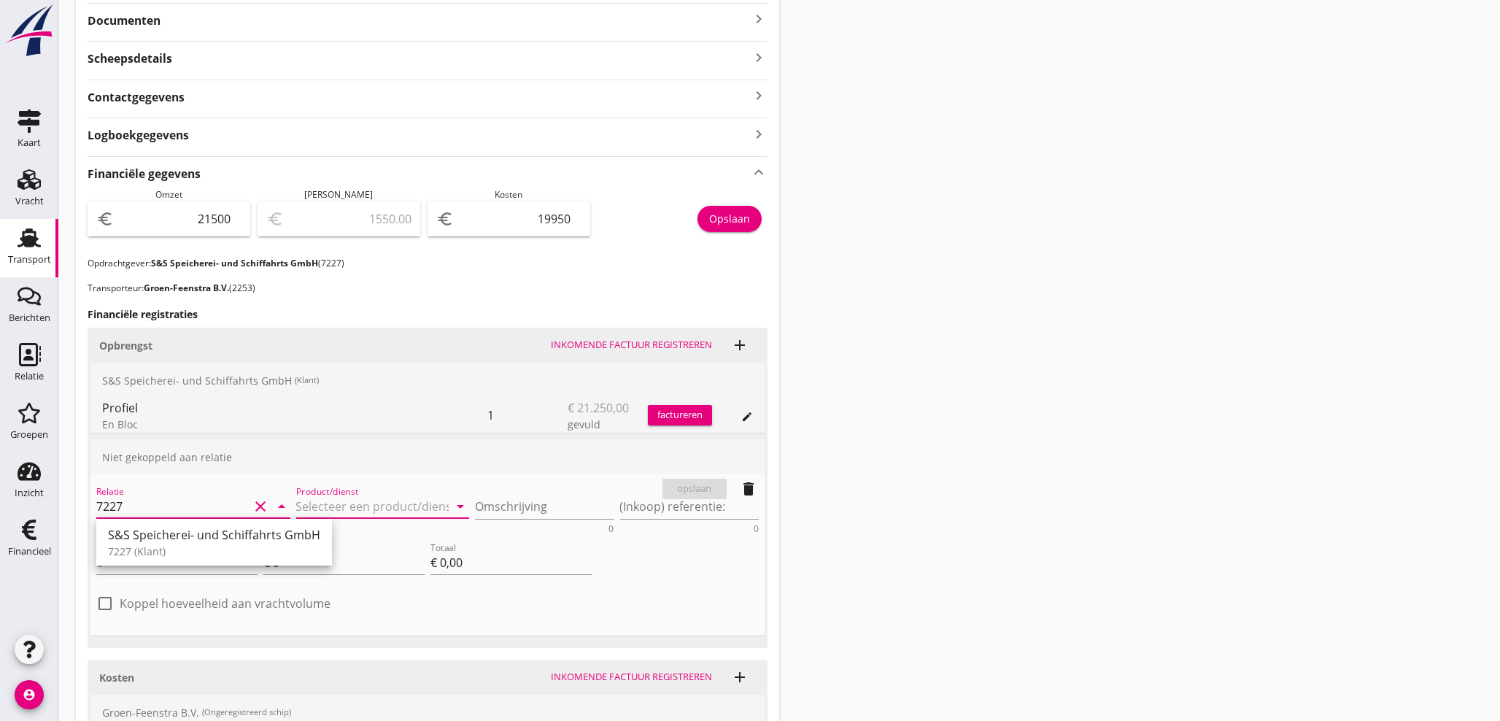
drag, startPoint x: 366, startPoint y: 508, endPoint x: 354, endPoint y: 489, distance: 22.7
click at [363, 506] on input "Product/dienst" at bounding box center [372, 506] width 153 height 23
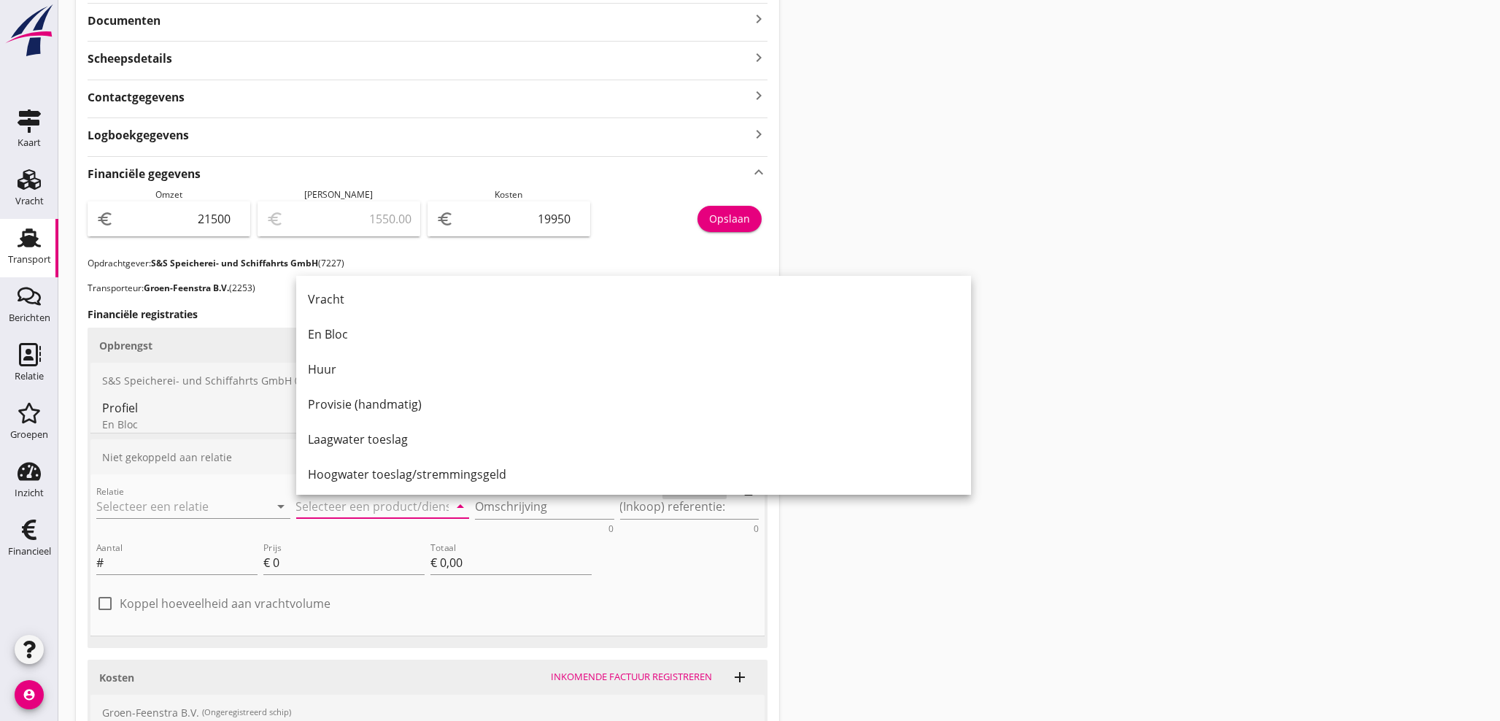
drag, startPoint x: 978, startPoint y: 355, endPoint x: 966, endPoint y: 361, distance: 13.4
click at [976, 354] on div "Transport overzicht 065108 Cygnus (Groen) local_gas_station emergency_share map…" at bounding box center [779, 341] width 1442 height 1385
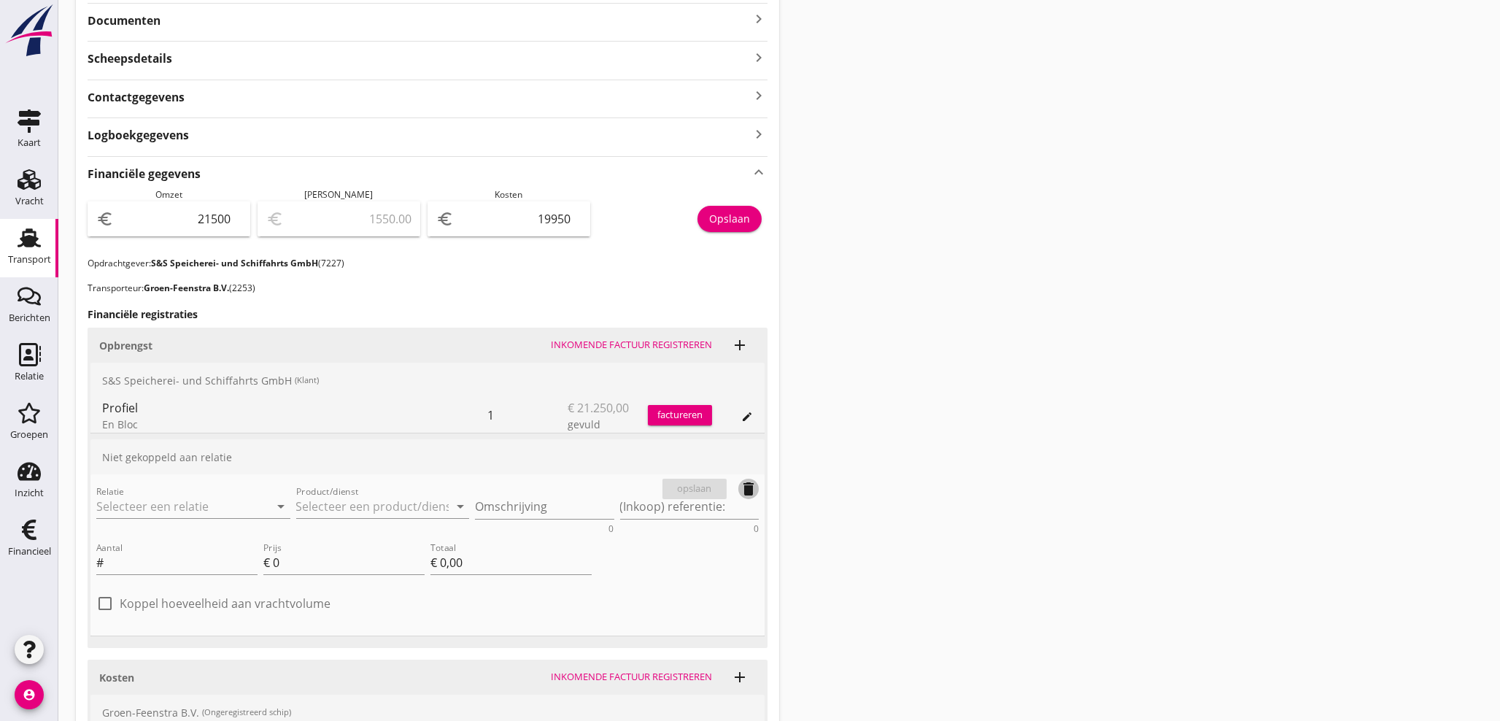
click at [744, 488] on icon "delete" at bounding box center [749, 489] width 18 height 18
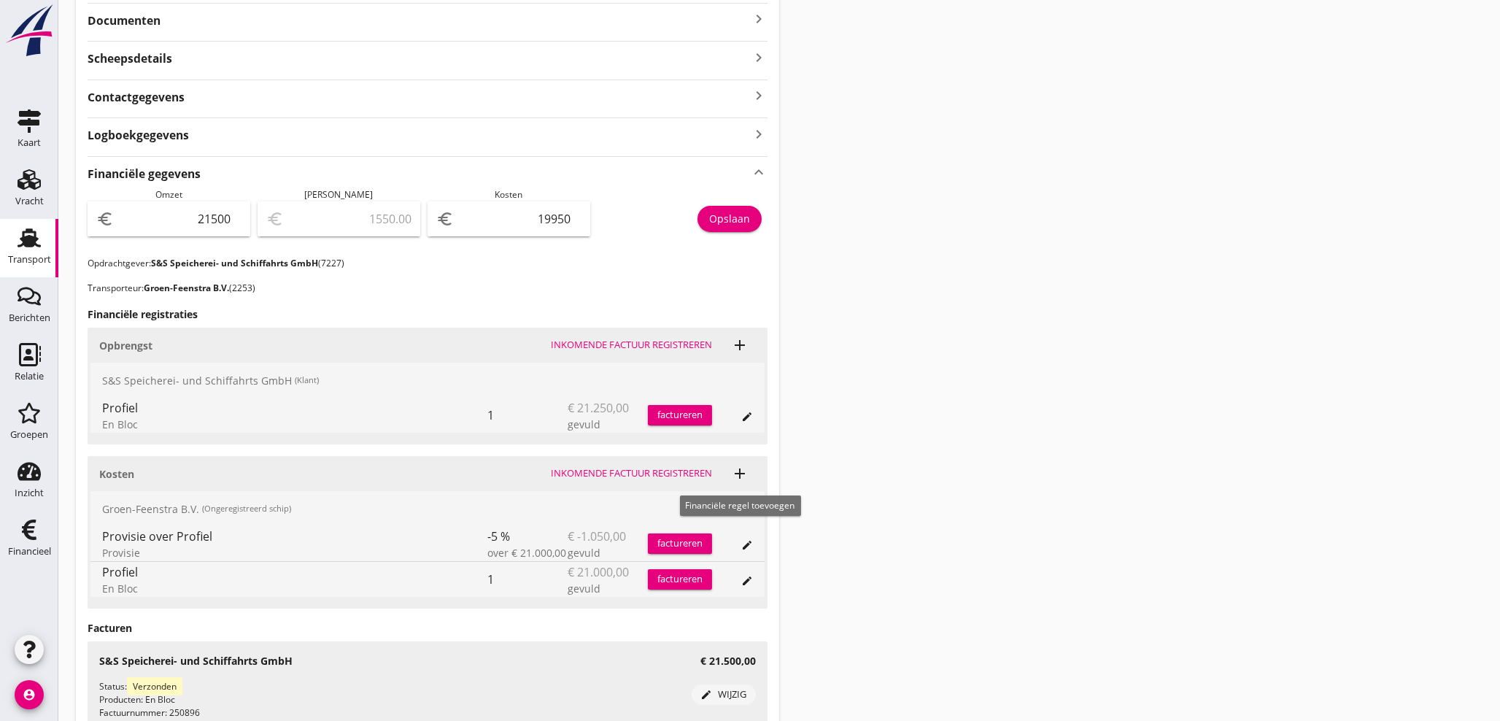
click at [745, 474] on icon "add" at bounding box center [740, 474] width 18 height 18
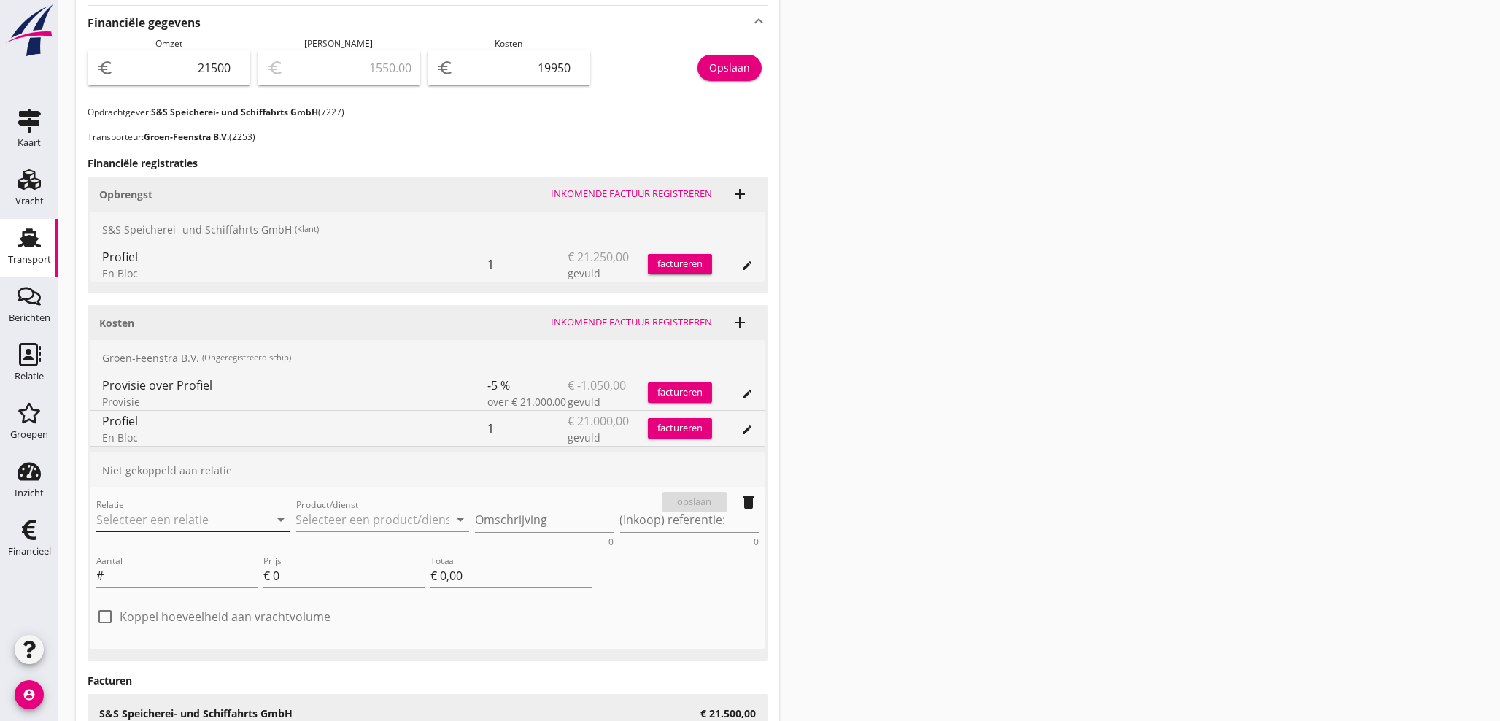
scroll to position [567, 0]
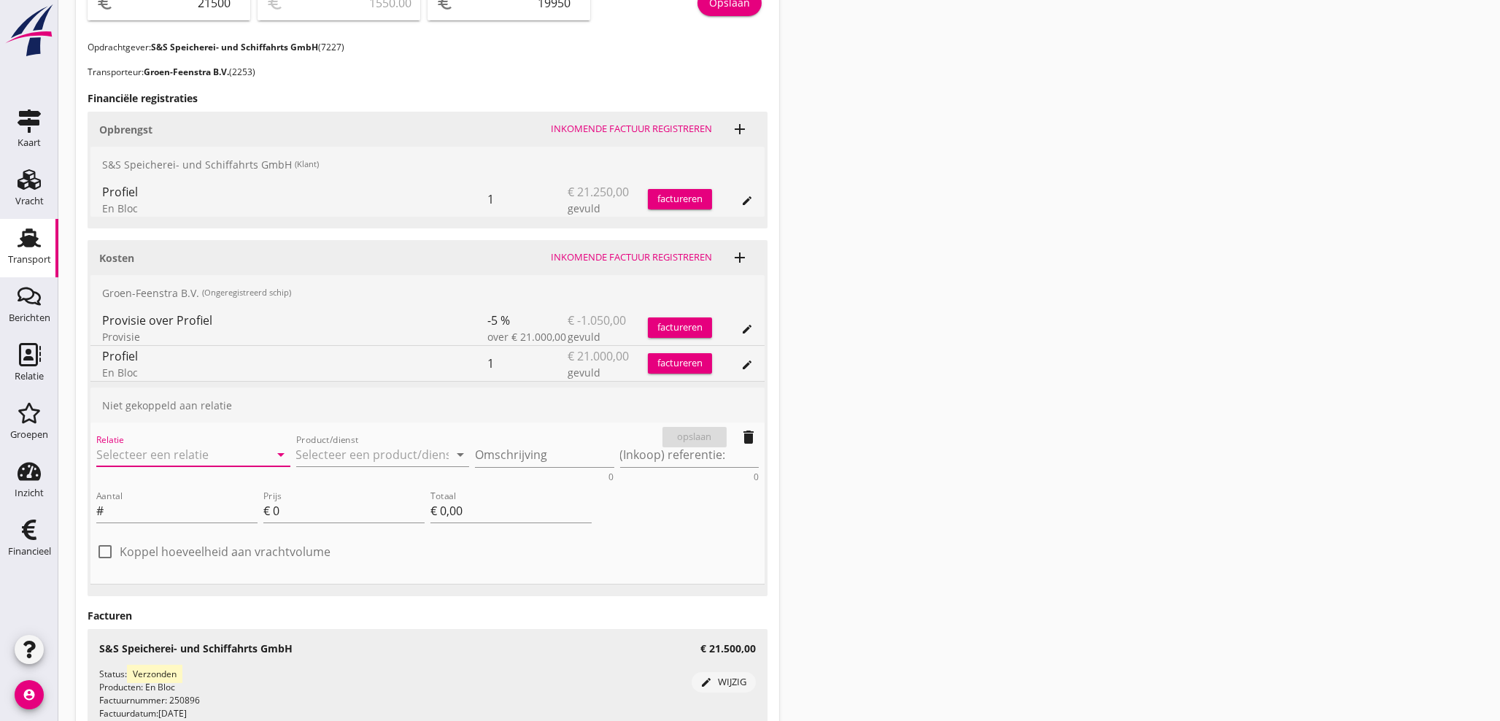
click at [171, 454] on input "Relatie" at bounding box center [172, 454] width 153 height 23
click at [162, 489] on div "S&S Speicherei- und Schiffahrts GmbH" at bounding box center [214, 483] width 212 height 18
type input "S&S Speicherei- und Schiffahrts GmbH (7227)"
click at [365, 453] on input "Product/dienst" at bounding box center [372, 454] width 153 height 23
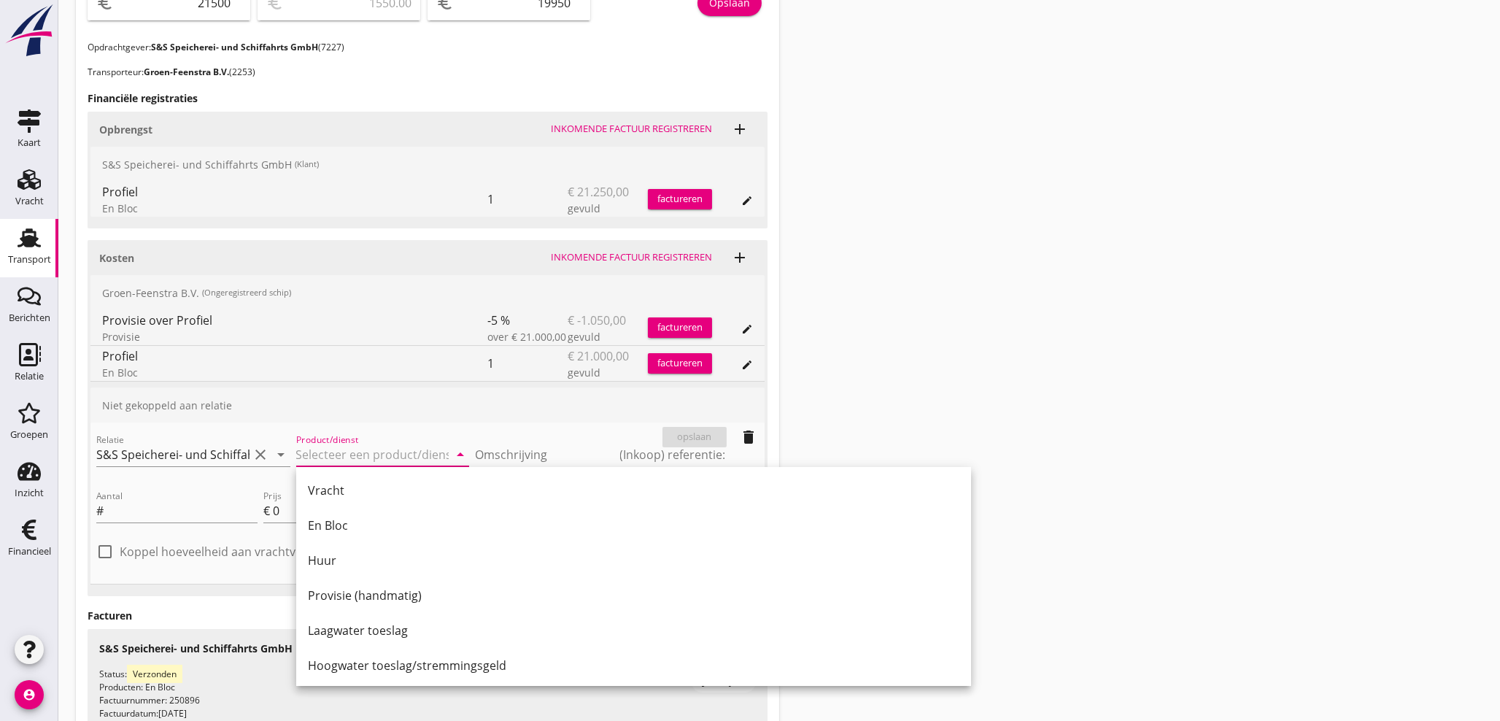
type input "j"
type input "E"
click at [326, 485] on div "Vracht" at bounding box center [634, 491] width 652 height 18
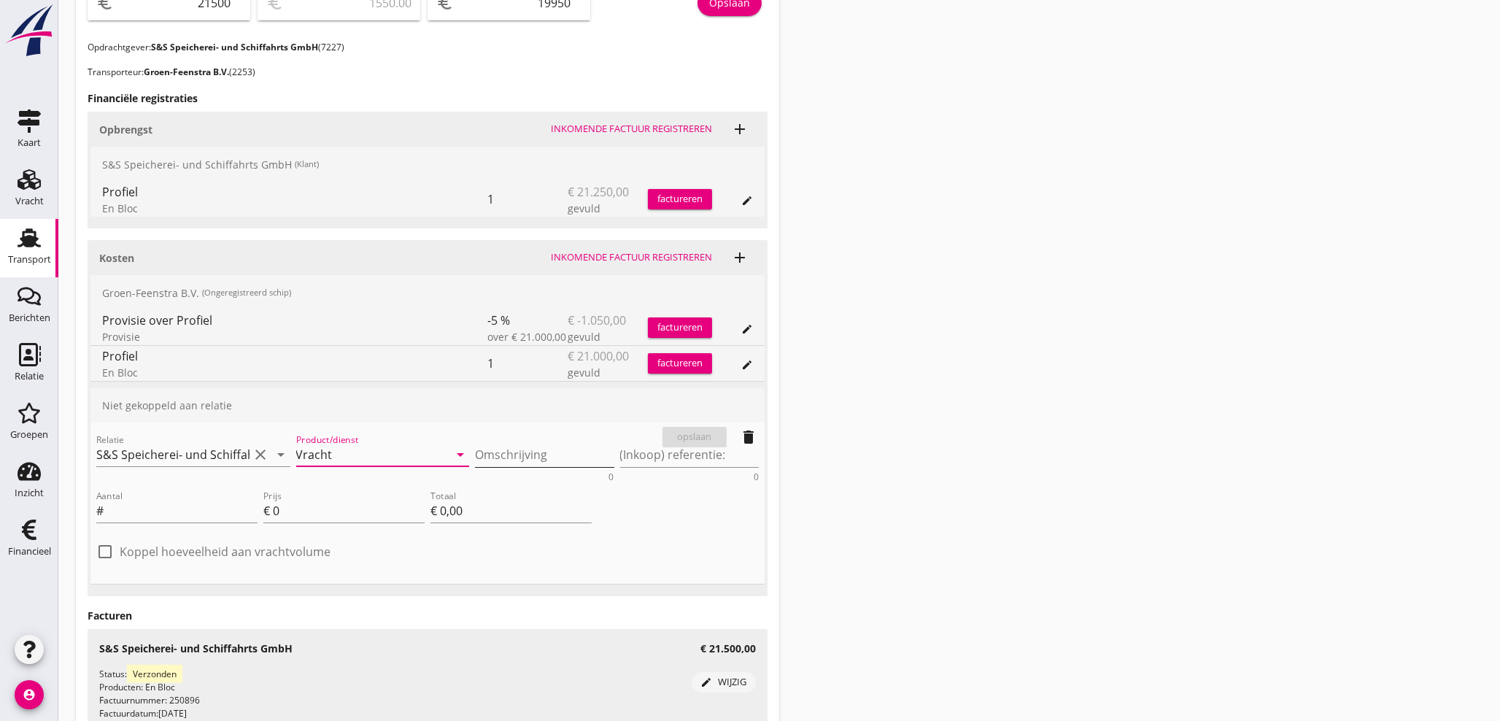
type input "Vracht"
click at [524, 457] on textarea "Omschrijving" at bounding box center [544, 455] width 139 height 24
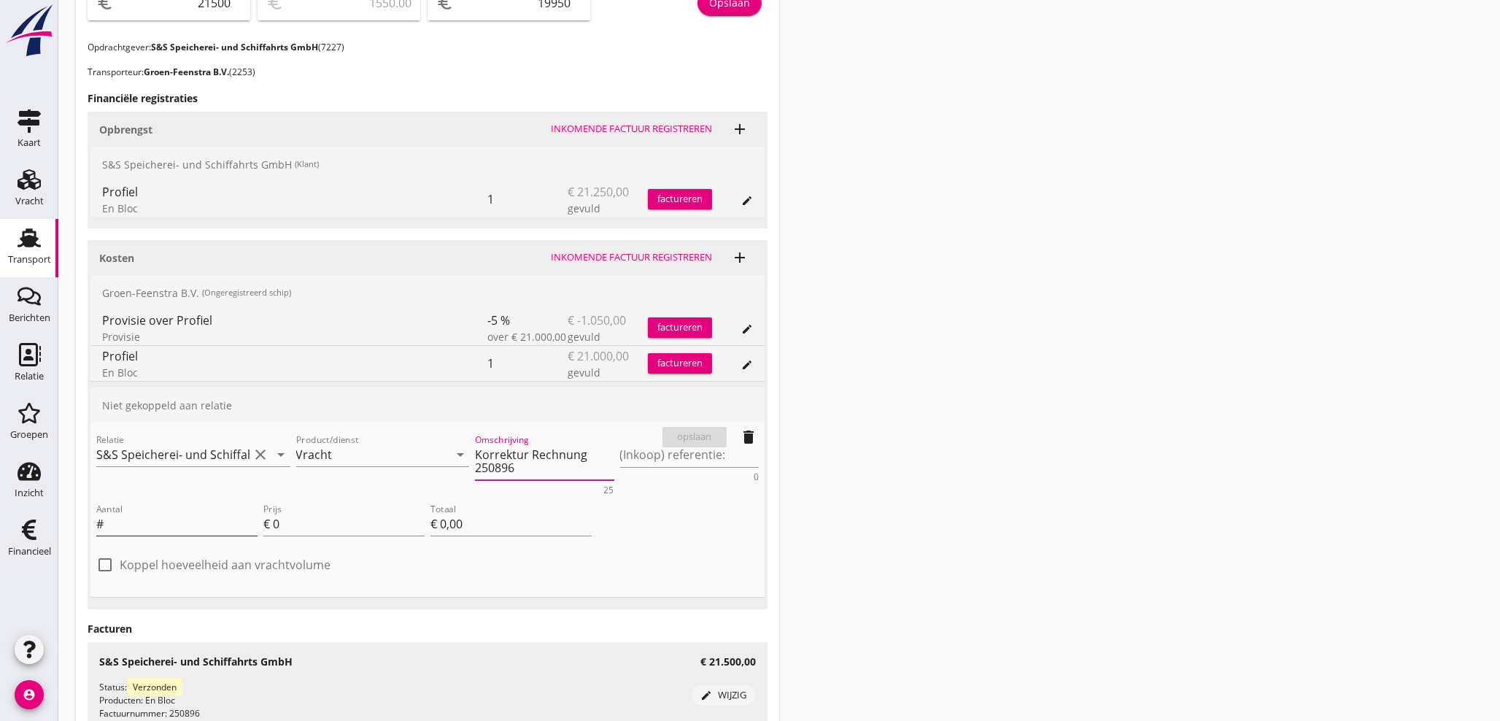
type textarea "Korrektur Rechnung 250896"
click at [166, 517] on input "Aantal" at bounding box center [182, 523] width 151 height 23
type input "1"
type input "2"
type input "€ 2,00"
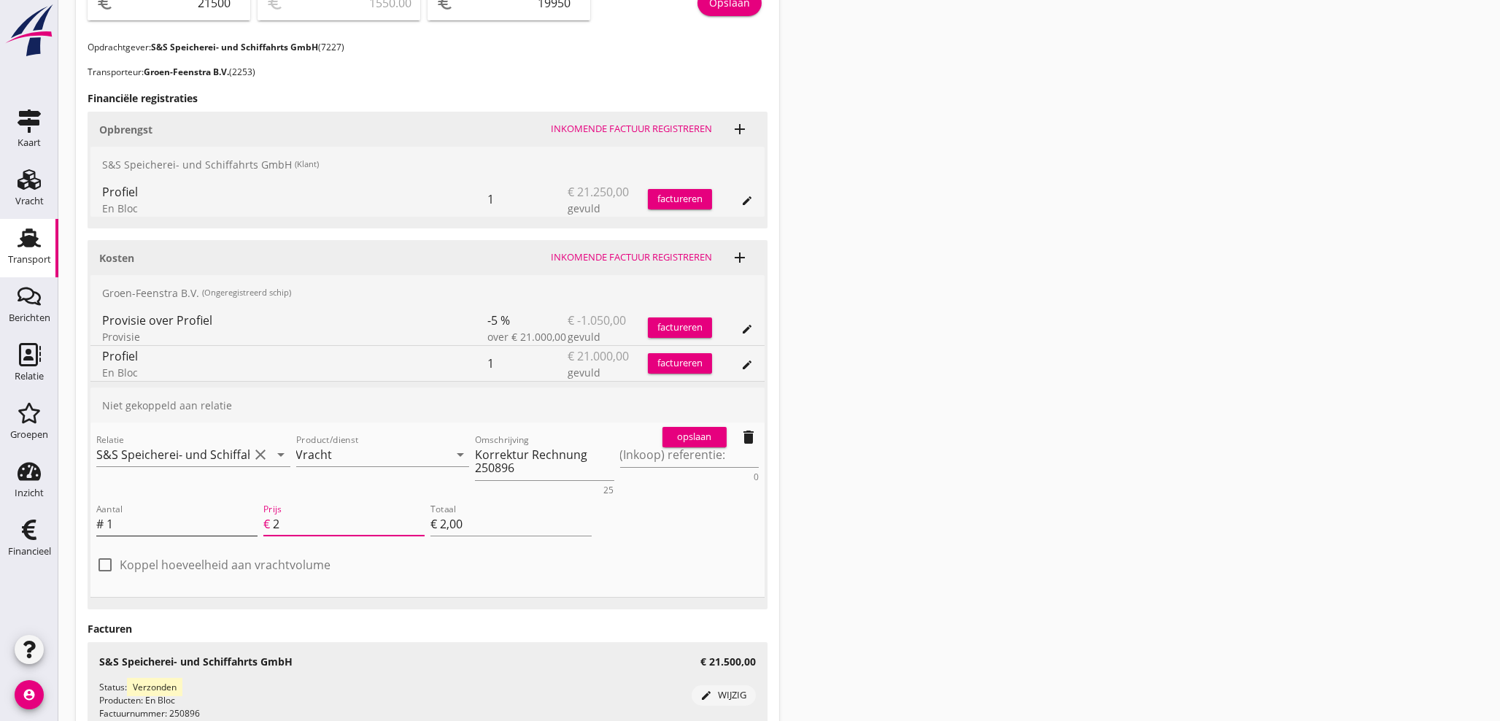
type input "25"
type input "€ 25,00"
type input "250"
type input "€ 250,00"
type input "250"
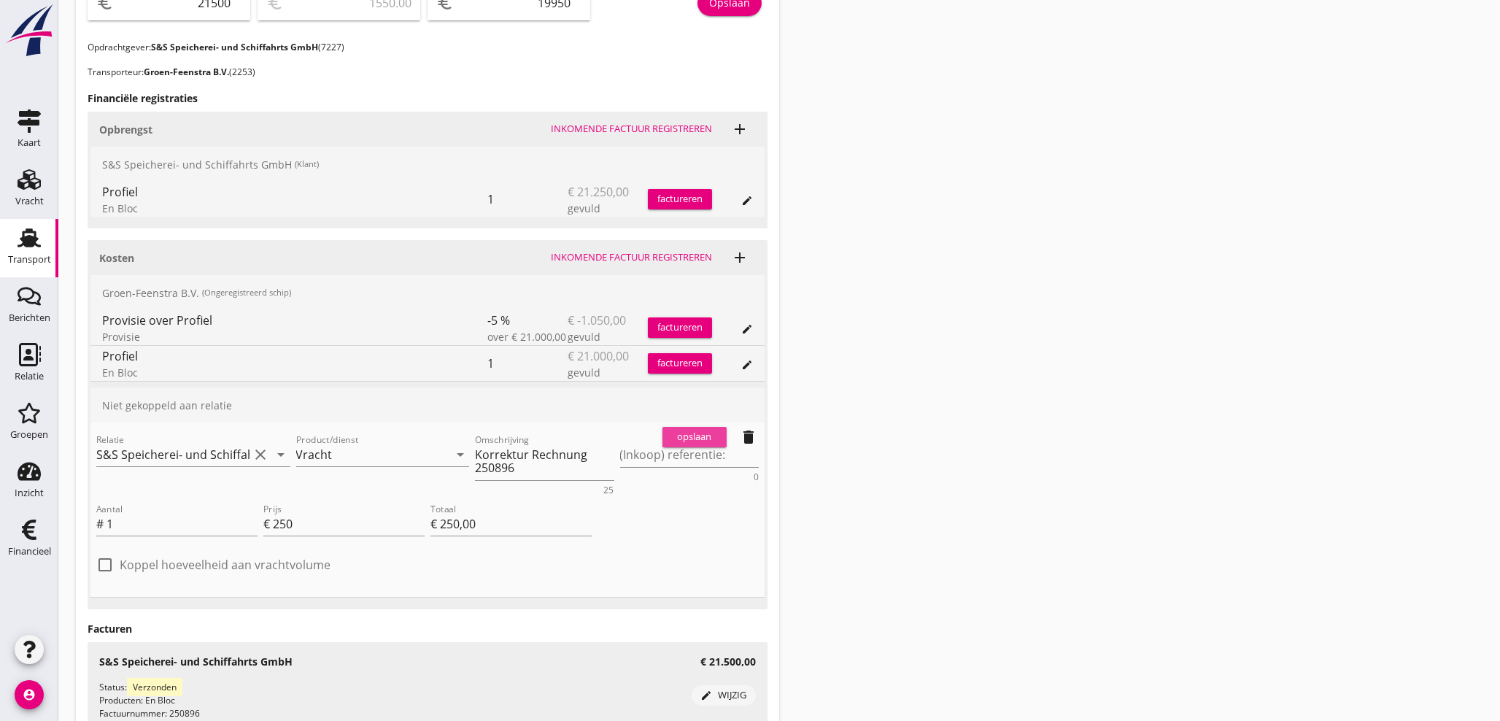
click at [711, 435] on div "opslaan" at bounding box center [694, 437] width 53 height 15
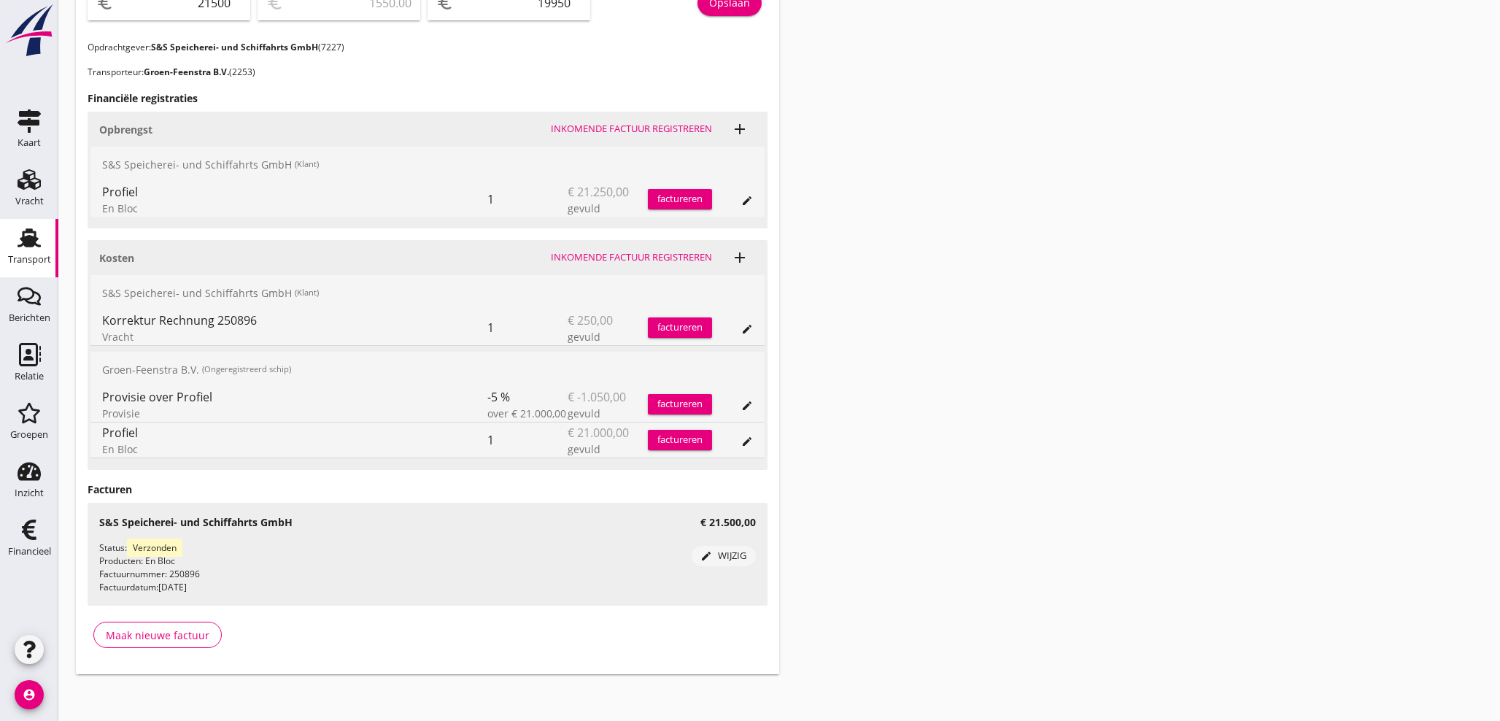
click at [701, 318] on button "factureren" at bounding box center [680, 327] width 64 height 20
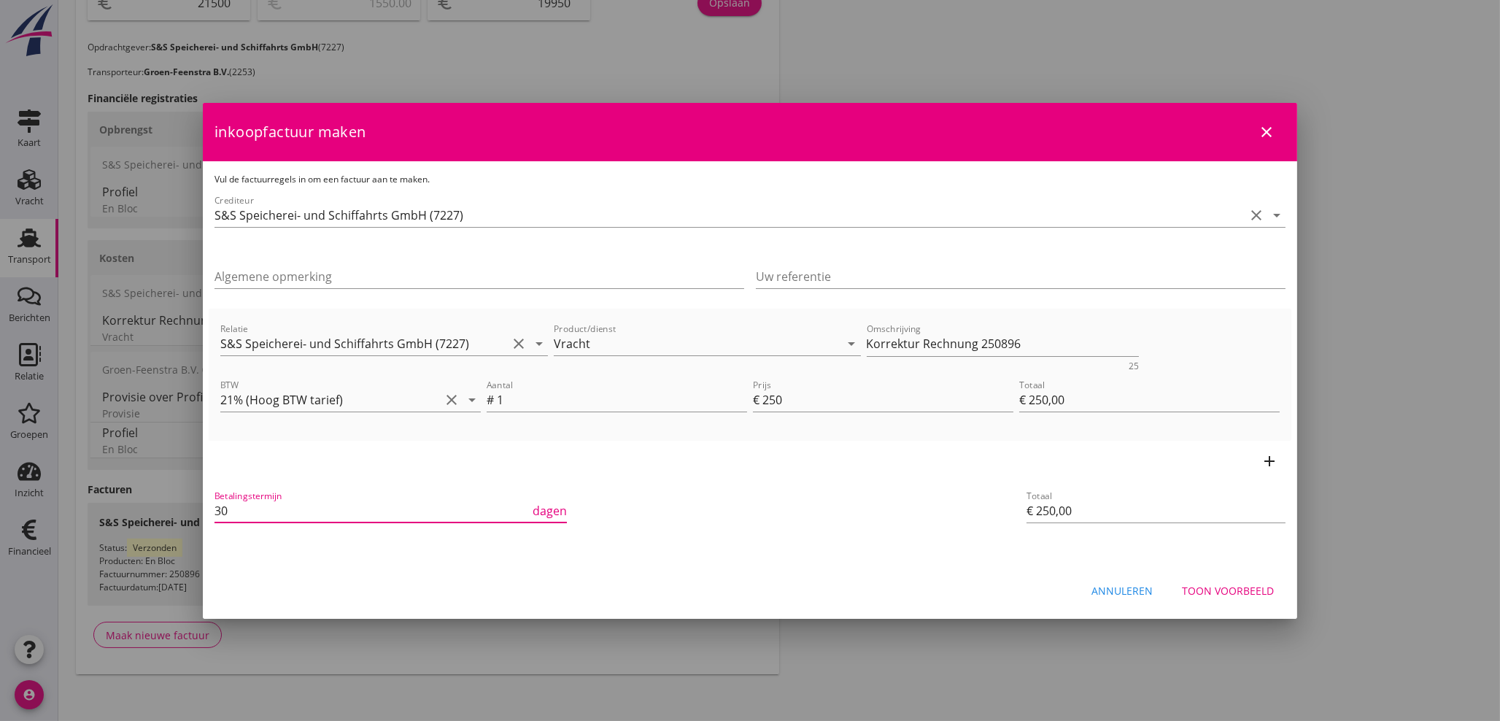
drag, startPoint x: 233, startPoint y: 515, endPoint x: 126, endPoint y: 503, distance: 107.9
click at [147, 513] on div "21% (Hoog BTW tarief) 9% (Laag BTW tarief) 0% (BTW vrij) 0% (BTW verlegd) Vrach…" at bounding box center [750, 80] width 1500 height 1294
type input "1"
type input "21"
click at [1255, 591] on div "Toon voorbeeld" at bounding box center [1228, 590] width 92 height 15
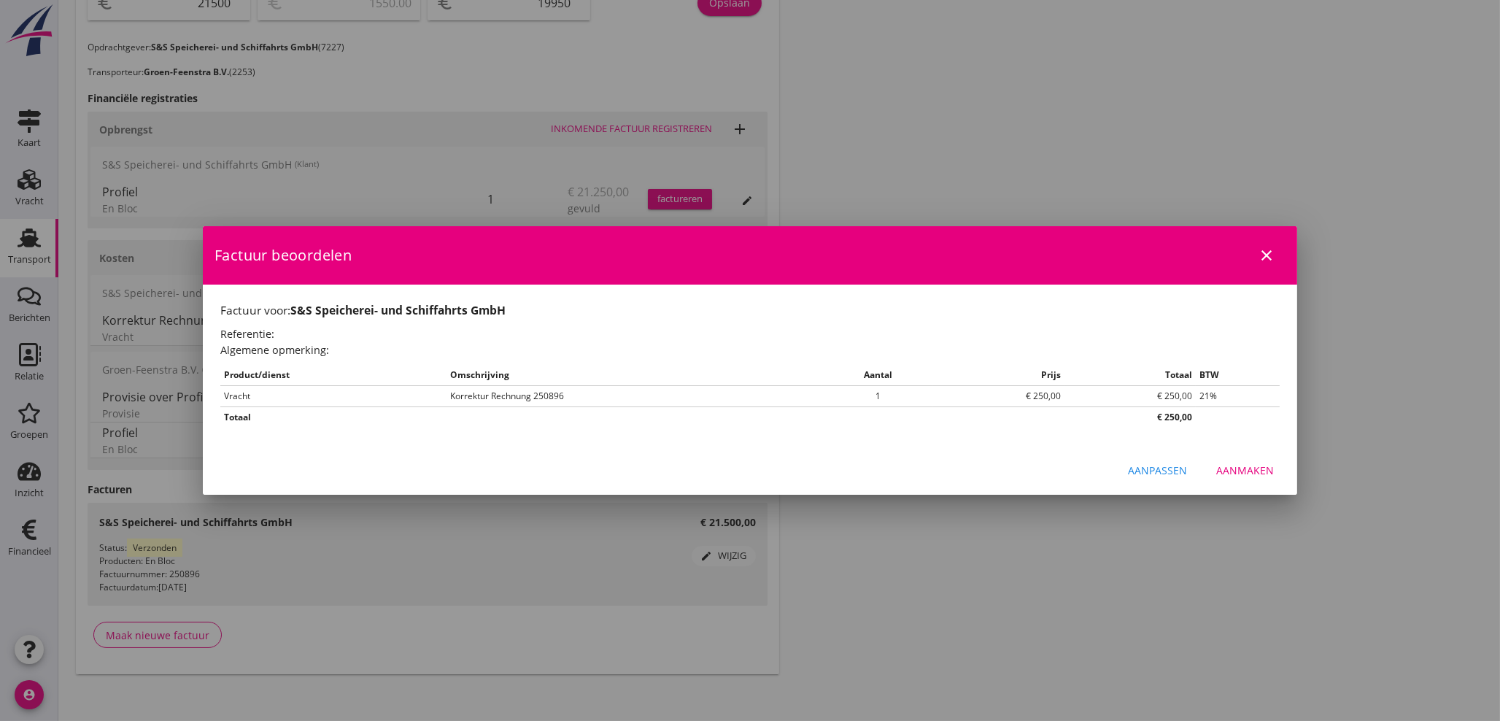
click at [1155, 476] on div "Aanpassen" at bounding box center [1157, 470] width 59 height 15
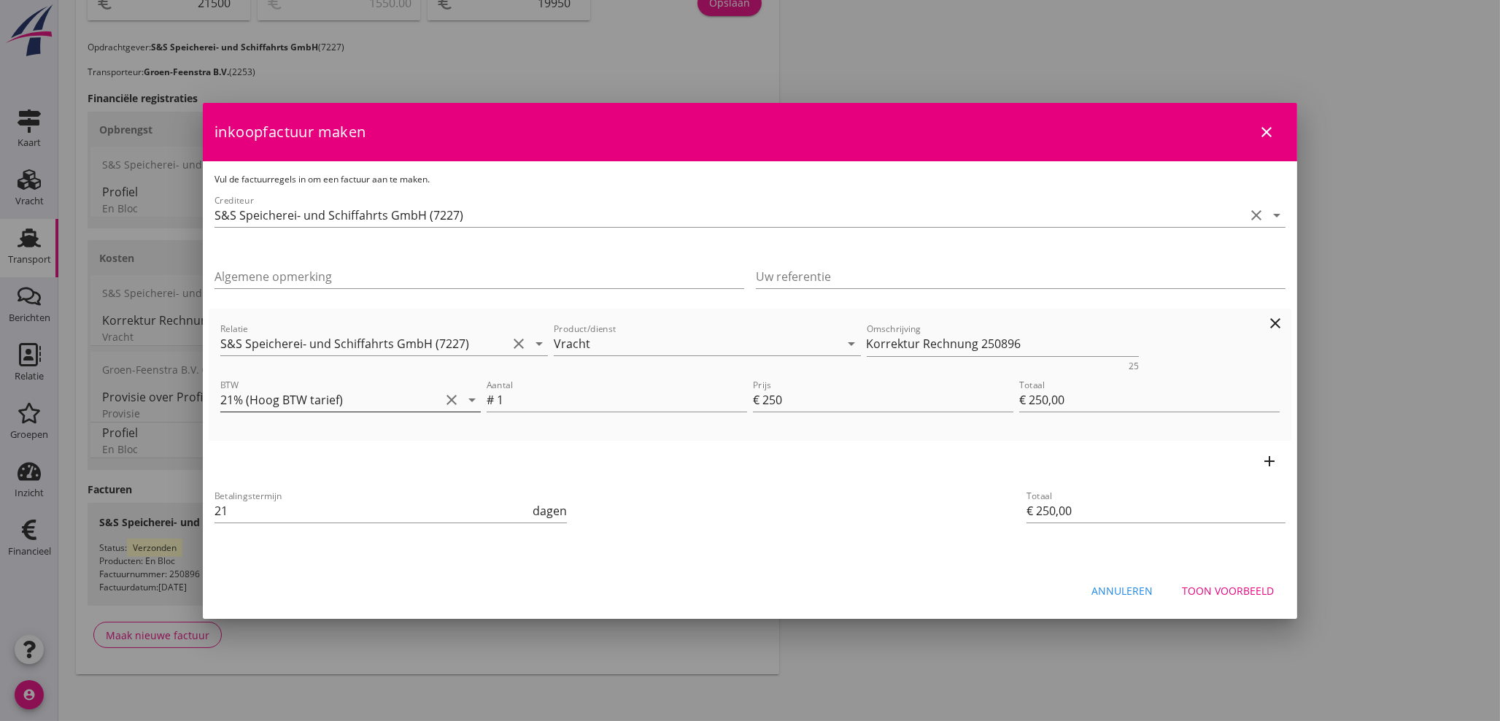
click at [471, 400] on icon "arrow_drop_down" at bounding box center [472, 400] width 18 height 18
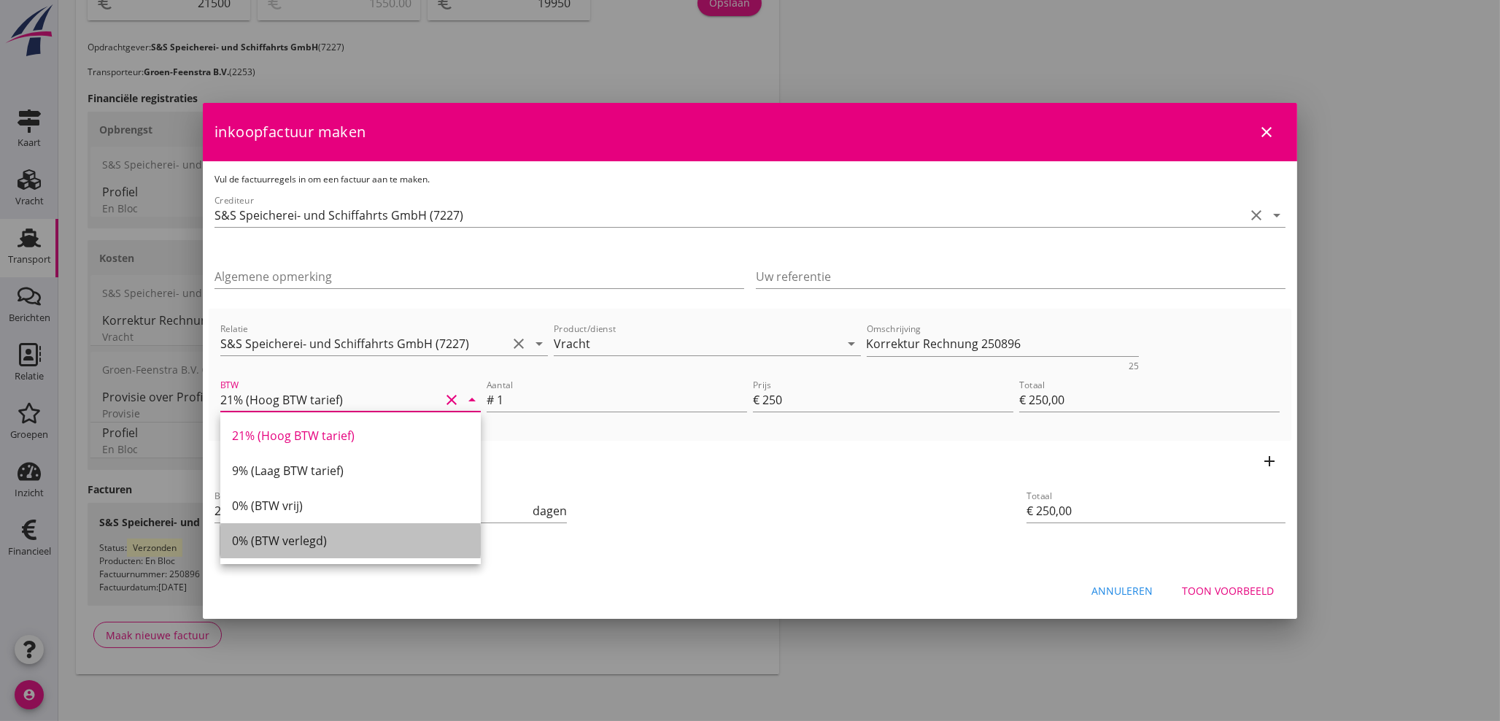
click at [287, 541] on div "0% (BTW verlegd)" at bounding box center [350, 541] width 237 height 18
type input "0% (BTW verlegd)"
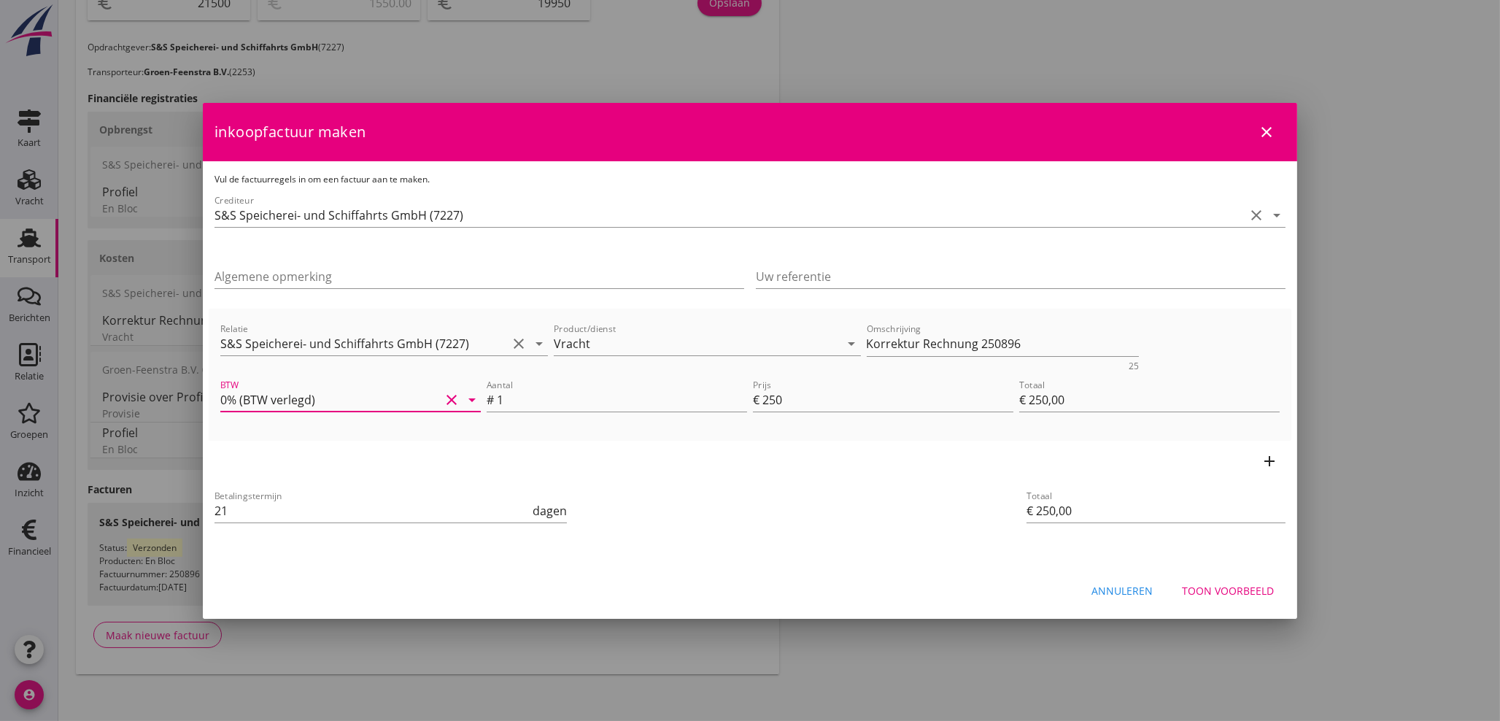
click at [1236, 580] on button "Toon voorbeeld" at bounding box center [1227, 591] width 115 height 26
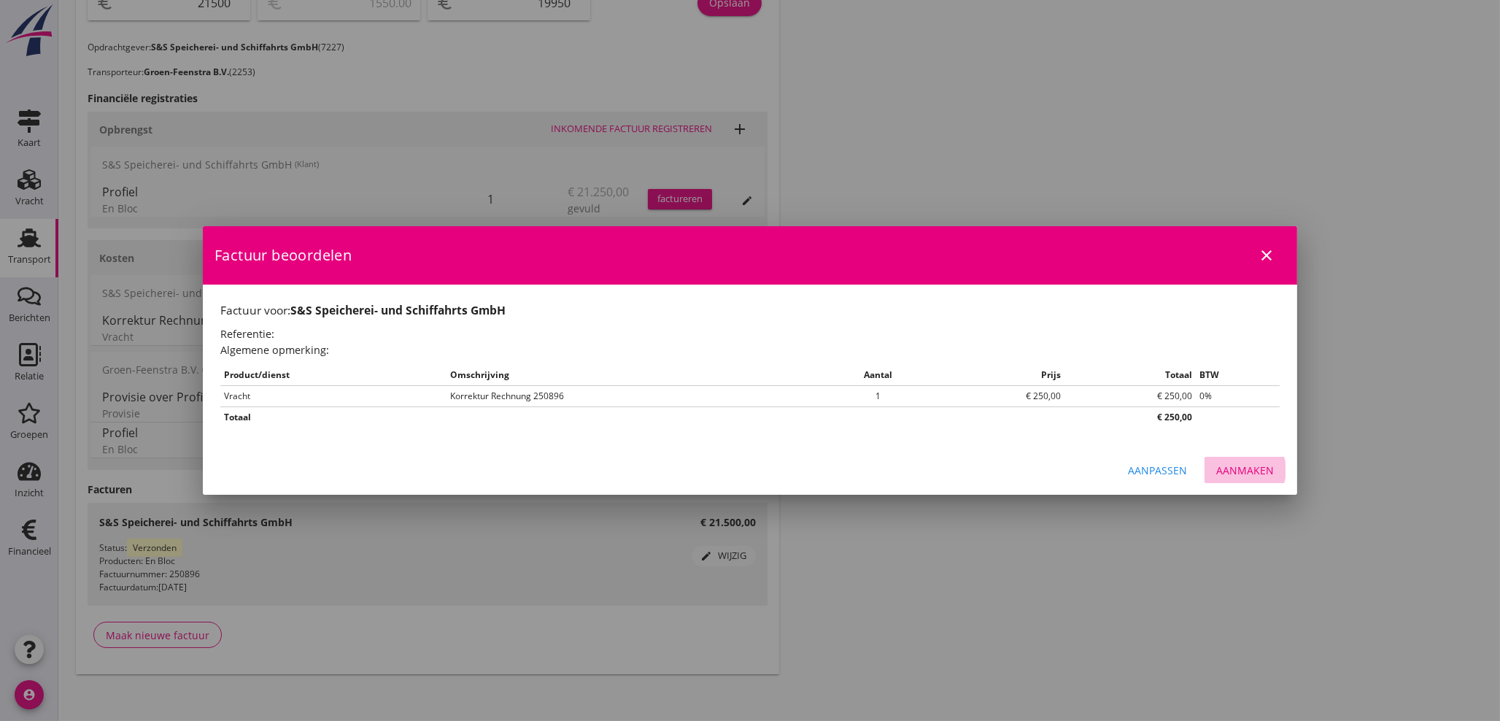
click at [1231, 468] on div "Aanmaken" at bounding box center [1245, 470] width 58 height 15
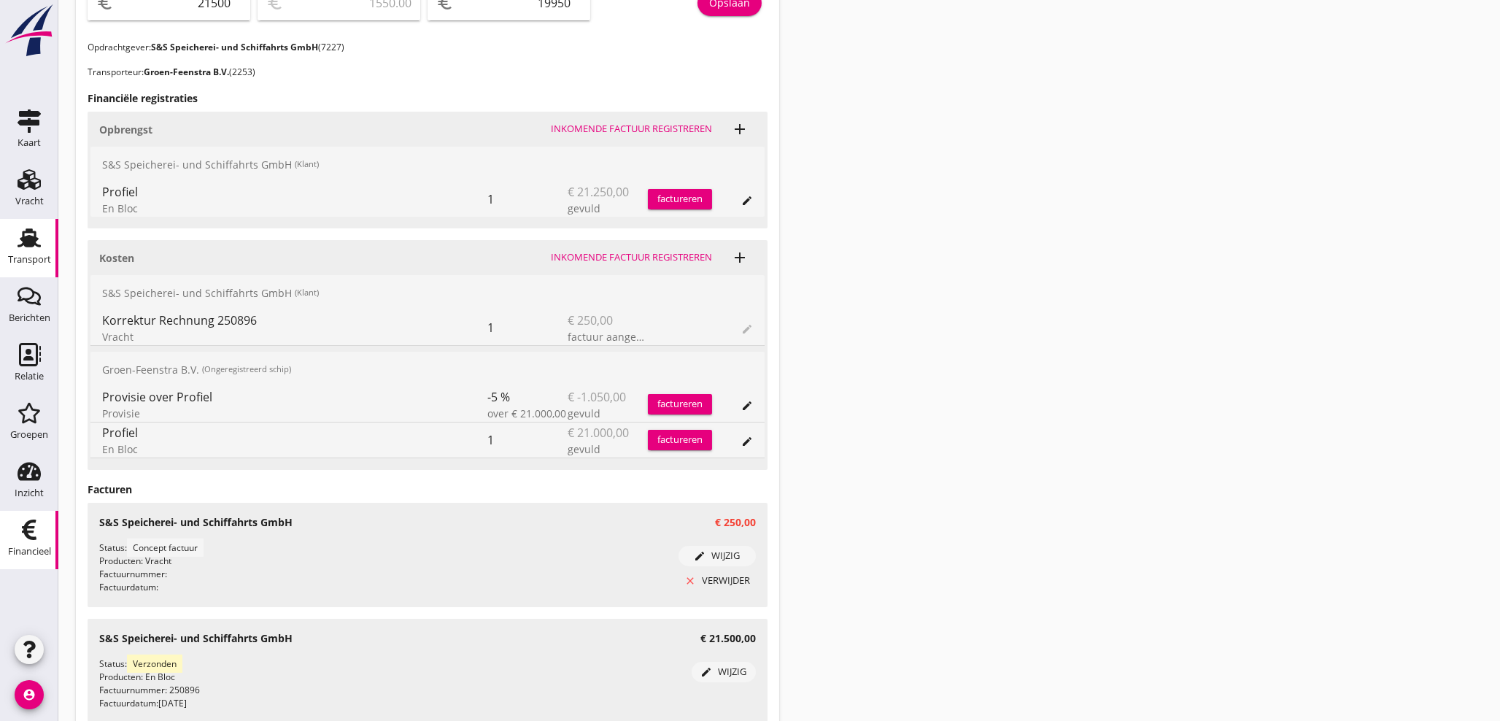
click at [41, 543] on div "Financieel" at bounding box center [29, 551] width 43 height 20
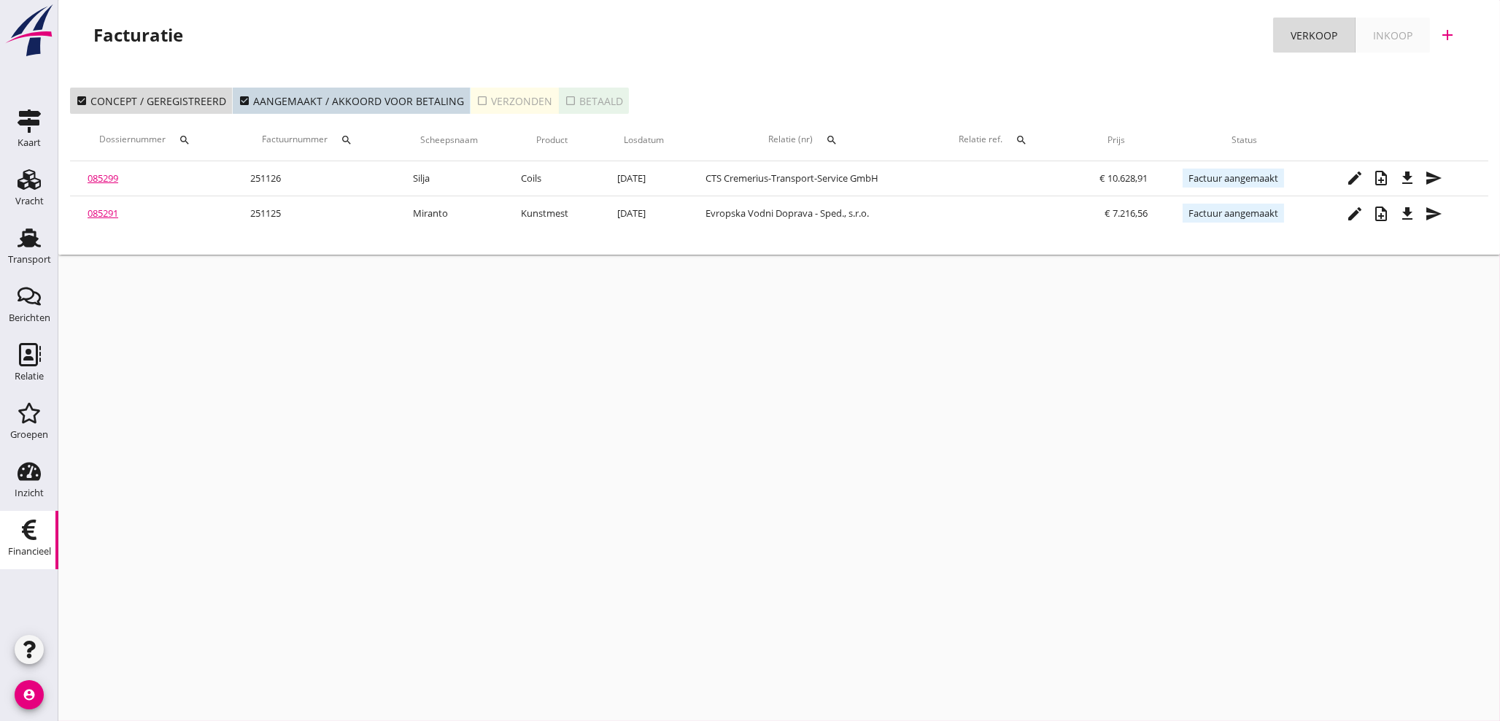
click at [1401, 32] on div "Inkoop" at bounding box center [1392, 35] width 39 height 15
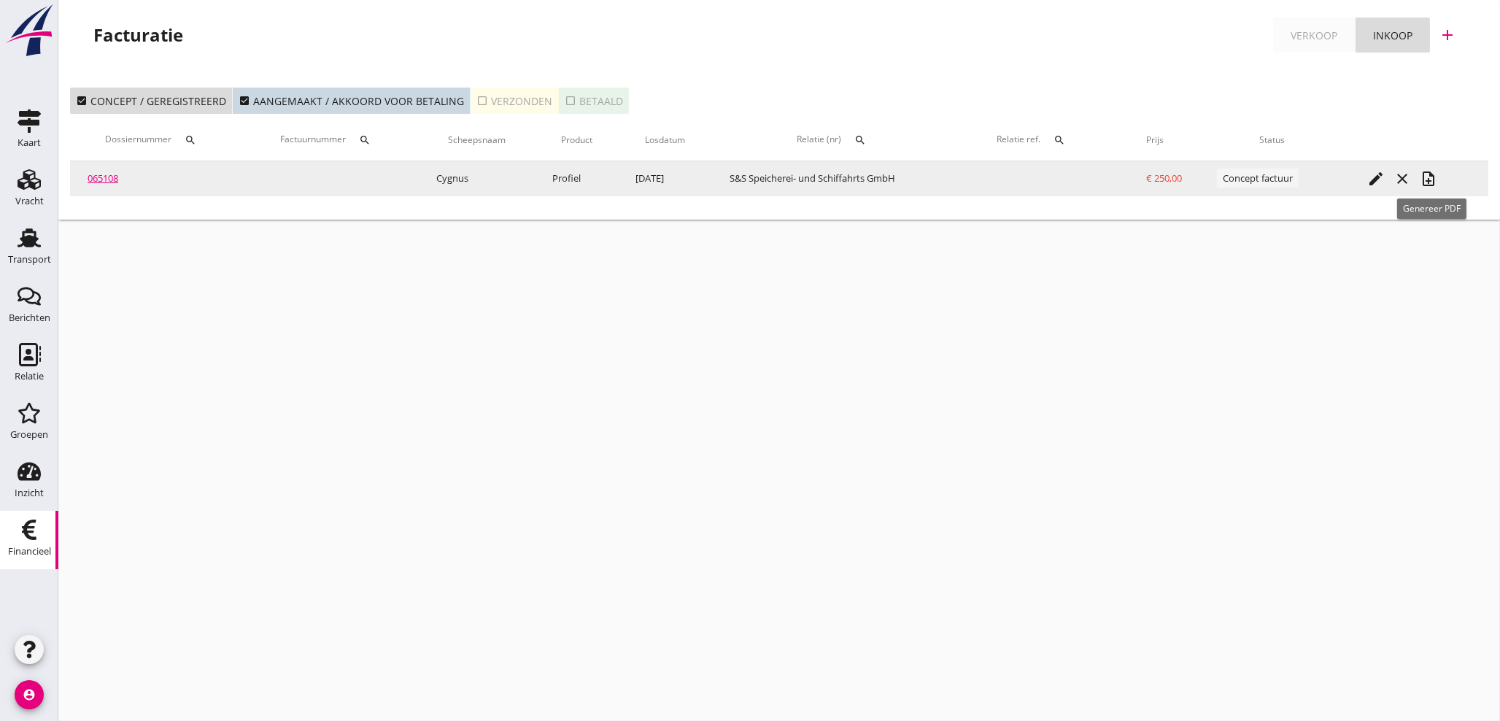
click at [1435, 184] on icon "note_add" at bounding box center [1429, 179] width 18 height 18
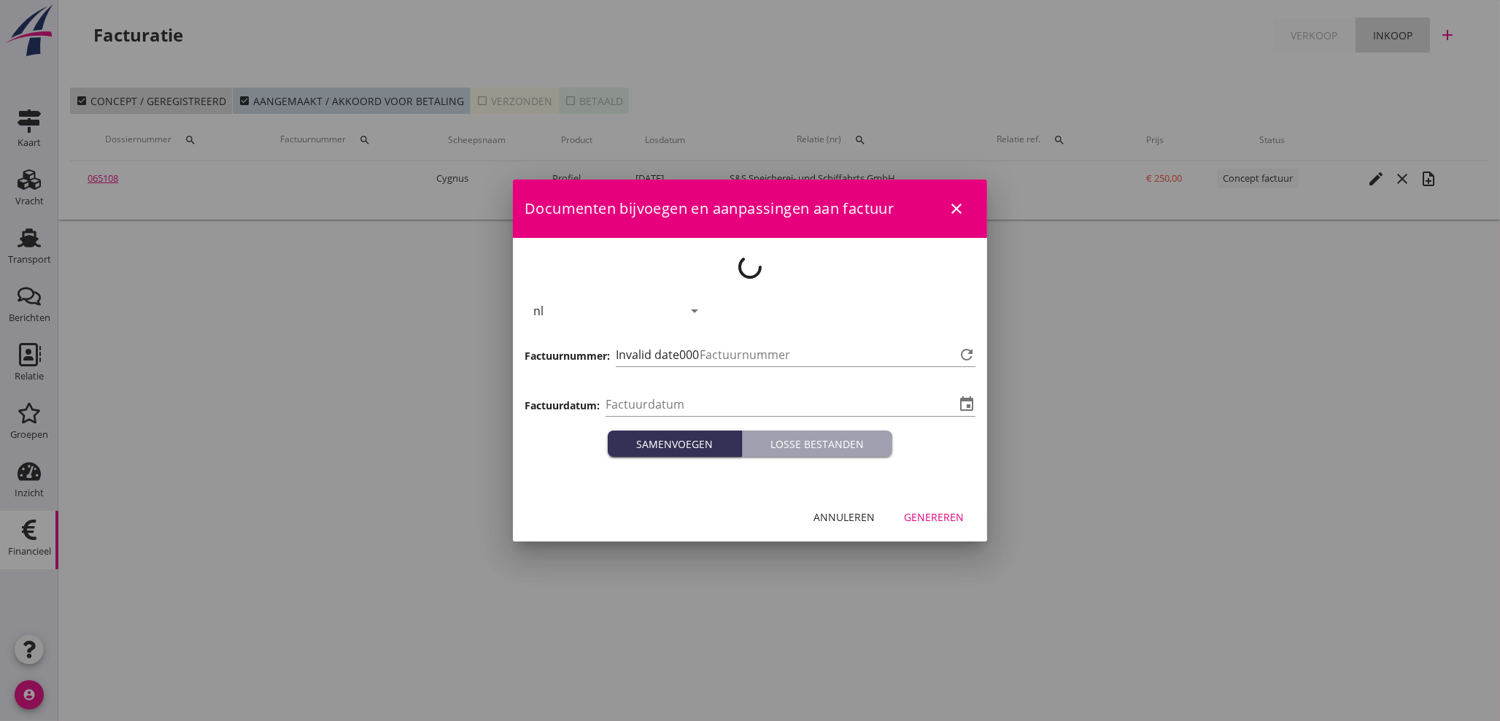
type input "[DATE]"
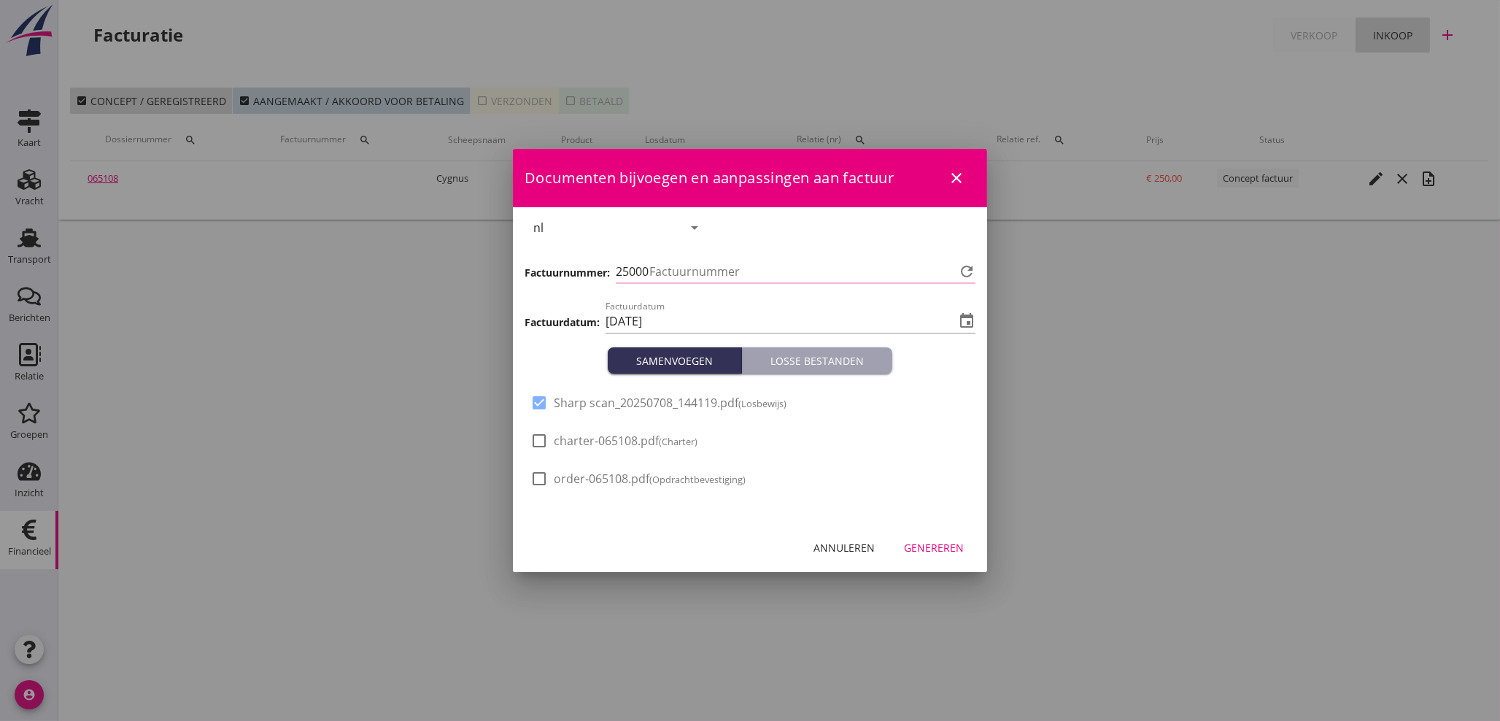
type input "1017"
click at [543, 405] on div at bounding box center [539, 402] width 25 height 25
checkbox input "false"
click at [944, 549] on div "Genereren" at bounding box center [934, 547] width 60 height 15
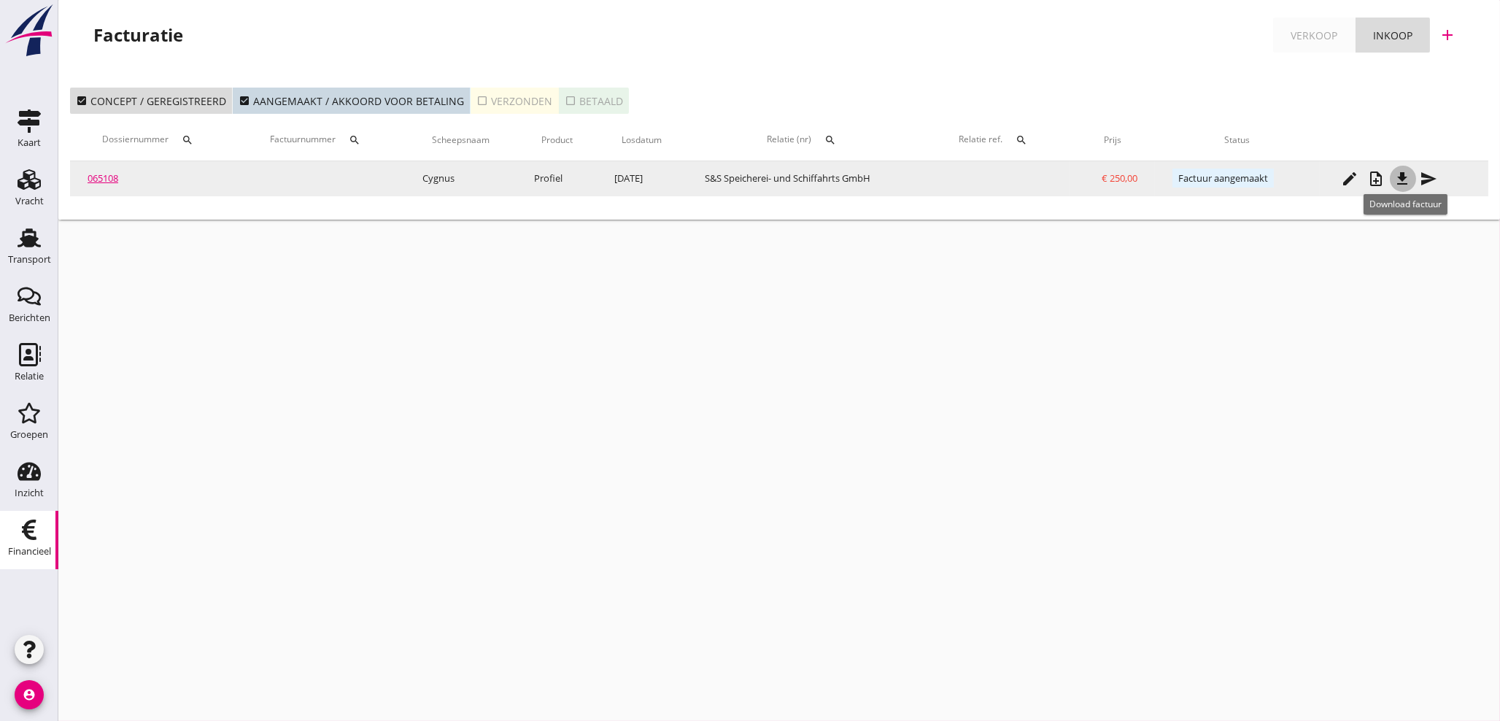
click at [1411, 183] on icon "file_download" at bounding box center [1403, 179] width 18 height 18
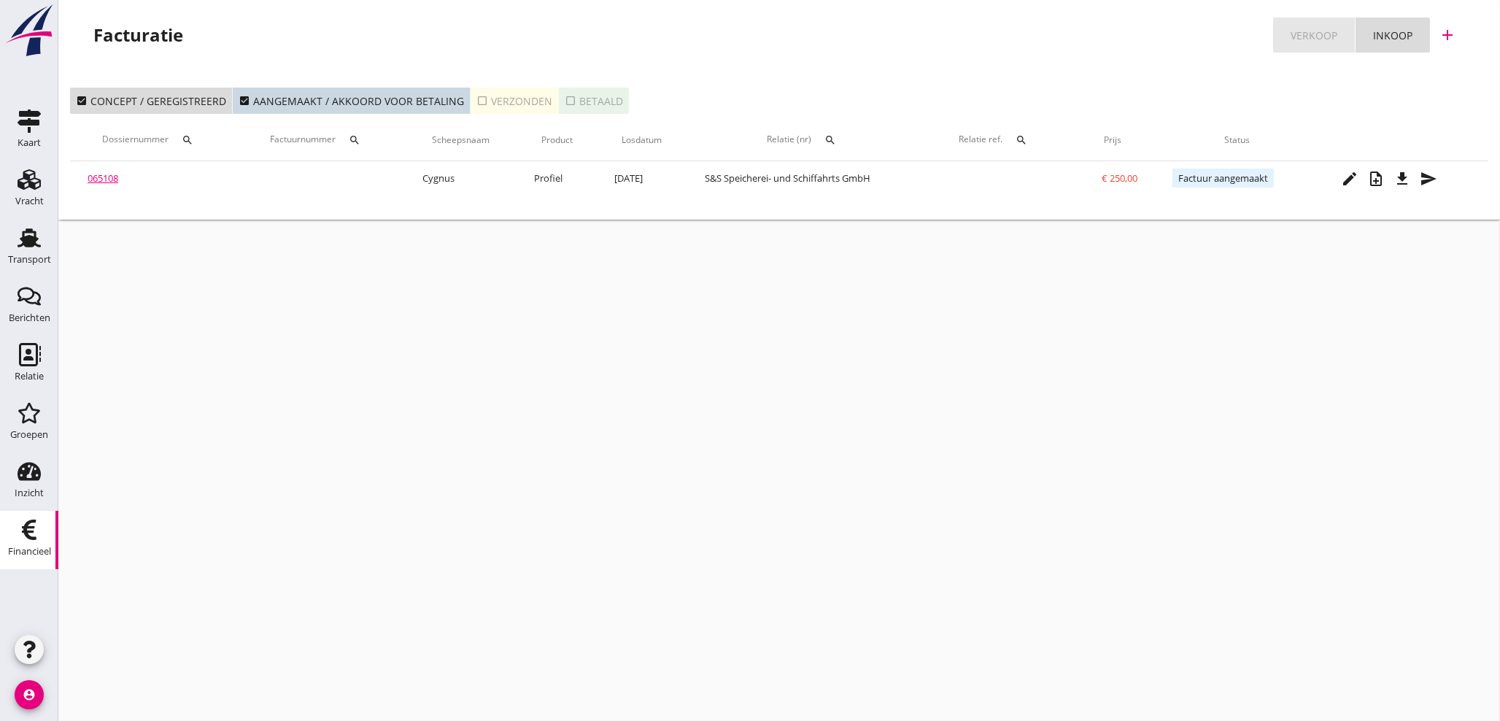
click at [1323, 35] on div "Verkoop" at bounding box center [1314, 35] width 47 height 15
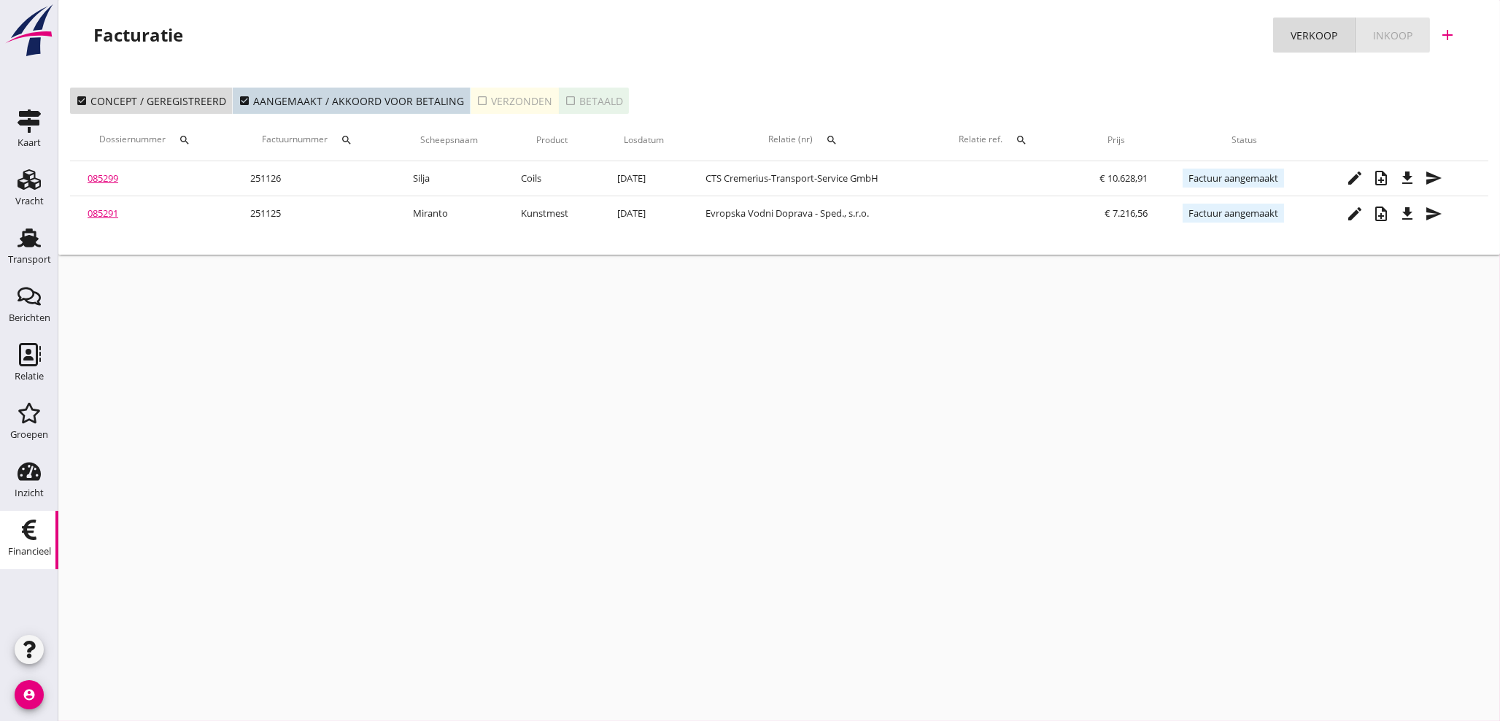
click at [1392, 23] on link "Inkoop" at bounding box center [1393, 35] width 74 height 35
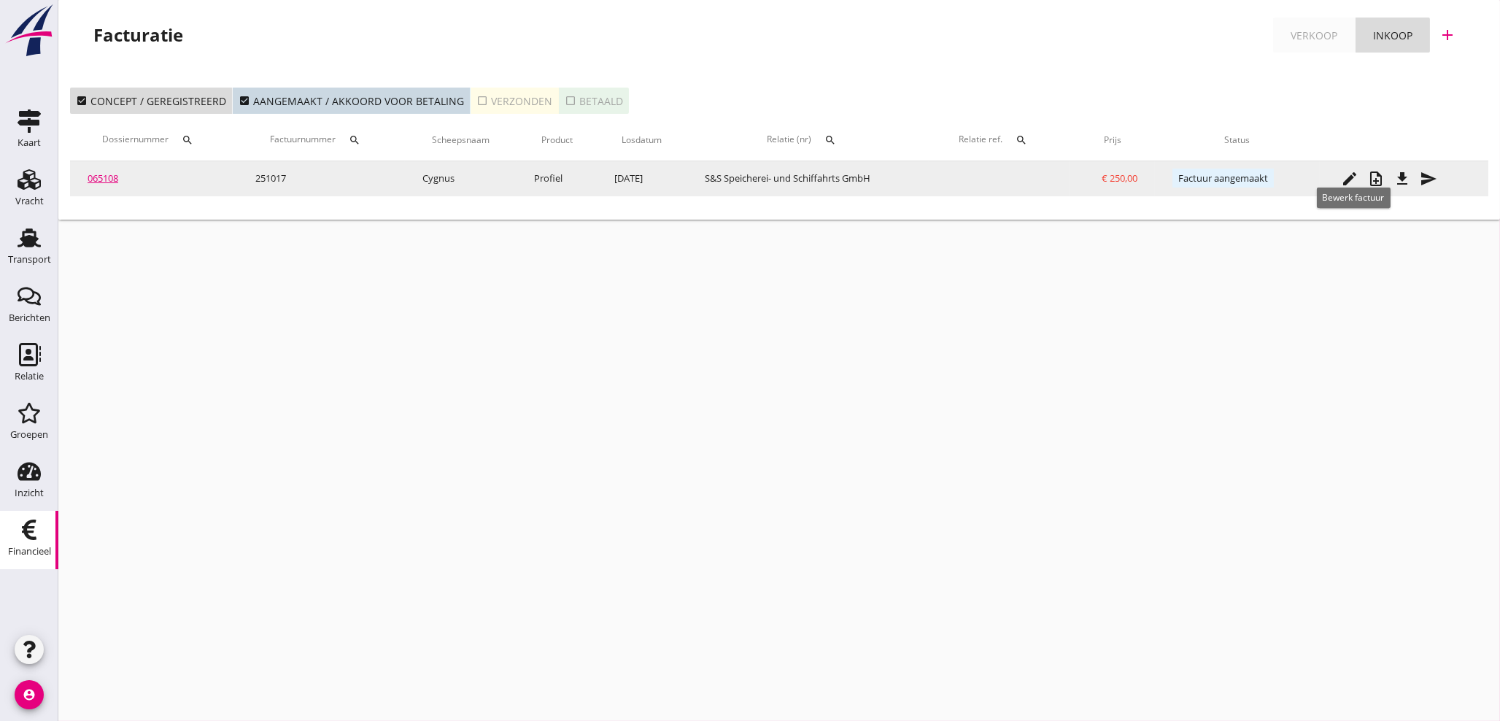
click at [1354, 180] on icon "edit" at bounding box center [1351, 179] width 18 height 18
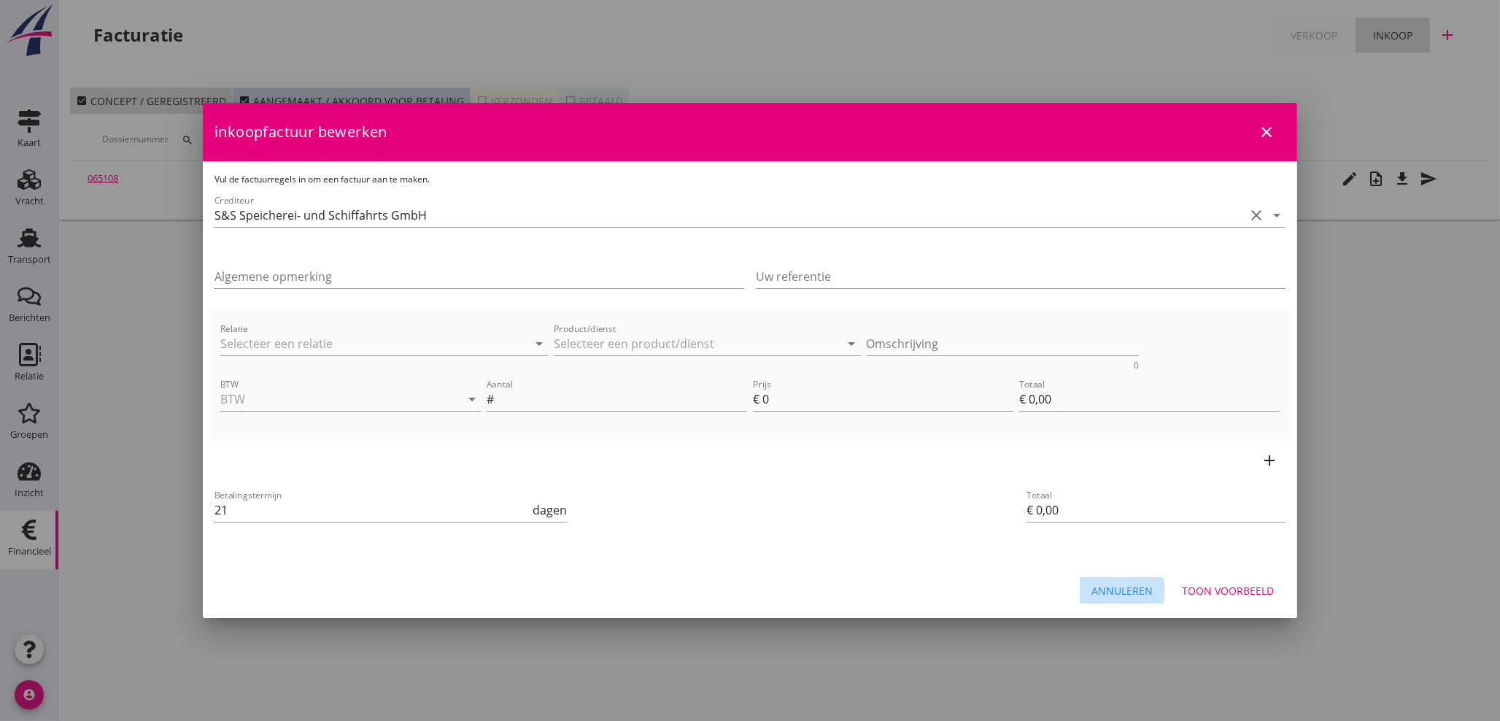
click at [1133, 594] on div "Annuleren" at bounding box center [1122, 590] width 61 height 15
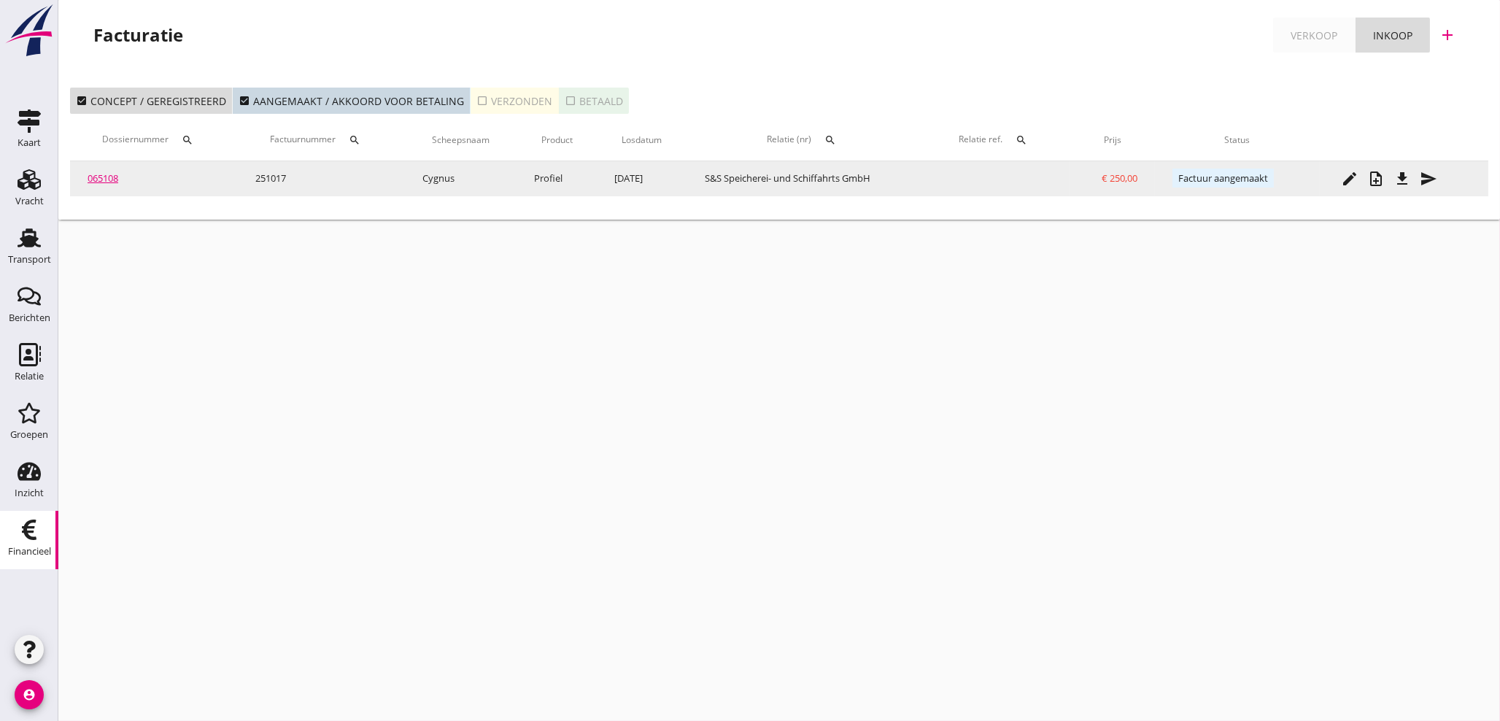
click at [112, 180] on link "065108" at bounding box center [103, 177] width 31 height 13
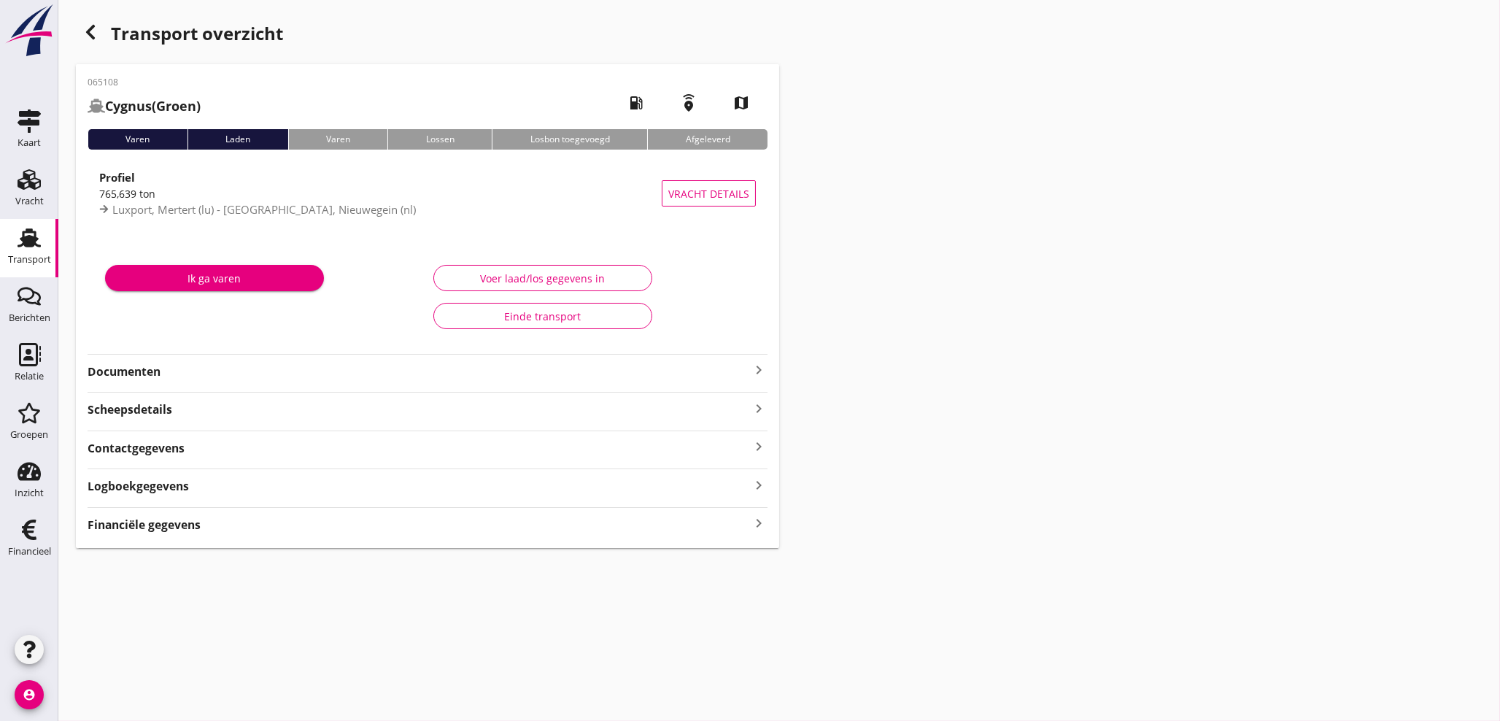
click at [761, 524] on icon "keyboard_arrow_right" at bounding box center [759, 524] width 18 height 20
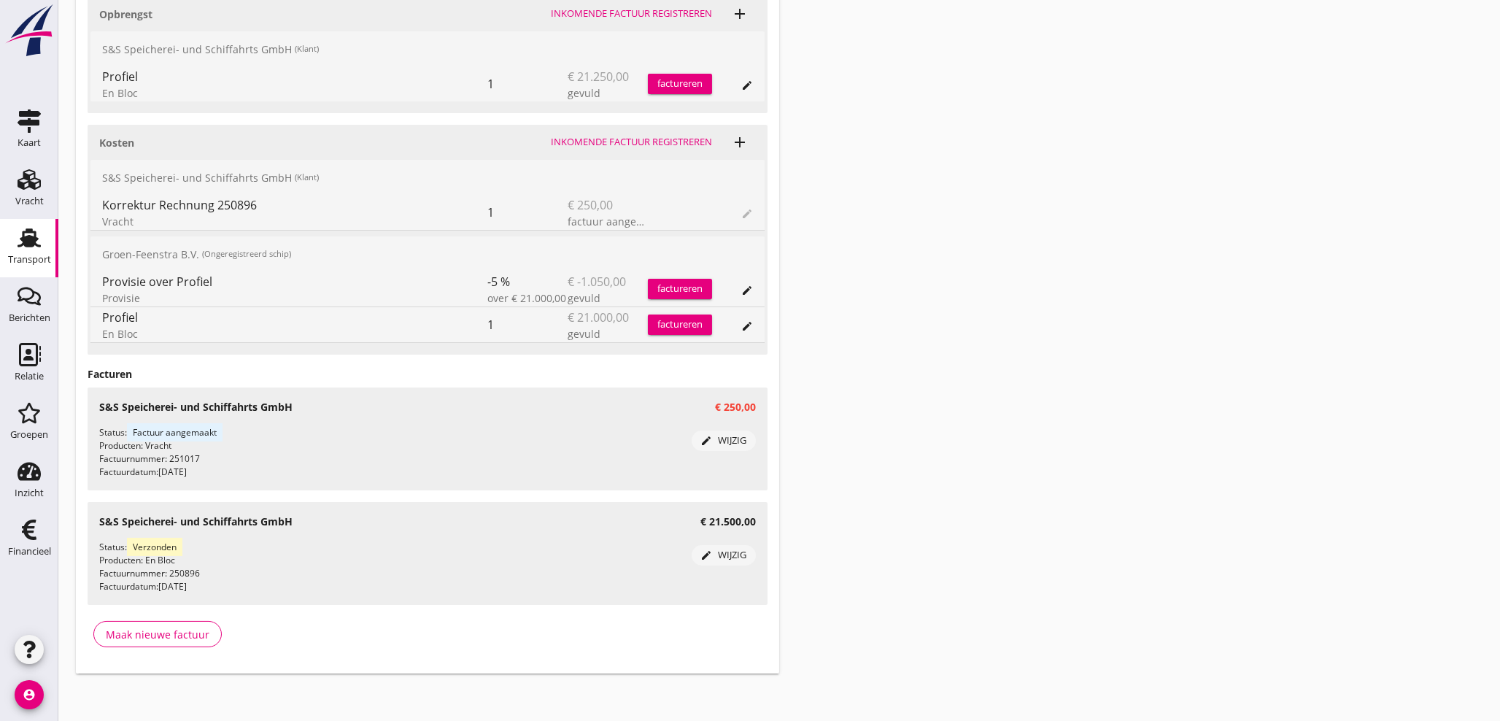
scroll to position [687, 0]
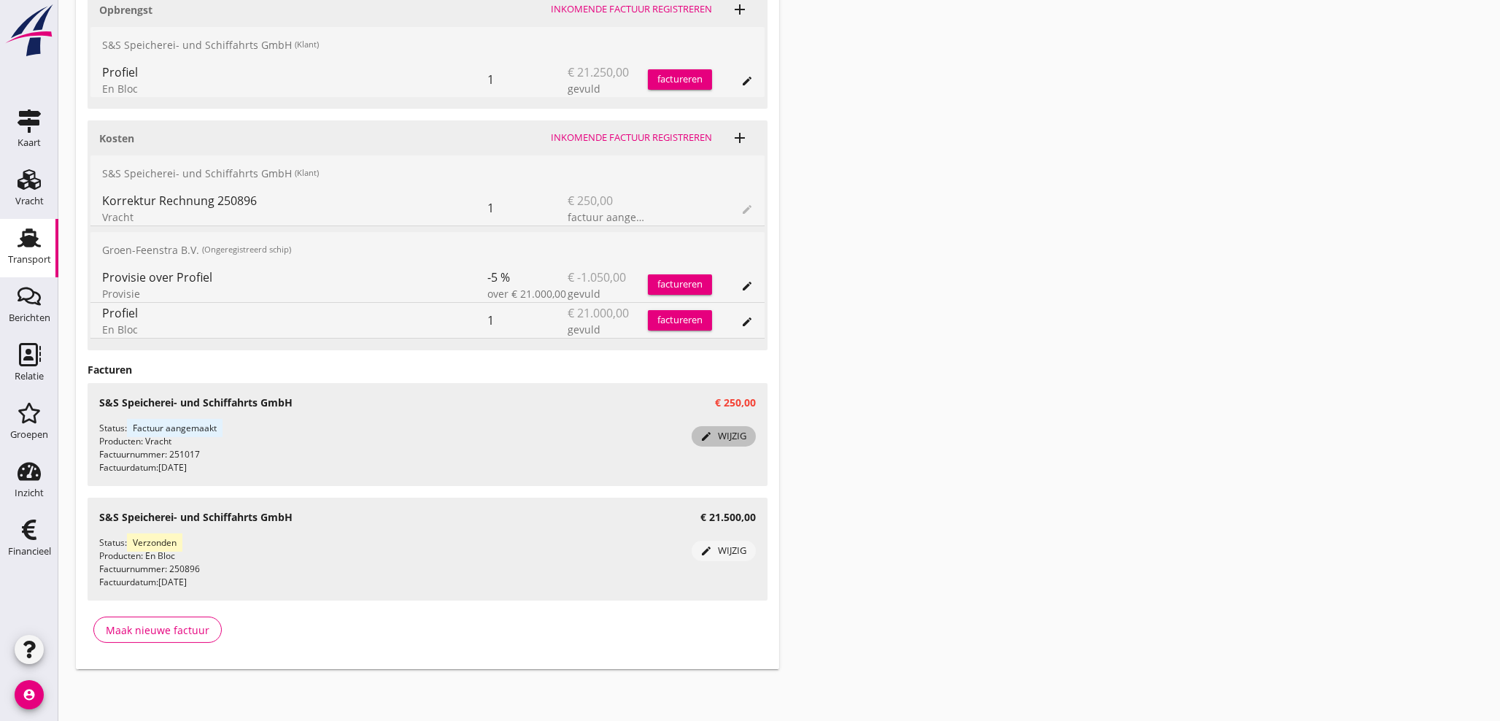
click at [738, 439] on div "edit wijzig" at bounding box center [724, 436] width 53 height 15
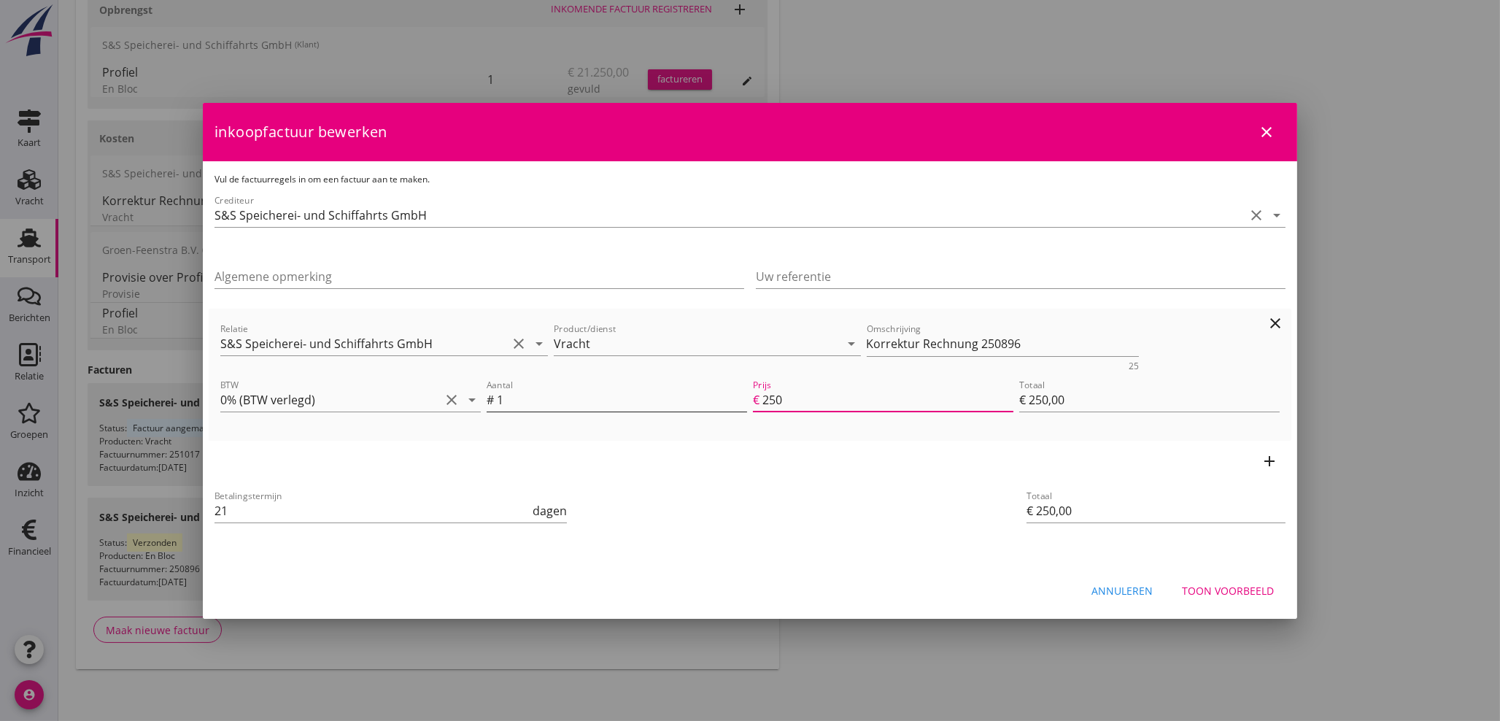
drag, startPoint x: 752, startPoint y: 406, endPoint x: 715, endPoint y: 393, distance: 39.0
click at [734, 407] on div "Aantal # 1 Prijs € 250 Totaal € 250,00" at bounding box center [883, 401] width 799 height 55
type input "0"
type input "€ 0,00"
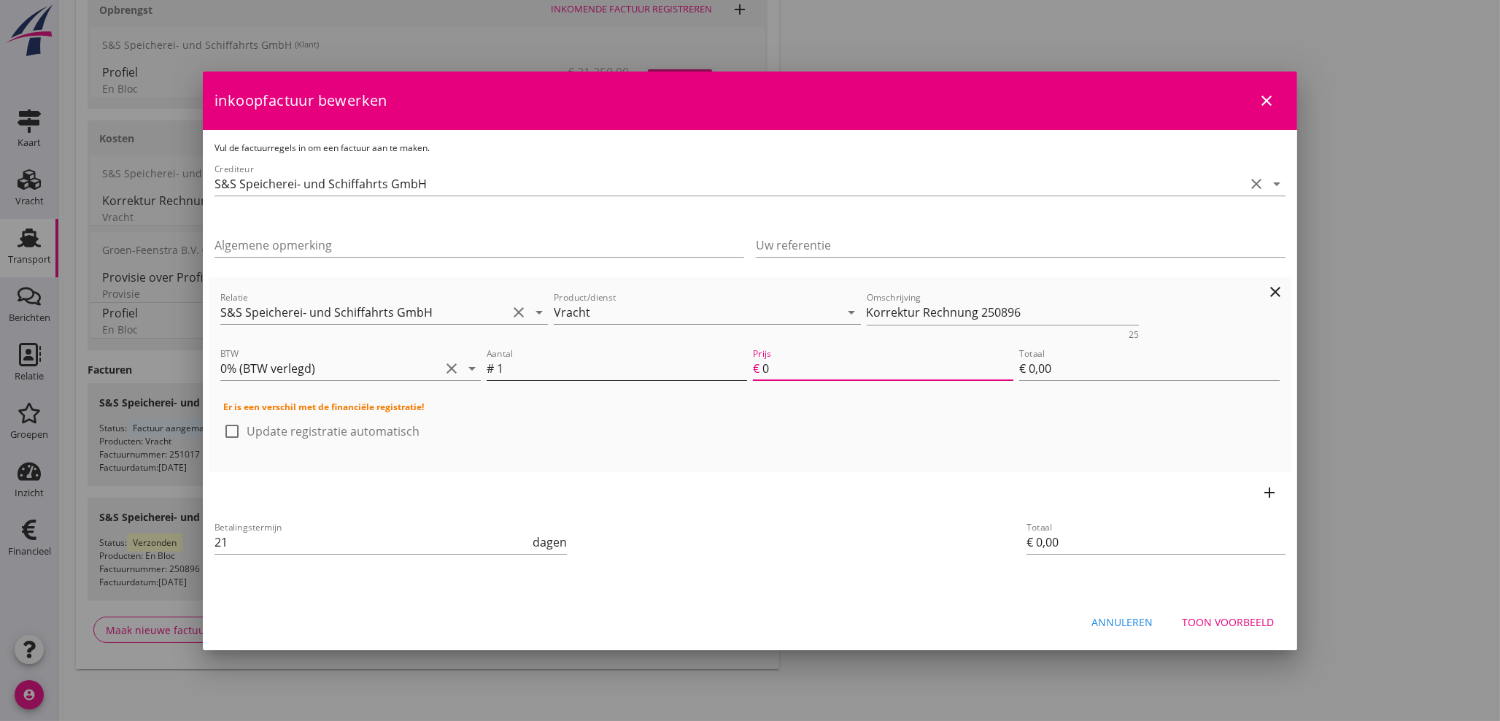
type input "0"
drag, startPoint x: 1240, startPoint y: 609, endPoint x: 1237, endPoint y: 617, distance: 9.2
click at [1238, 617] on button "Toon voorbeeld" at bounding box center [1227, 622] width 115 height 26
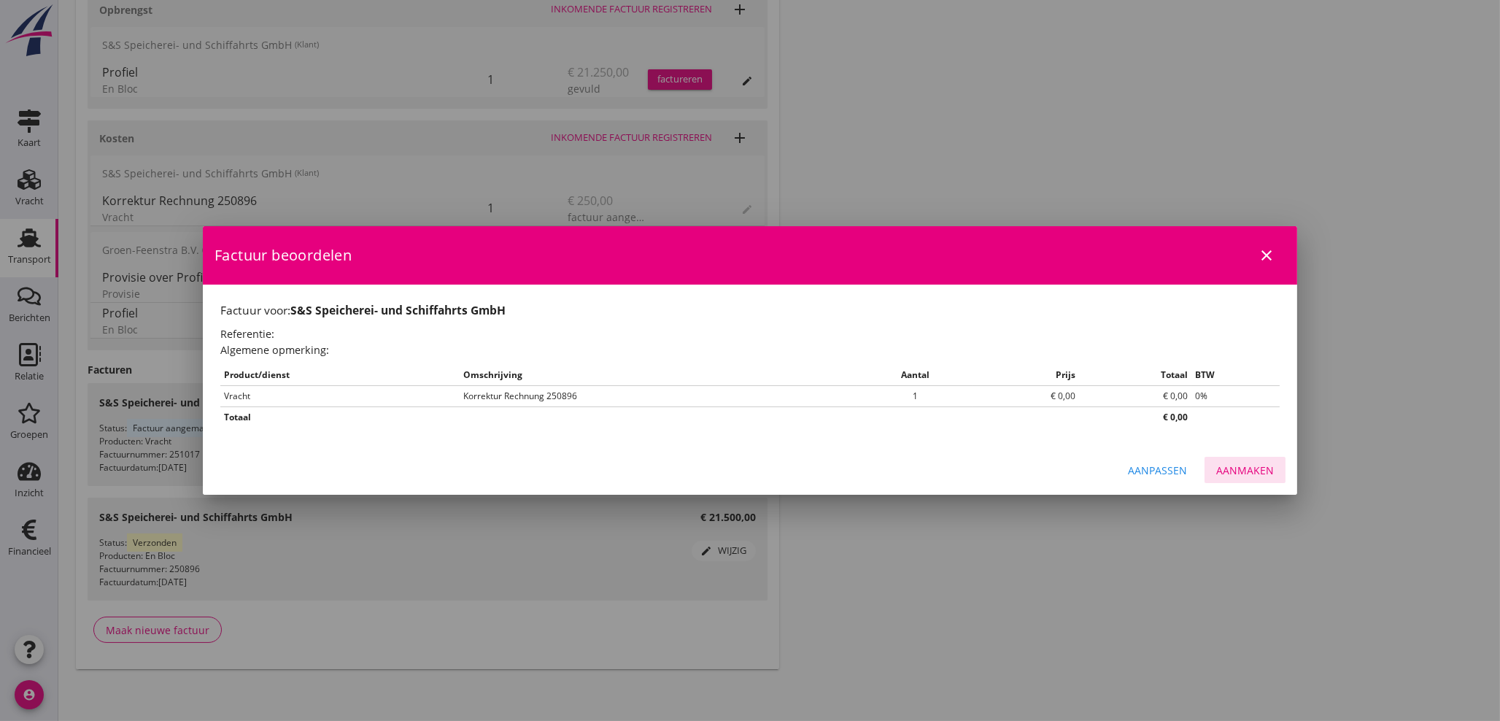
click at [1243, 471] on div "Aanmaken" at bounding box center [1245, 470] width 58 height 15
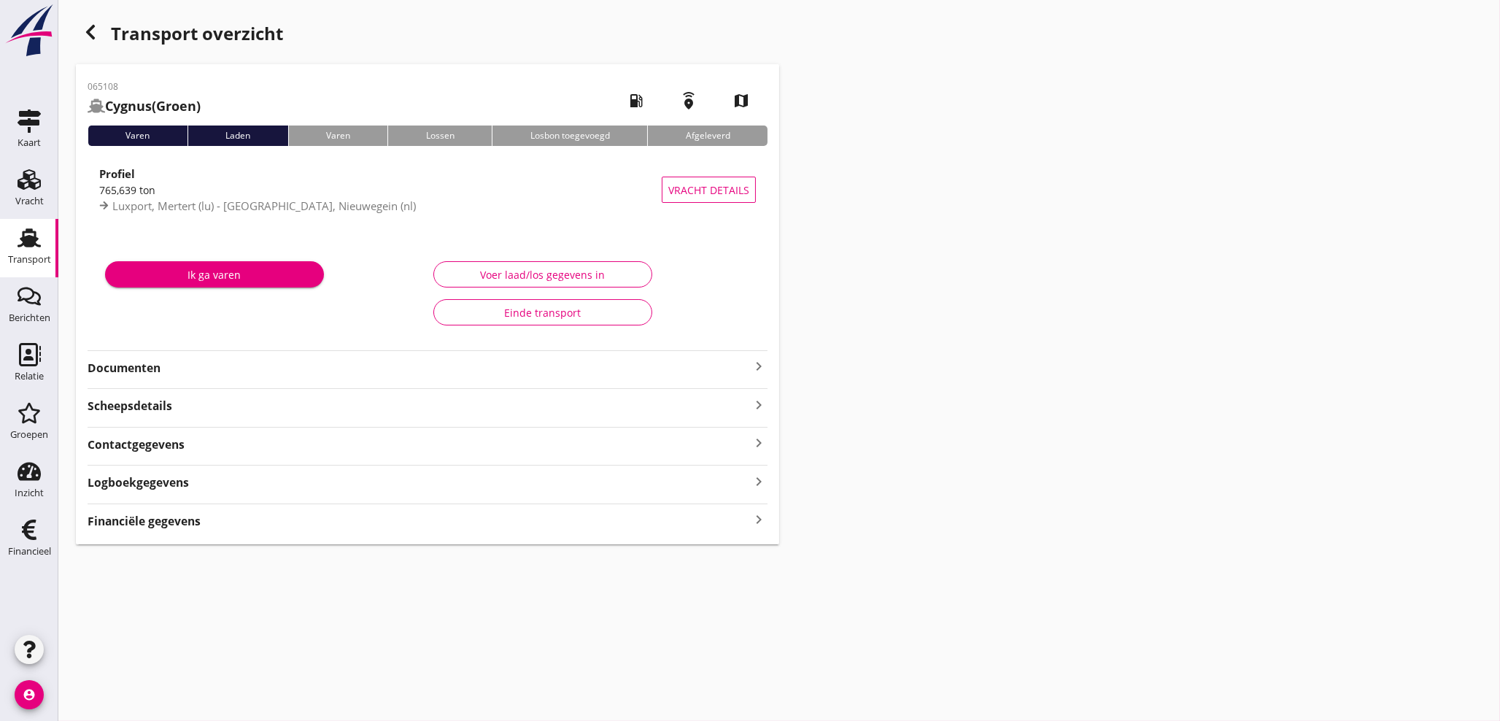
click at [757, 522] on icon "keyboard_arrow_right" at bounding box center [759, 520] width 18 height 20
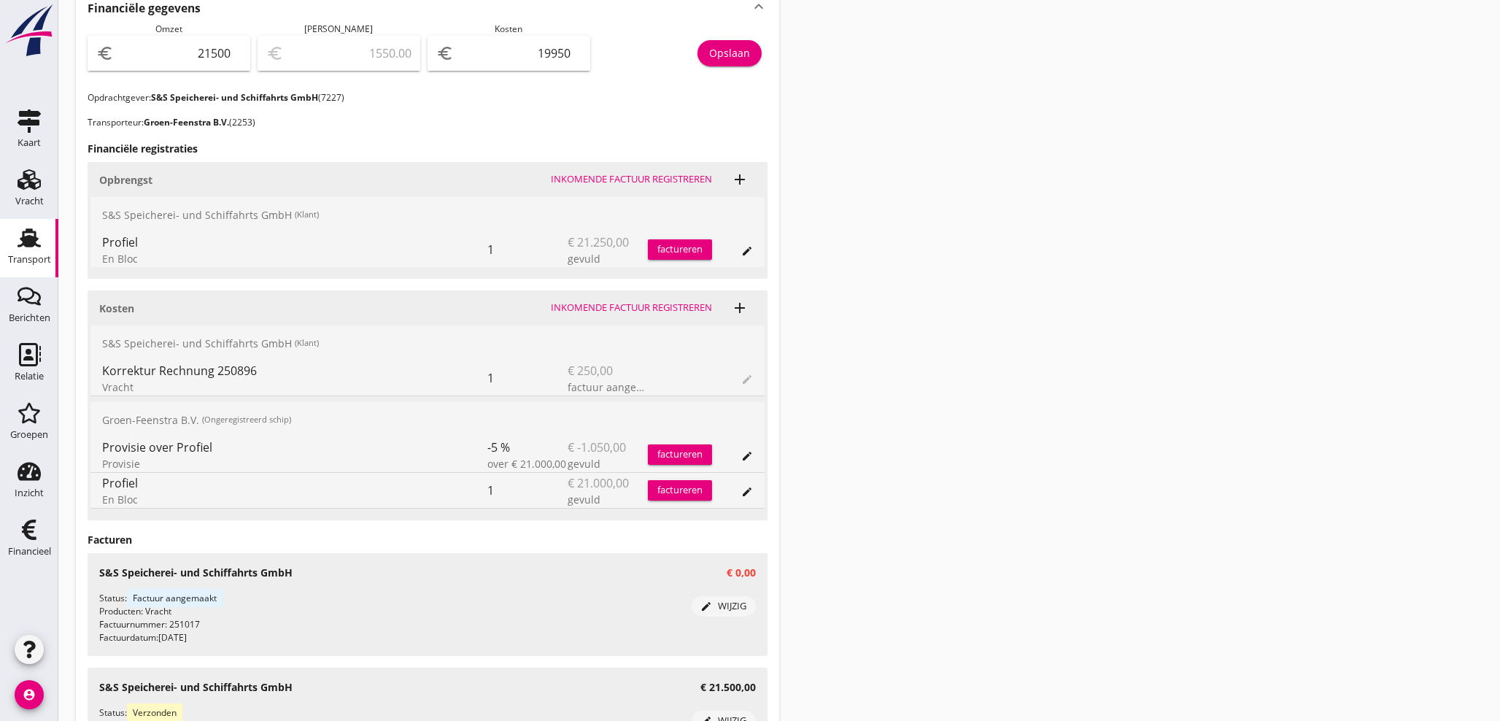
scroll to position [606, 0]
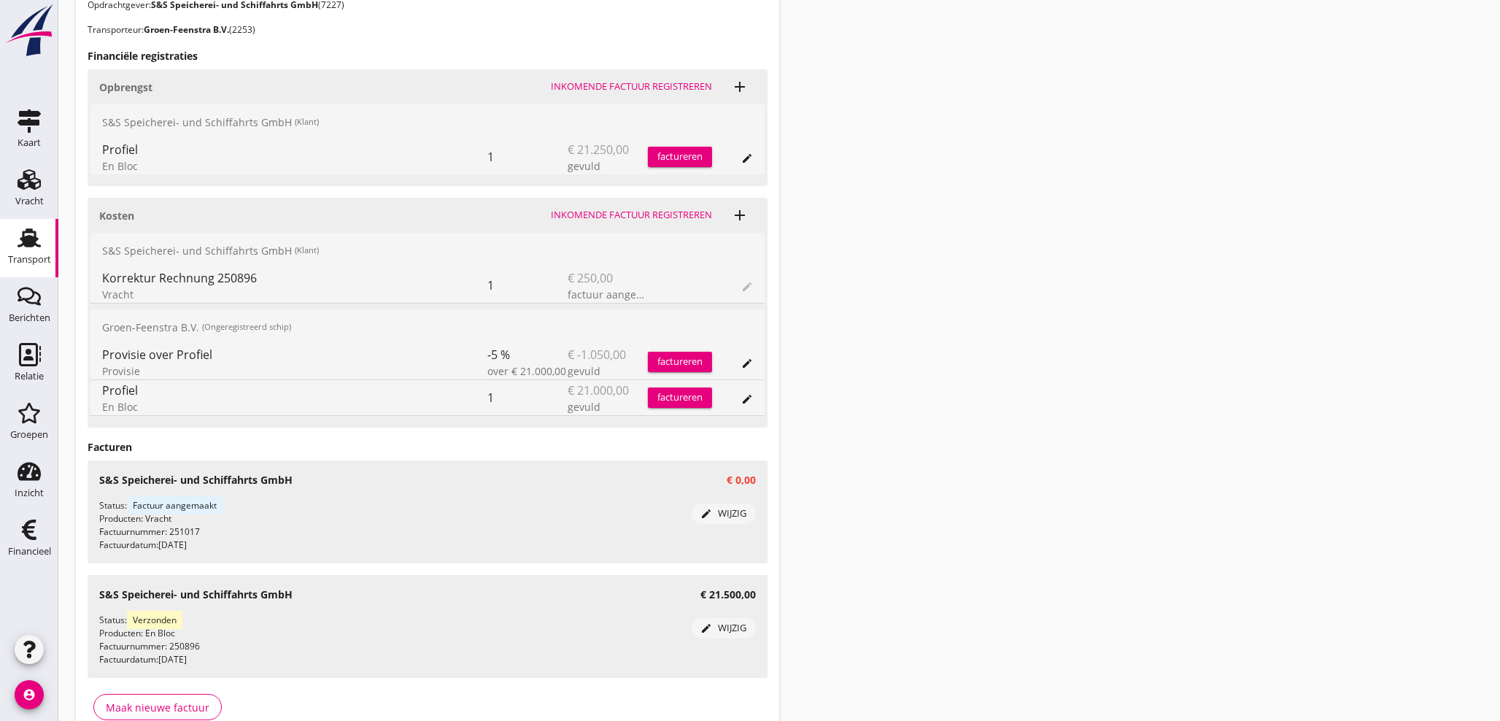
click at [744, 88] on icon "add" at bounding box center [740, 87] width 18 height 18
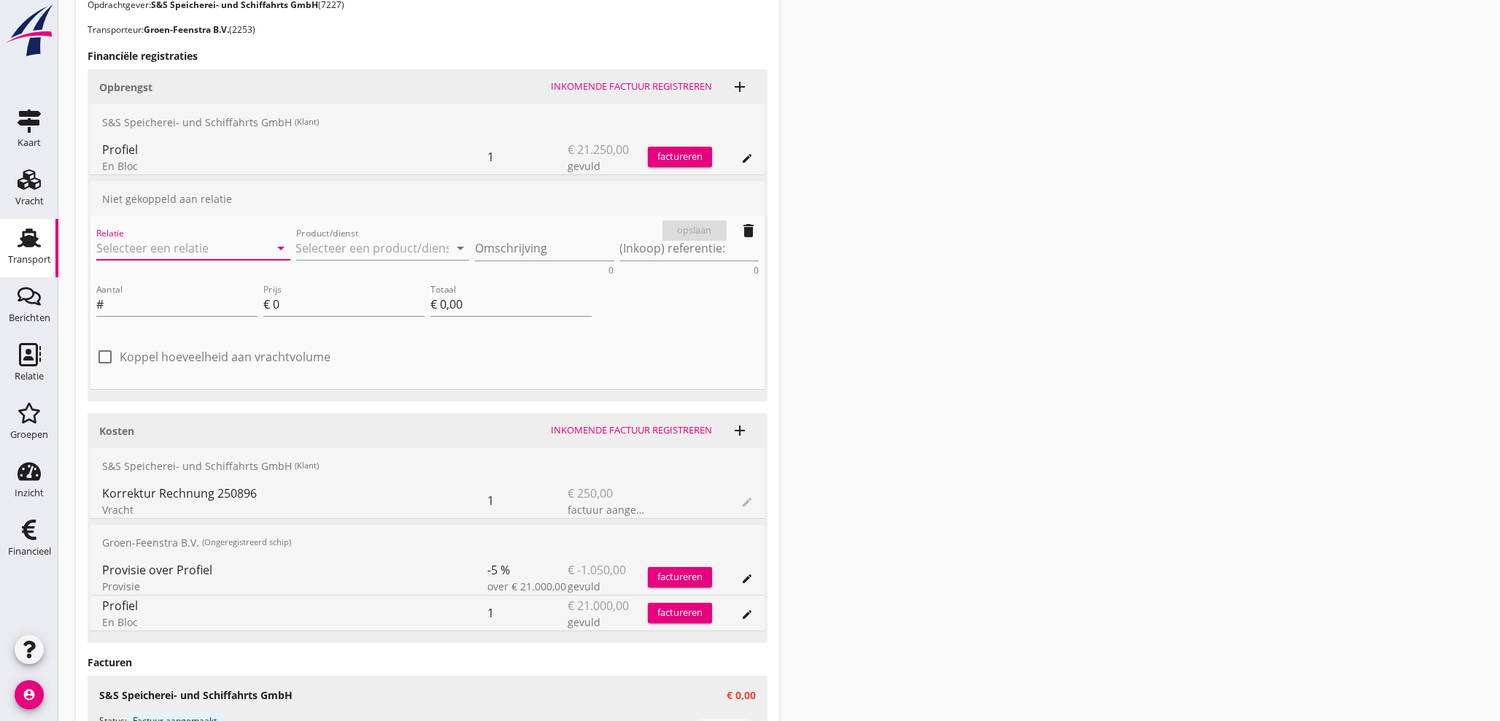
click at [142, 239] on input "Relatie" at bounding box center [172, 247] width 153 height 23
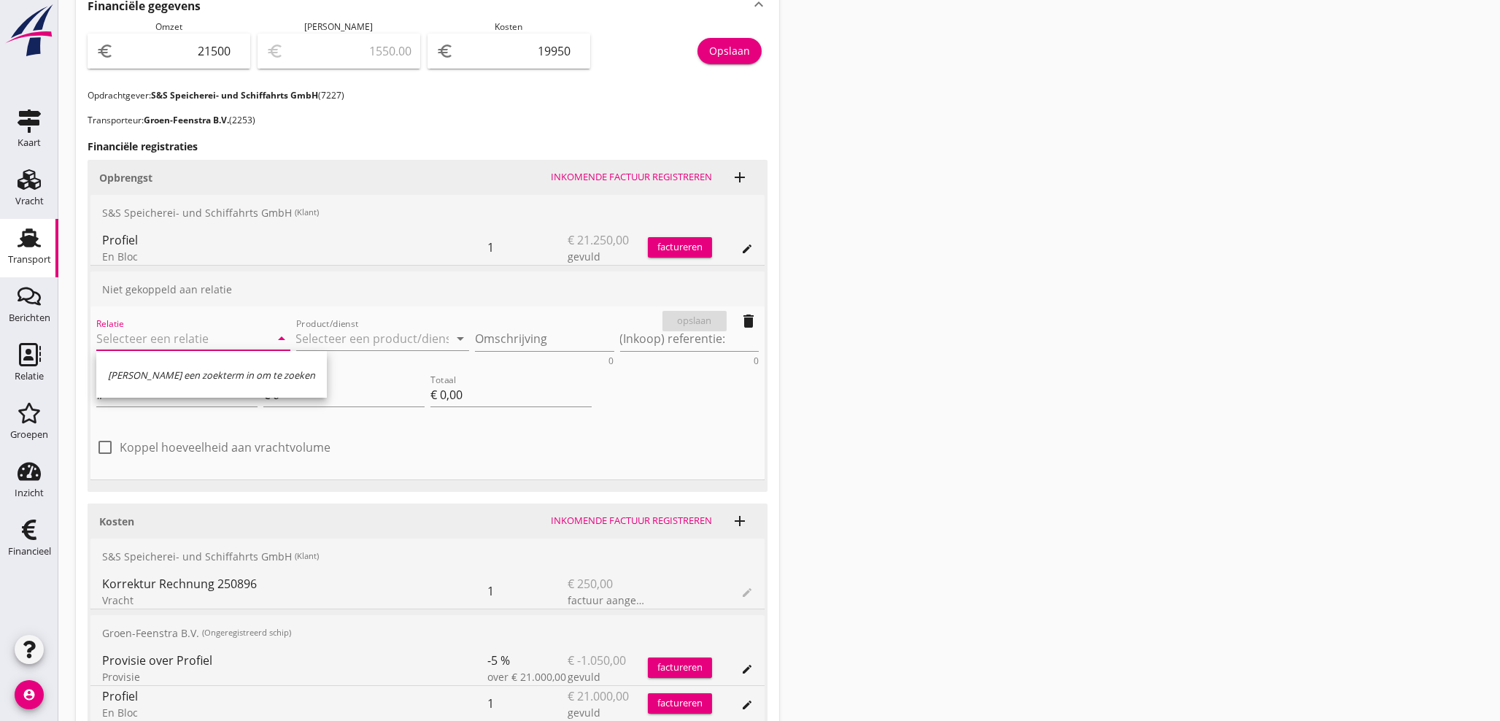
scroll to position [498, 0]
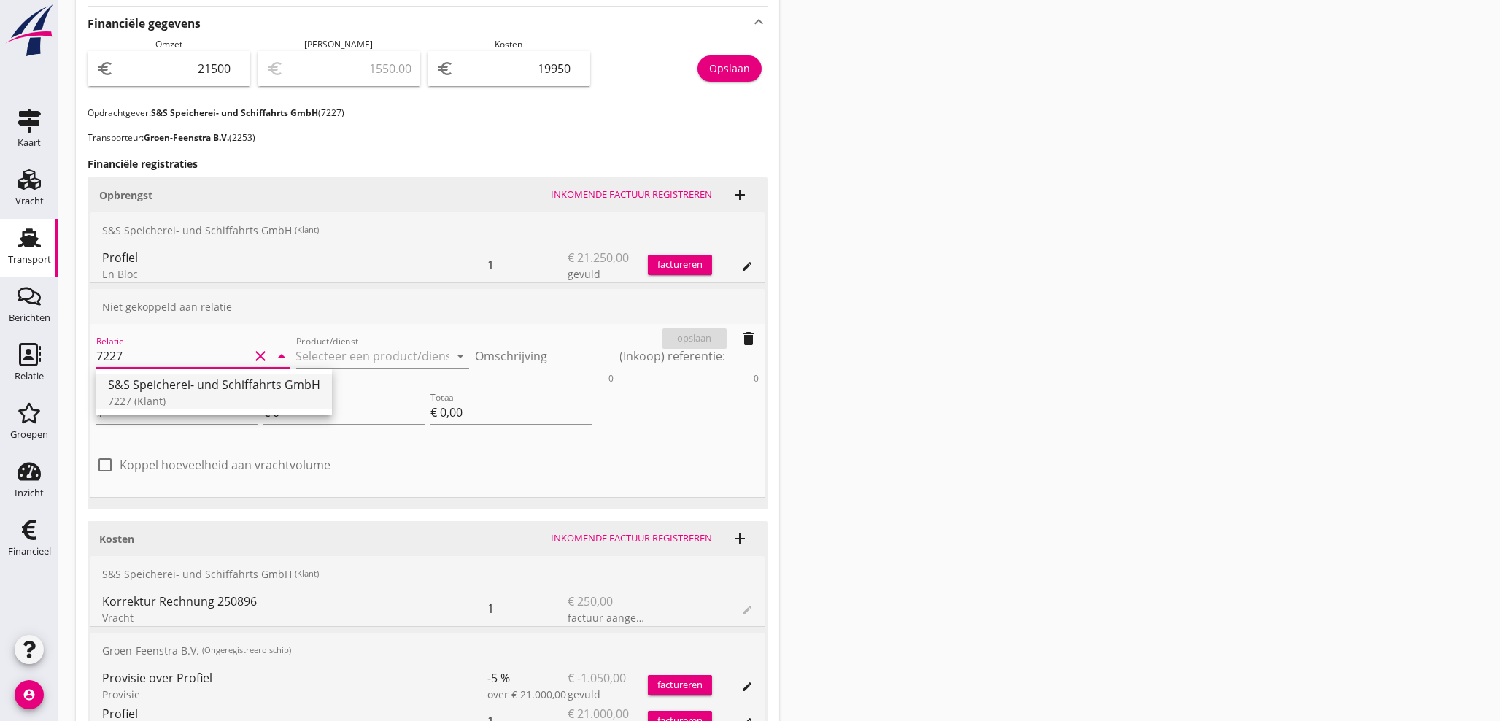
click at [174, 391] on div "S&S Speicherei- und Schiffahrts GmbH" at bounding box center [214, 384] width 212 height 18
type input "S&S Speicherei- und Schiffahrts GmbH (7227)"
click at [370, 355] on input "Product/dienst" at bounding box center [372, 355] width 153 height 23
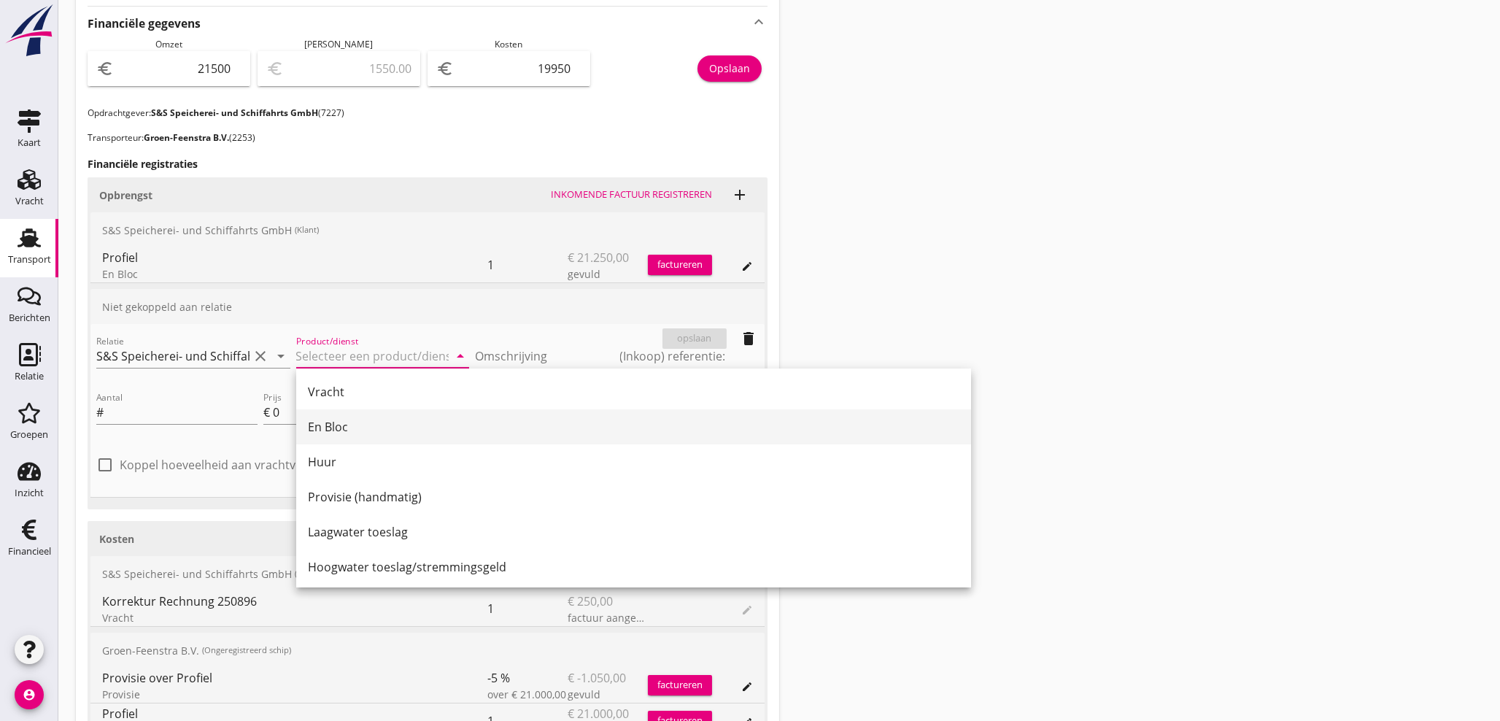
click at [347, 421] on div "En Bloc" at bounding box center [634, 427] width 652 height 18
type input "En Bloc"
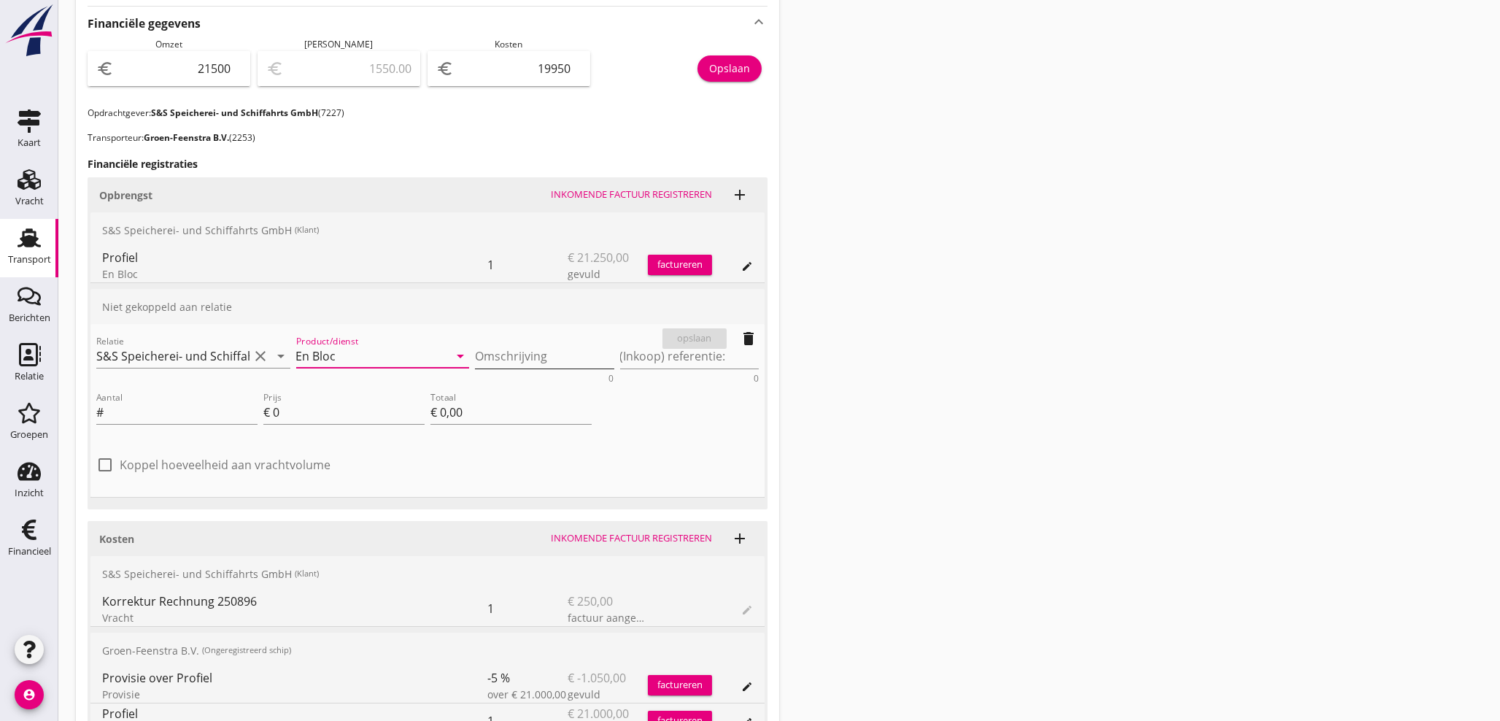
click at [490, 360] on textarea "Omschrijving" at bounding box center [544, 356] width 139 height 24
type textarea "Korrektur Beleg 250896"
click at [153, 414] on input "Aantal" at bounding box center [182, 412] width 151 height 23
type input "1"
type input "-2"
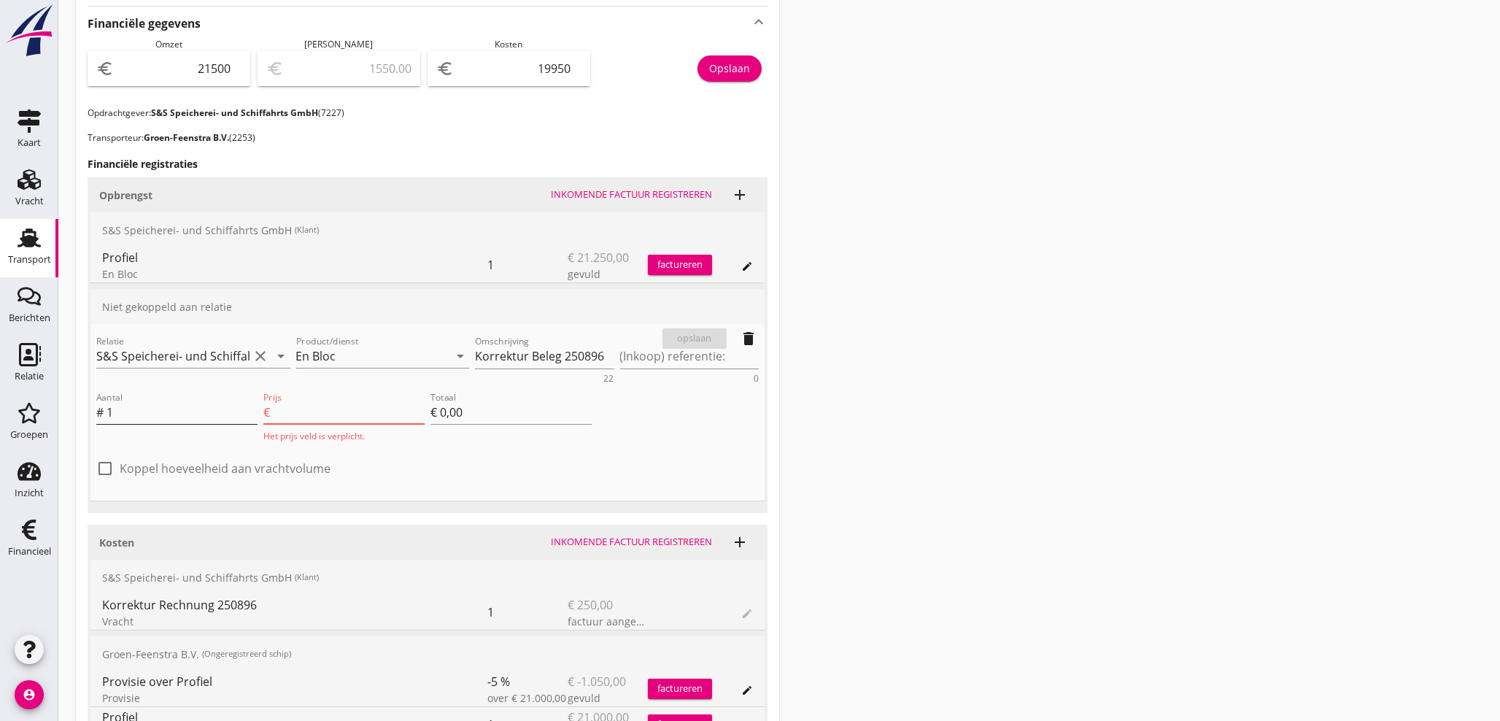
type input "€ -2,00"
type input "-25"
type input "€ -25,00"
type input "-250"
type input "€ -250,00"
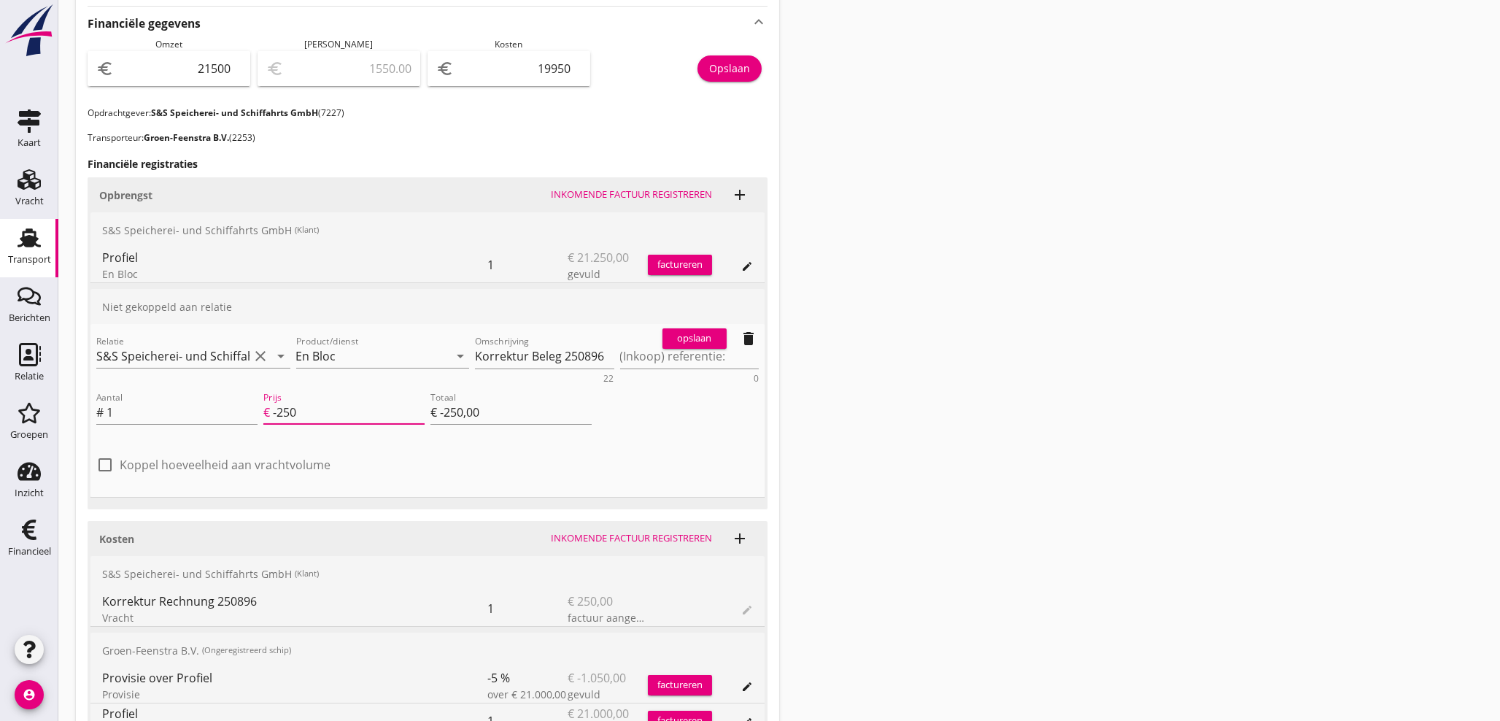
type input "-250"
click at [709, 339] on div "opslaan" at bounding box center [694, 338] width 53 height 15
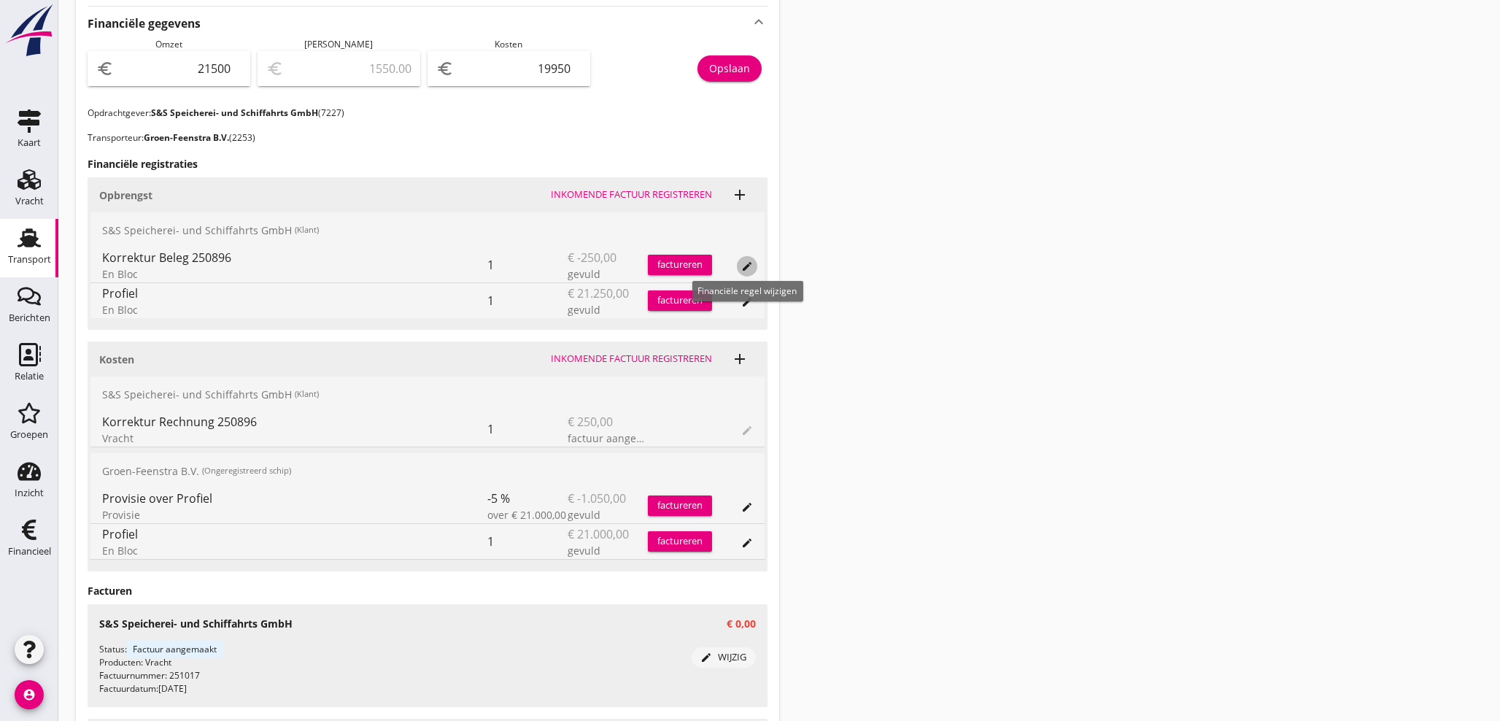
click at [751, 263] on icon "edit" at bounding box center [747, 267] width 12 height 12
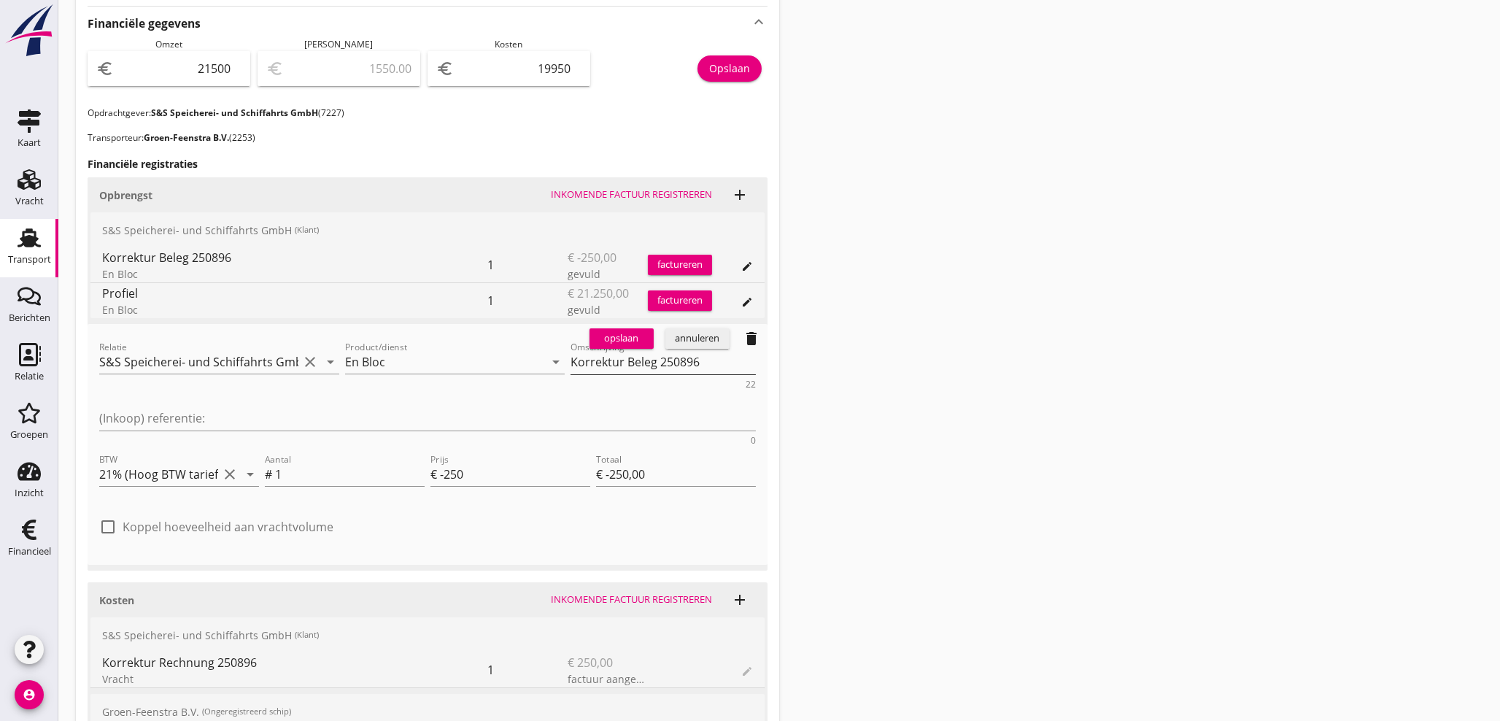
click at [571, 357] on textarea "Korrektur Beleg 250896" at bounding box center [663, 362] width 185 height 24
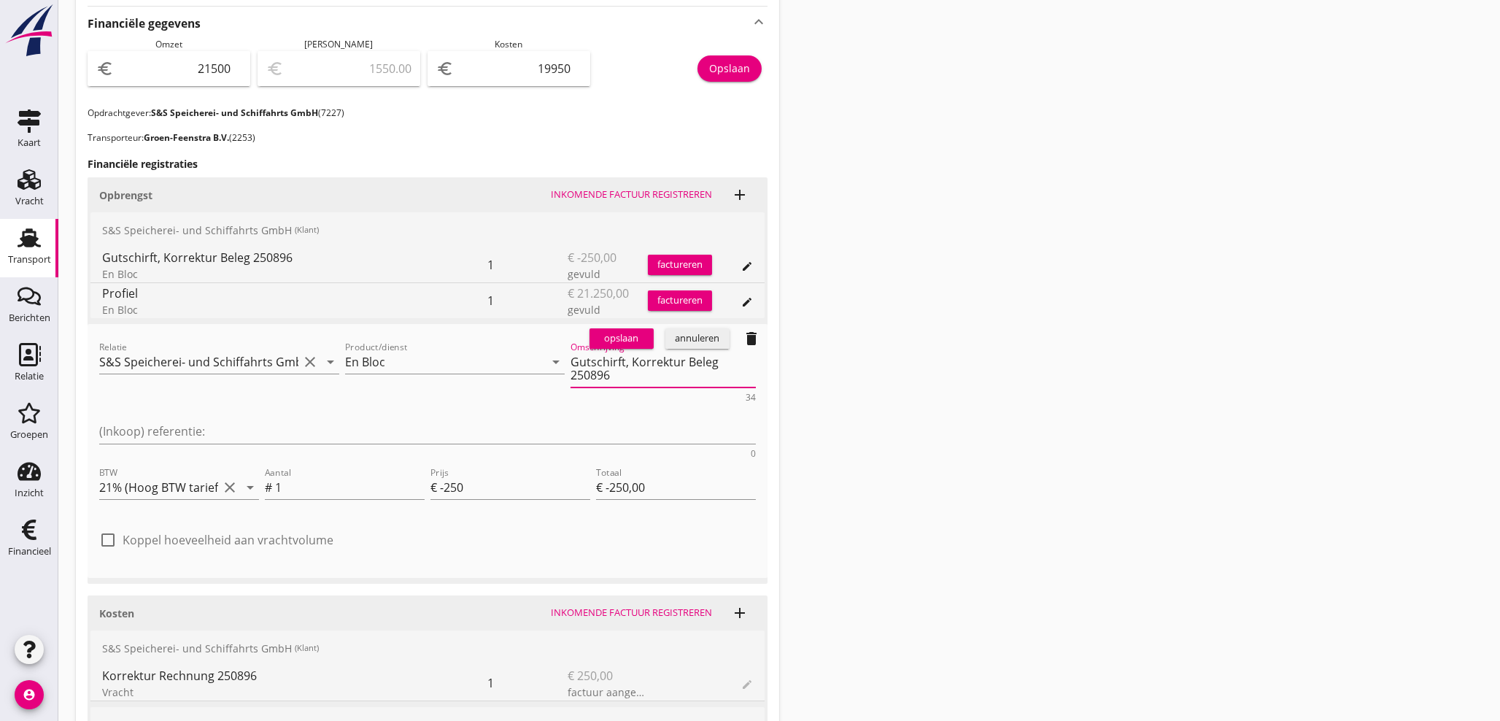
type textarea "Gutschirft, Korrektur Beleg 250896"
click at [630, 335] on div "opslaan" at bounding box center [621, 338] width 53 height 15
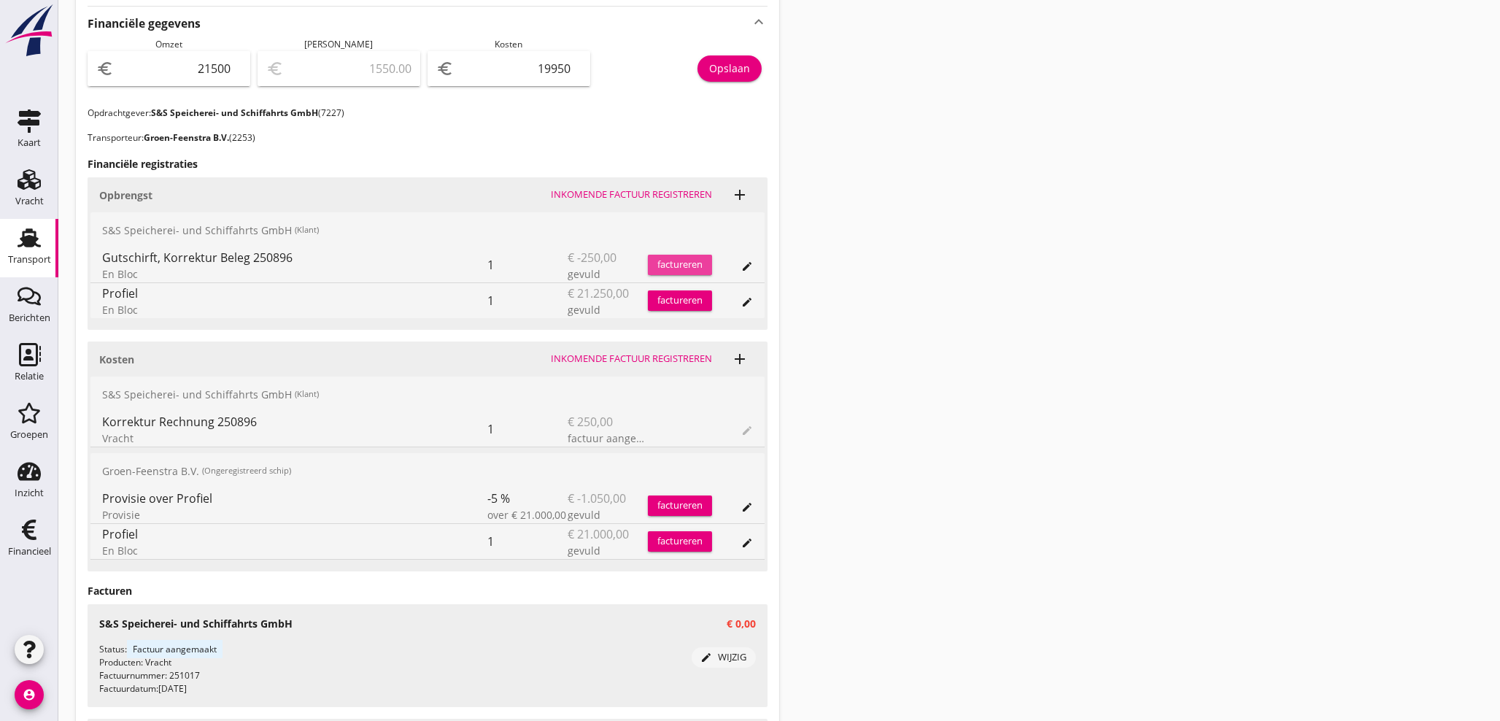
click at [692, 264] on div "factureren" at bounding box center [680, 265] width 64 height 15
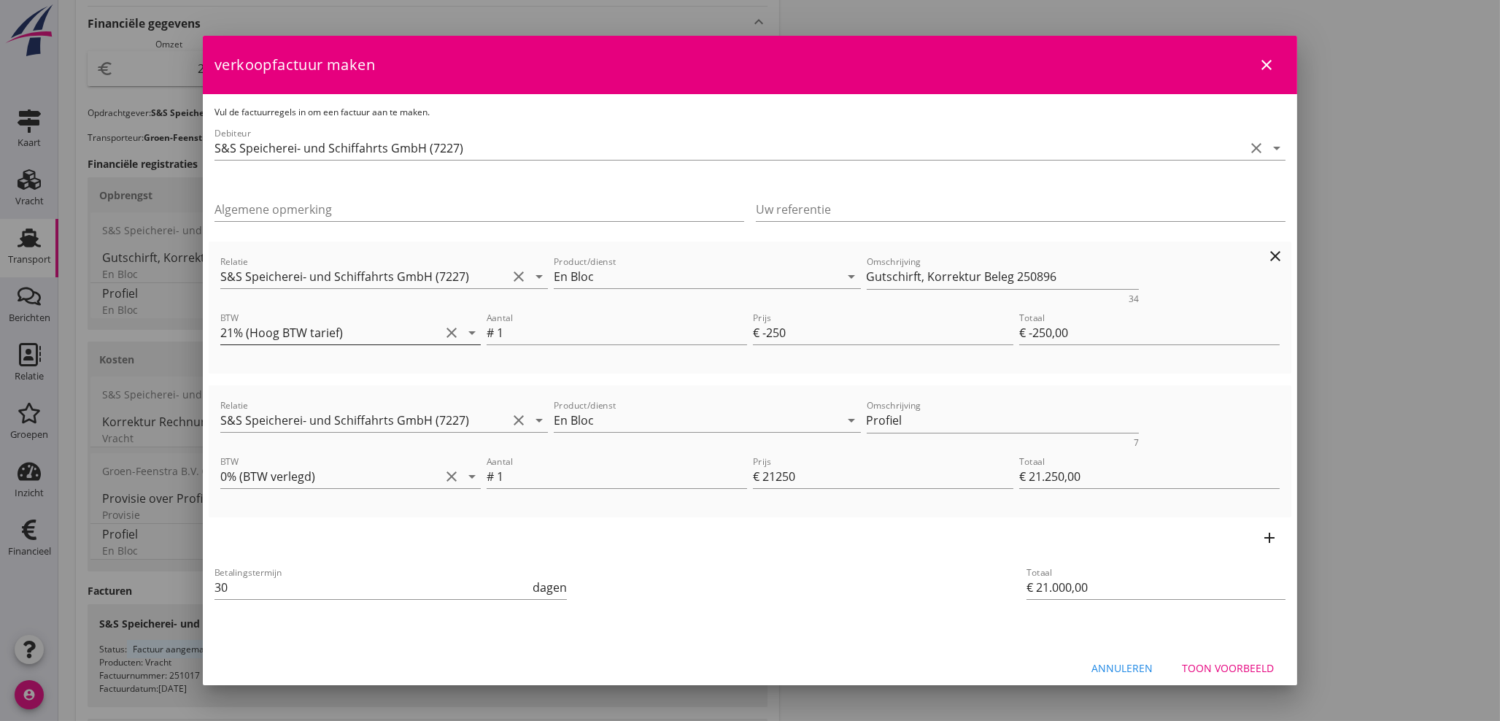
click at [467, 336] on icon "arrow_drop_down" at bounding box center [472, 333] width 18 height 18
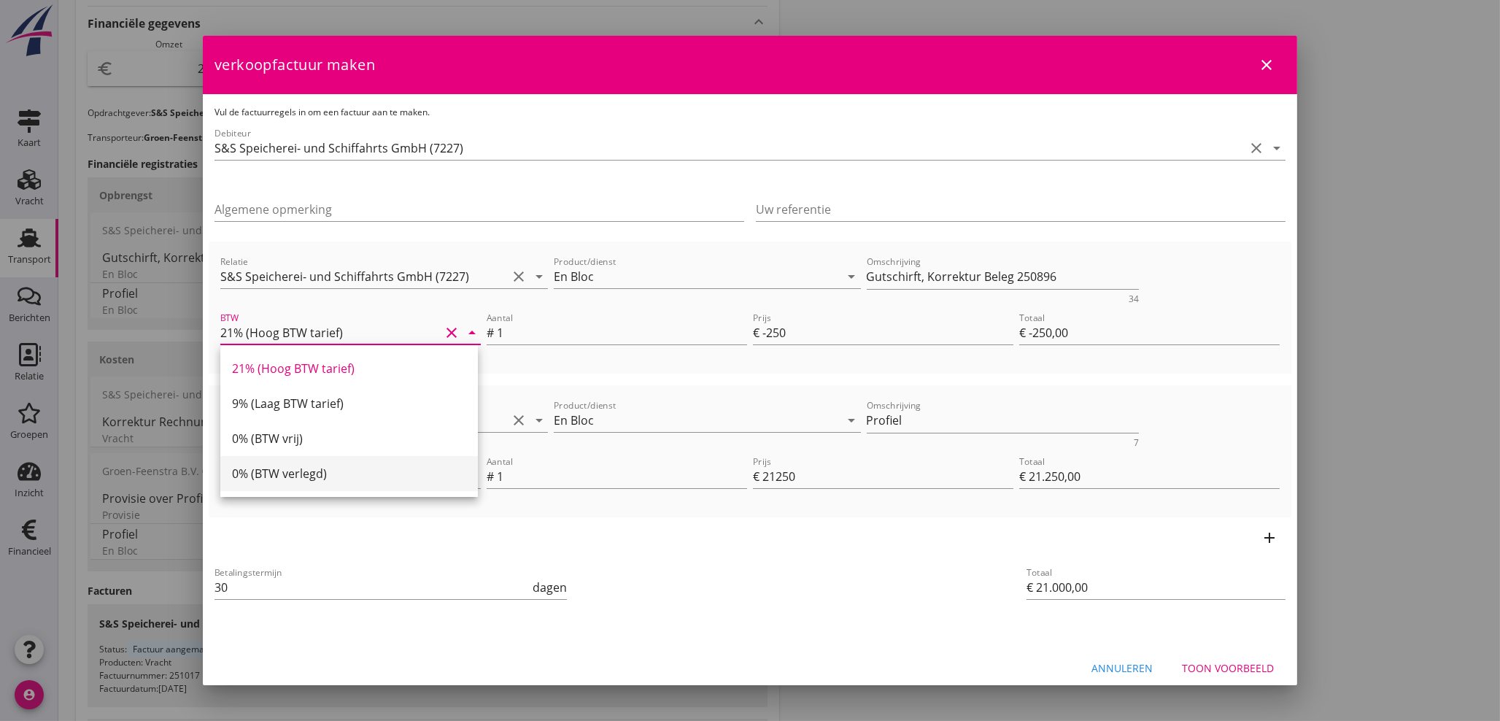
click at [287, 479] on div "0% (BTW verlegd)" at bounding box center [349, 474] width 234 height 18
type input "0% (BTW verlegd)"
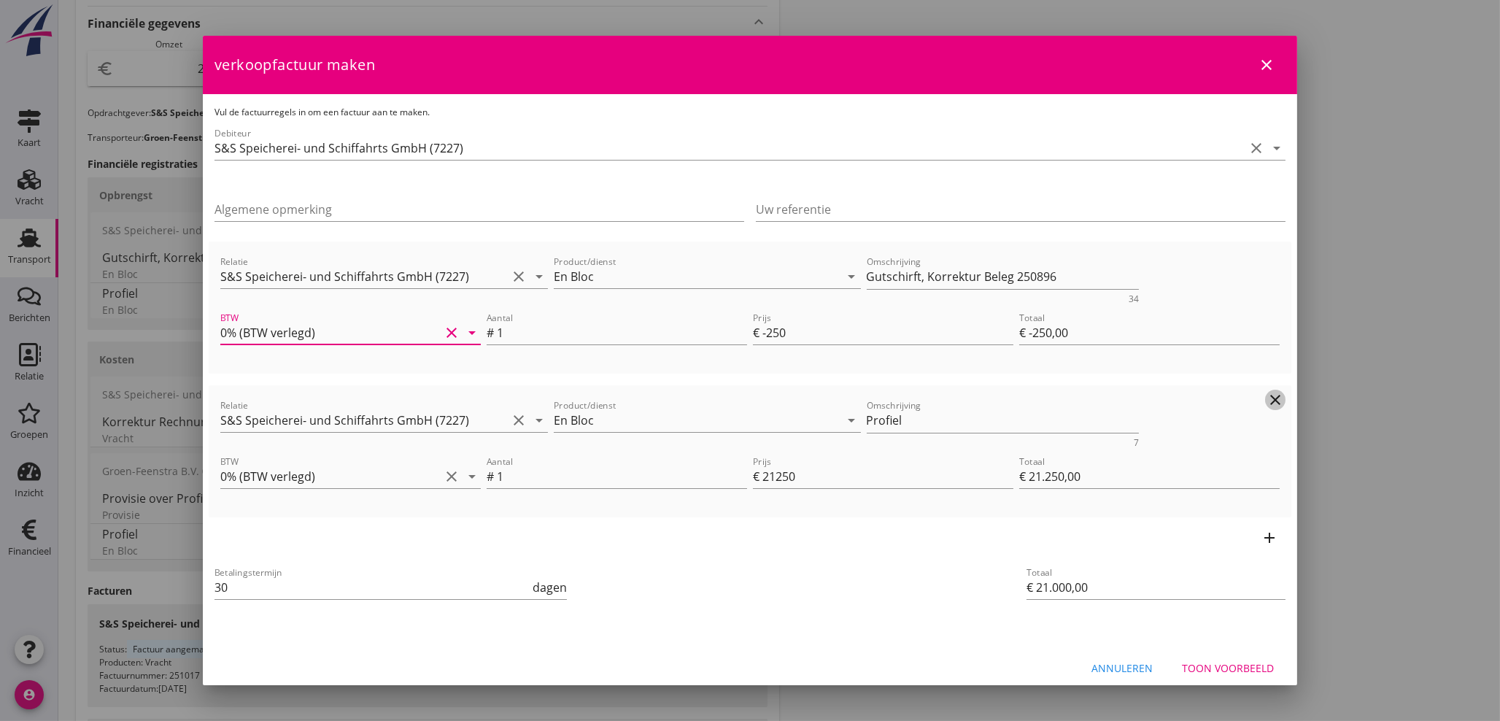
click at [1267, 404] on icon "clear" at bounding box center [1276, 400] width 18 height 18
type input "€ -250,00"
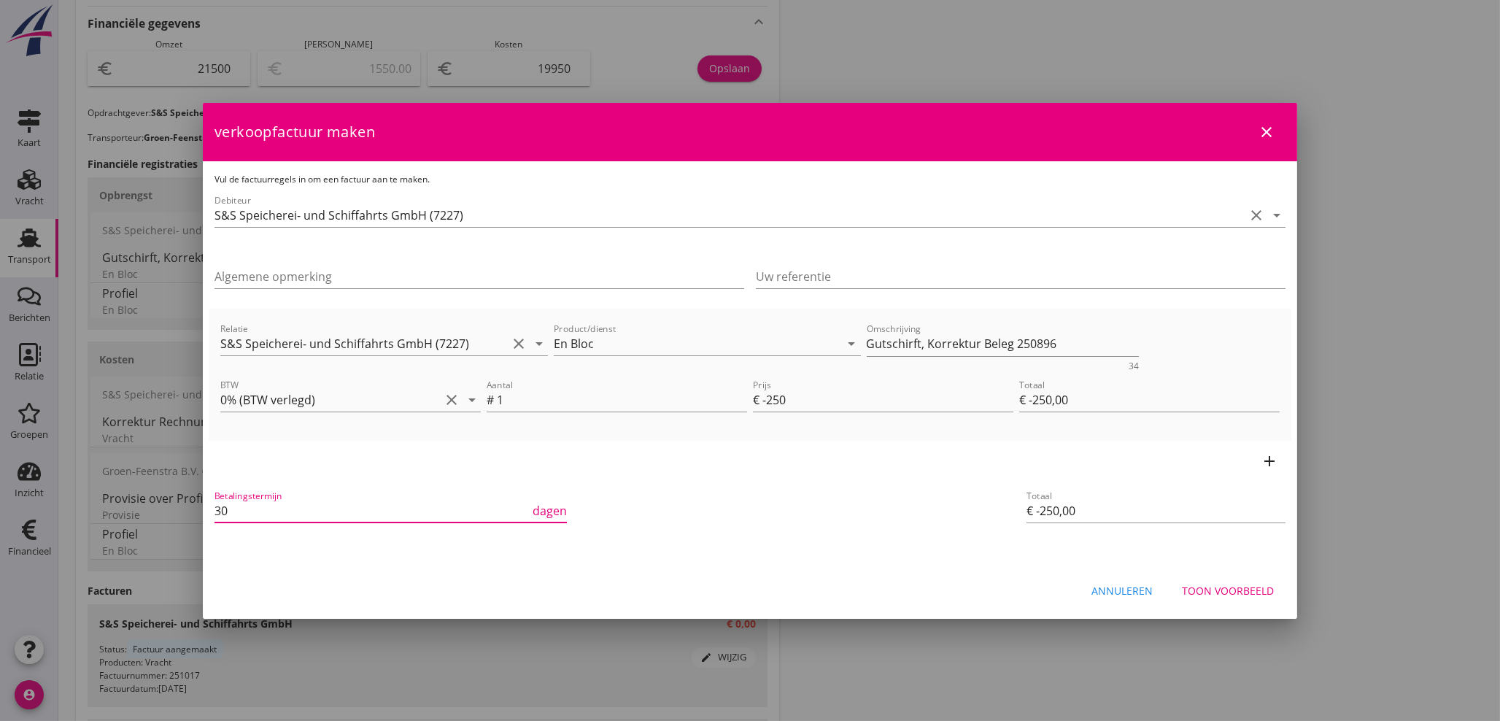
drag, startPoint x: 210, startPoint y: 505, endPoint x: 111, endPoint y: 498, distance: 99.5
click at [111, 499] on div "21% (Hoog BTW tarief) 9% (Laag BTW tarief) 0% (BTW vrij) 0% (BTW verlegd) En Bl…" at bounding box center [750, 222] width 1500 height 1440
type input "21"
click at [1257, 593] on div "Toon voorbeeld" at bounding box center [1228, 590] width 92 height 15
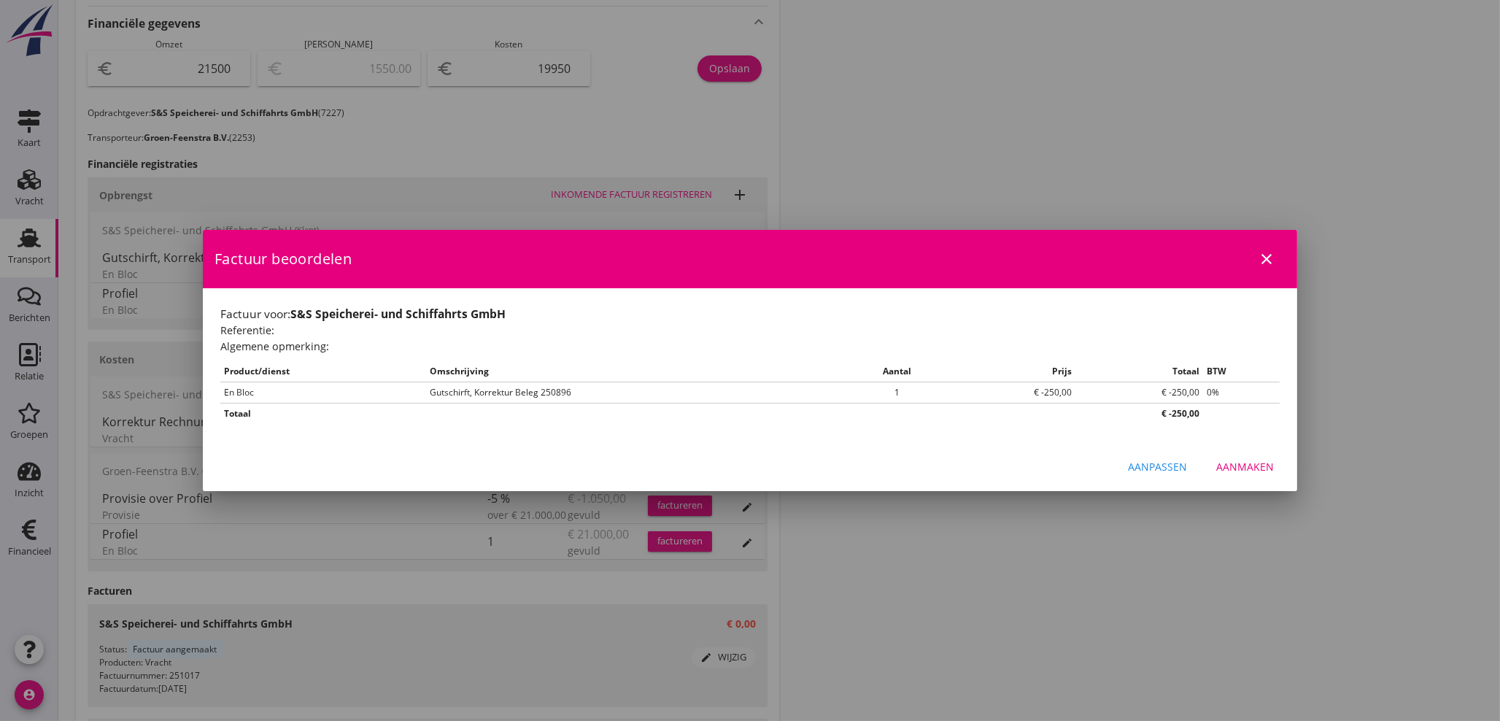
click at [1265, 467] on div "Aanmaken" at bounding box center [1245, 466] width 58 height 15
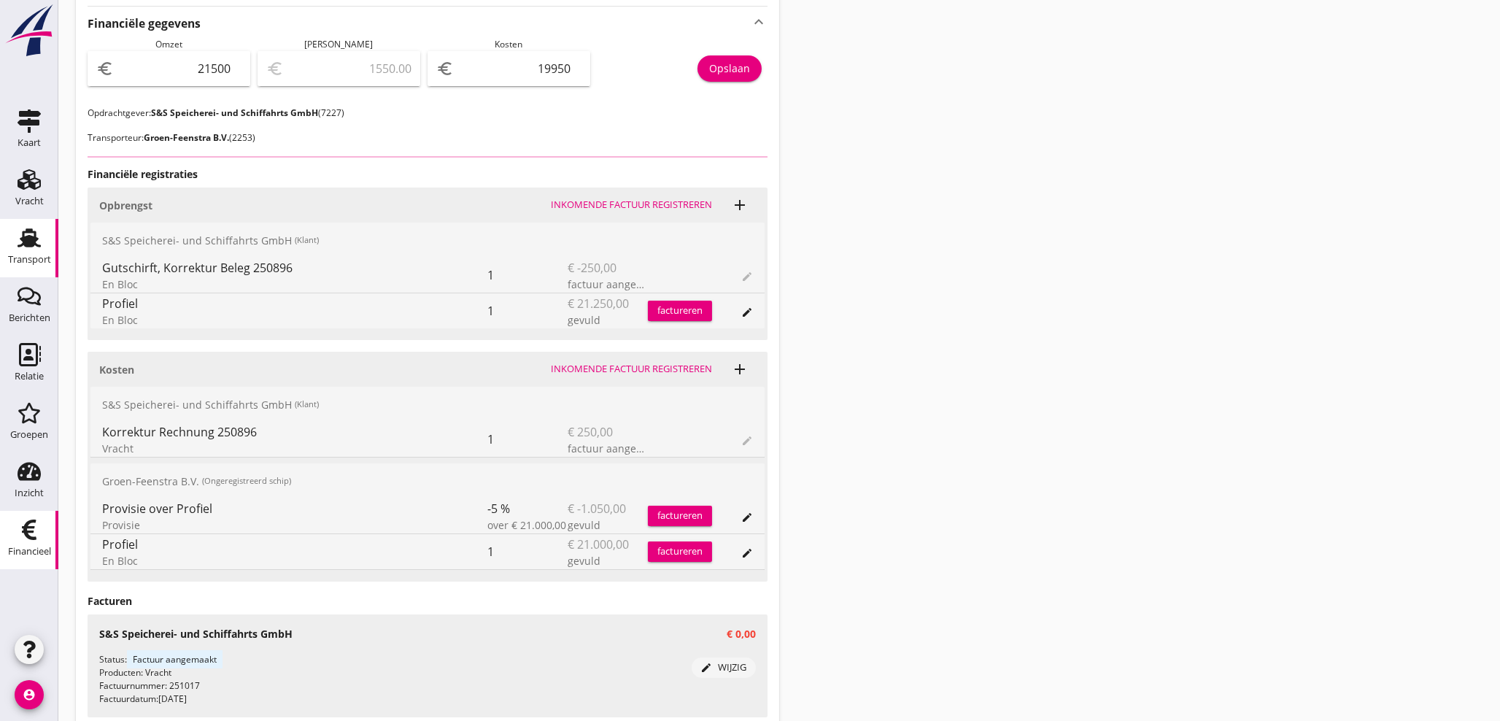
click at [47, 558] on div "Financieel" at bounding box center [29, 551] width 43 height 20
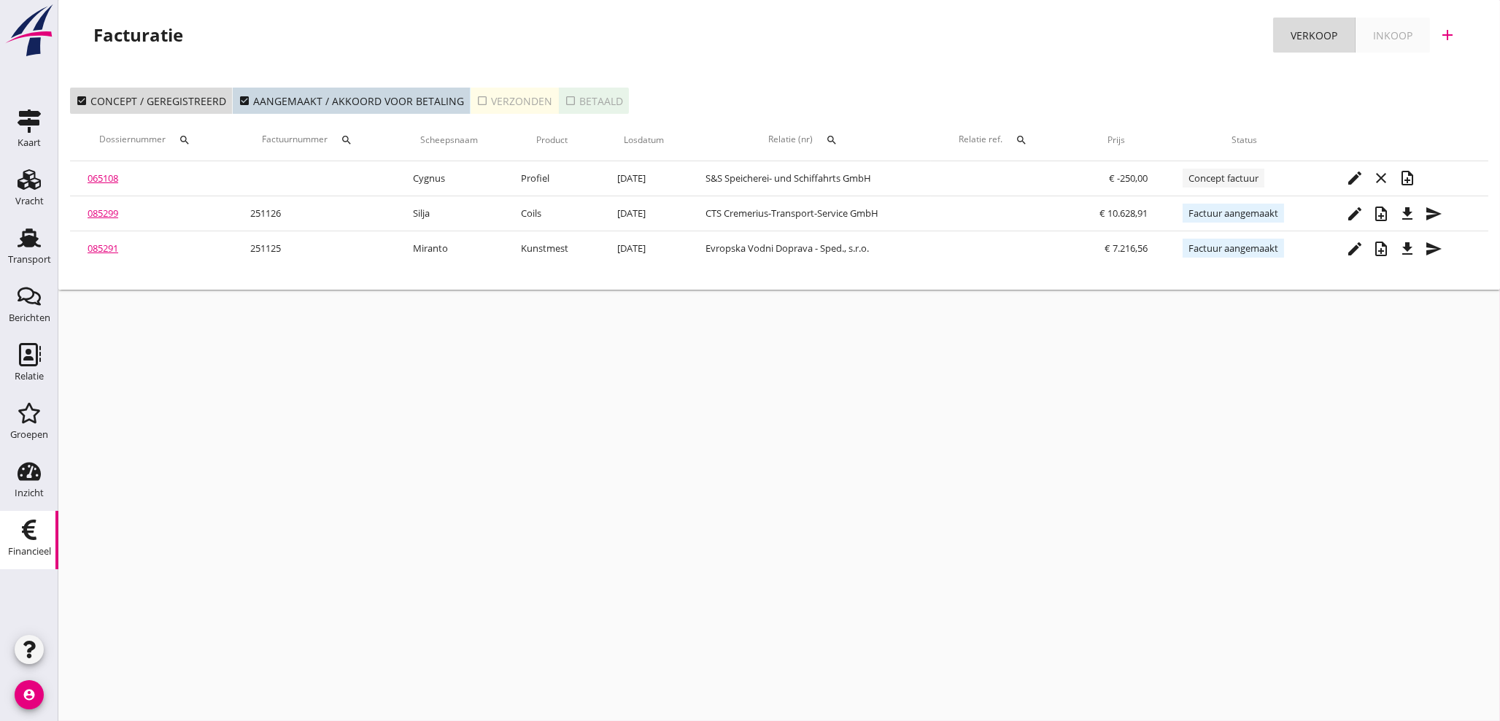
click at [1400, 30] on div "Inkoop" at bounding box center [1392, 35] width 39 height 15
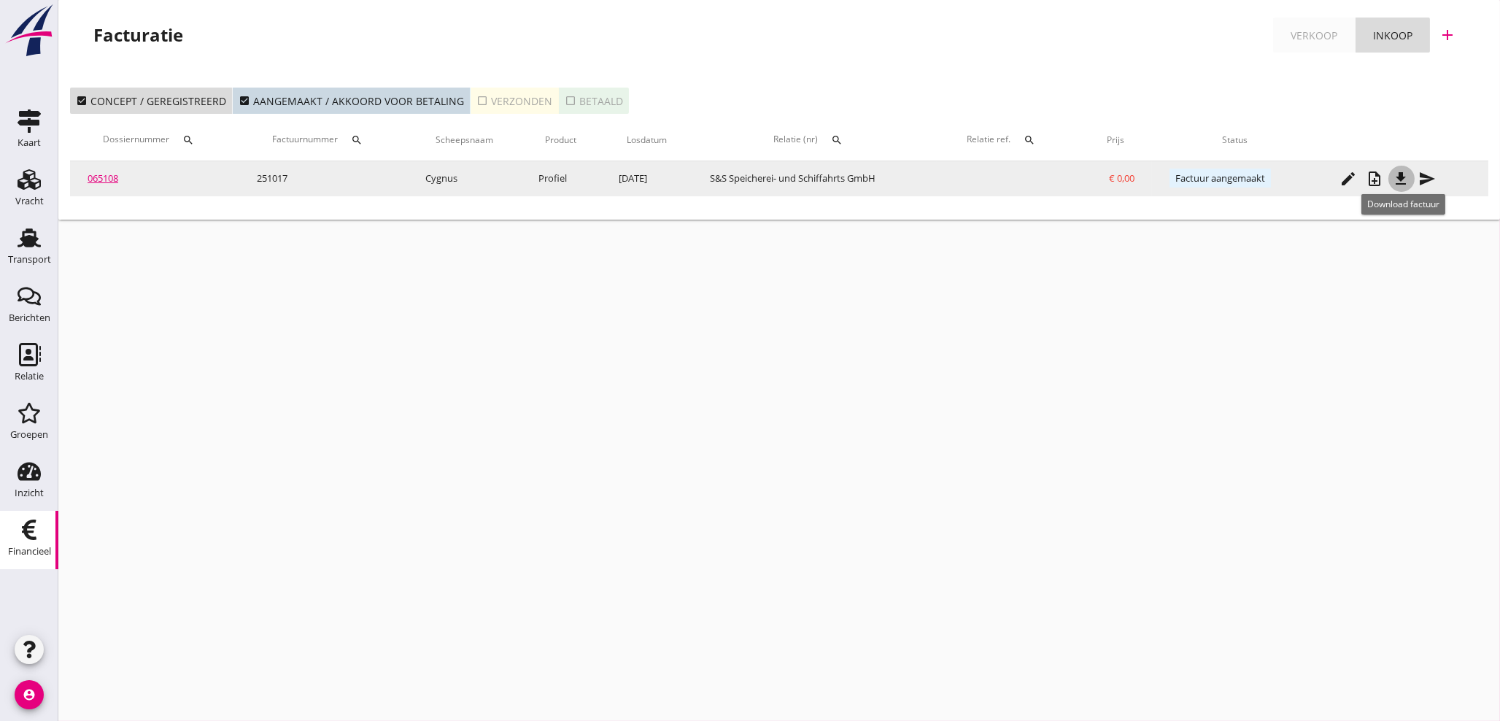
click at [1404, 183] on icon "file_download" at bounding box center [1402, 179] width 18 height 18
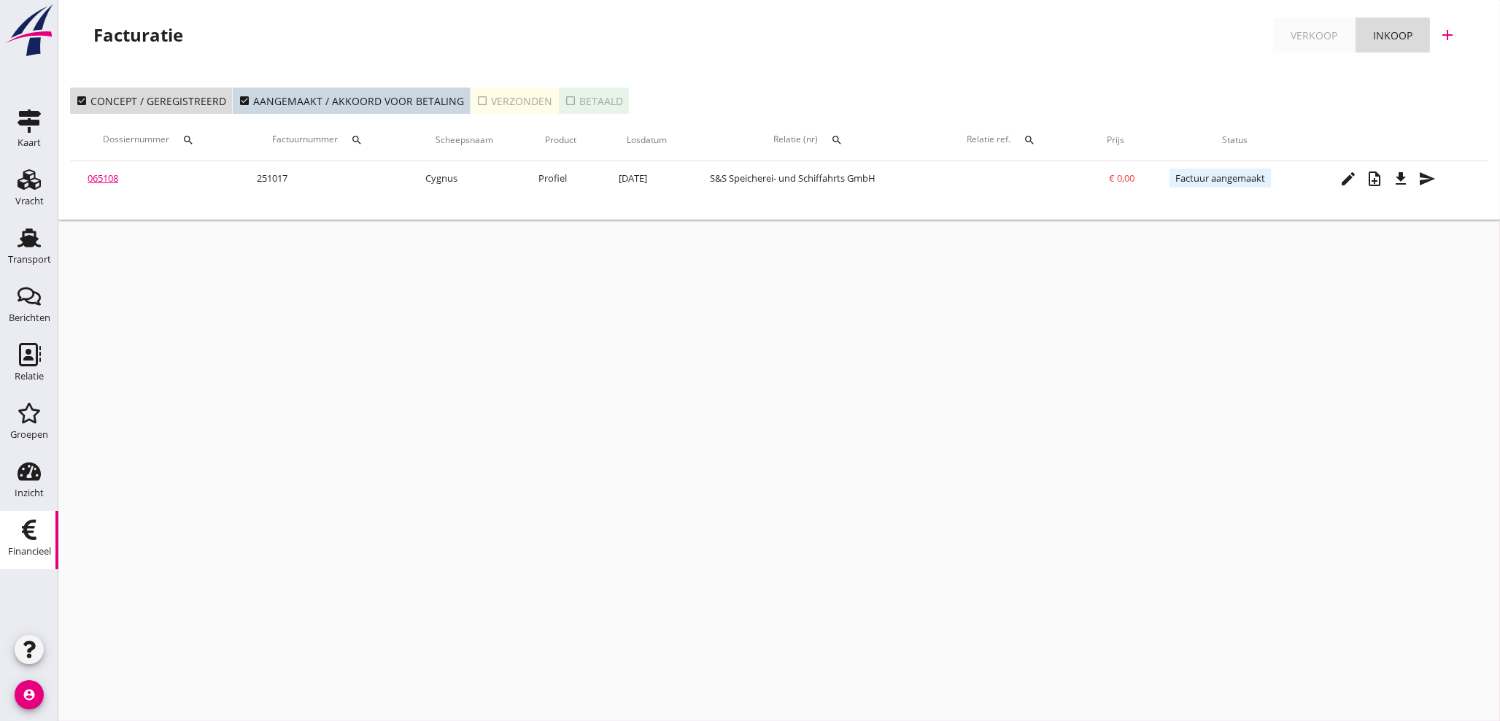
click at [1321, 28] on div "Verkoop" at bounding box center [1314, 35] width 47 height 15
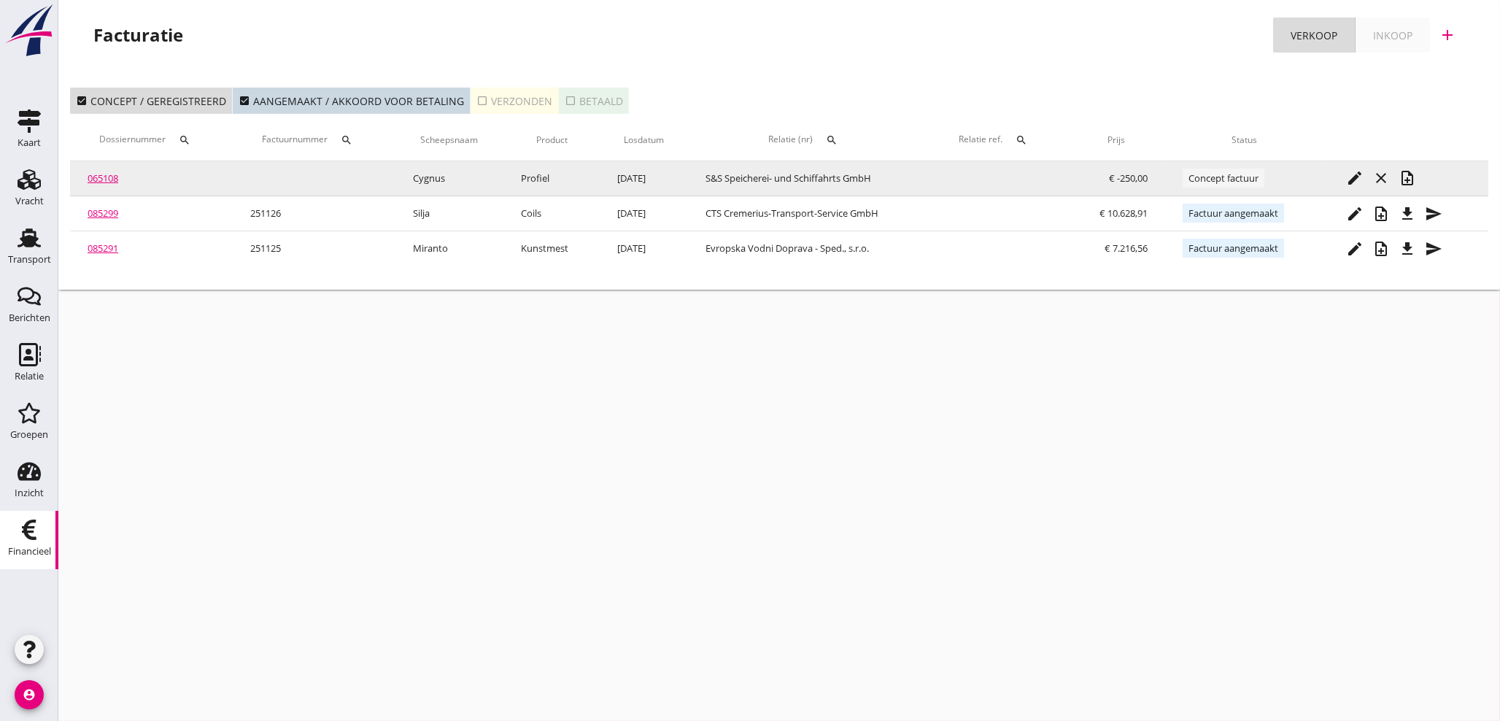
click at [1413, 179] on icon "note_add" at bounding box center [1408, 178] width 18 height 18
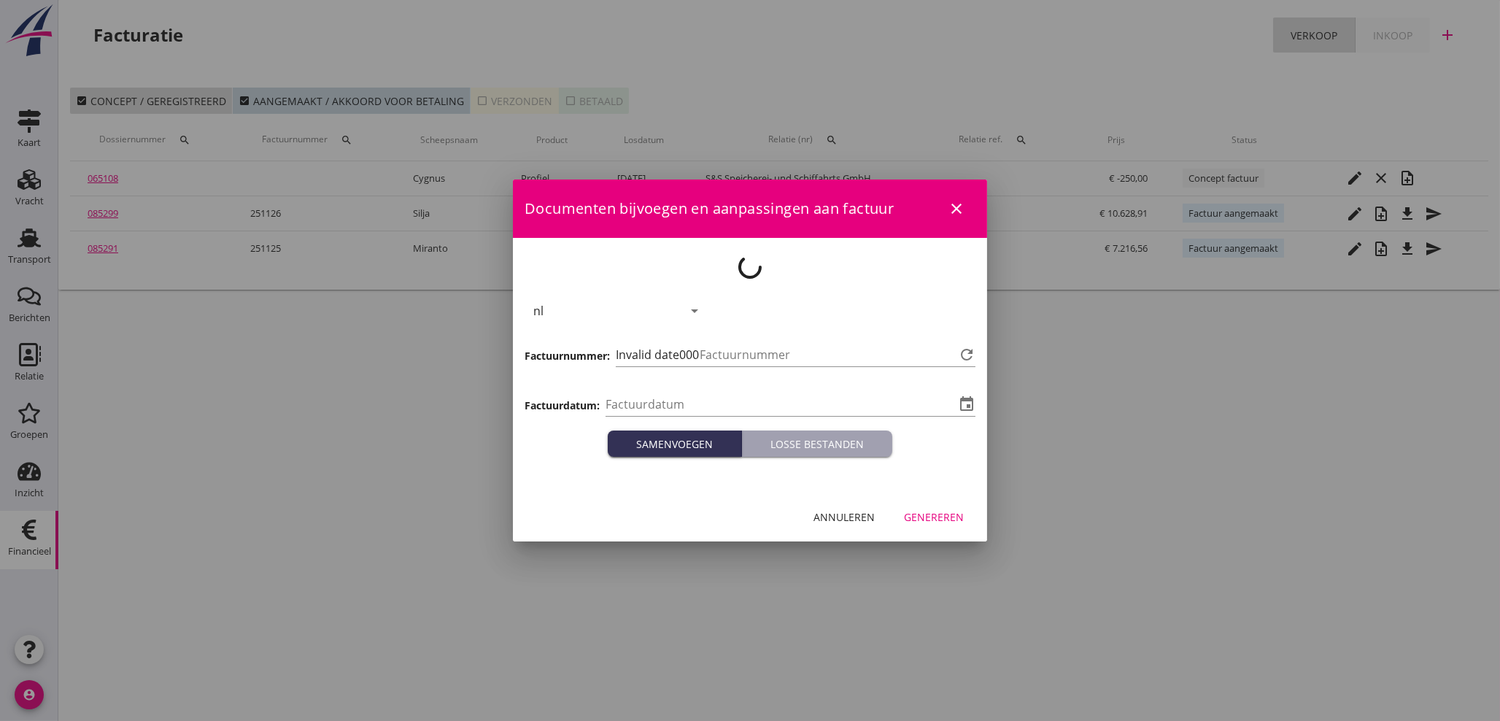
type input "[DATE]"
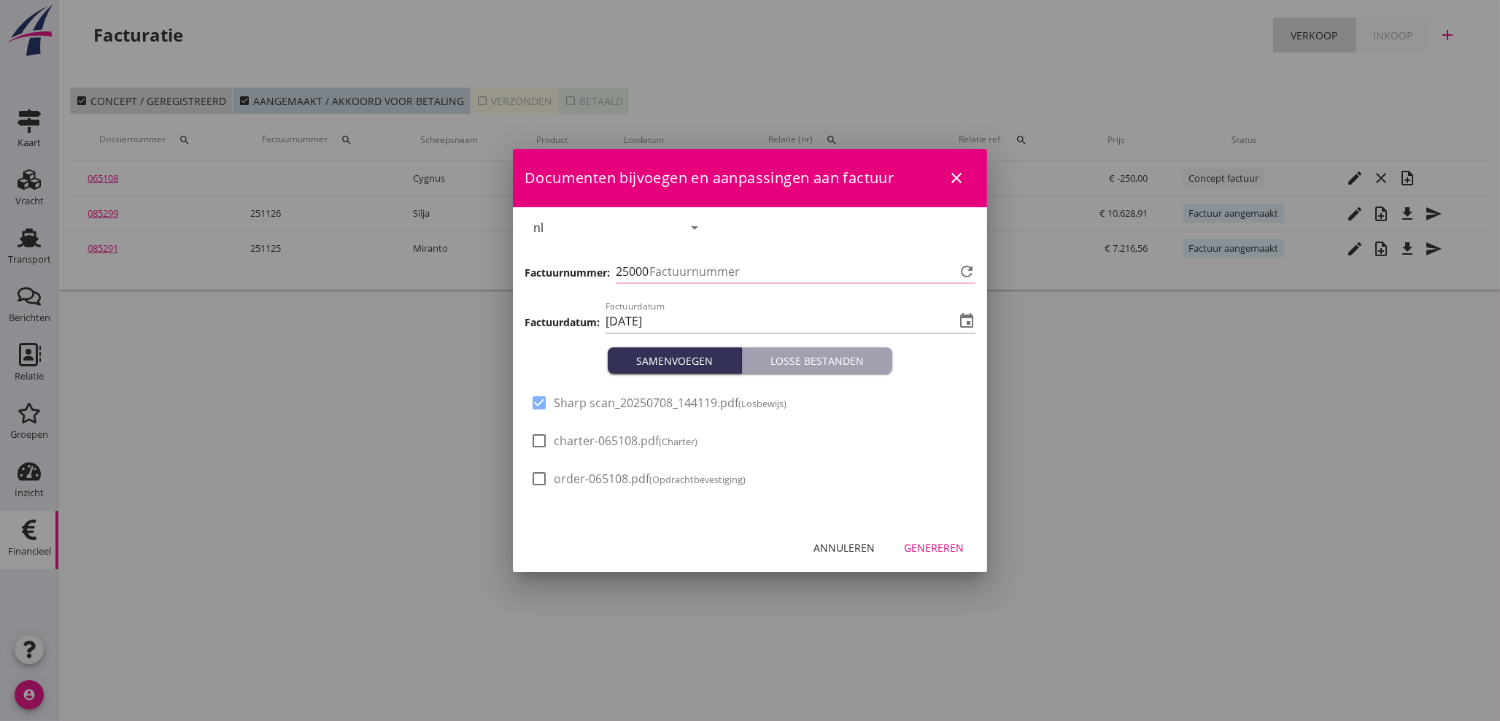
type input "1127"
click at [539, 401] on div at bounding box center [539, 402] width 25 height 25
checkbox input "false"
click at [917, 544] on div "Genereren" at bounding box center [934, 547] width 60 height 15
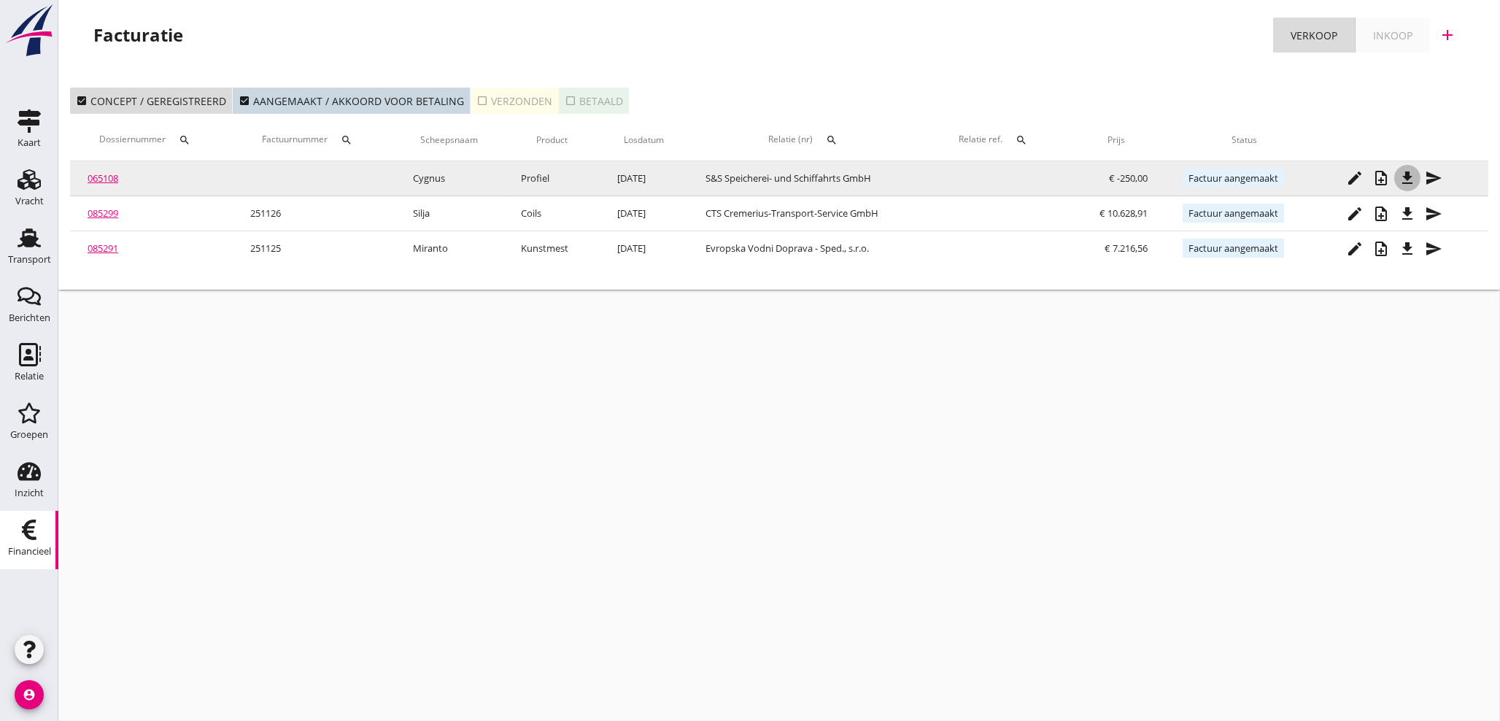
click at [1408, 179] on icon "file_download" at bounding box center [1408, 178] width 18 height 18
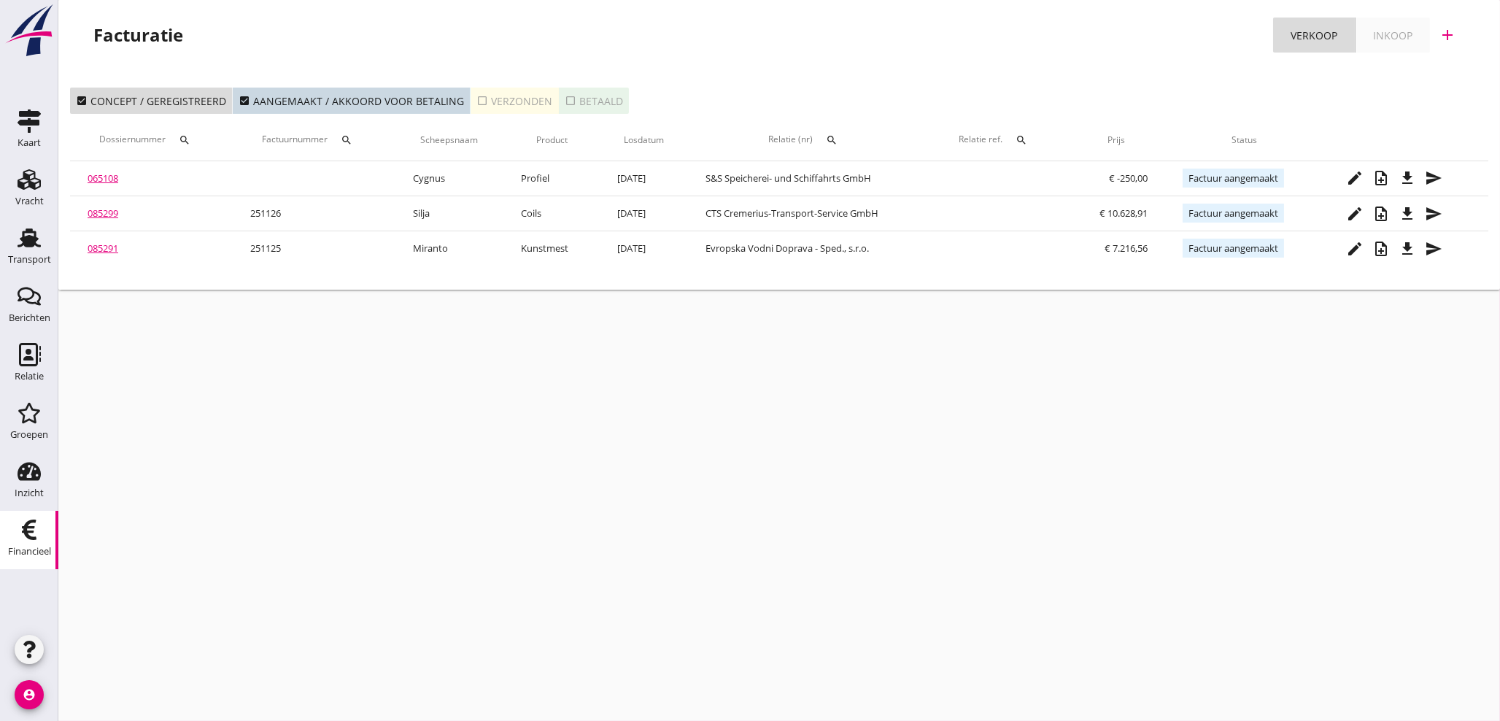
click at [38, 653] on div "button" at bounding box center [29, 649] width 29 height 29
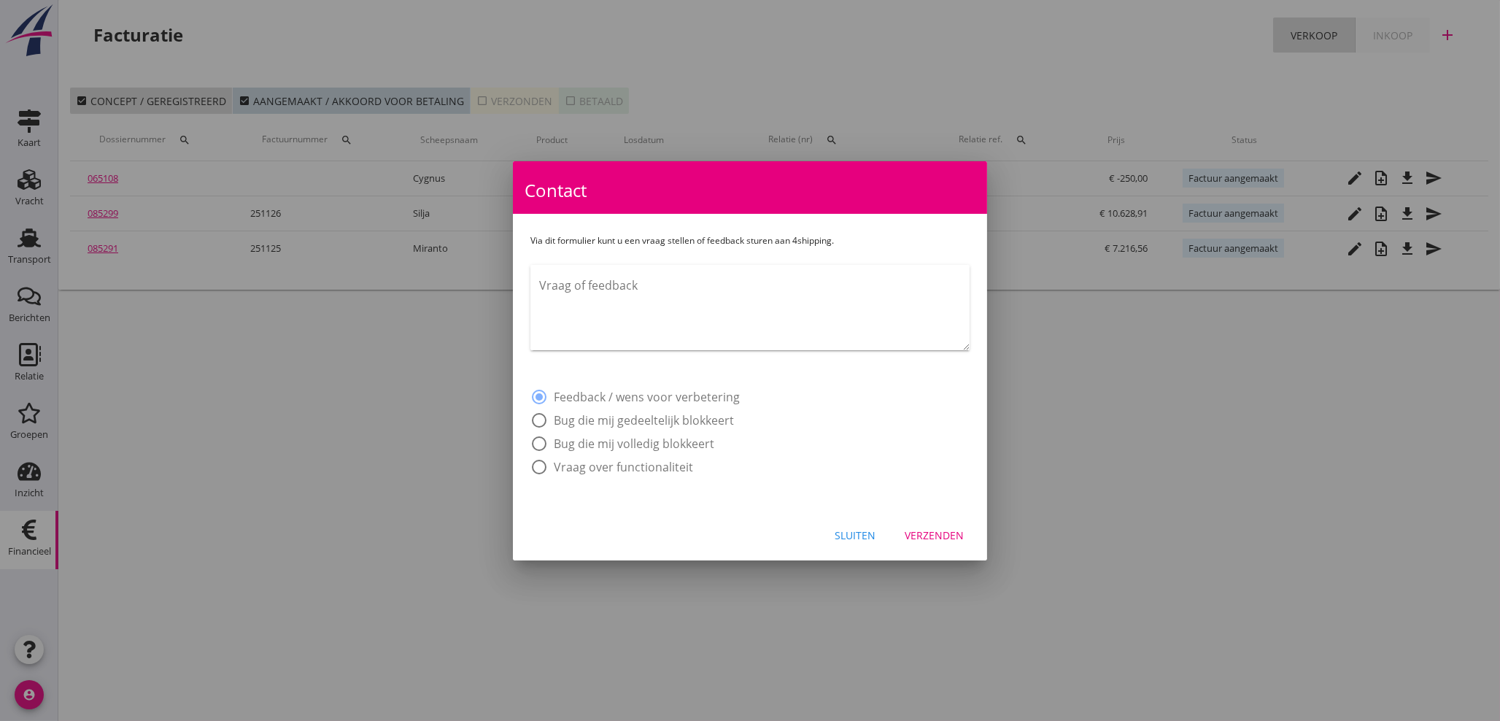
click at [632, 317] on textarea "Vraag of feedback" at bounding box center [754, 312] width 431 height 77
type textarea "H"
click at [630, 310] on textarea "Goedemiddag, Wij kunnen geen credit factuur maken aan een klant. Nu moeten wij …" at bounding box center [754, 312] width 431 height 77
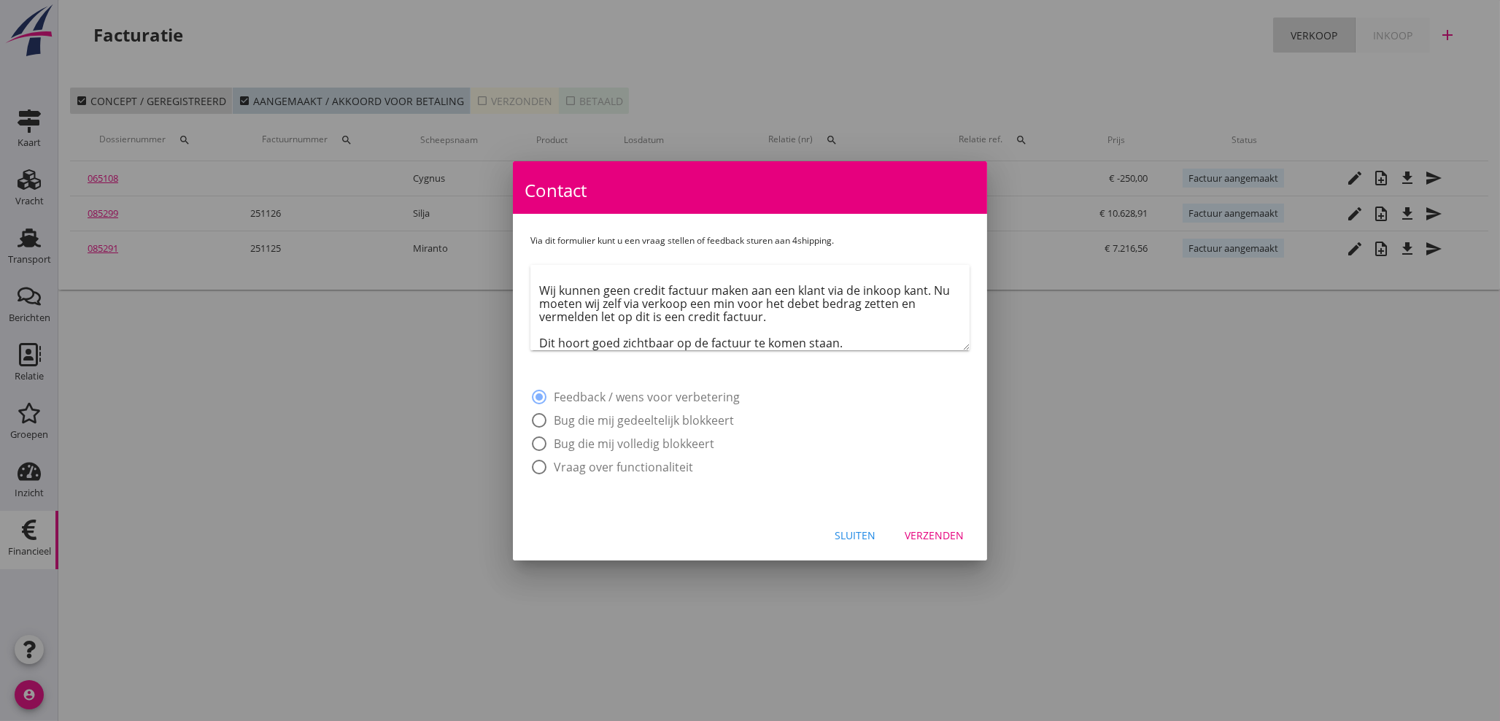
scroll to position [34, 0]
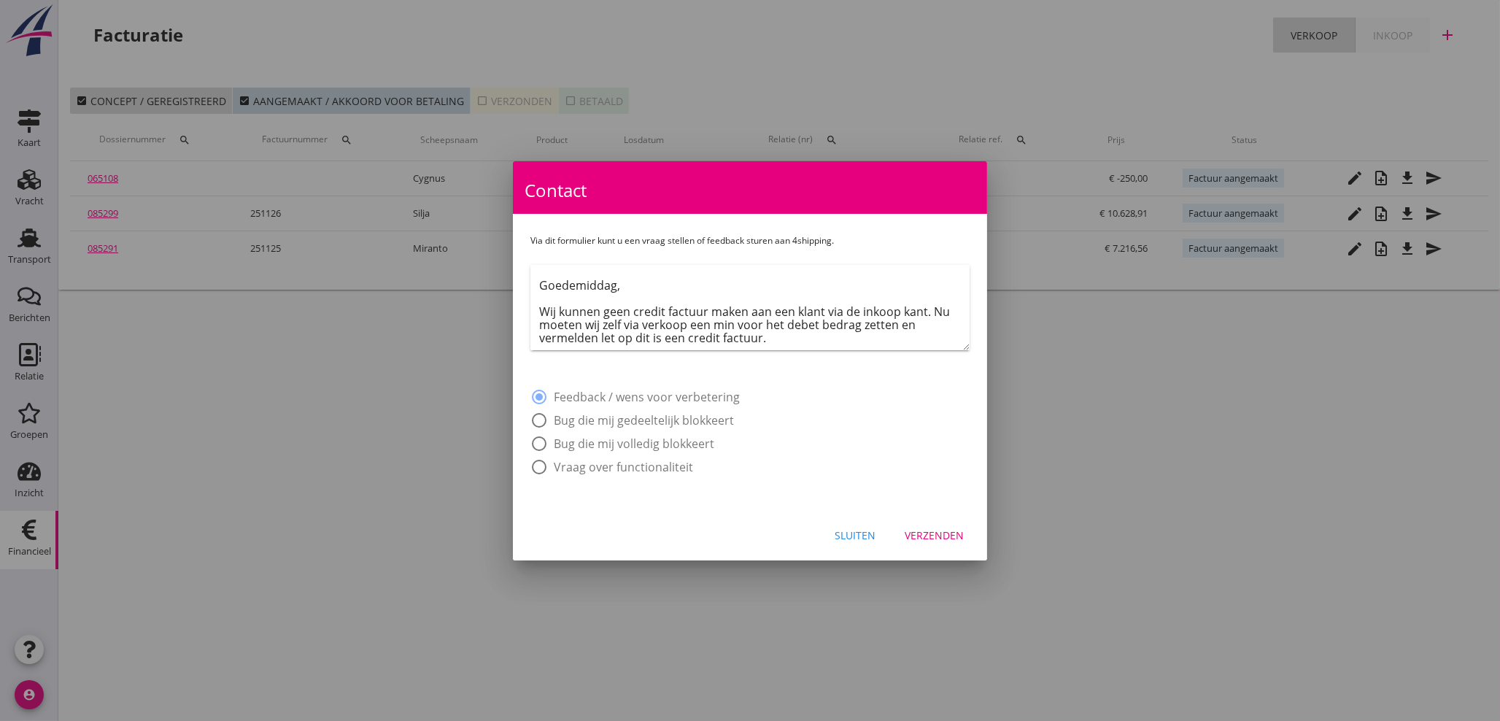
click at [706, 275] on textarea "Goedemiddag, Wij kunnen geen credit factuur maken aan een klant via de inkoop k…" at bounding box center [754, 312] width 431 height 77
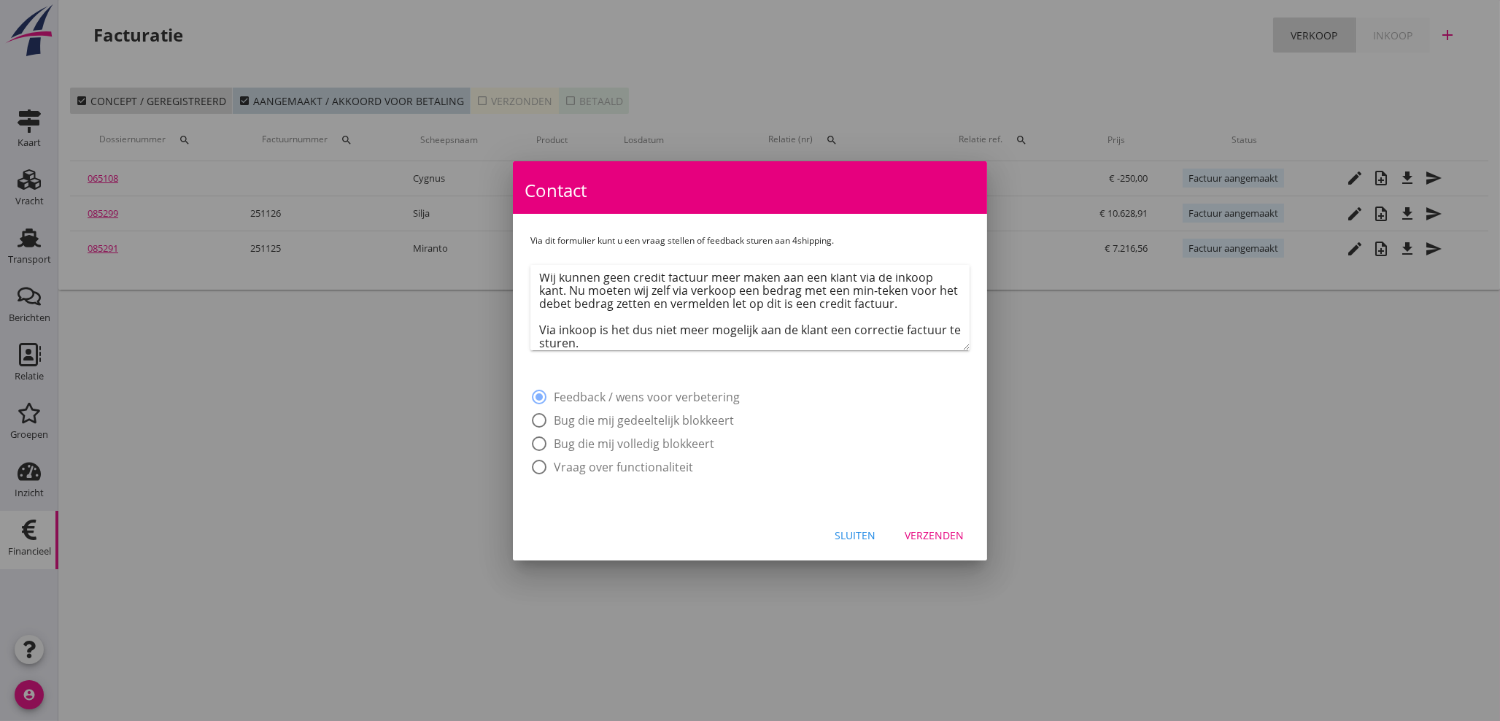
scroll to position [61, 0]
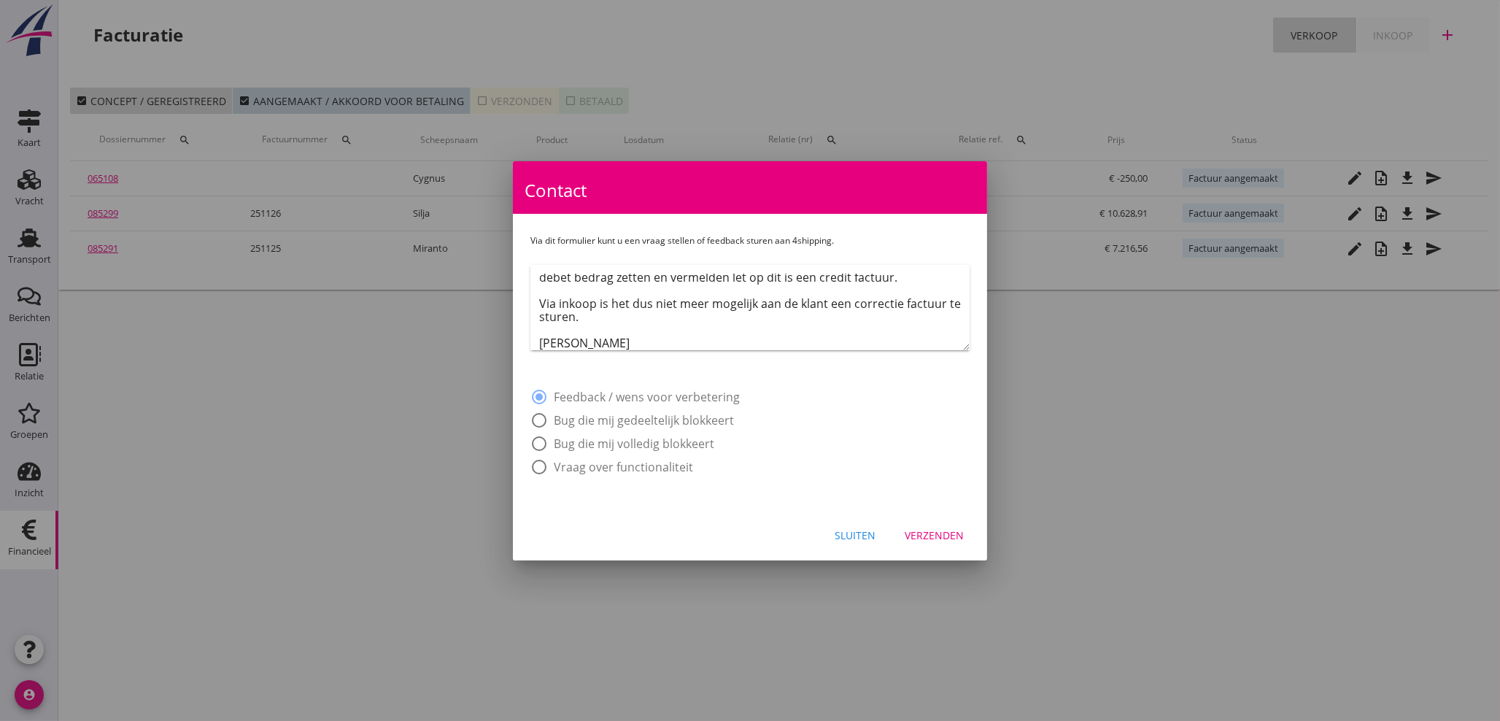
type textarea "Goedemiddag, Wij kunnen geen credit factuur meer maken aan een klant via de ink…"
drag, startPoint x: 935, startPoint y: 510, endPoint x: 922, endPoint y: 547, distance: 38.8
click at [934, 515] on div "Sluiten Verzenden" at bounding box center [750, 536] width 474 height 50
click at [928, 526] on button "Verzenden" at bounding box center [934, 535] width 82 height 26
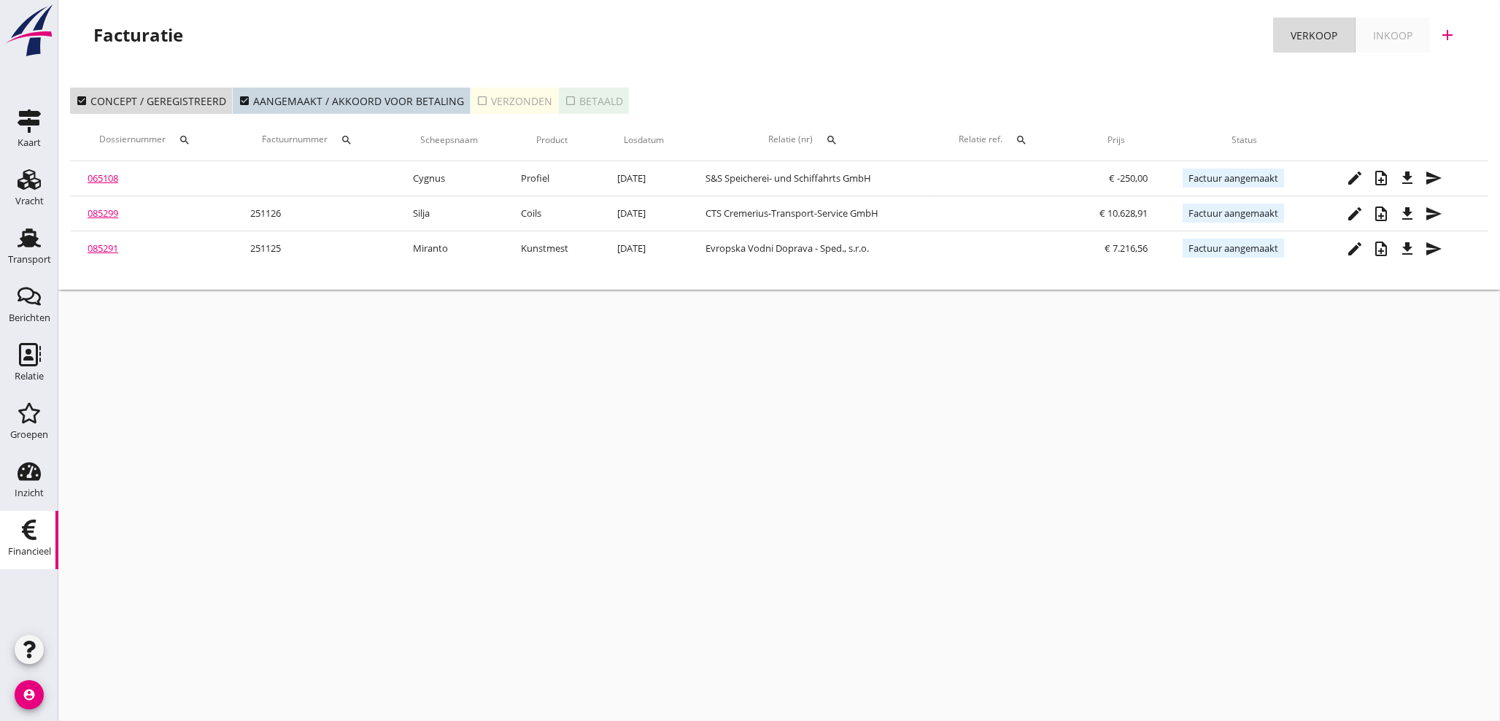
click at [536, 555] on div "cancel You are impersonating another user. Facturatie Verkoop Inkoop add check_…" at bounding box center [779, 360] width 1442 height 721
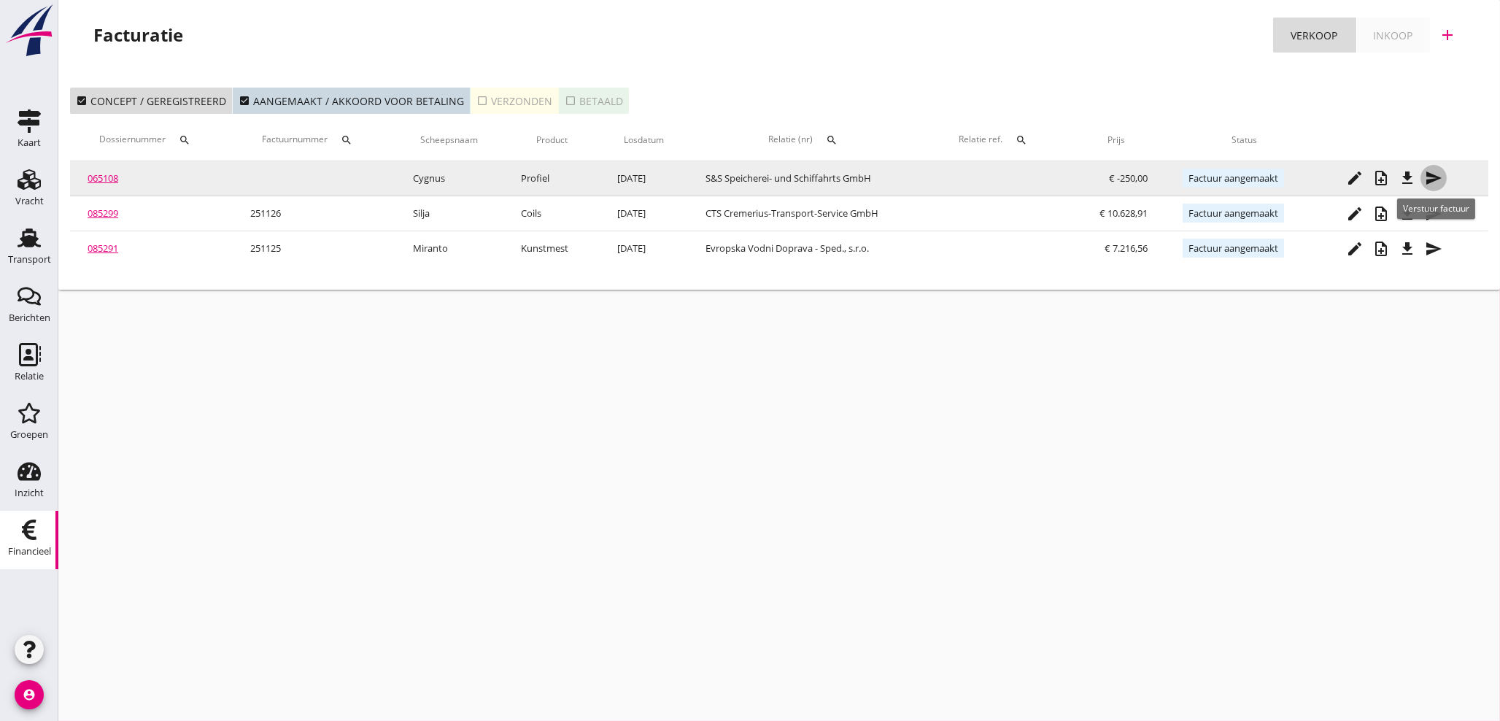
click at [1436, 178] on icon "send" at bounding box center [1434, 178] width 18 height 18
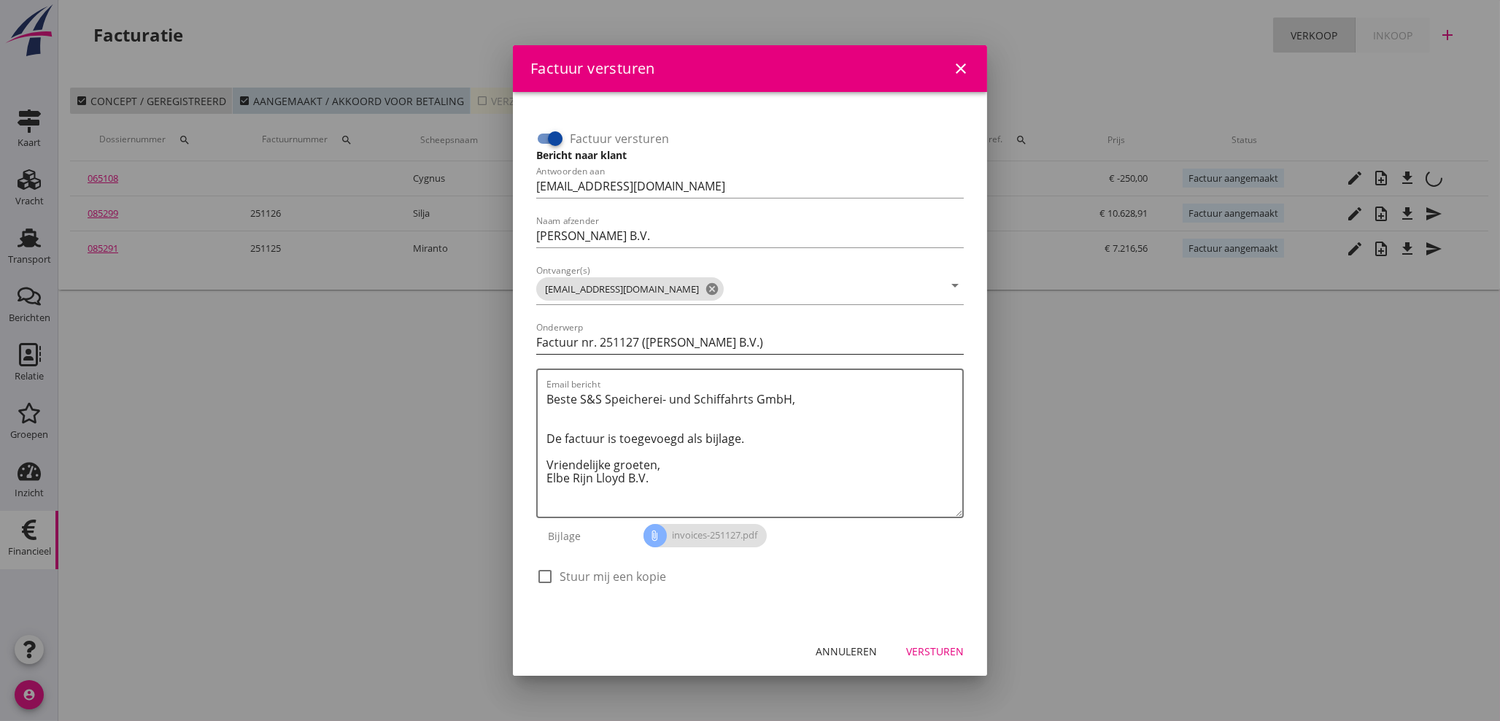
click at [537, 340] on input "Factuur nr. 251127 ([PERSON_NAME] B.V.)" at bounding box center [750, 342] width 428 height 23
type input "GUTSCHRIFT GUTSCHRIFT 251127 ([PERSON_NAME] B.V.)"
click at [547, 440] on textarea "Beste S&S Speicherei- und Schiffahrts GmbH, De factuur is toegevoegd als bijlag…" at bounding box center [755, 451] width 416 height 129
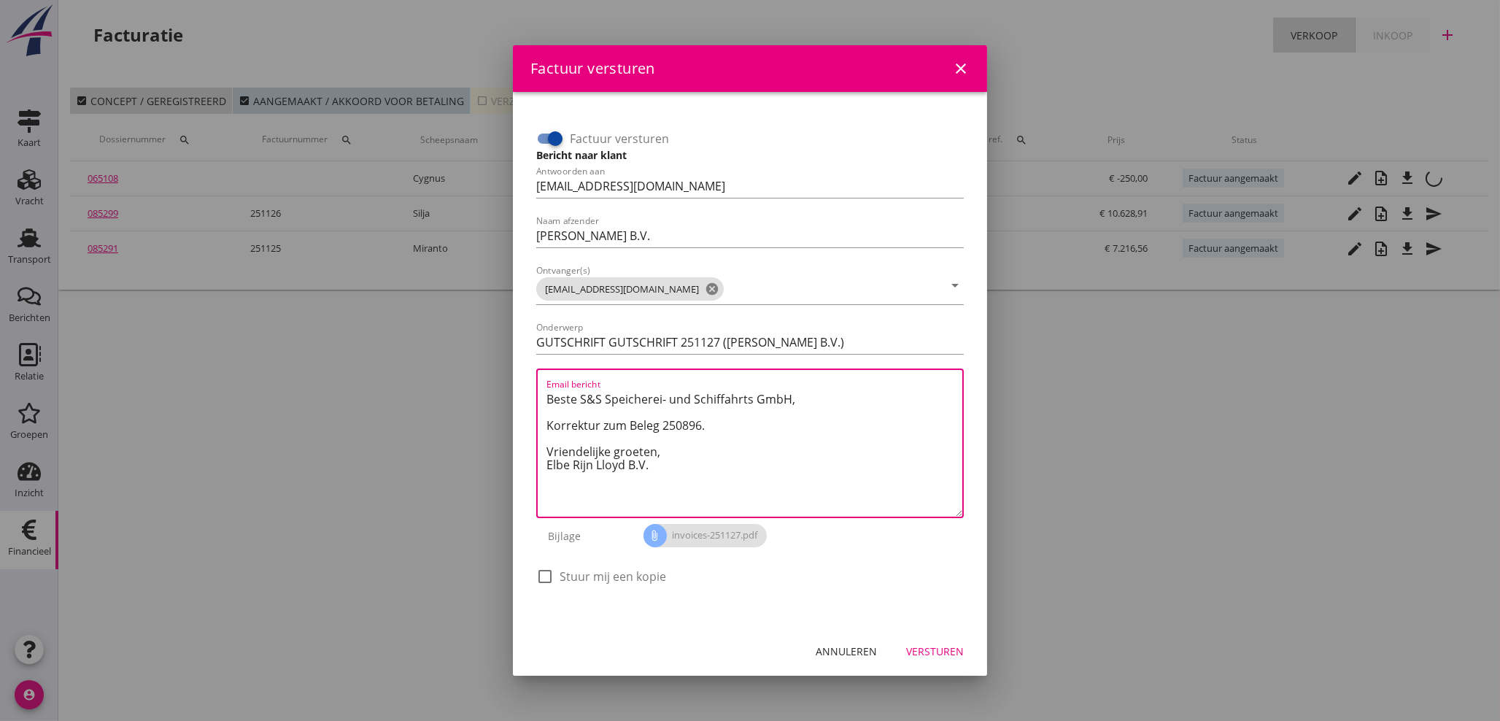
type textarea "Beste S&S Speicherei- und Schiffahrts GmbH, Korrektur zum Beleg 250896. Vriende…"
click at [865, 645] on div "Annuleren" at bounding box center [846, 651] width 61 height 15
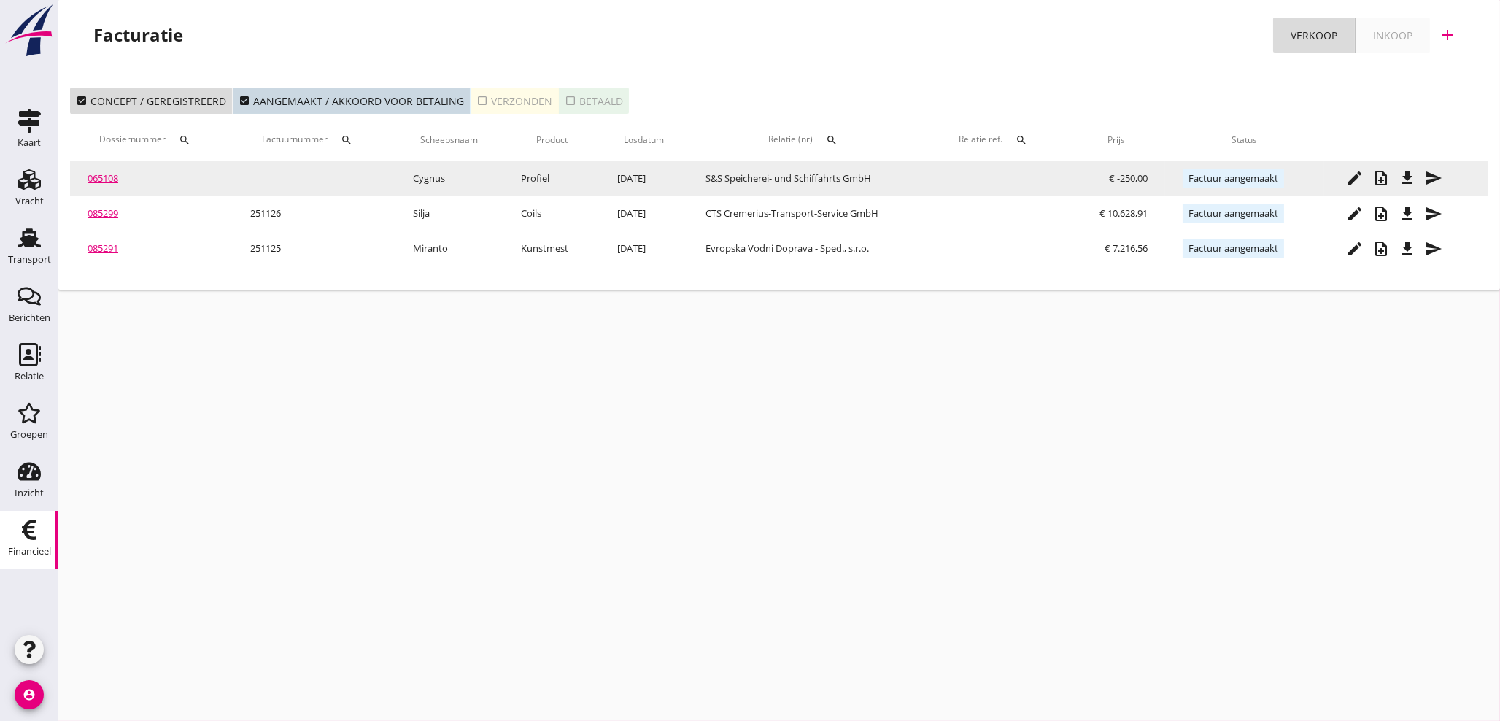
click at [1408, 174] on icon "file_download" at bounding box center [1408, 178] width 18 height 18
click at [1438, 177] on icon "send" at bounding box center [1434, 178] width 18 height 18
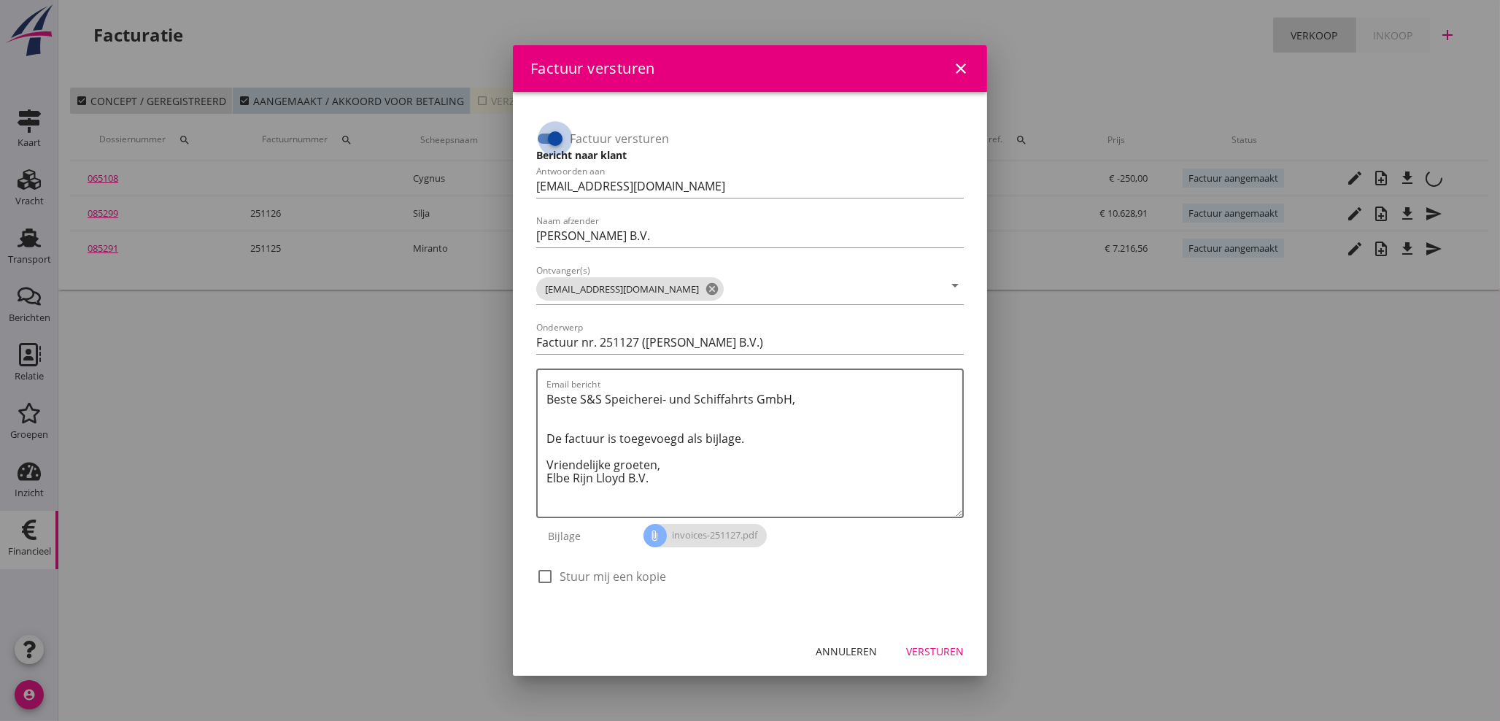
click at [556, 138] on div at bounding box center [555, 138] width 25 height 25
checkbox input "false"
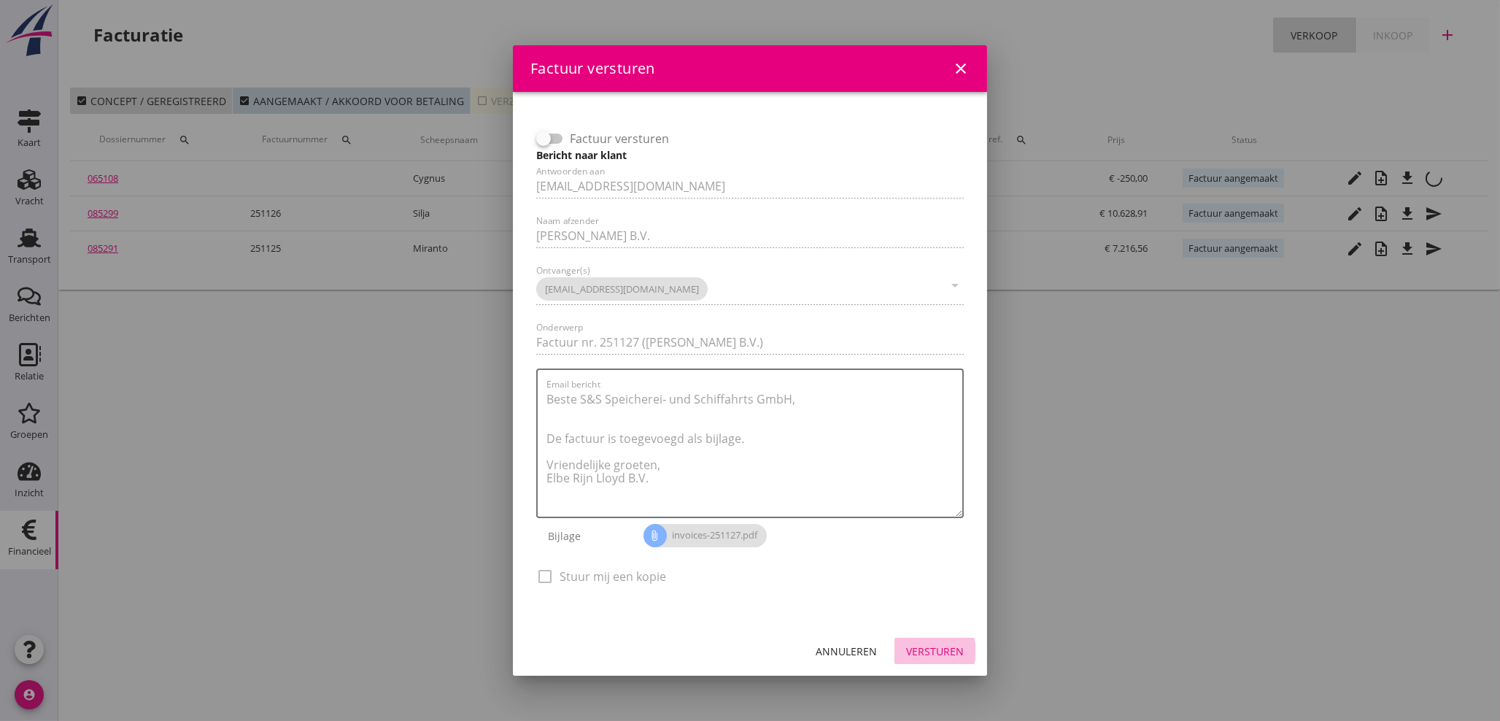
click at [934, 649] on div "Versturen" at bounding box center [935, 651] width 58 height 15
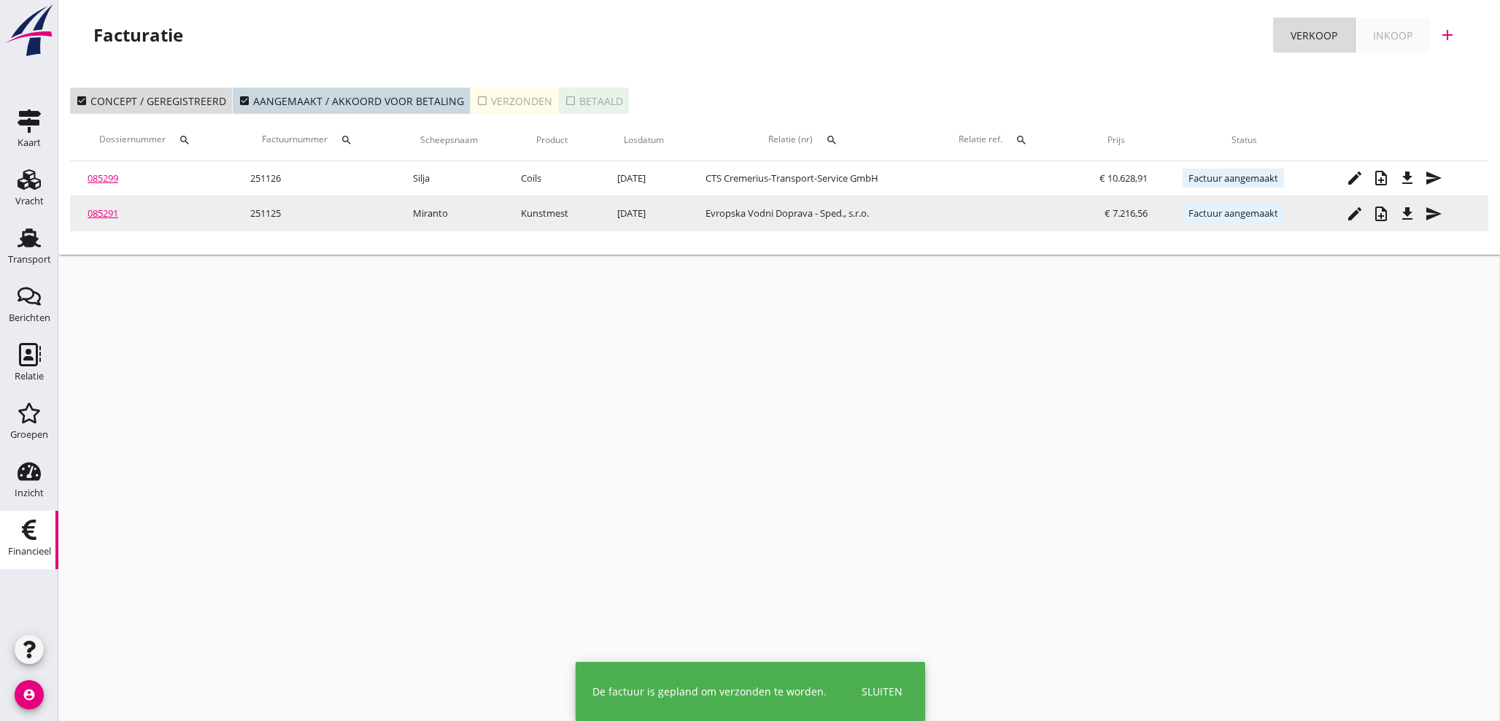
click at [1435, 219] on icon "send" at bounding box center [1434, 214] width 18 height 18
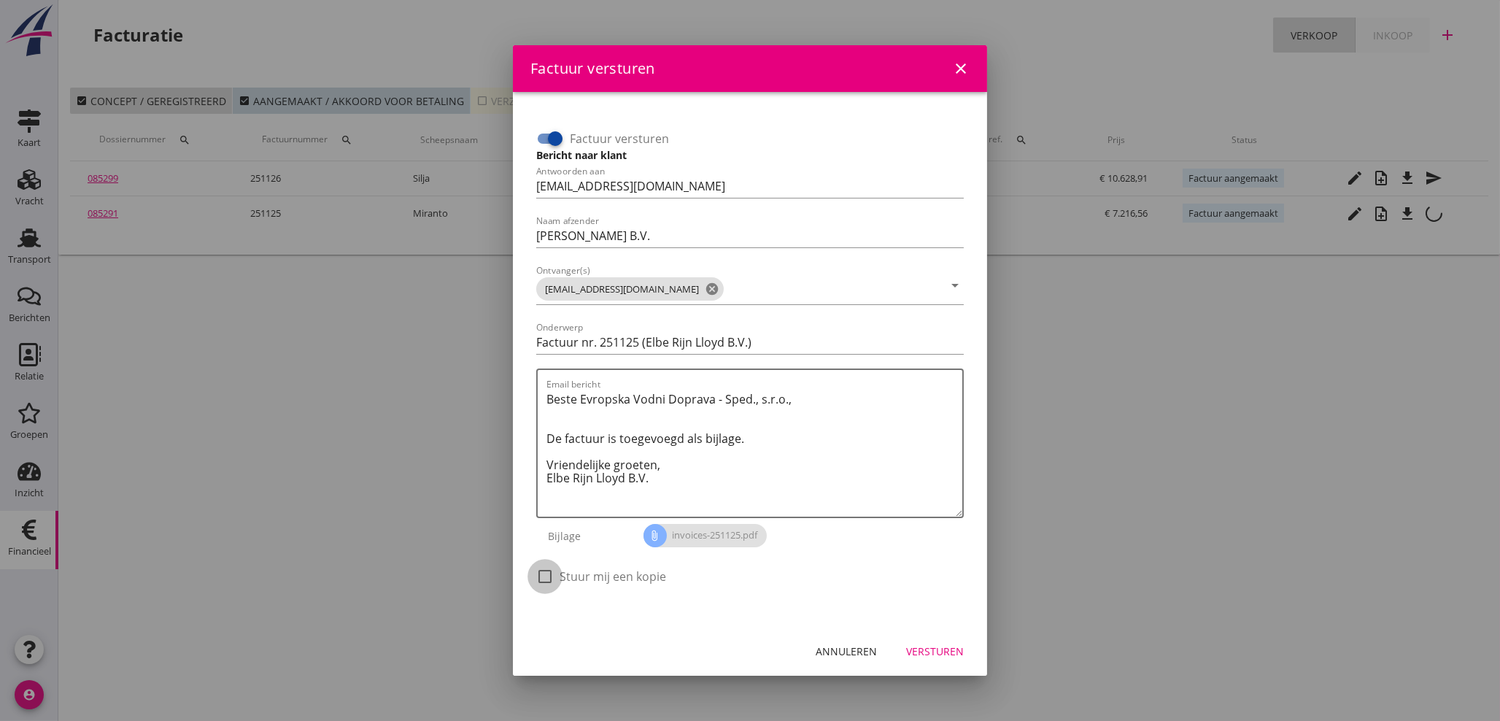
click at [541, 580] on div at bounding box center [545, 576] width 25 height 25
checkbox input "true"
click at [948, 647] on div "Versturen" at bounding box center [935, 651] width 58 height 15
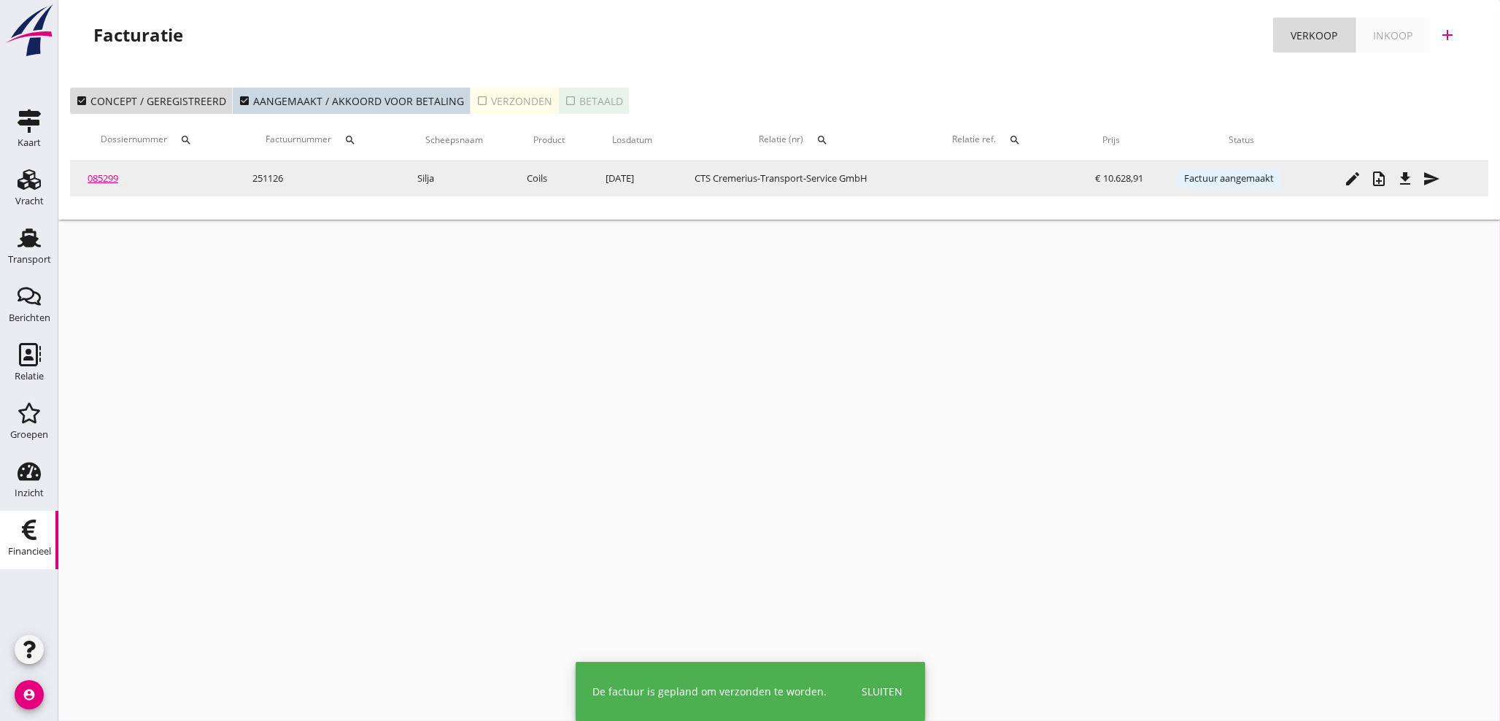
click at [1440, 181] on icon "send" at bounding box center [1432, 179] width 18 height 18
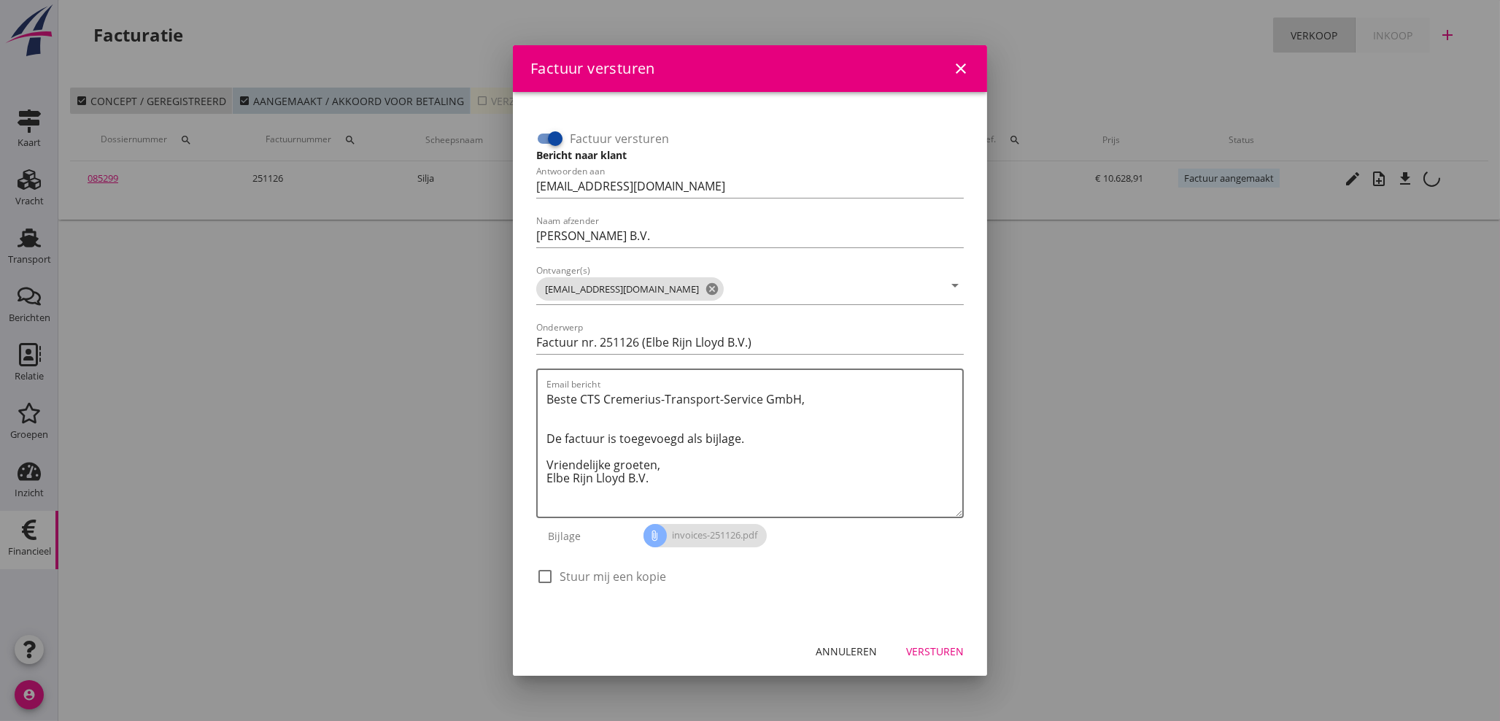
click at [544, 579] on div at bounding box center [545, 576] width 25 height 25
checkbox input "true"
click at [962, 649] on div "Versturen" at bounding box center [935, 651] width 58 height 15
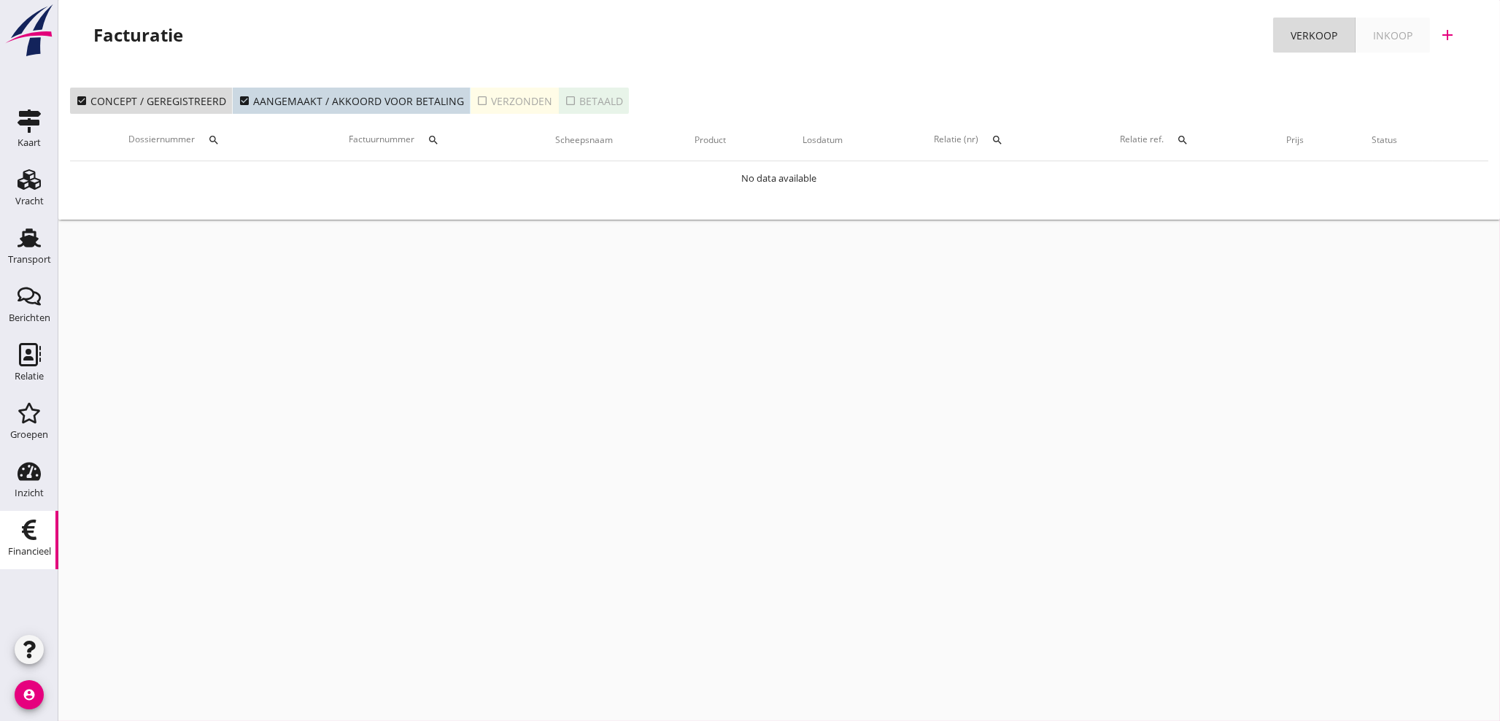
click at [31, 691] on icon "account_circle" at bounding box center [29, 694] width 29 height 29
click at [678, 518] on div "cancel You are impersonating another user. Facturatie Verkoop Inkoop add check_…" at bounding box center [779, 360] width 1442 height 721
click at [24, 237] on use at bounding box center [29, 237] width 23 height 19
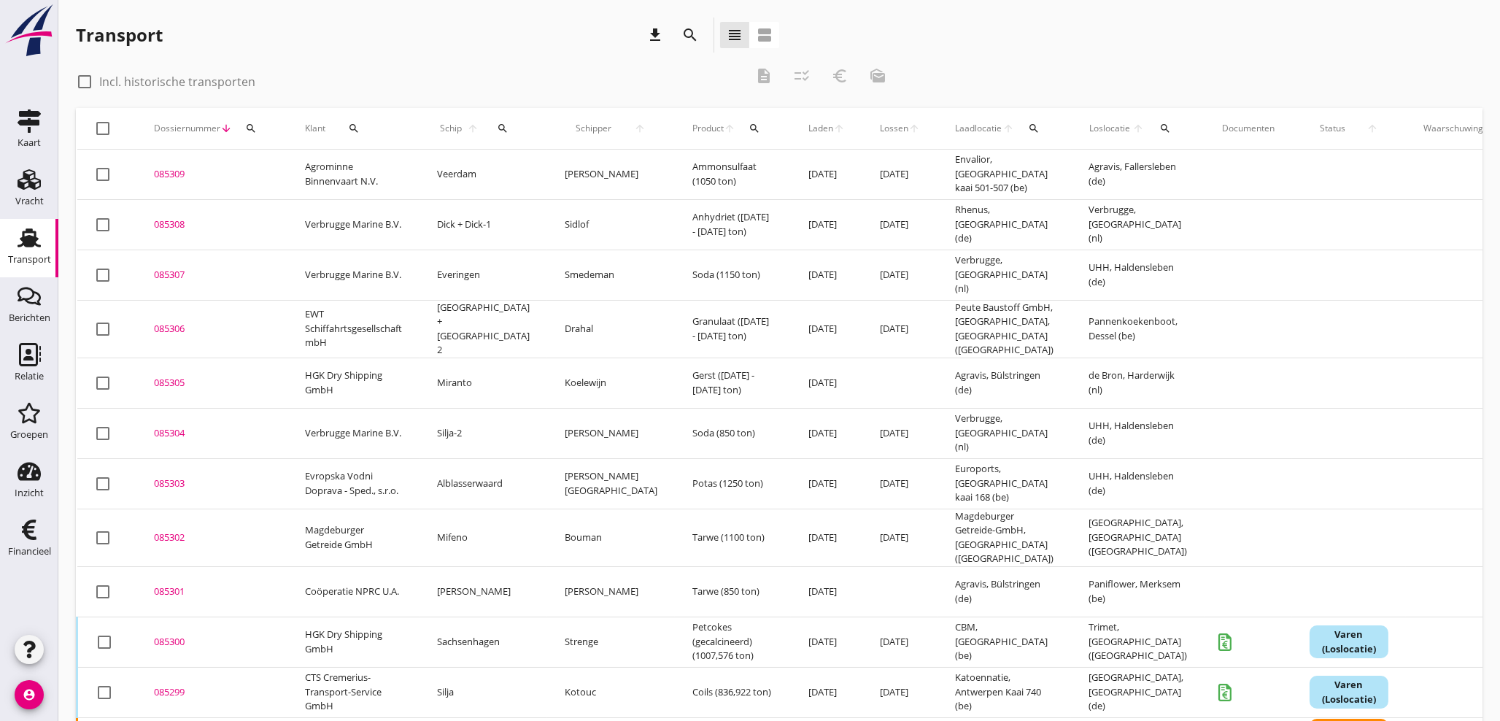
click at [249, 131] on icon "search" at bounding box center [251, 129] width 12 height 12
click at [268, 175] on input "Zoeken op dossiernummer..." at bounding box center [319, 170] width 152 height 23
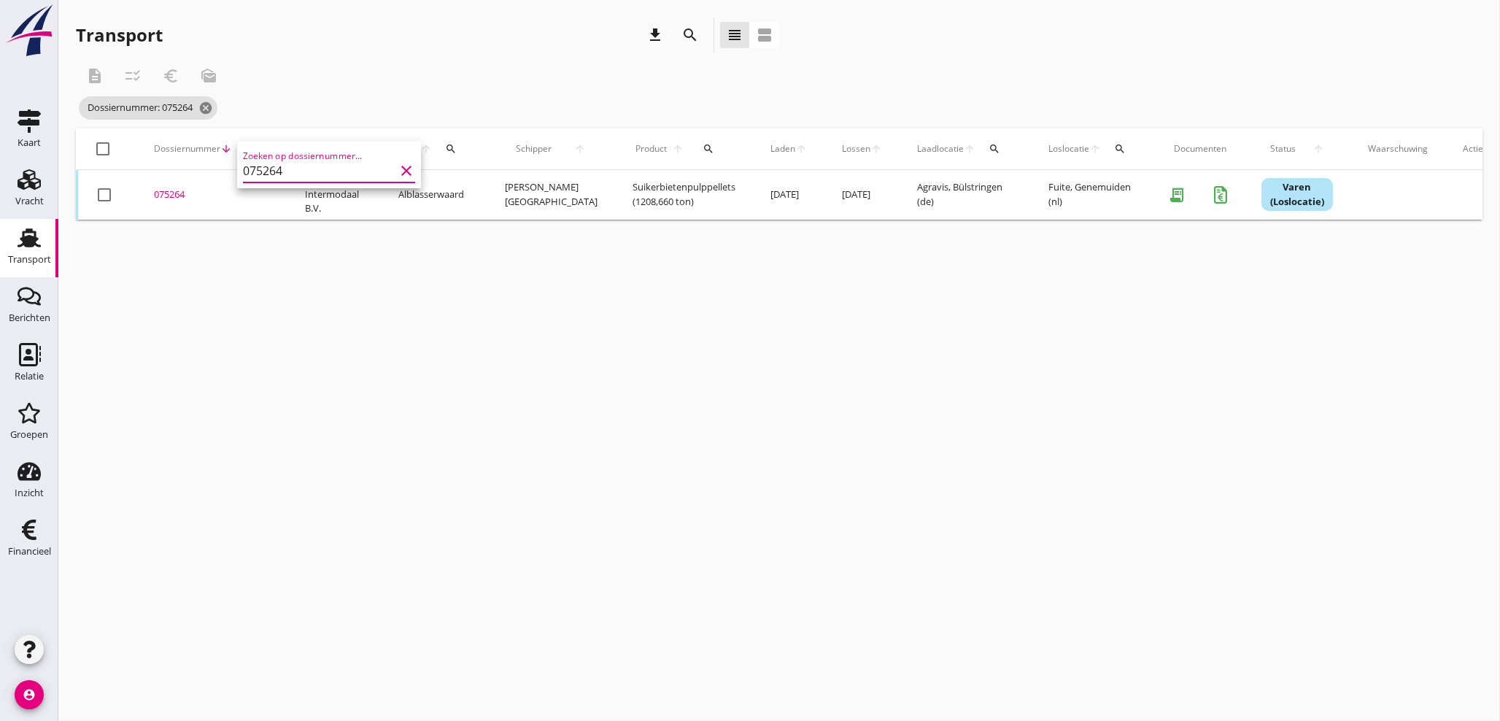
type input "075264"
click at [171, 194] on div "075264" at bounding box center [212, 195] width 116 height 15
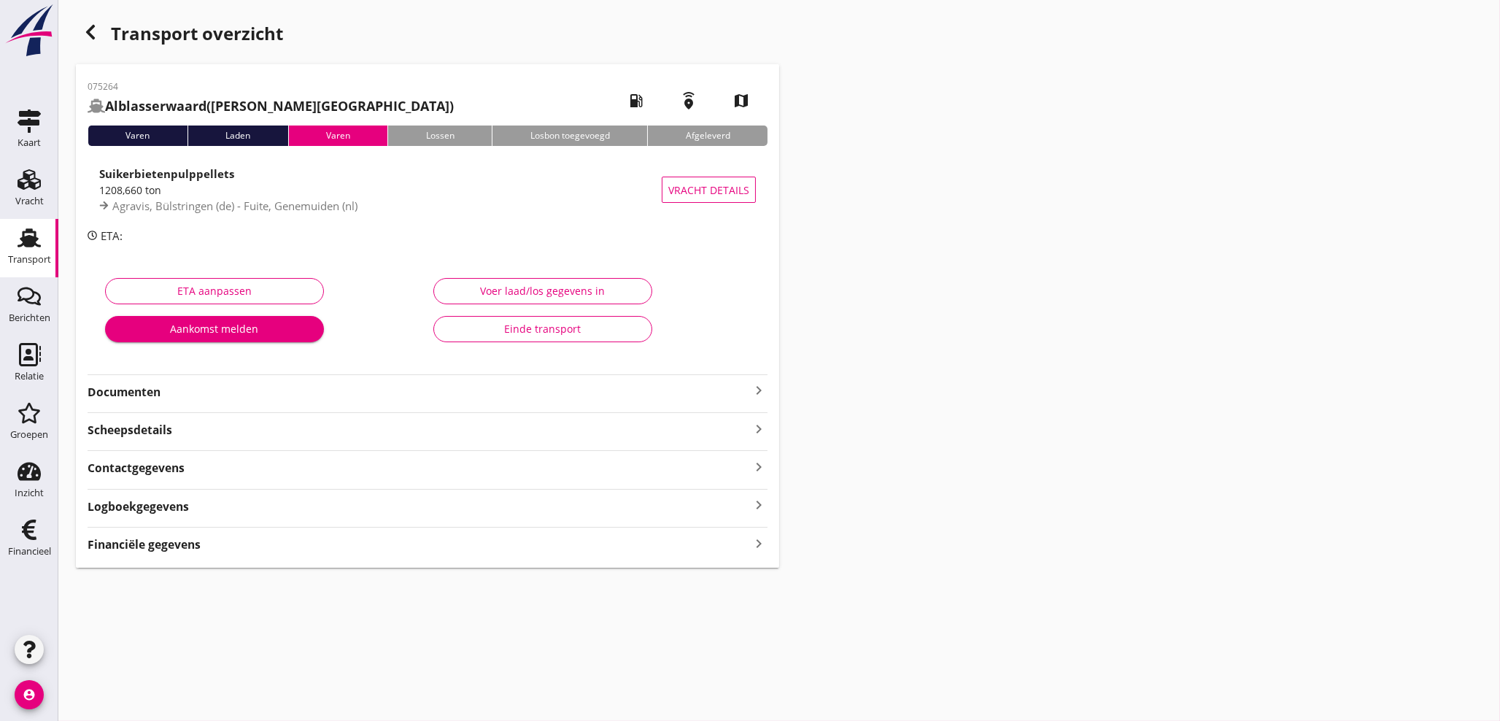
click at [756, 542] on icon "keyboard_arrow_right" at bounding box center [759, 543] width 18 height 20
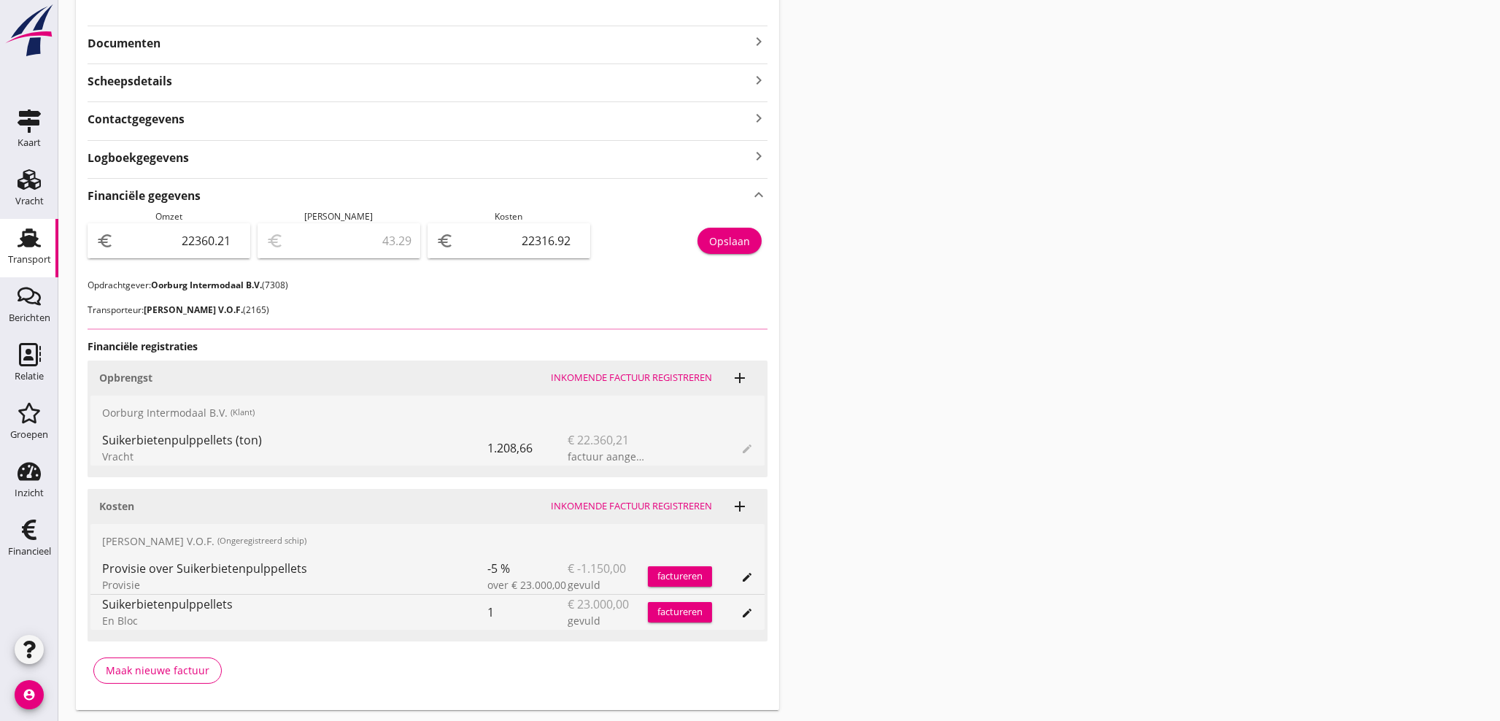
scroll to position [389, 0]
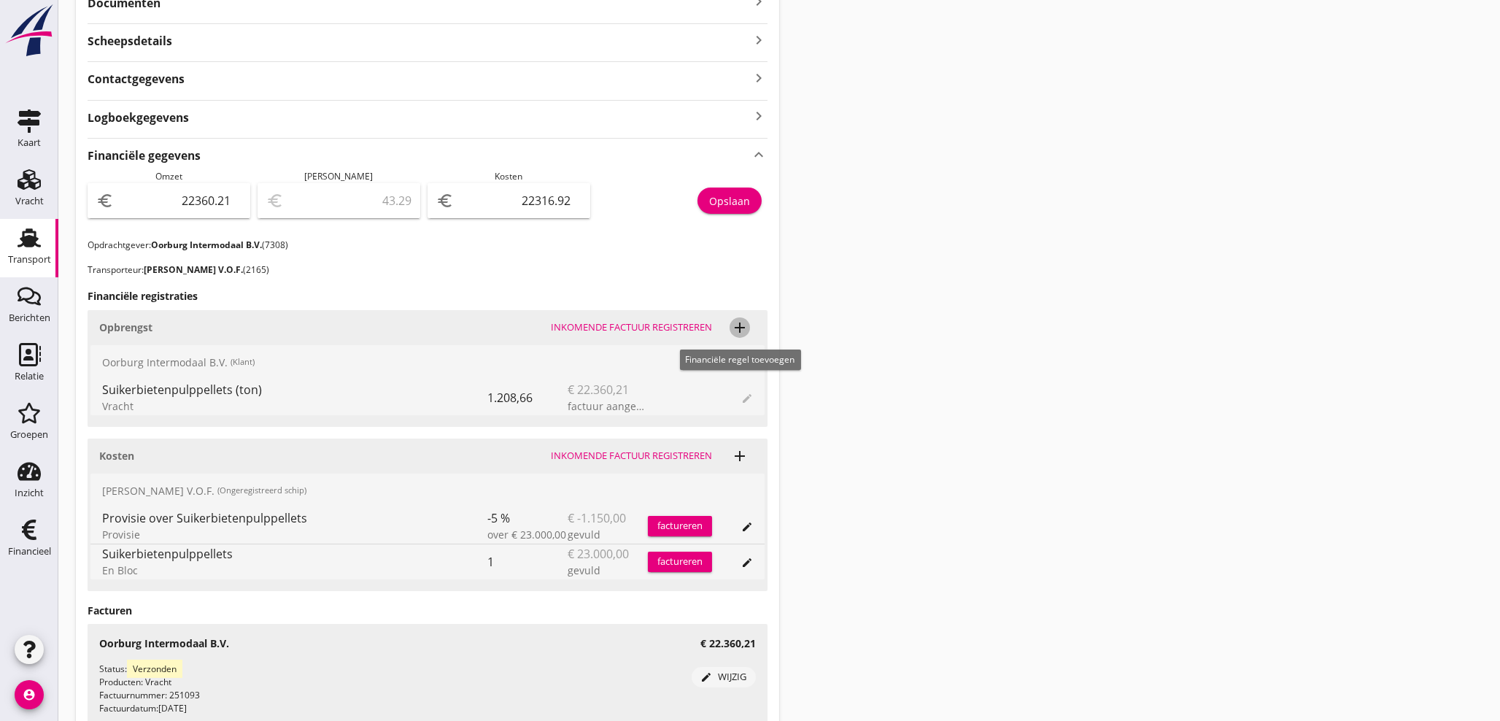
click at [741, 323] on icon "add" at bounding box center [740, 328] width 18 height 18
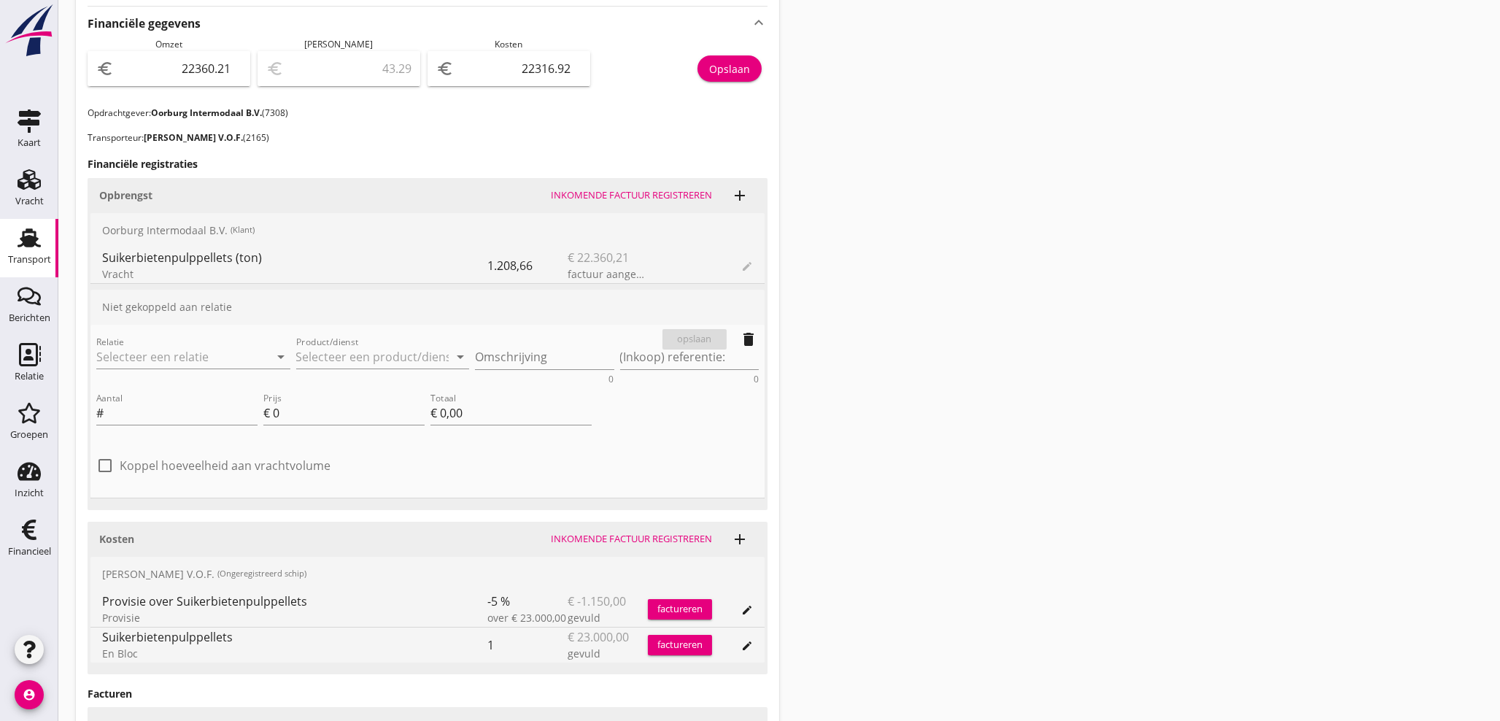
scroll to position [578, 0]
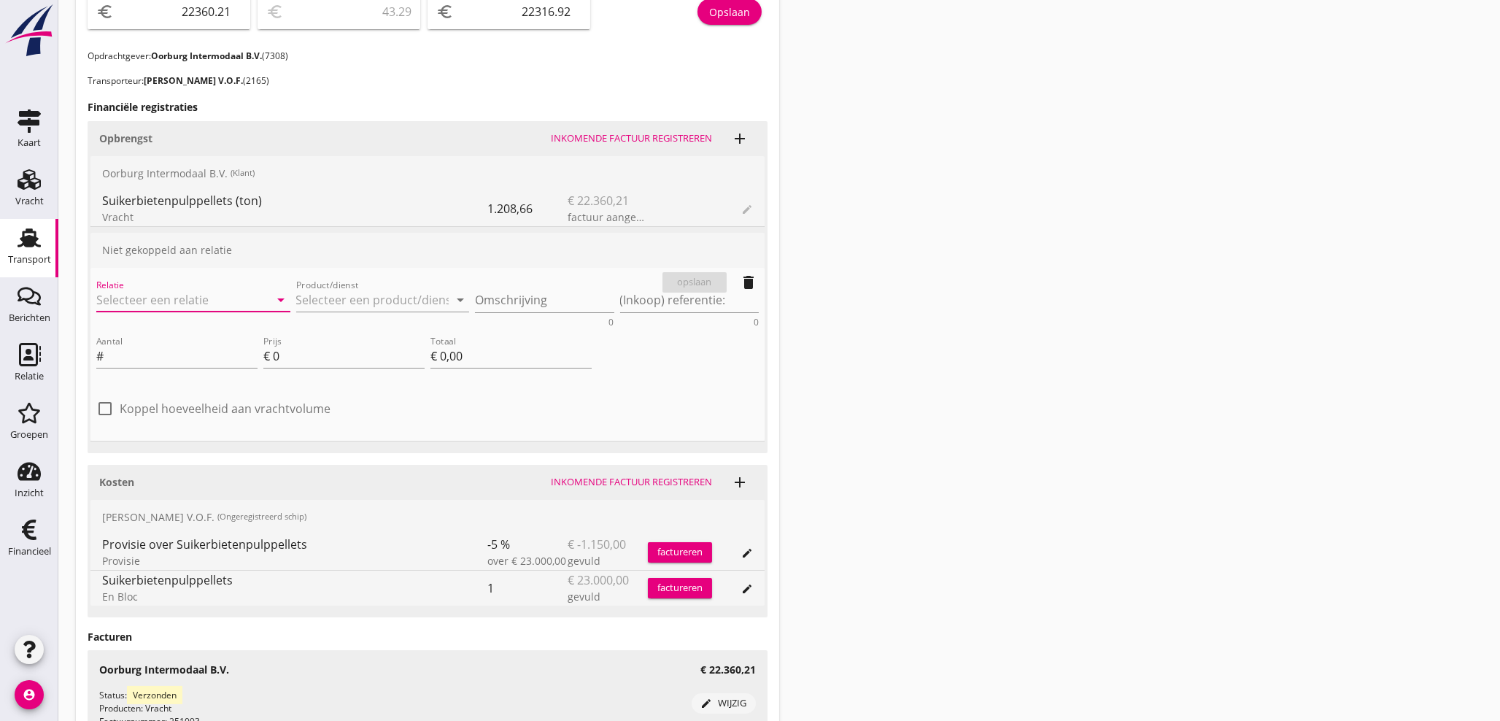
click at [183, 301] on input "Relatie" at bounding box center [172, 299] width 153 height 23
click at [155, 338] on div "7308 (Klant)" at bounding box center [193, 343] width 171 height 15
type input "Oorburg Intermodaal B.V. (7308)"
click at [323, 298] on input "Product/dienst" at bounding box center [372, 299] width 153 height 23
click at [322, 341] on div "Liggeld" at bounding box center [383, 336] width 150 height 18
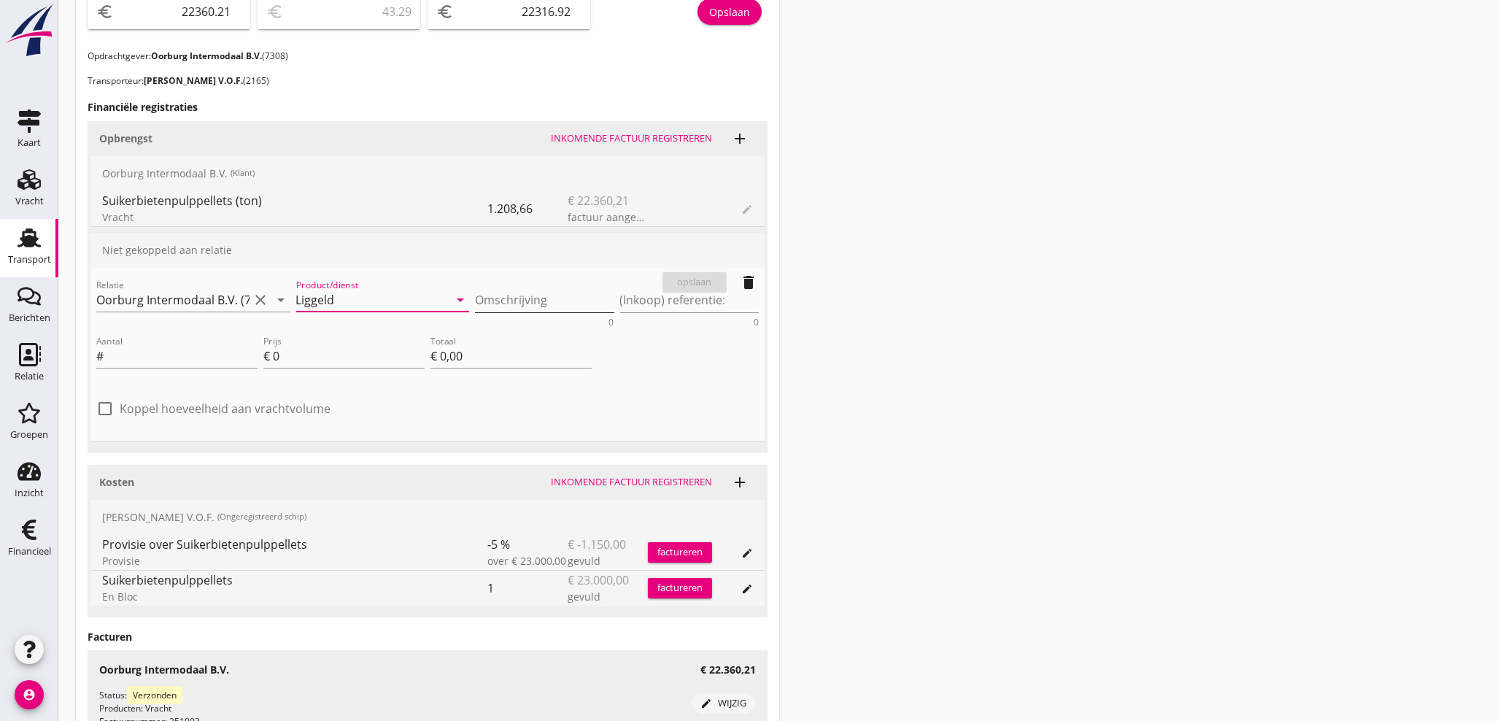
type input "Liggeld"
click at [514, 309] on div "Omschrijving" at bounding box center [544, 300] width 139 height 24
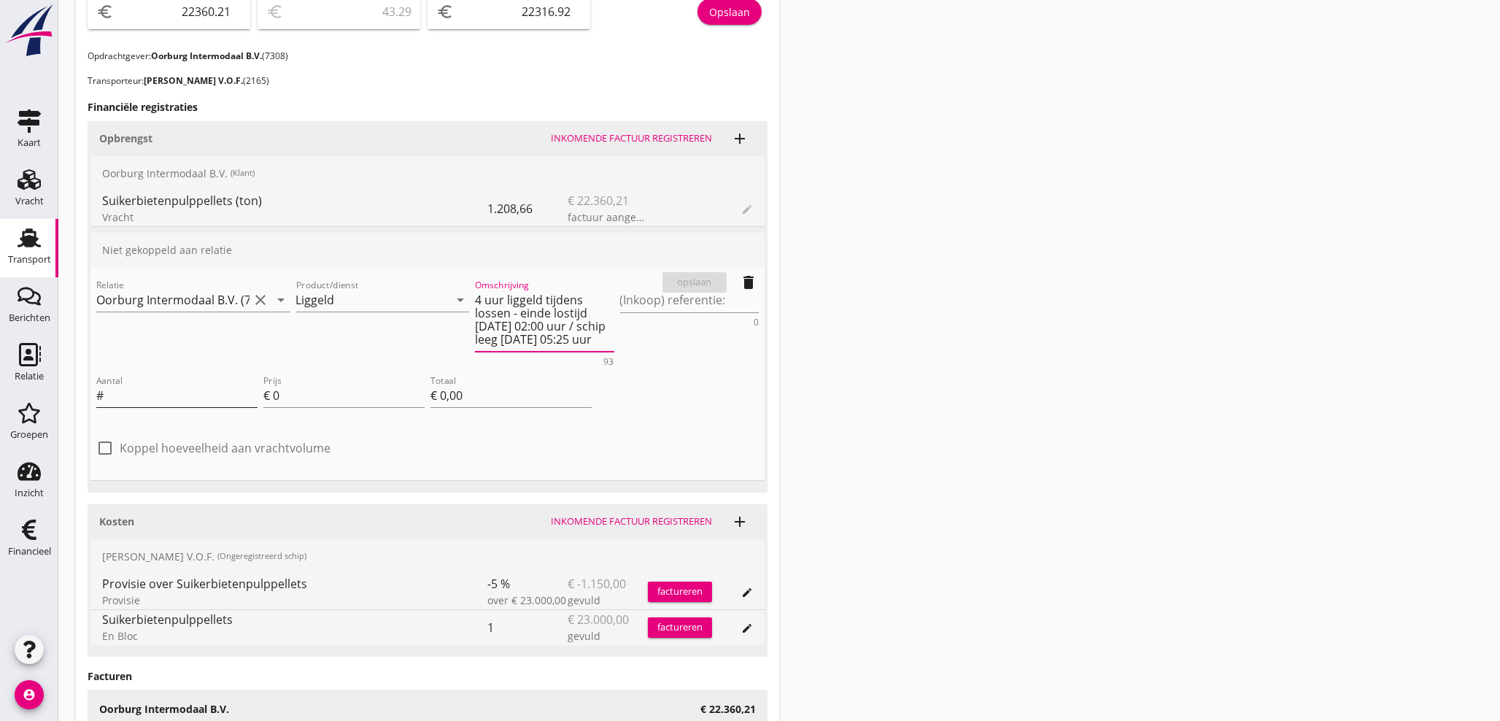
type textarea "4 uur liggeld tijdens lossen - einde lostijd [DATE] 02:00 uur / schip leeg [DAT…"
click at [177, 401] on input "Aantal" at bounding box center [182, 395] width 151 height 23
type input "4"
type input "3"
type input "€ 12,00"
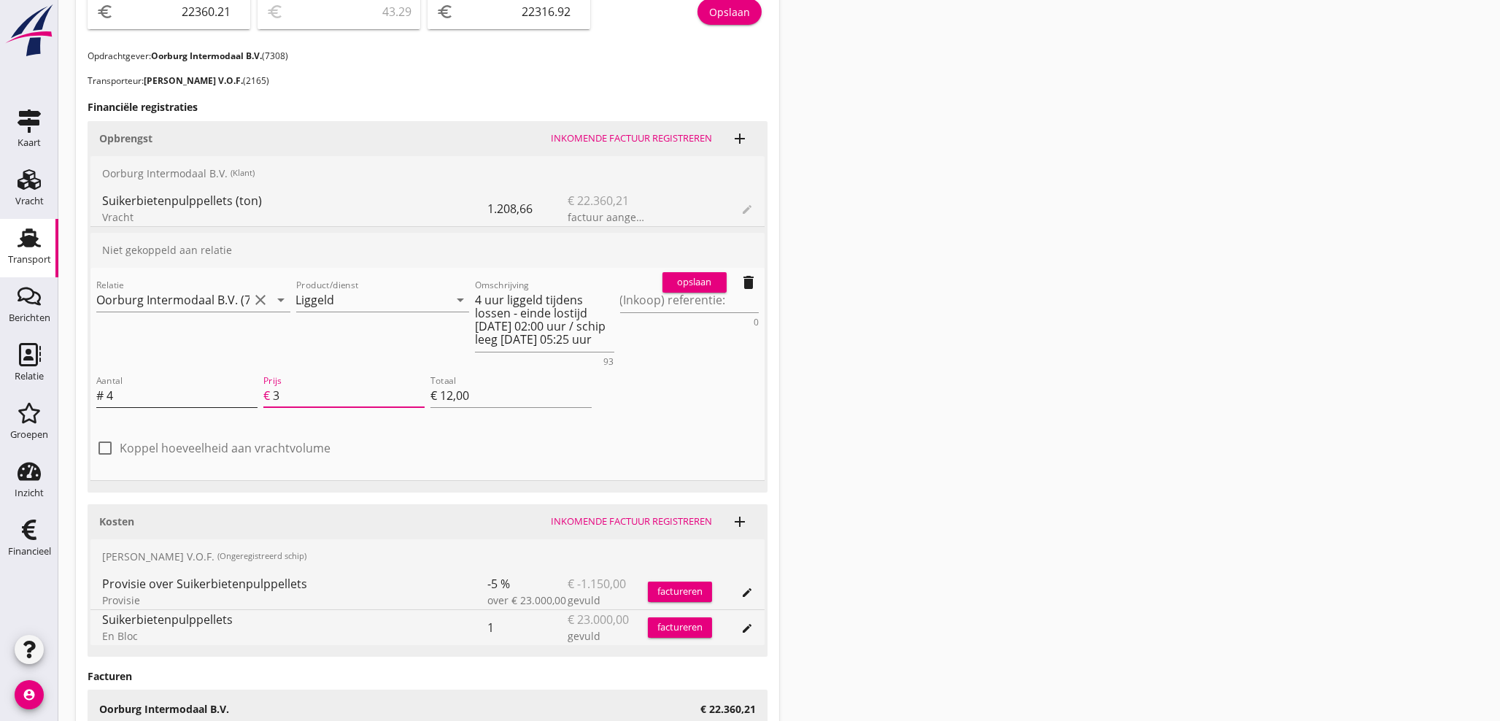
type input "38"
type input "€ 152,00"
type input "€ 0,00"
type input "38.9"
type input "€ 155,60"
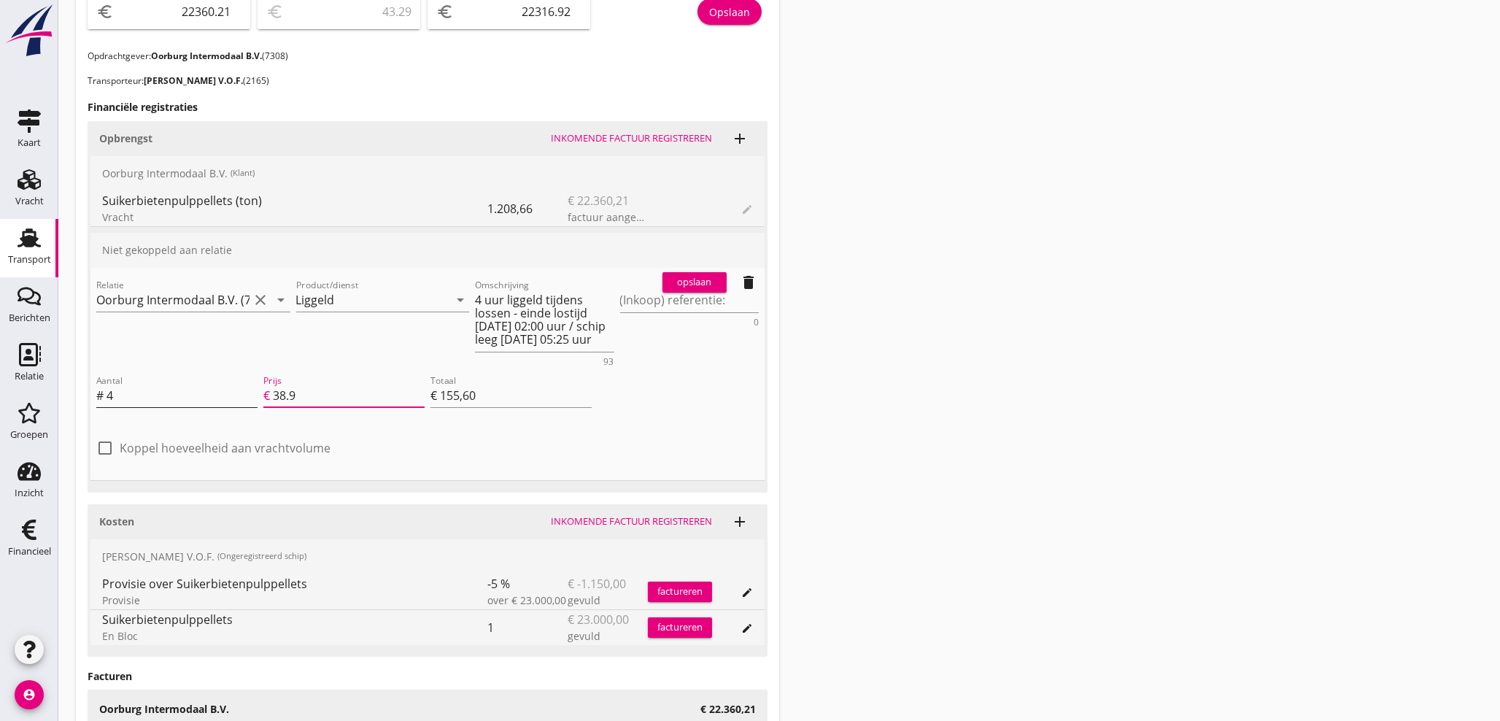
type input "38.91"
type input "€ 155,64"
type input "38.91"
click at [680, 304] on textarea "(Inkoop) referentie:" at bounding box center [689, 300] width 139 height 24
type textarea "15053CZ"
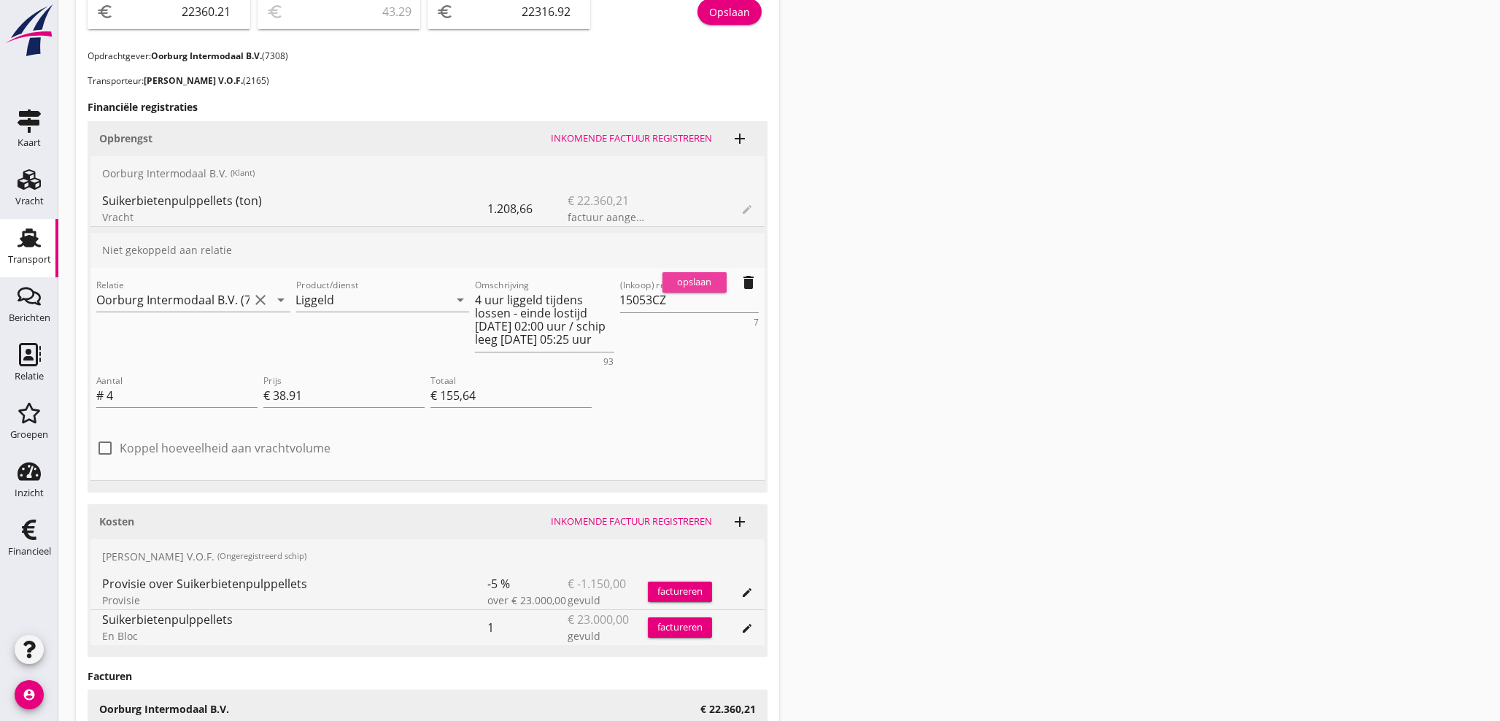
click at [706, 280] on div "opslaan" at bounding box center [694, 282] width 53 height 15
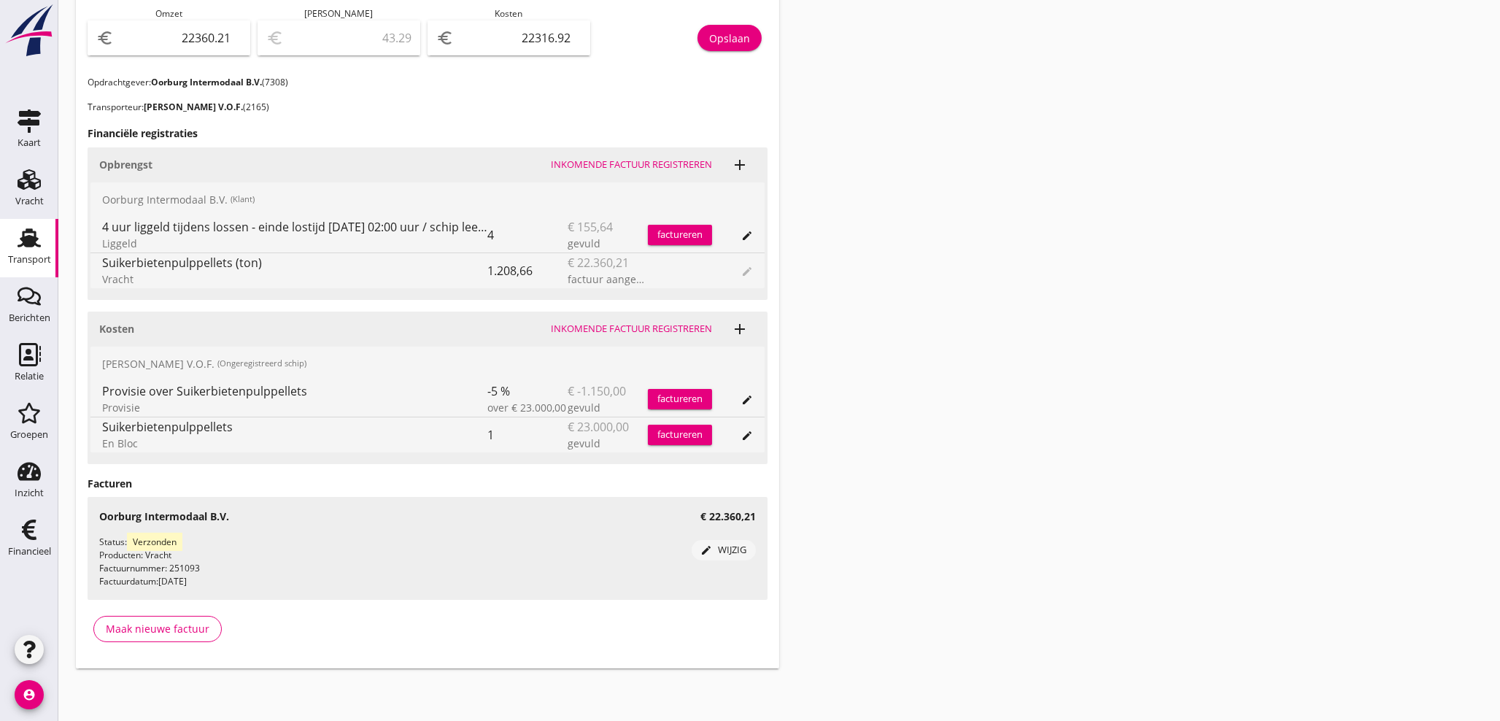
scroll to position [551, 0]
click at [694, 234] on div "factureren" at bounding box center [680, 235] width 64 height 15
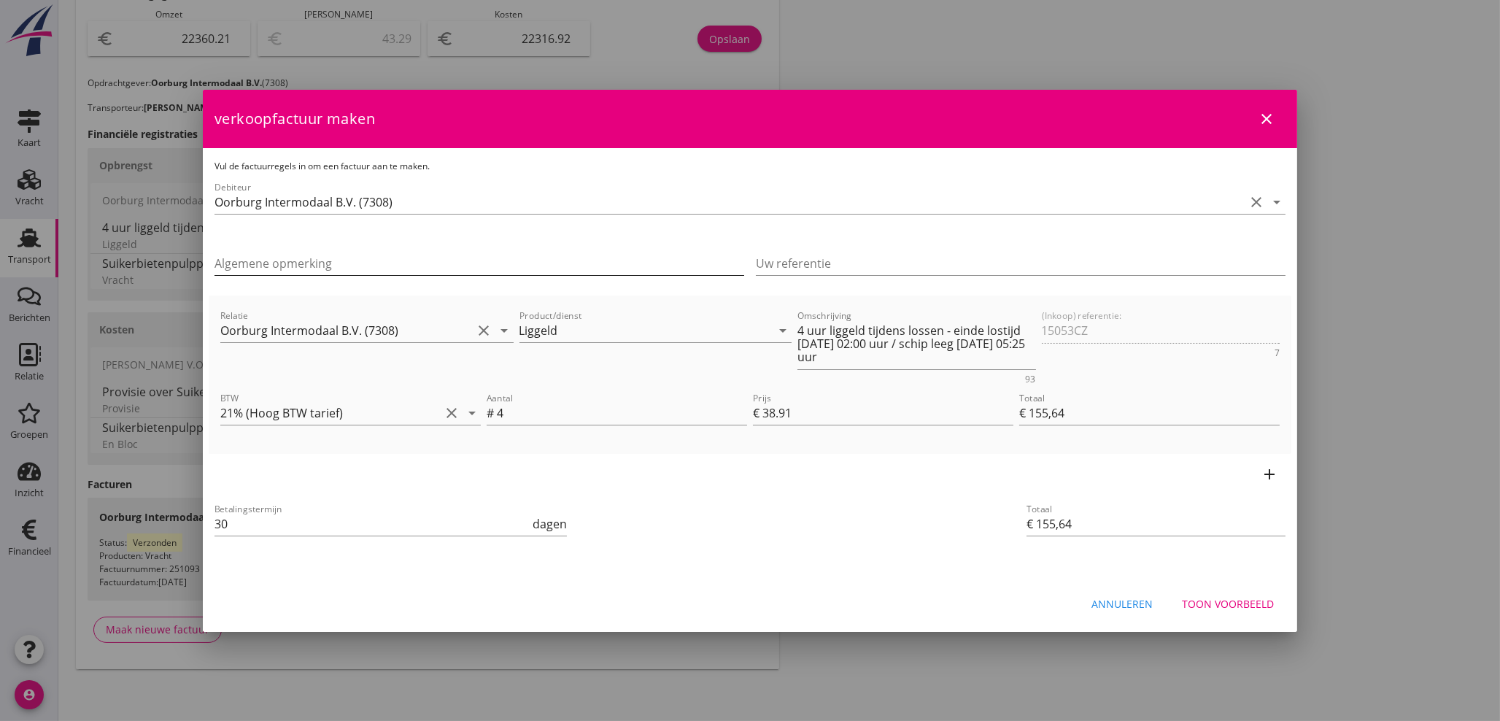
click at [354, 265] on input "Algemene opmerking" at bounding box center [480, 263] width 530 height 23
click at [235, 261] on input "Los gereed [DATE] 06:00 uur met 44 uur lostijd." at bounding box center [480, 263] width 530 height 23
click at [528, 261] on input "Losgereed [DATE] 06:00 uur met 44 uur lostijd." at bounding box center [480, 263] width 530 height 23
type input "Losgereed [DATE] 06:00 uur met 44 uur lostijd."
drag, startPoint x: 267, startPoint y: 530, endPoint x: 110, endPoint y: 508, distance: 158.4
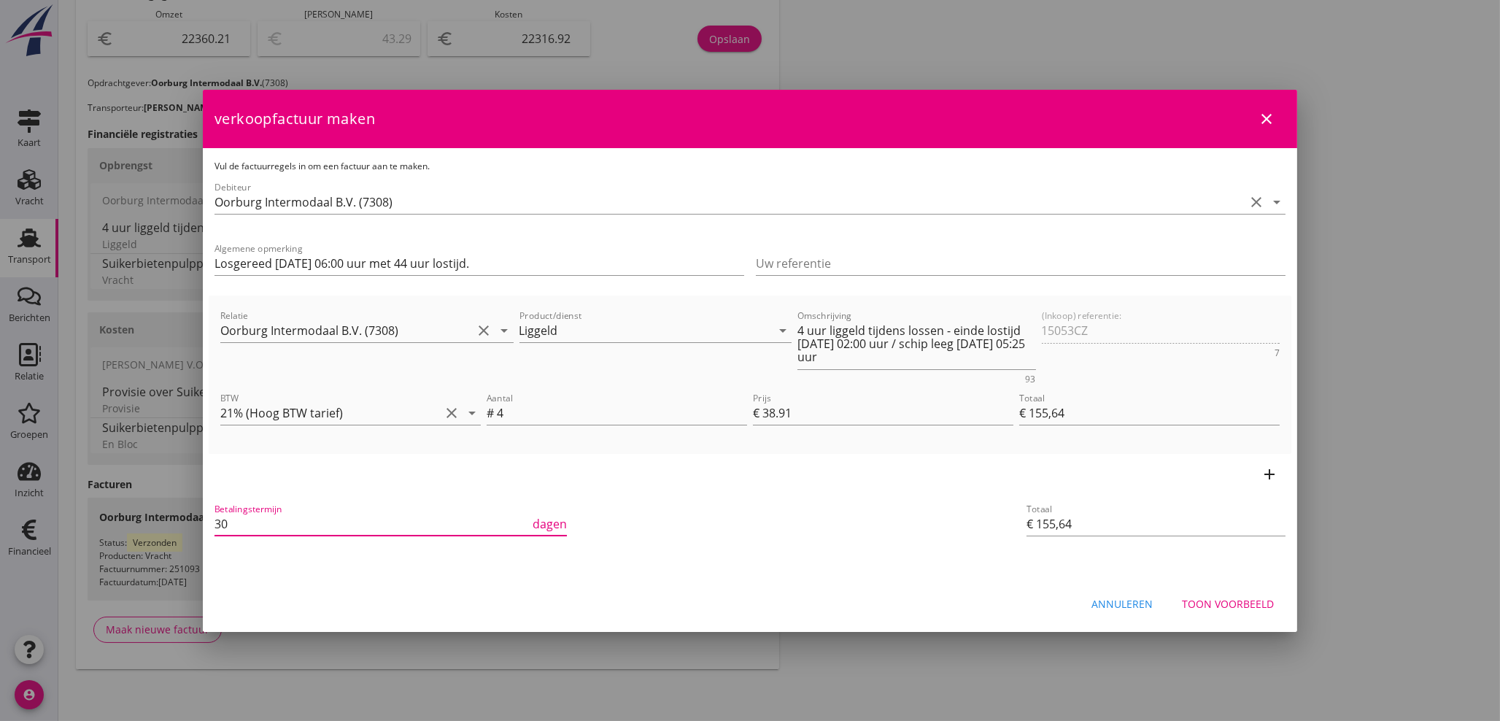
click at [112, 510] on div "21% (Hoog BTW tarief) 9% (Laag BTW tarief) 0% (BTW vrij) 0% (BTW verlegd) Ligge…" at bounding box center [750, 85] width 1500 height 1273
type input "21"
click at [1238, 604] on div "Toon voorbeeld" at bounding box center [1228, 603] width 92 height 15
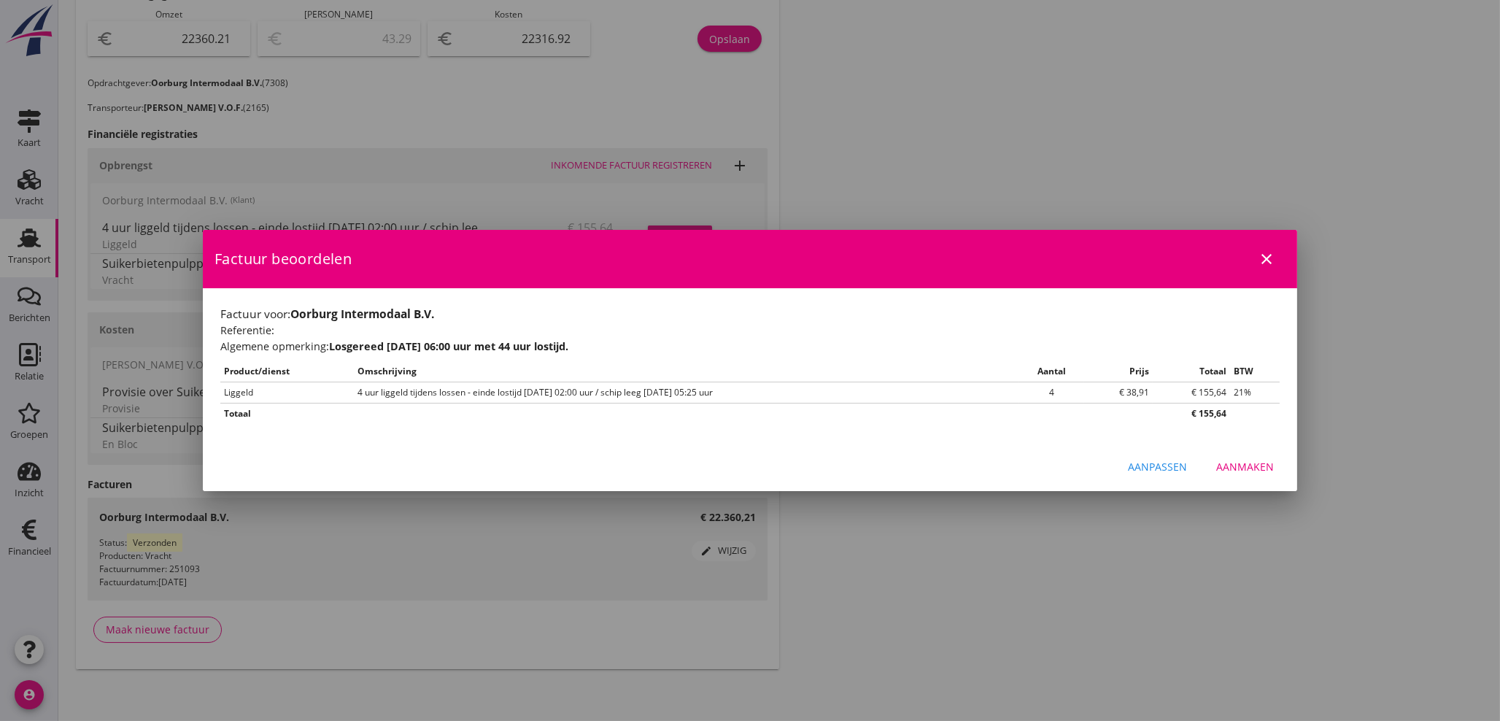
click at [1253, 469] on div "Aanmaken" at bounding box center [1245, 466] width 58 height 15
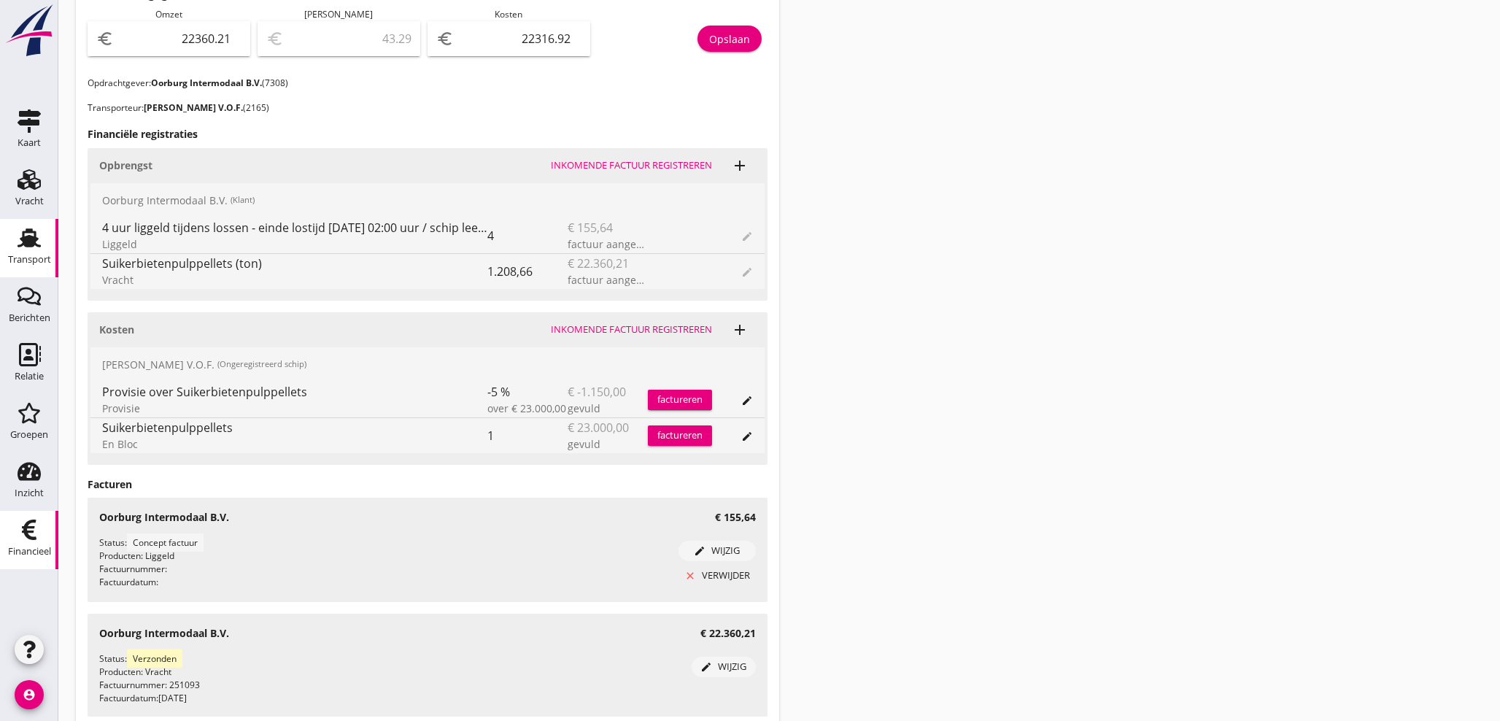
click at [36, 539] on icon "Financieel" at bounding box center [29, 529] width 23 height 23
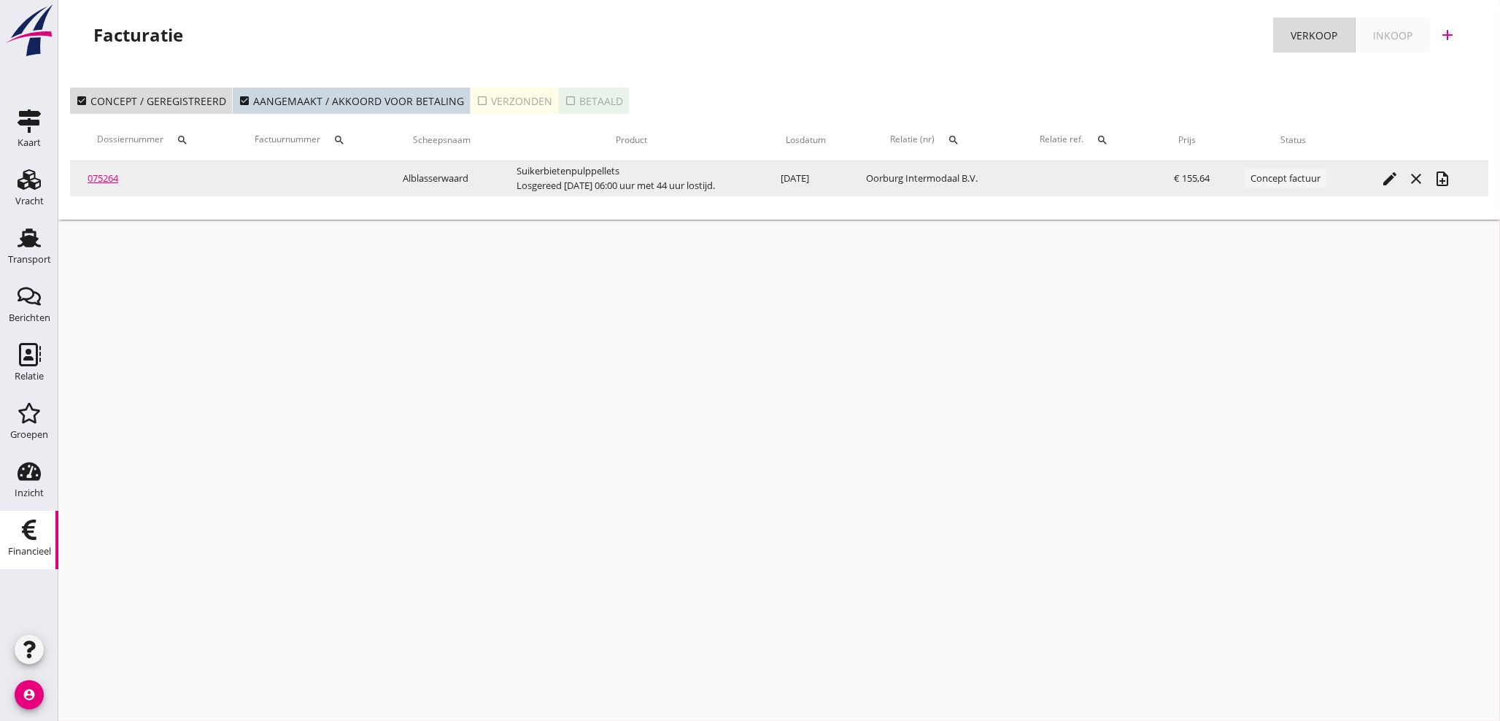
click at [1448, 181] on icon "note_add" at bounding box center [1443, 179] width 18 height 18
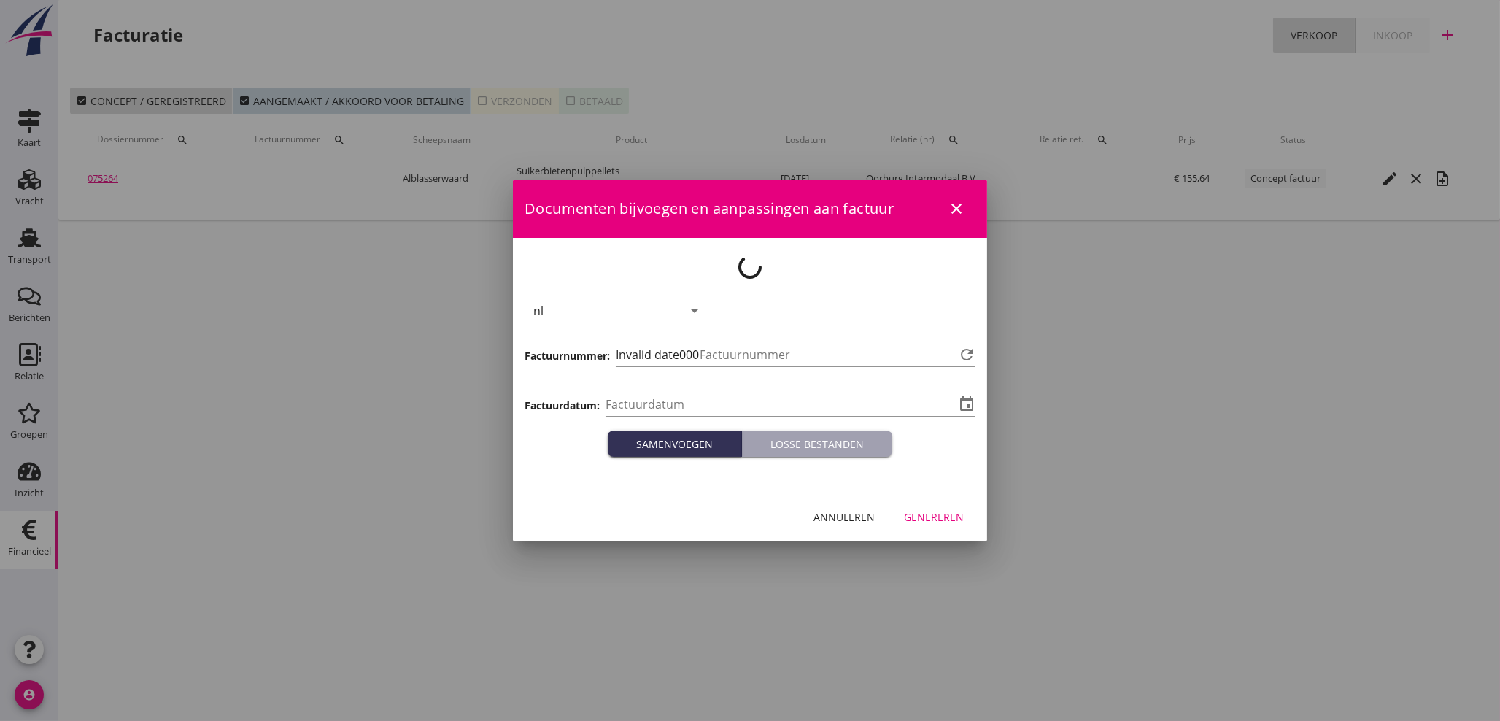
type input "[DATE]"
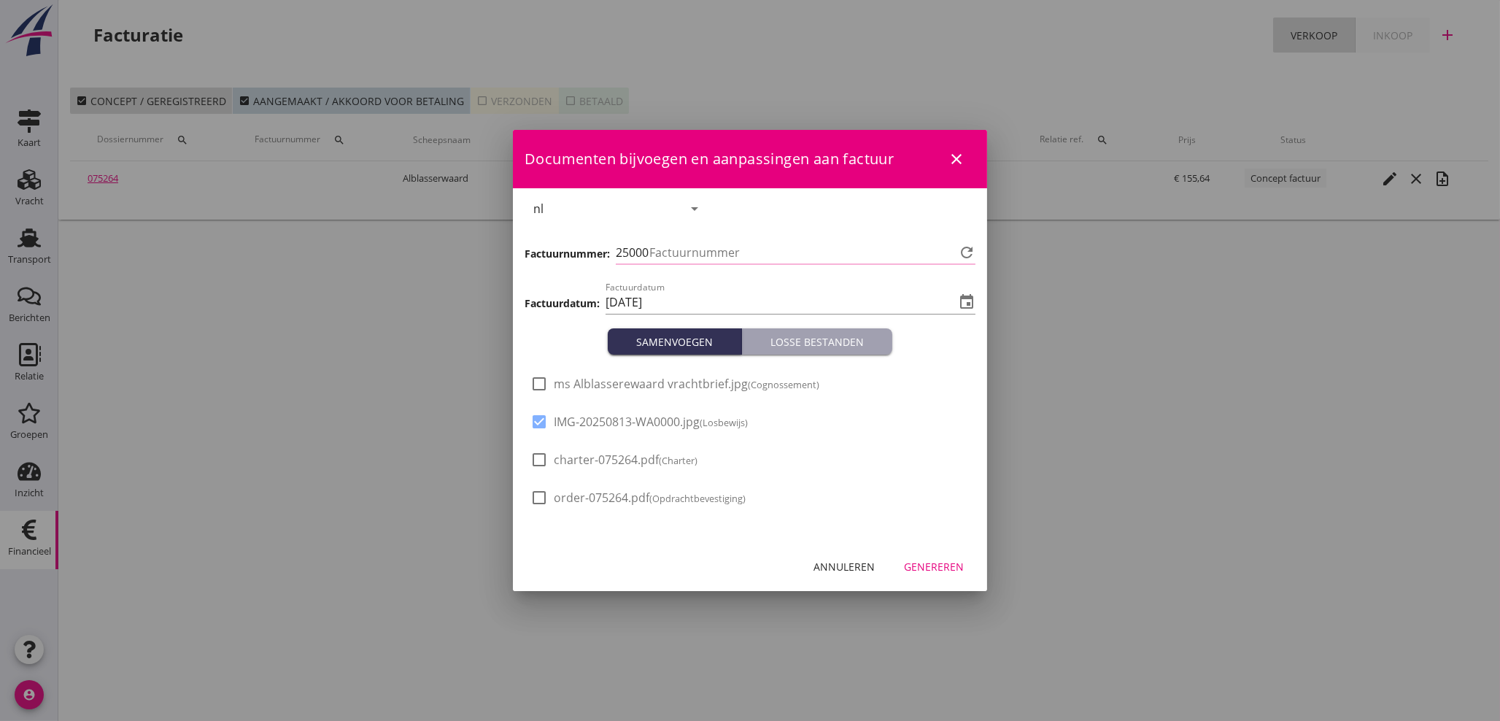
type input "1128"
click at [937, 572] on div "Genereren" at bounding box center [934, 566] width 60 height 15
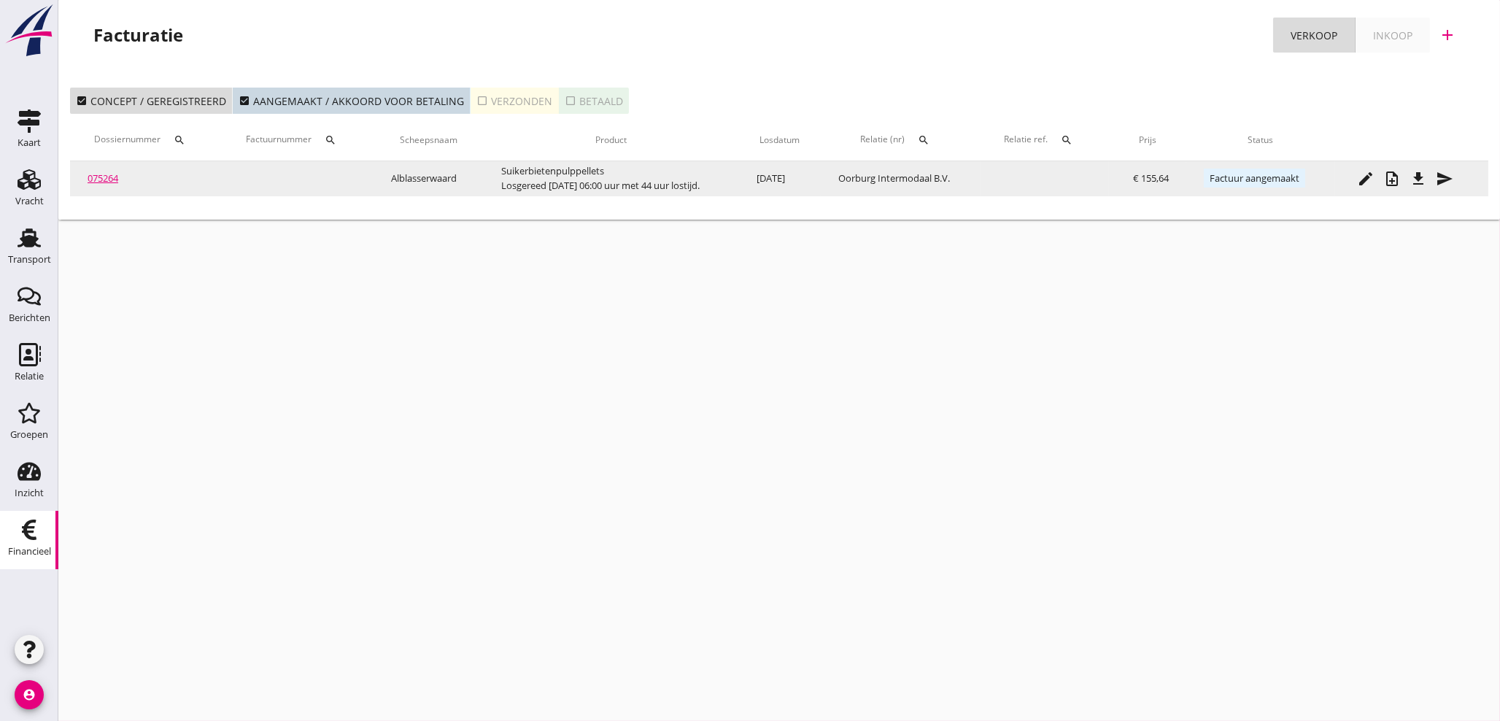
click at [1448, 182] on icon "send" at bounding box center [1445, 179] width 18 height 18
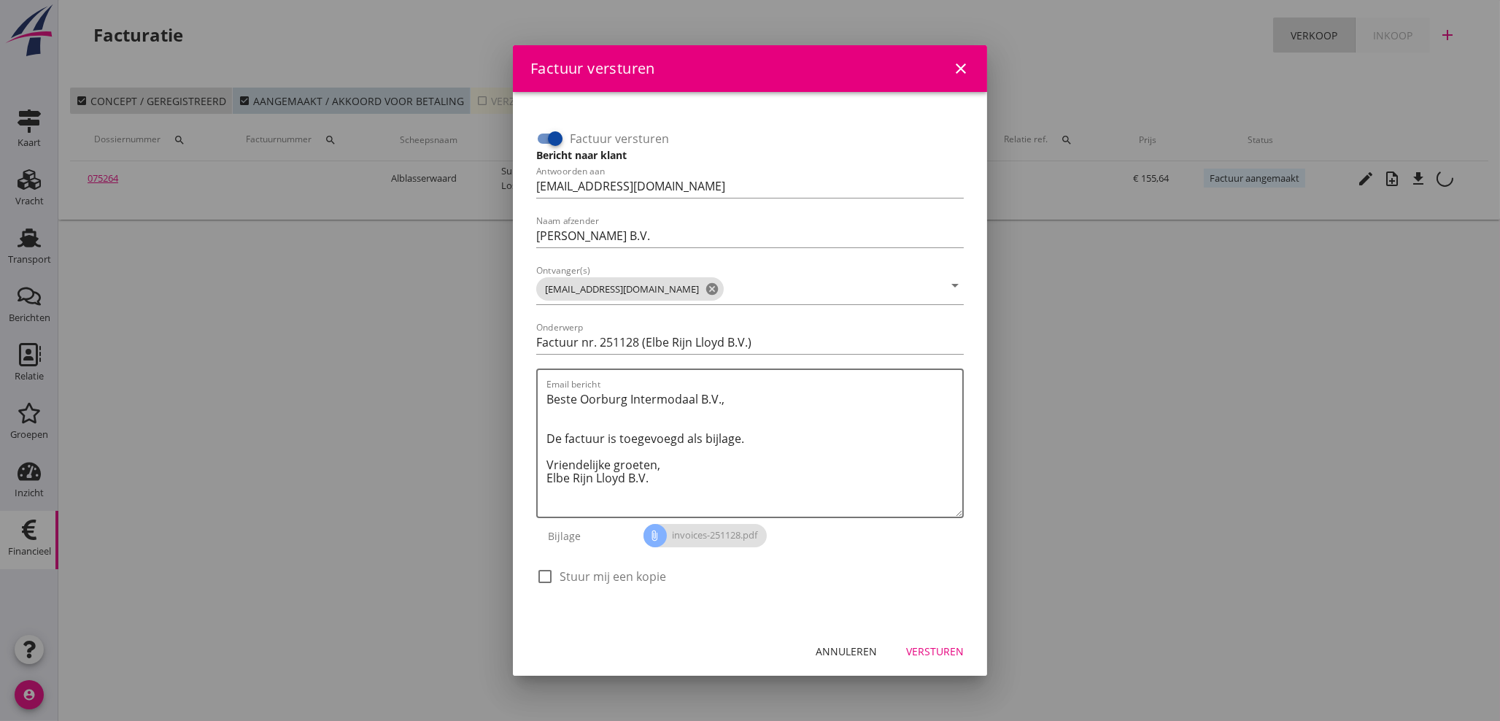
click at [962, 73] on icon "close" at bounding box center [961, 69] width 18 height 18
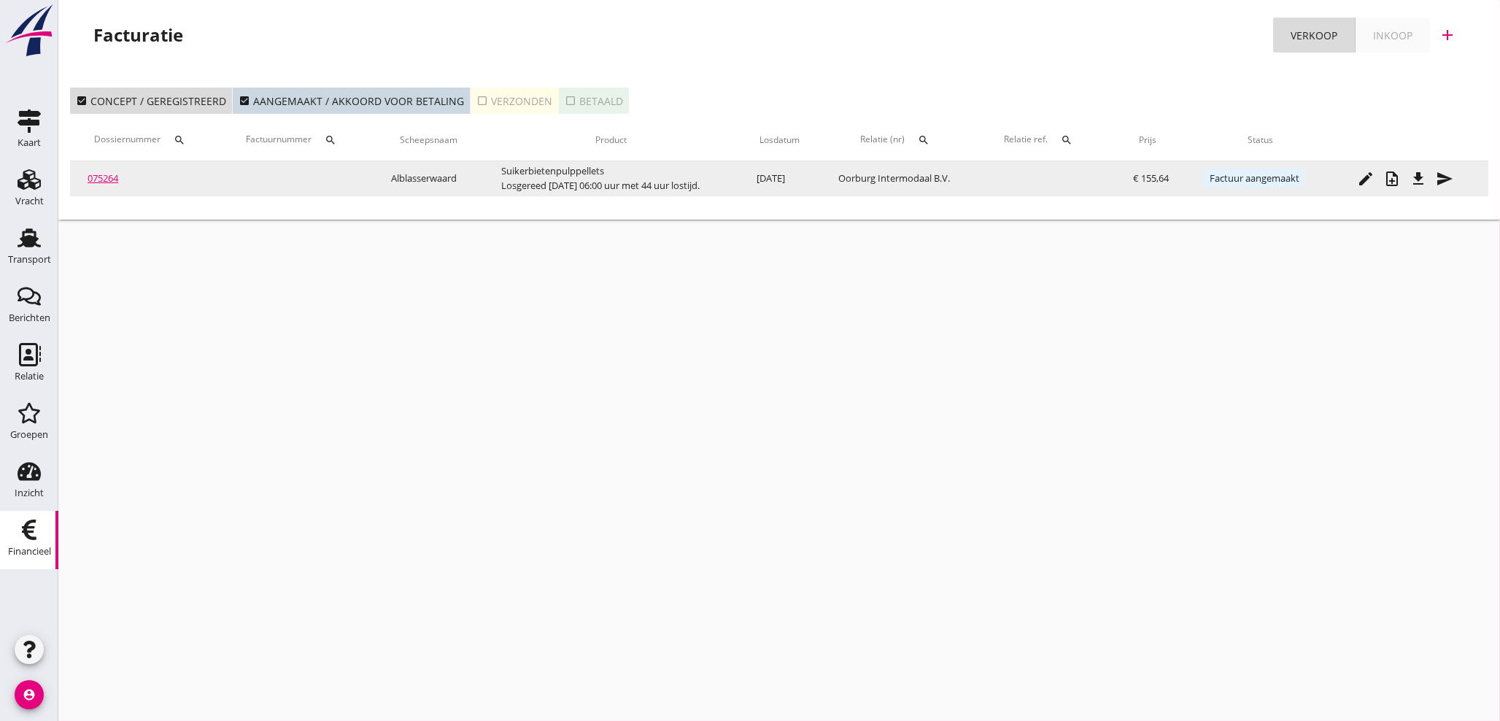
click at [1422, 183] on icon "file_download" at bounding box center [1419, 179] width 18 height 18
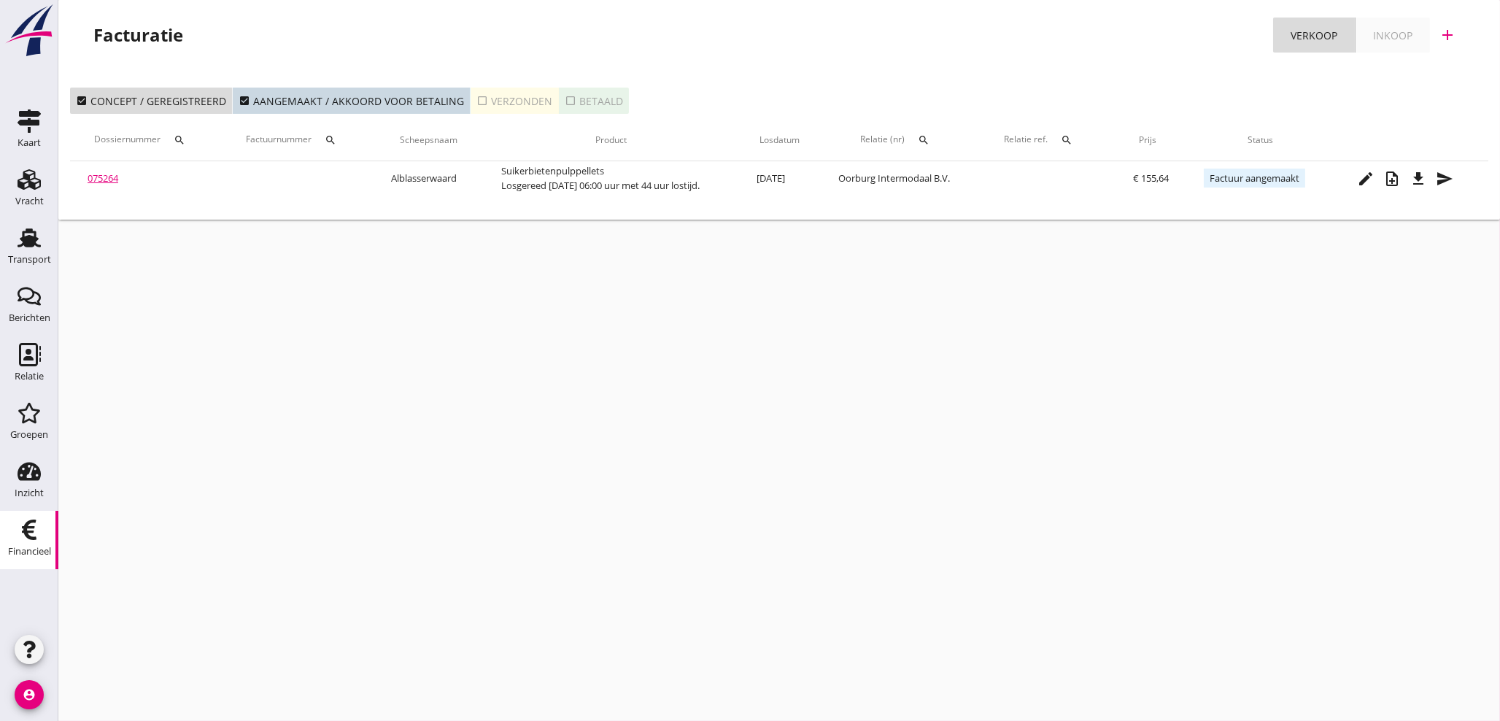
click at [36, 698] on icon "account_circle" at bounding box center [29, 694] width 29 height 29
click at [81, 692] on div "Uitloggen" at bounding box center [110, 689] width 62 height 18
